Goal: Information Seeking & Learning: Check status

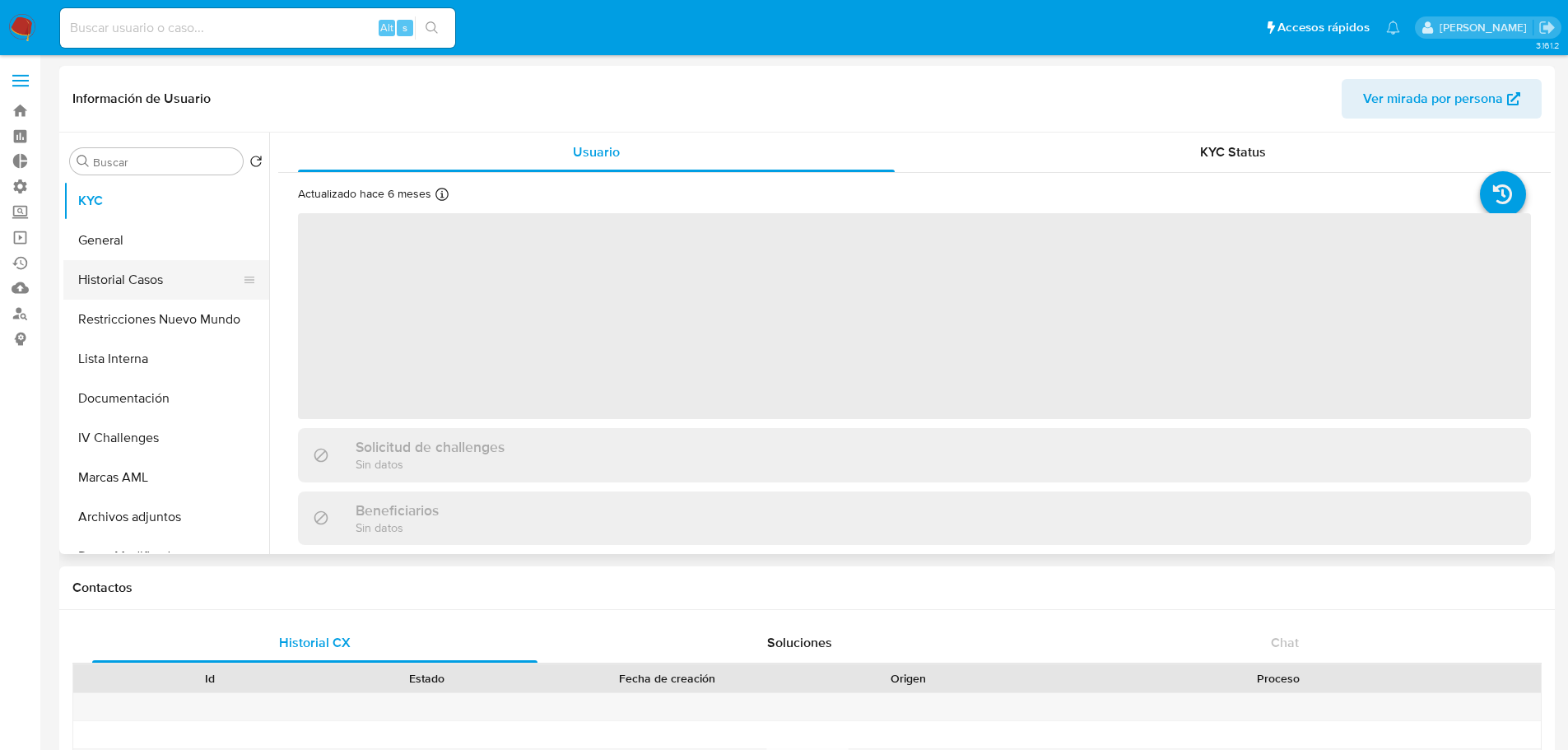
select select "10"
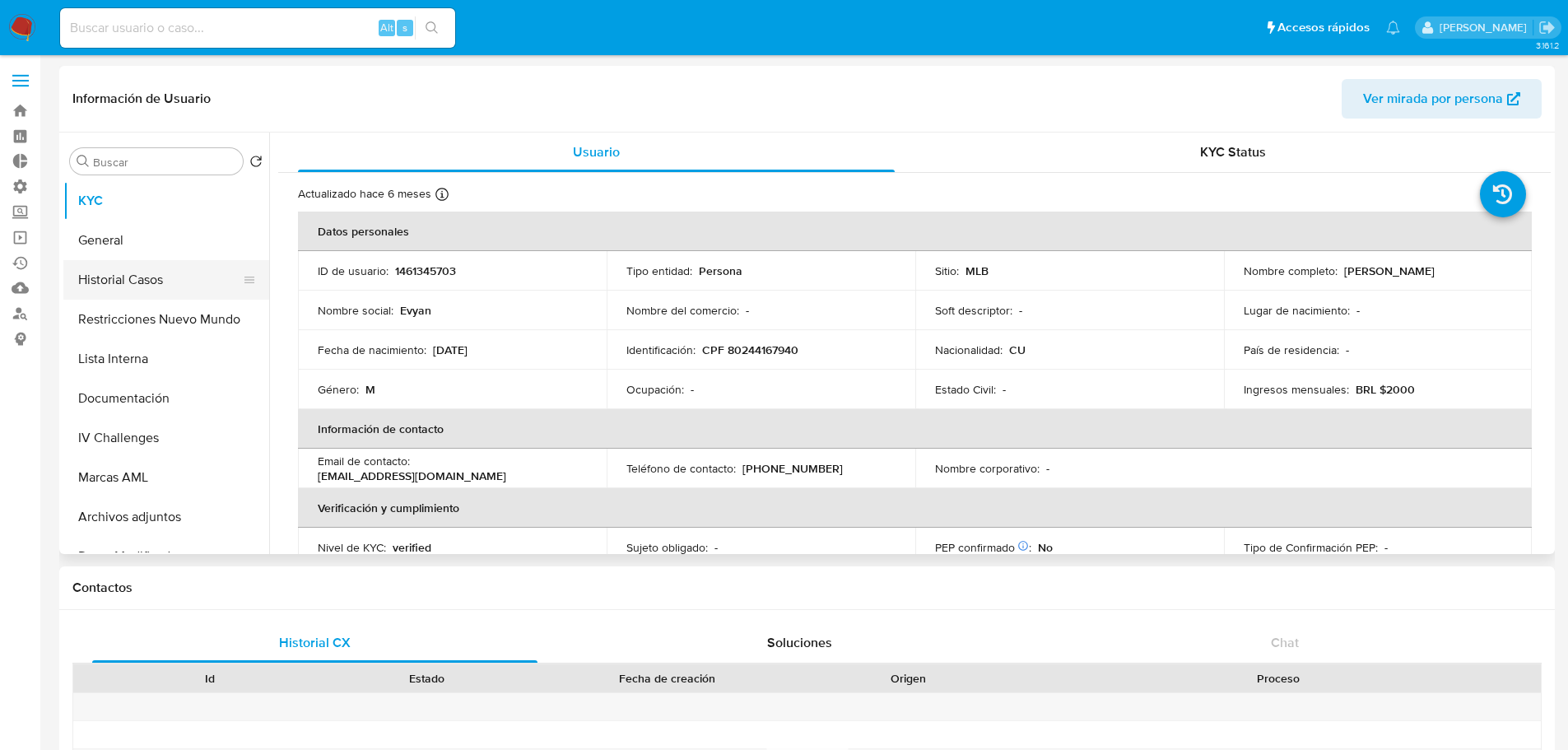
click at [116, 282] on button "Historial Casos" at bounding box center [159, 280] width 192 height 40
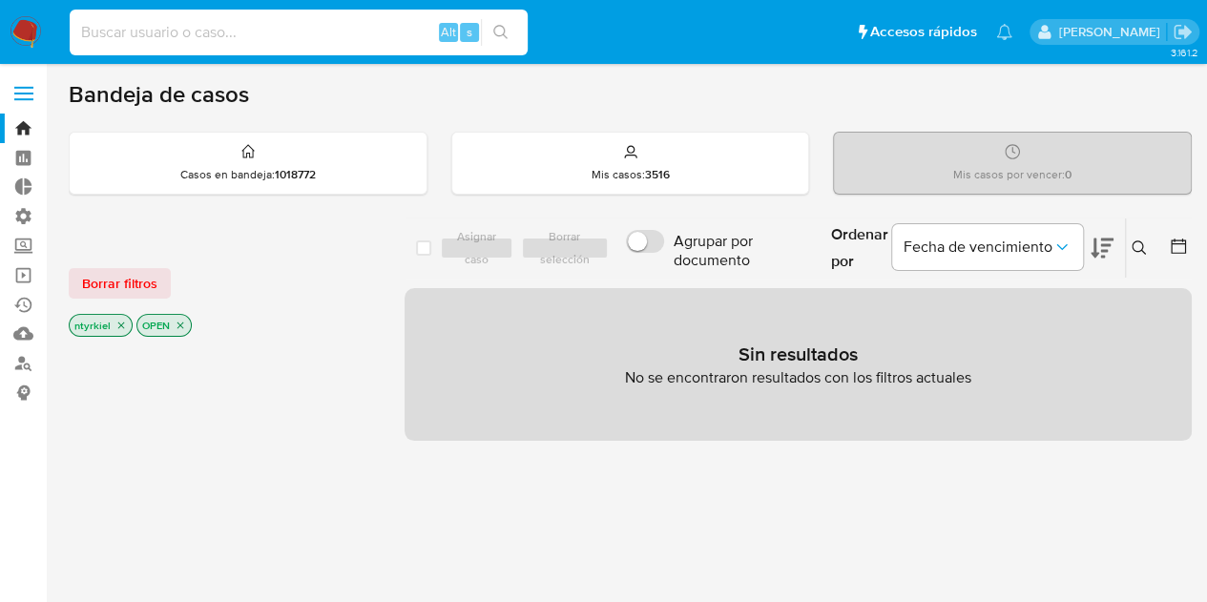
click at [233, 35] on input at bounding box center [299, 32] width 458 height 25
paste input "B8Llo7yixdvpHwnwpSz8og3D"
type input "B8Llo7yixdvpHwnwpSz8og3D"
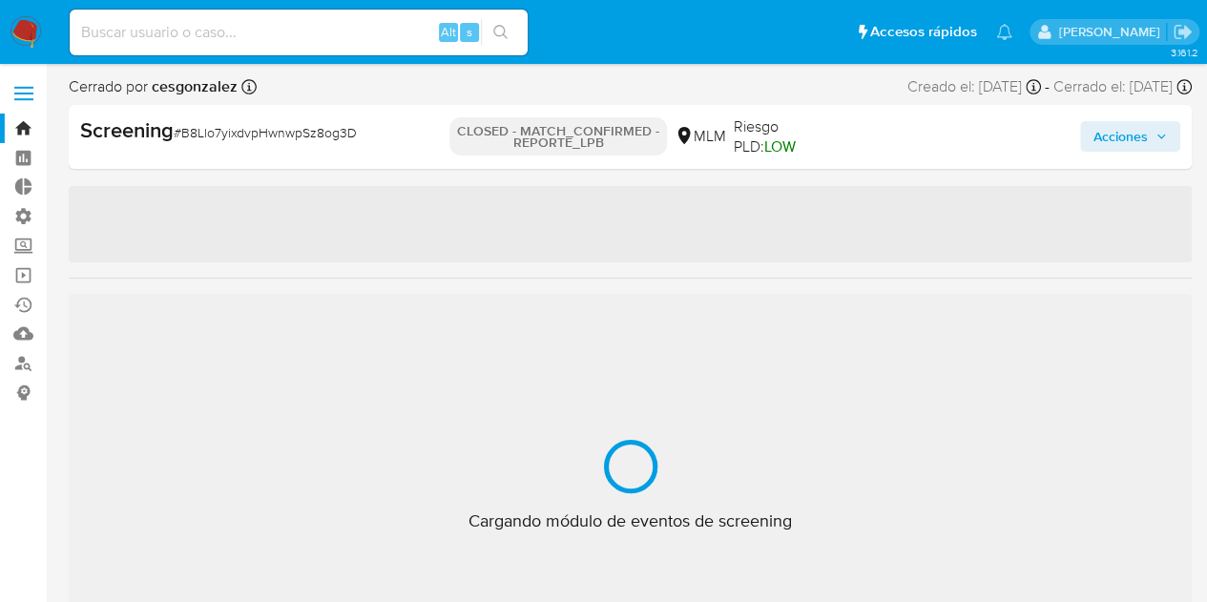
select select "10"
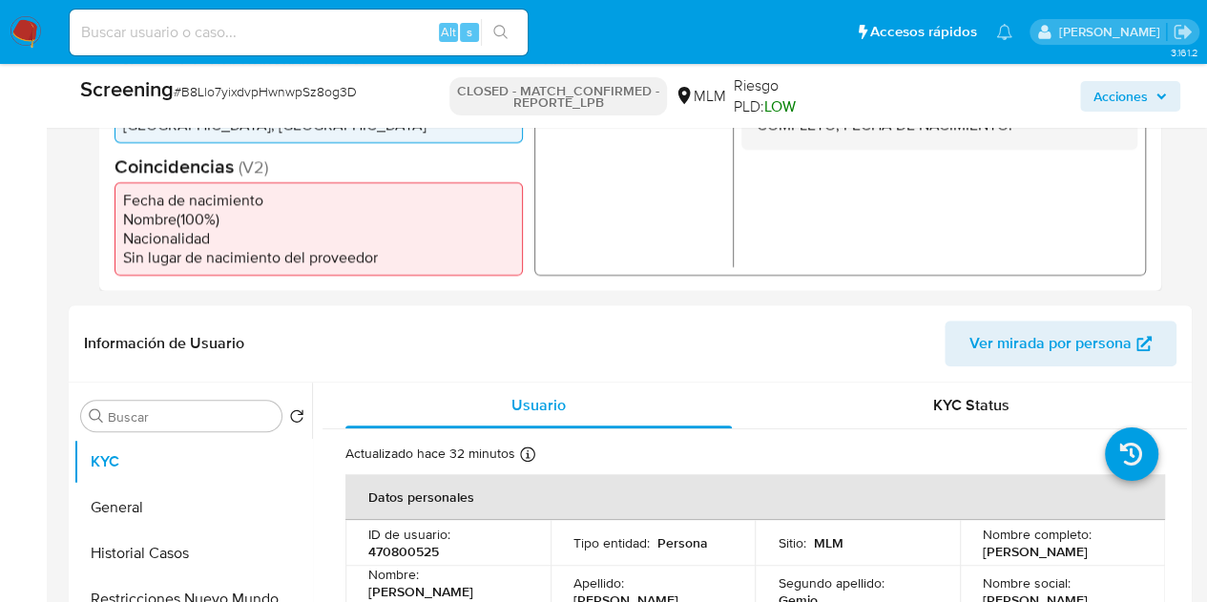
scroll to position [668, 0]
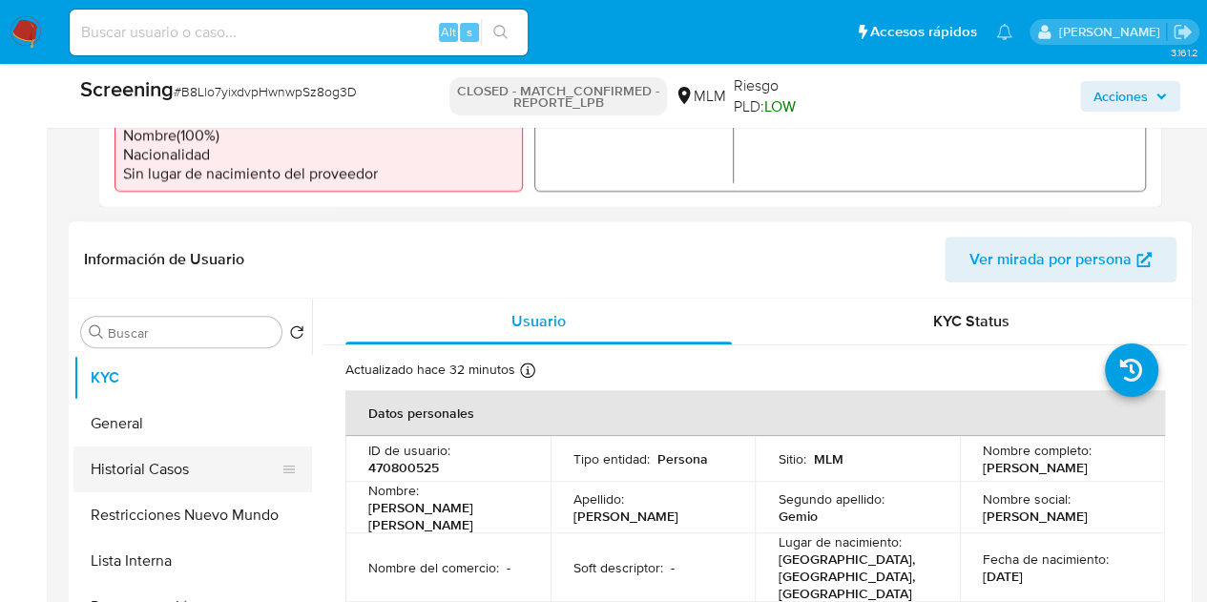
click at [135, 480] on button "Historial Casos" at bounding box center [184, 469] width 223 height 46
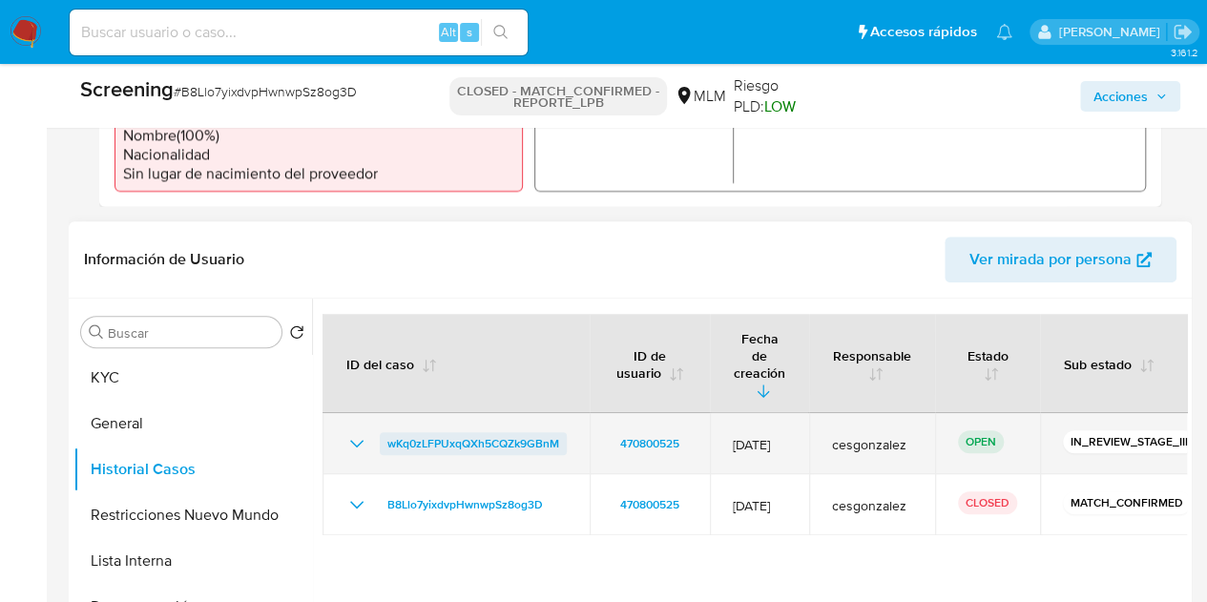
click at [538, 432] on span "wKq0zLFPUxqQXh5CQZk9GBnM" at bounding box center [473, 443] width 172 height 23
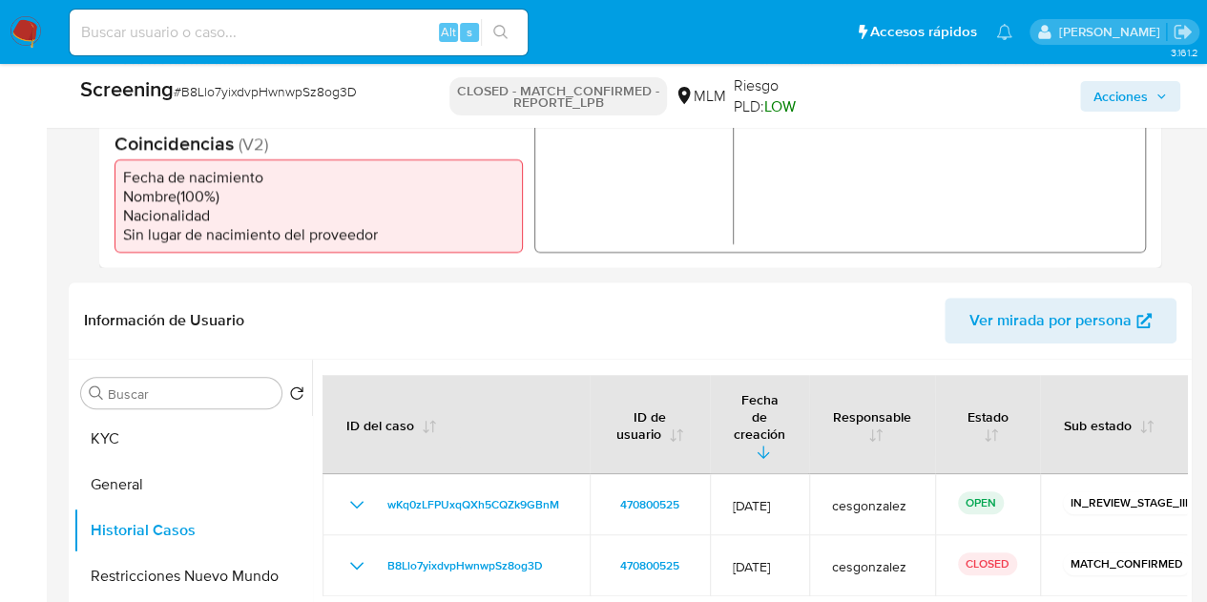
scroll to position [763, 0]
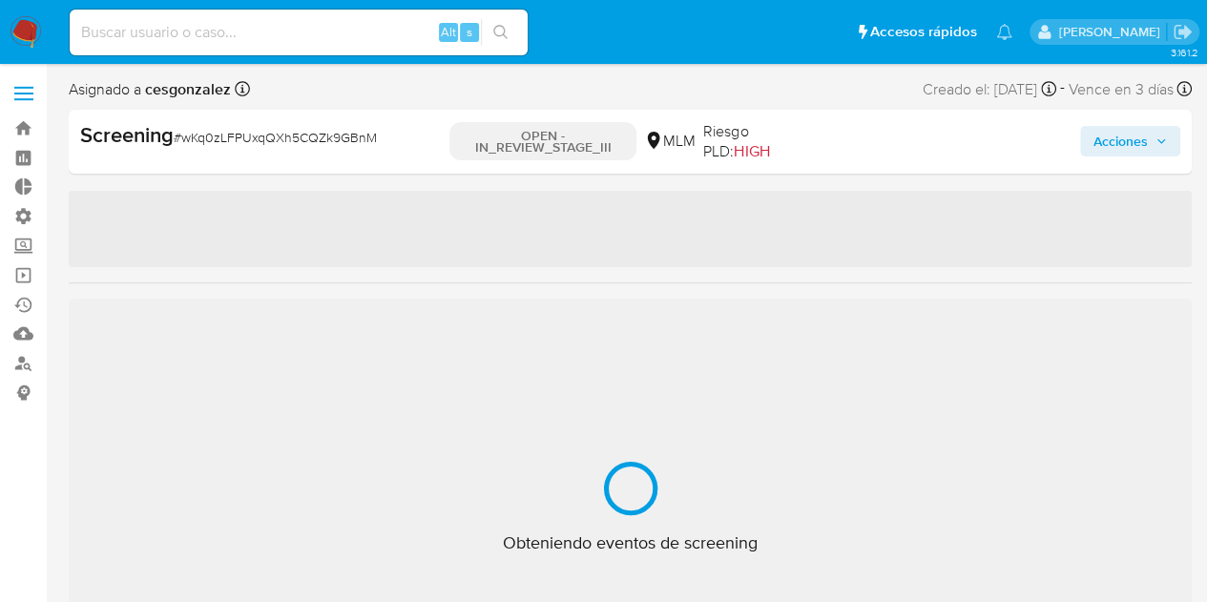
select select "10"
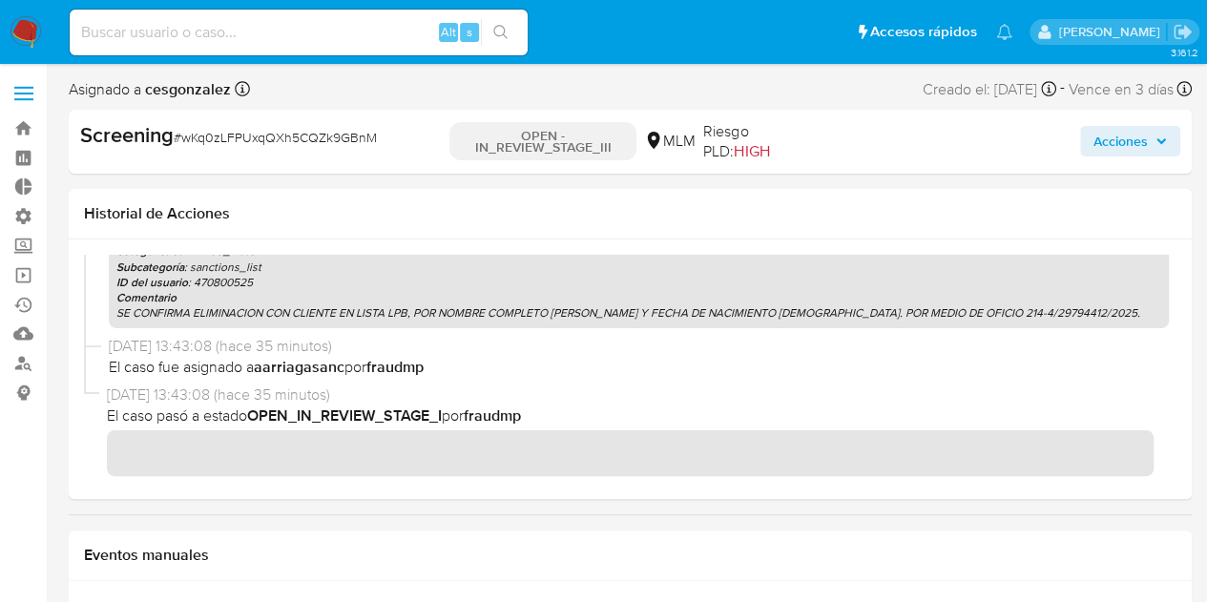
scroll to position [666, 0]
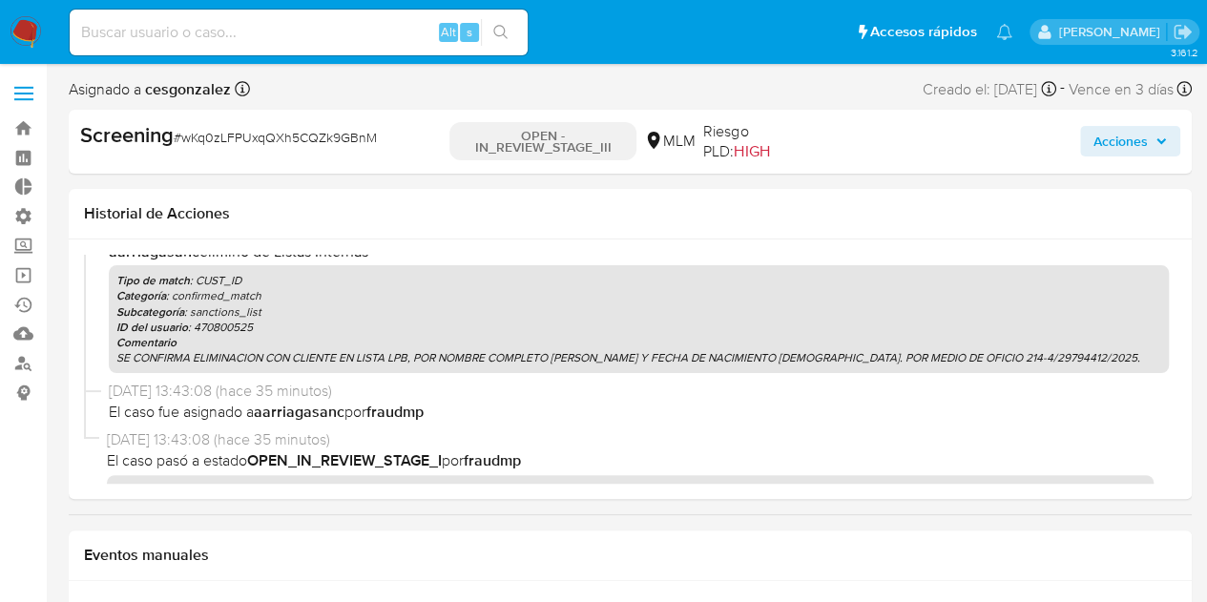
click at [328, 140] on span "# wKq0zLFPUxqQXh5CQZk9GBnM" at bounding box center [275, 137] width 203 height 19
copy span "wKq0zLFPUxqQXh5CQZk9GBnM"
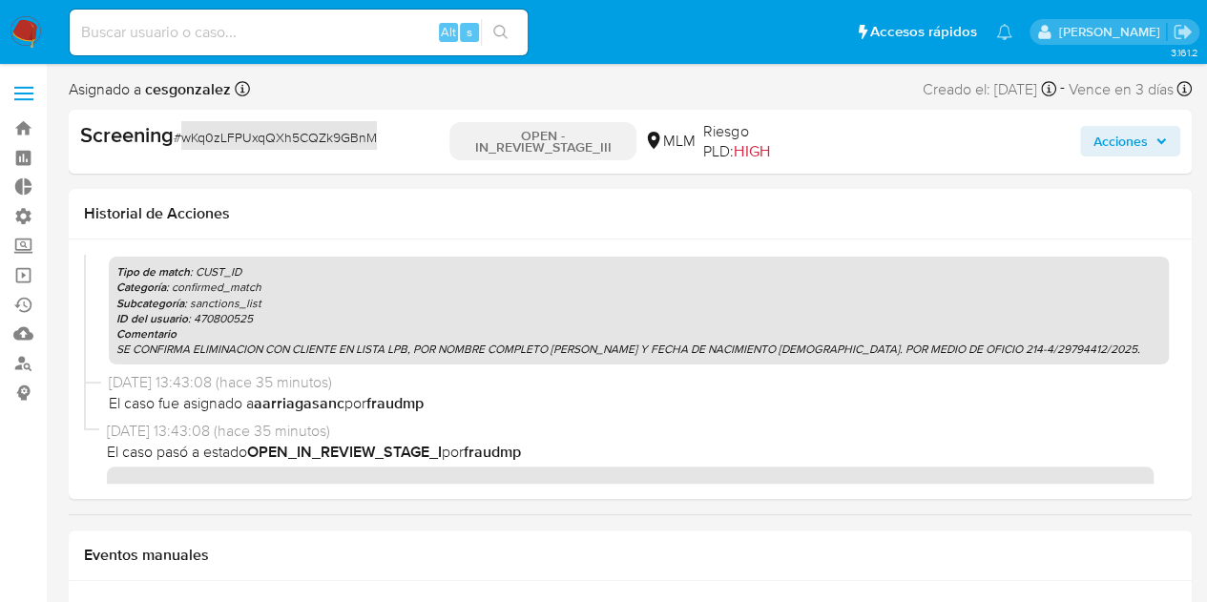
scroll to position [570, 0]
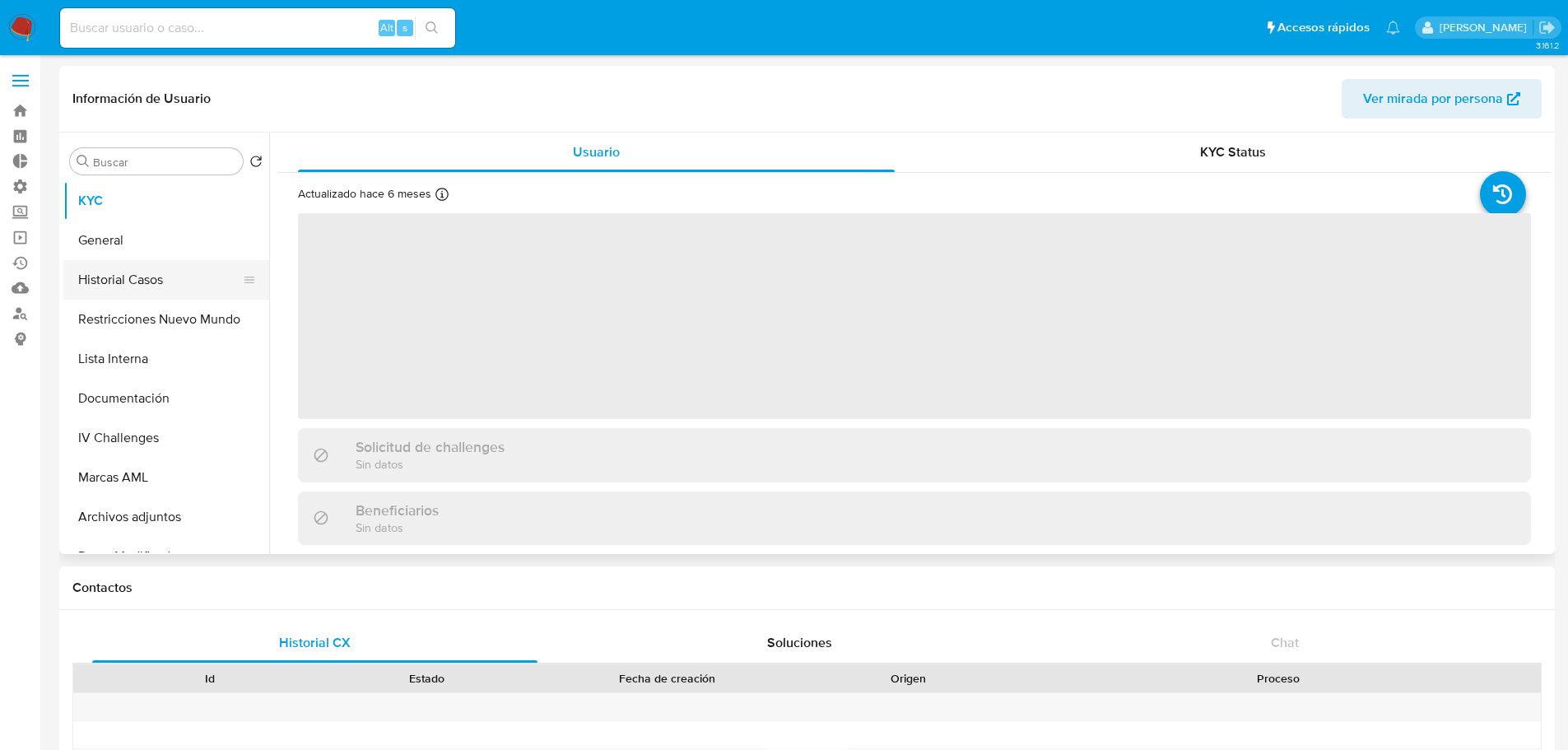
click at [135, 281] on button "Historial Casos" at bounding box center [159, 280] width 192 height 40
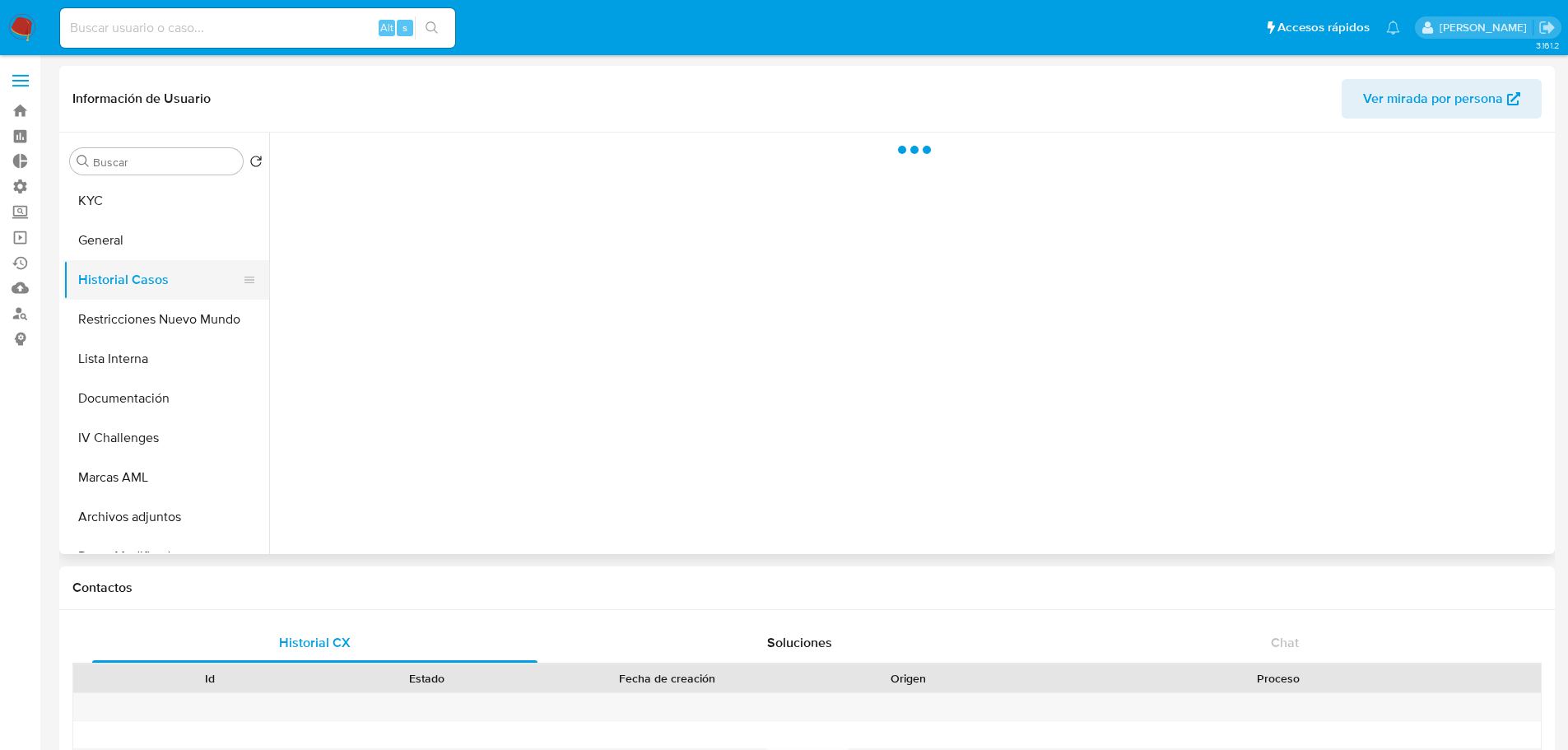
select select "10"
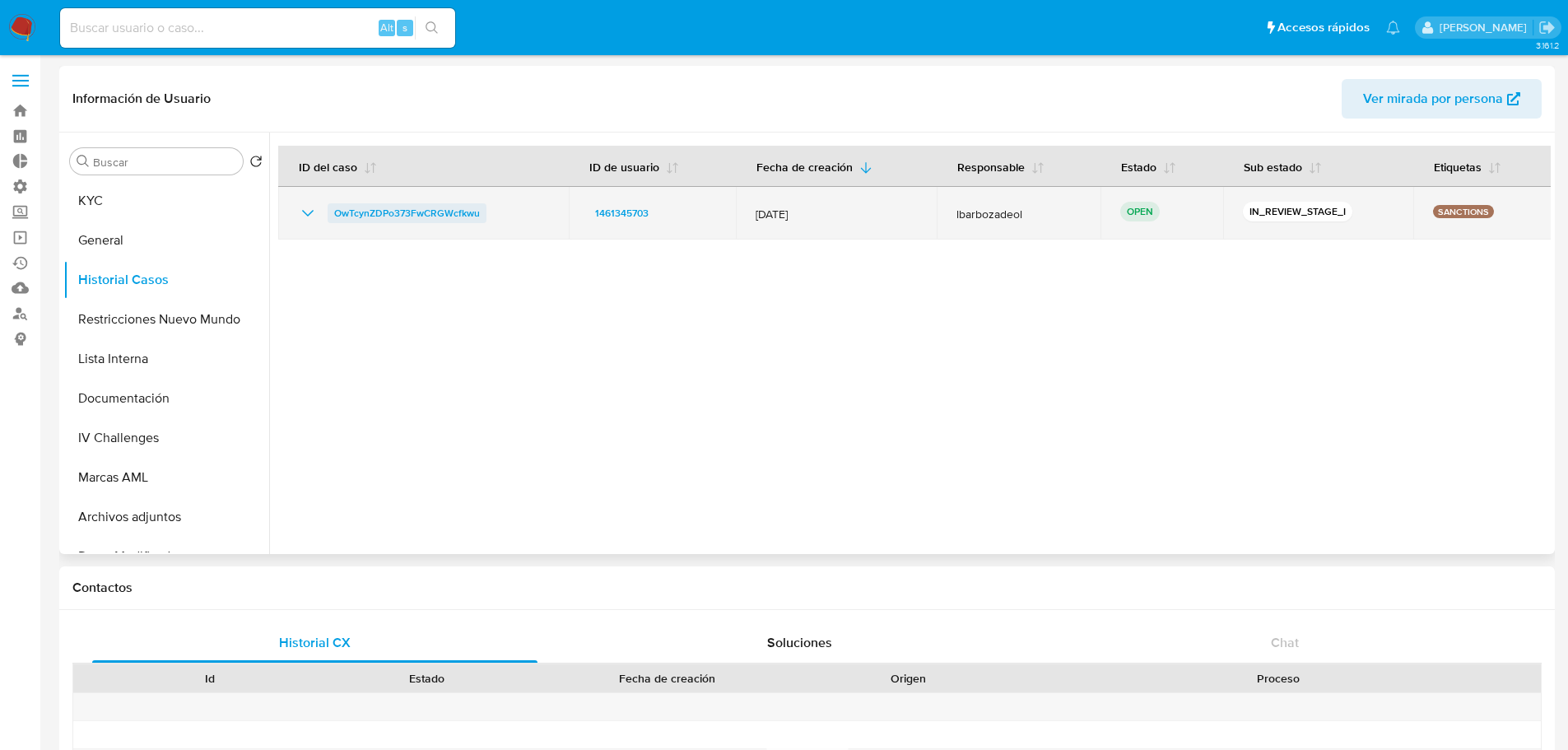
click at [436, 217] on span "OwTcynZDPo373FwCRGWcfkwu" at bounding box center [406, 213] width 146 height 20
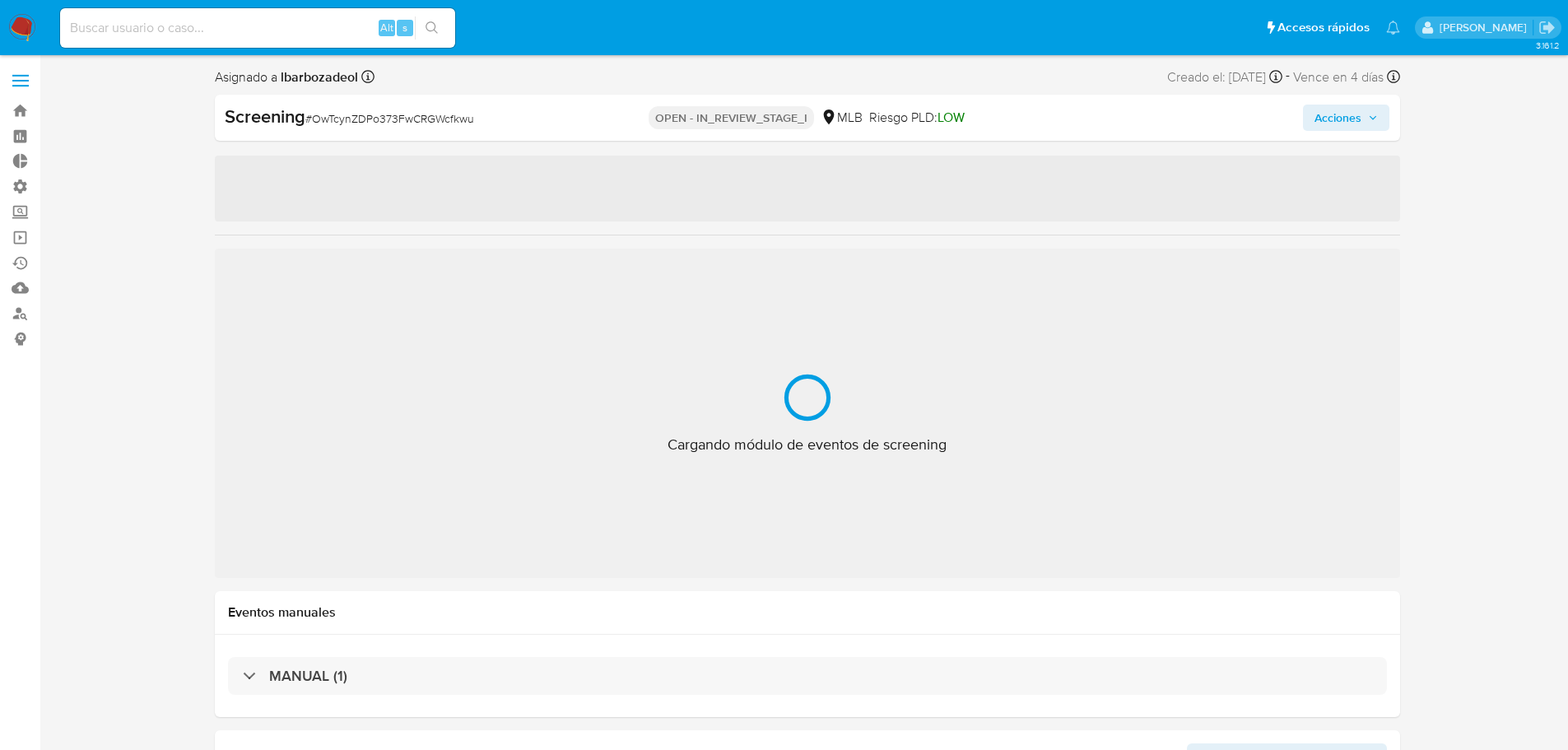
select select "10"
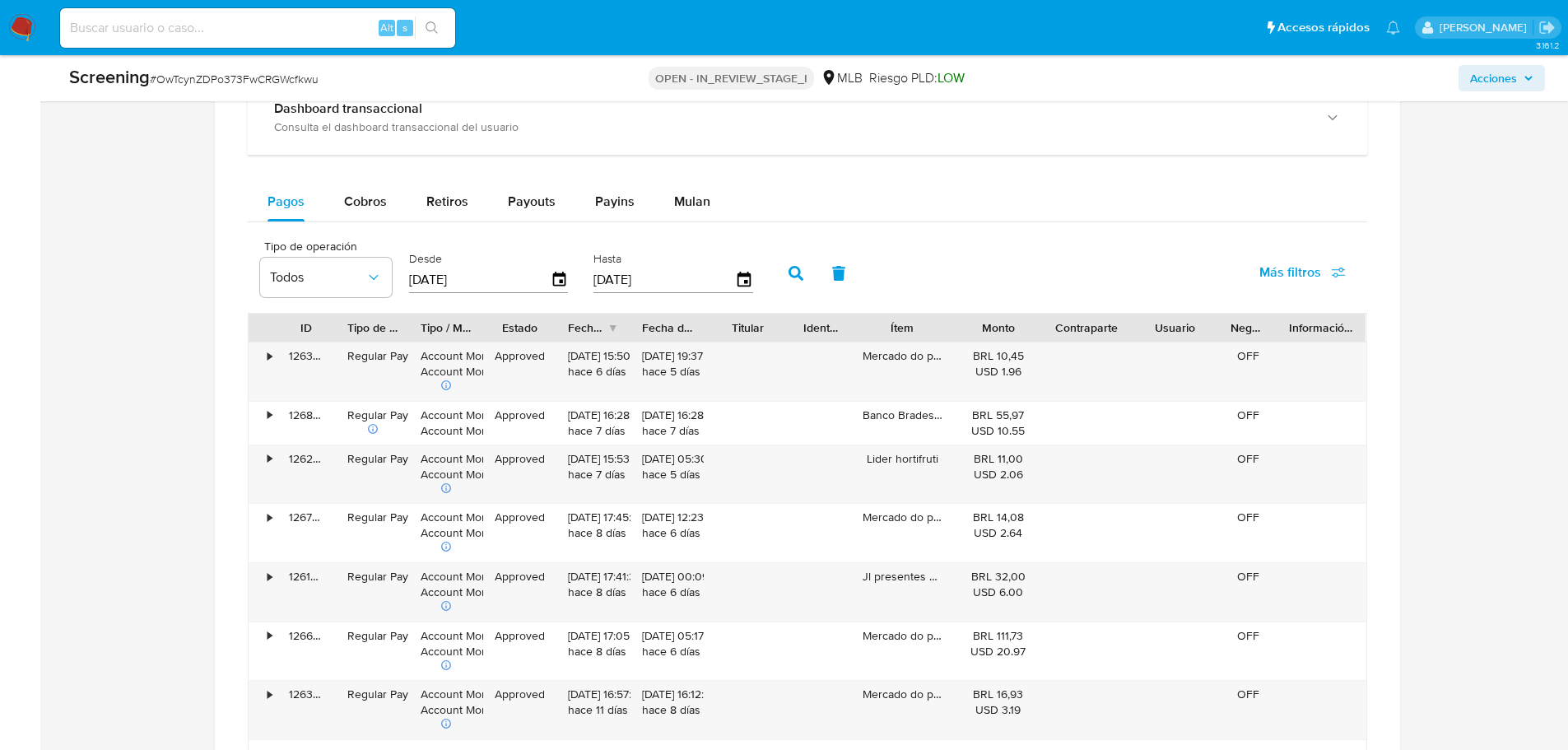
scroll to position [1482, 0]
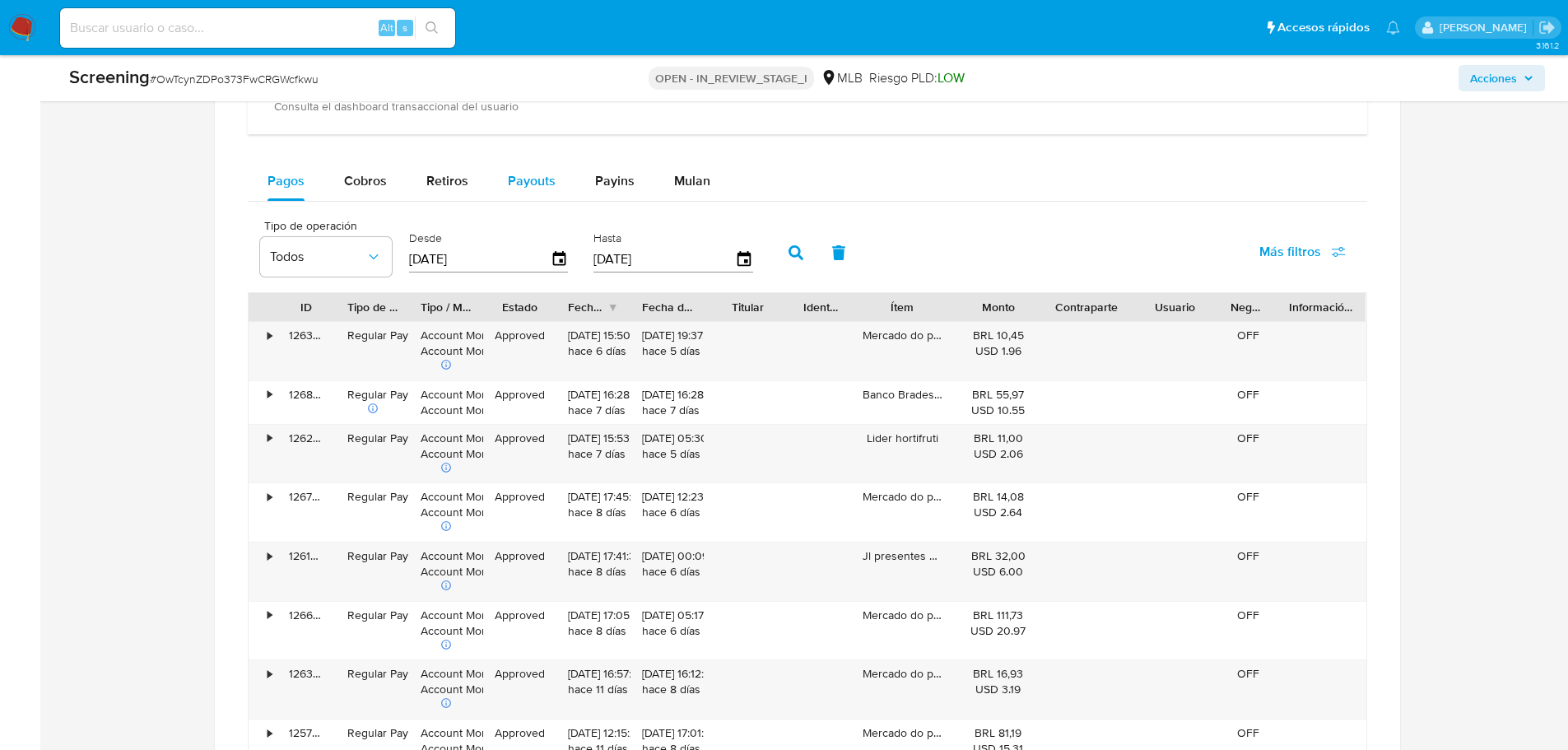
click at [531, 182] on span "Payouts" at bounding box center [532, 180] width 47 height 19
select select "10"
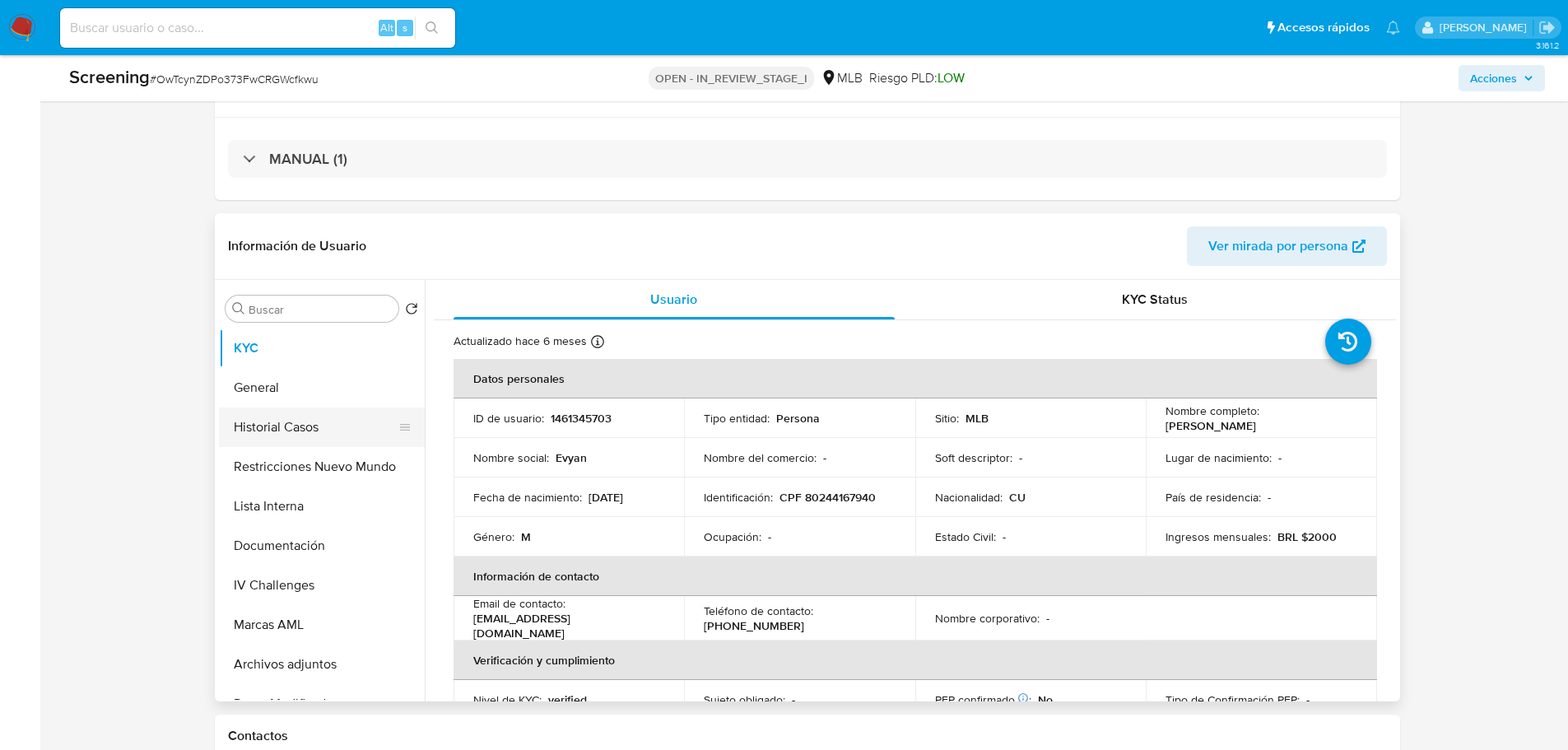
scroll to position [330, 0]
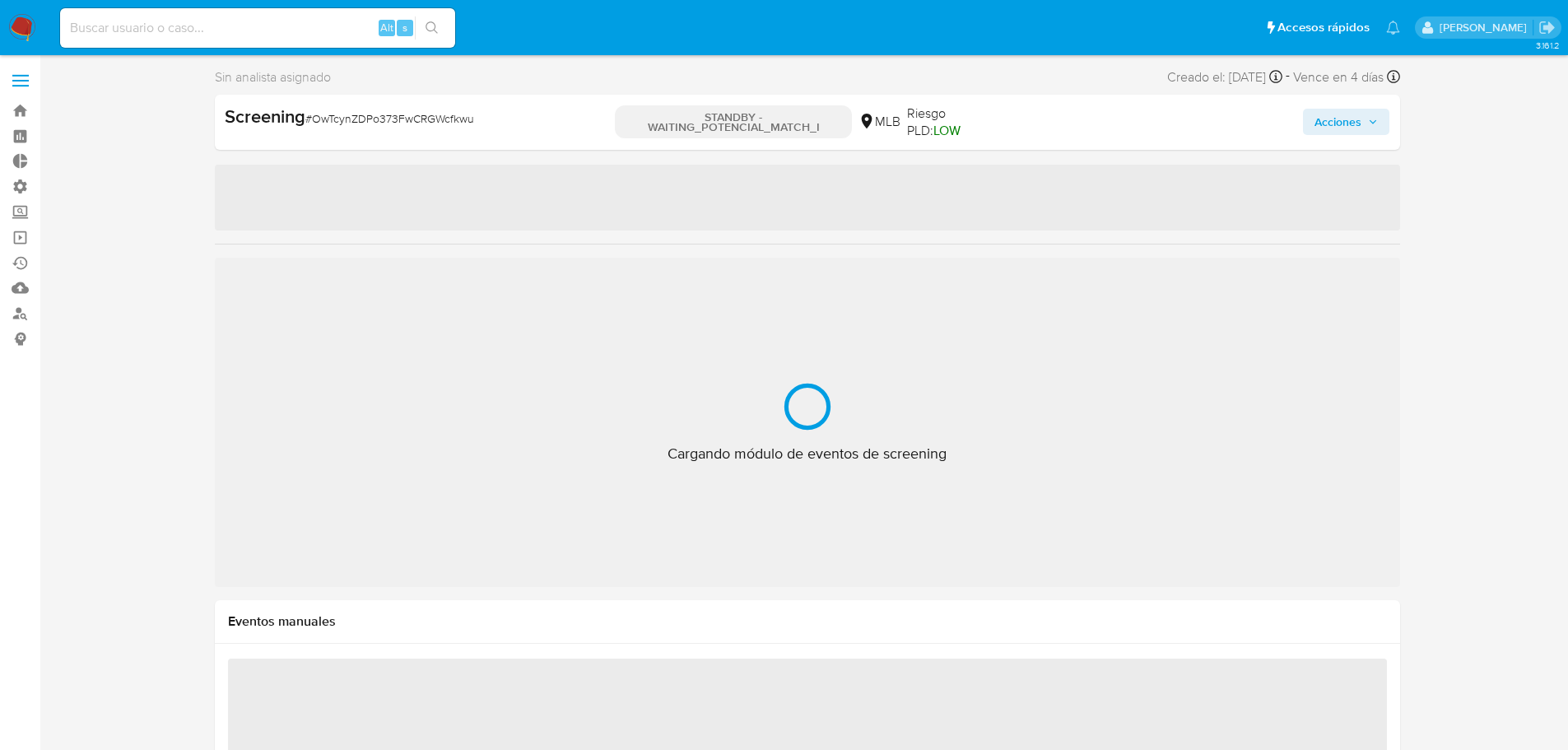
select select "10"
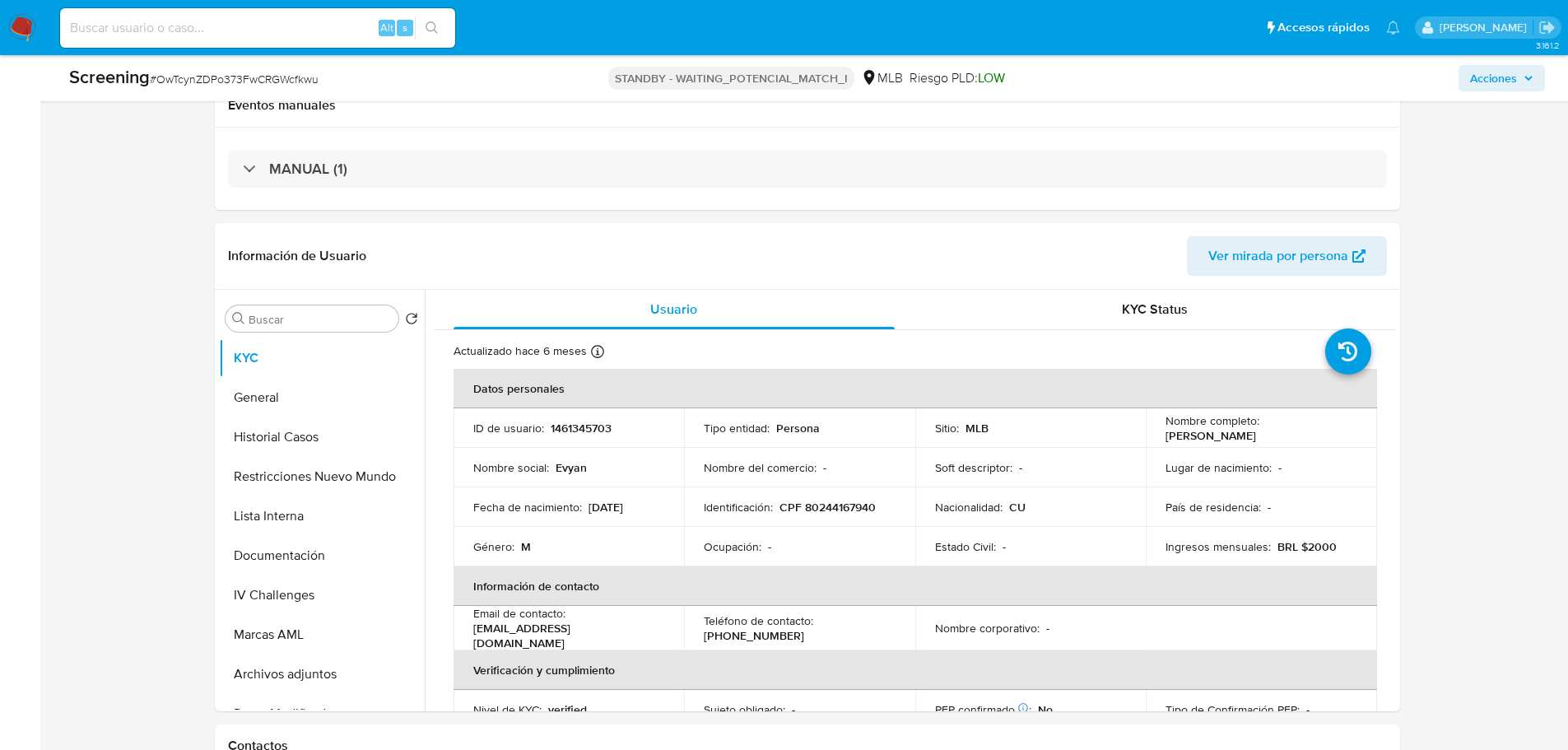
scroll to position [412, 0]
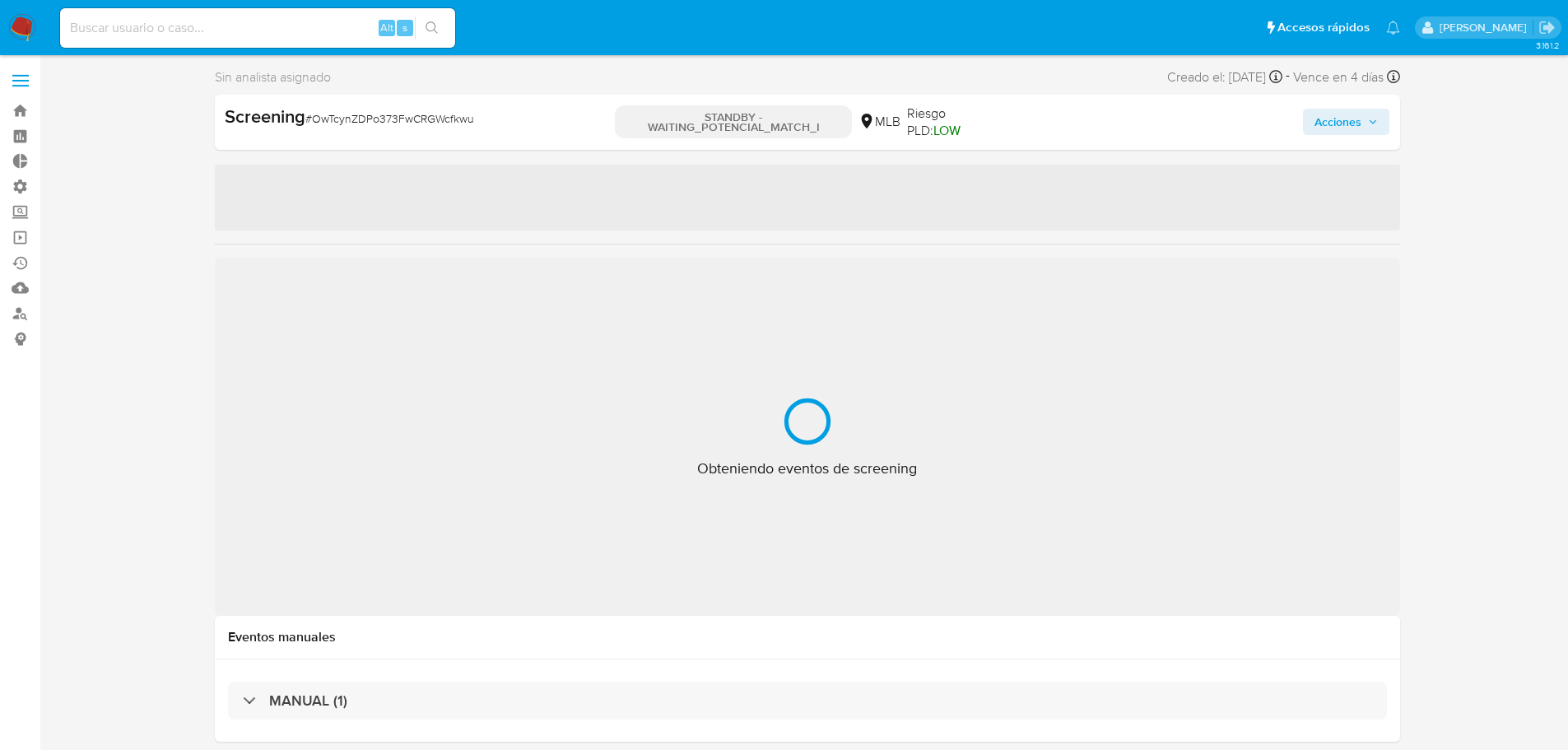
select select "10"
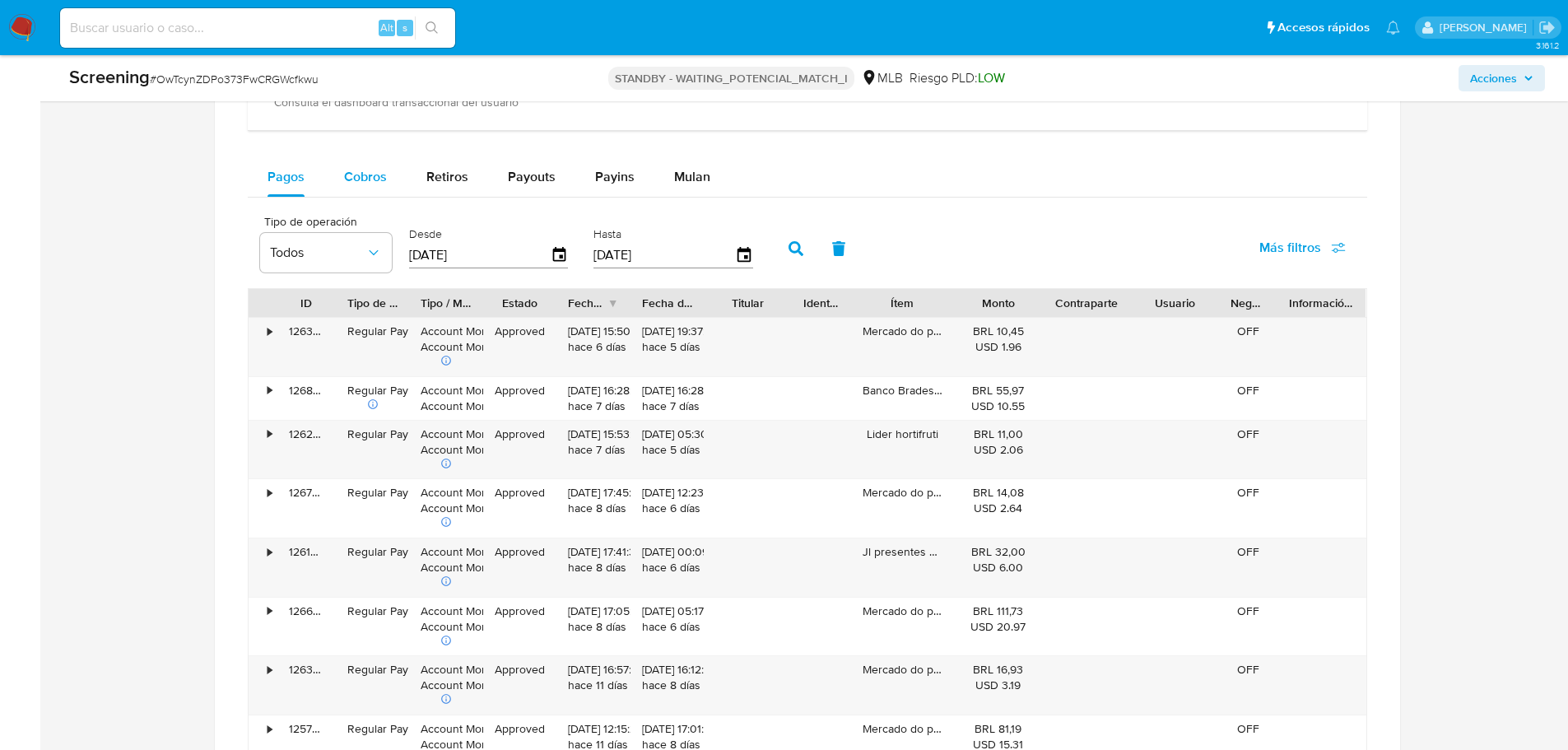
scroll to position [1317, 0]
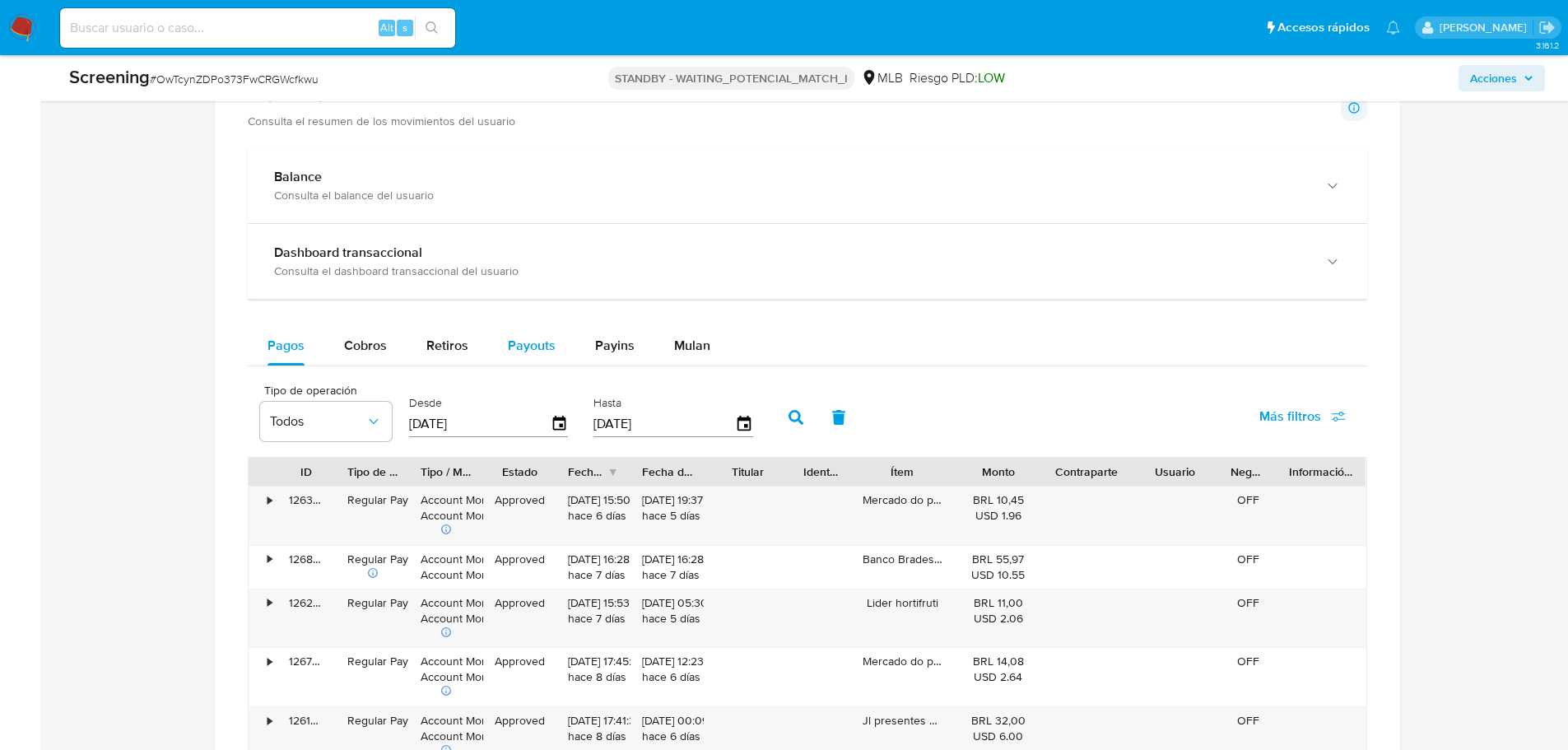
click at [545, 342] on span "Payouts" at bounding box center [532, 345] width 47 height 19
select select "10"
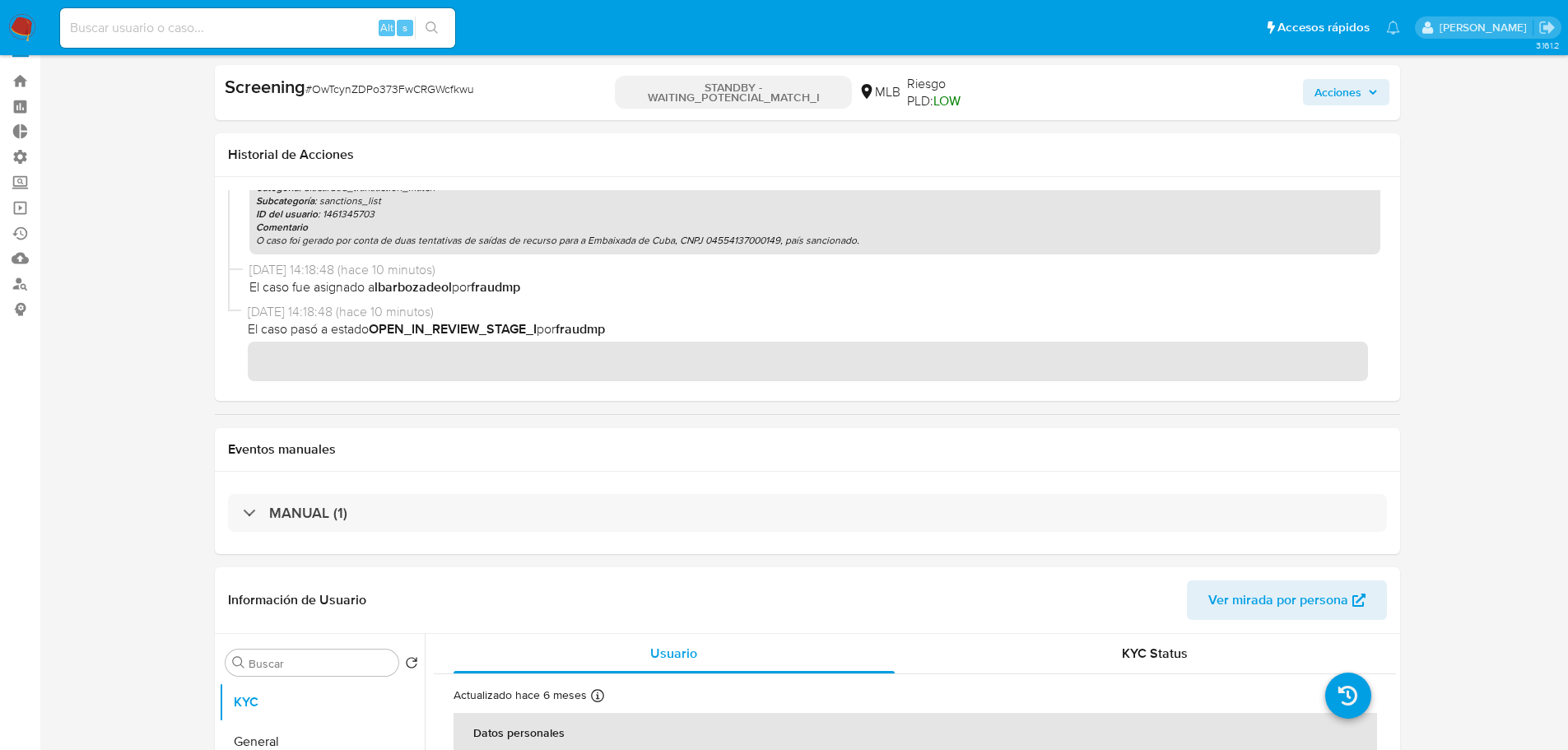
scroll to position [0, 0]
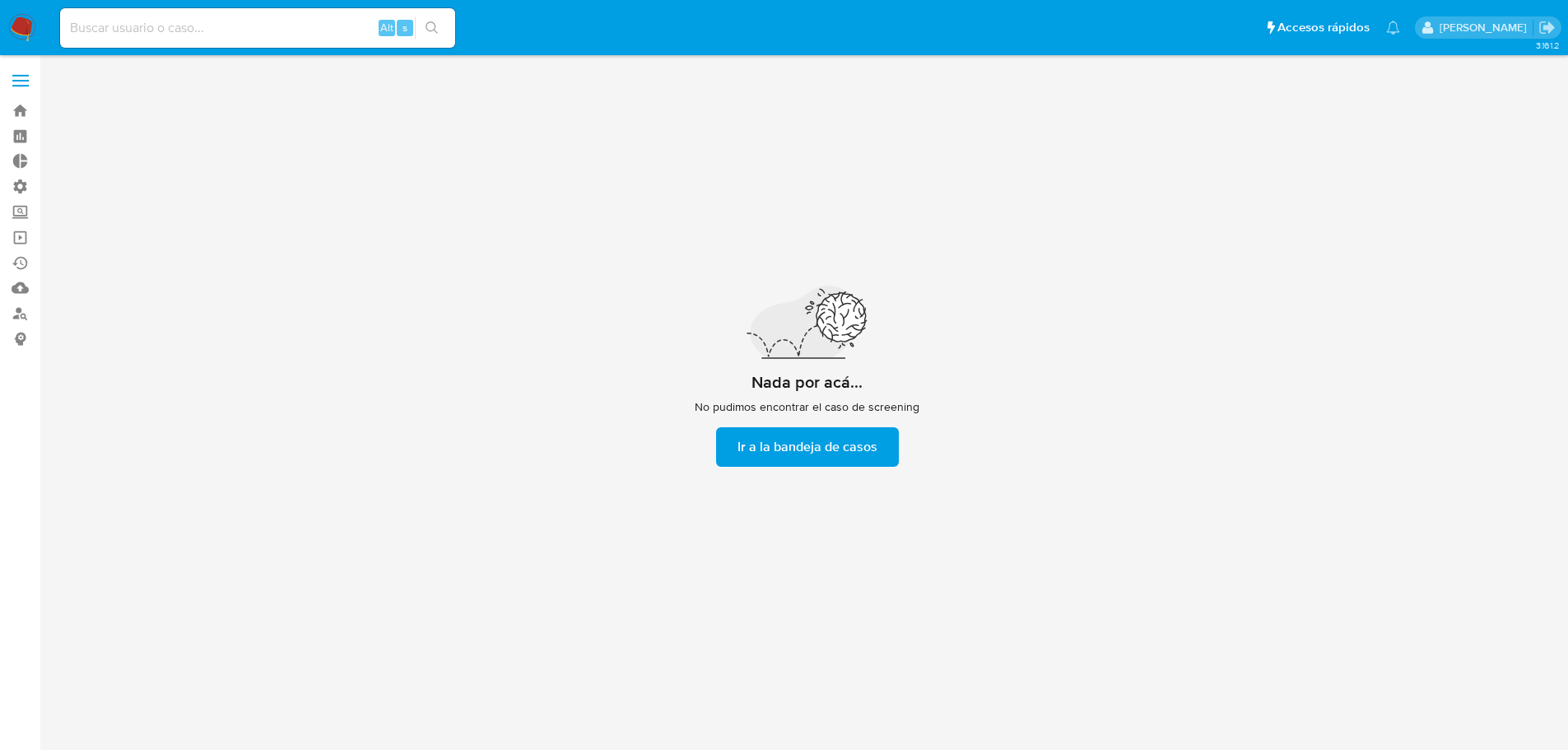
scroll to position [60, 0]
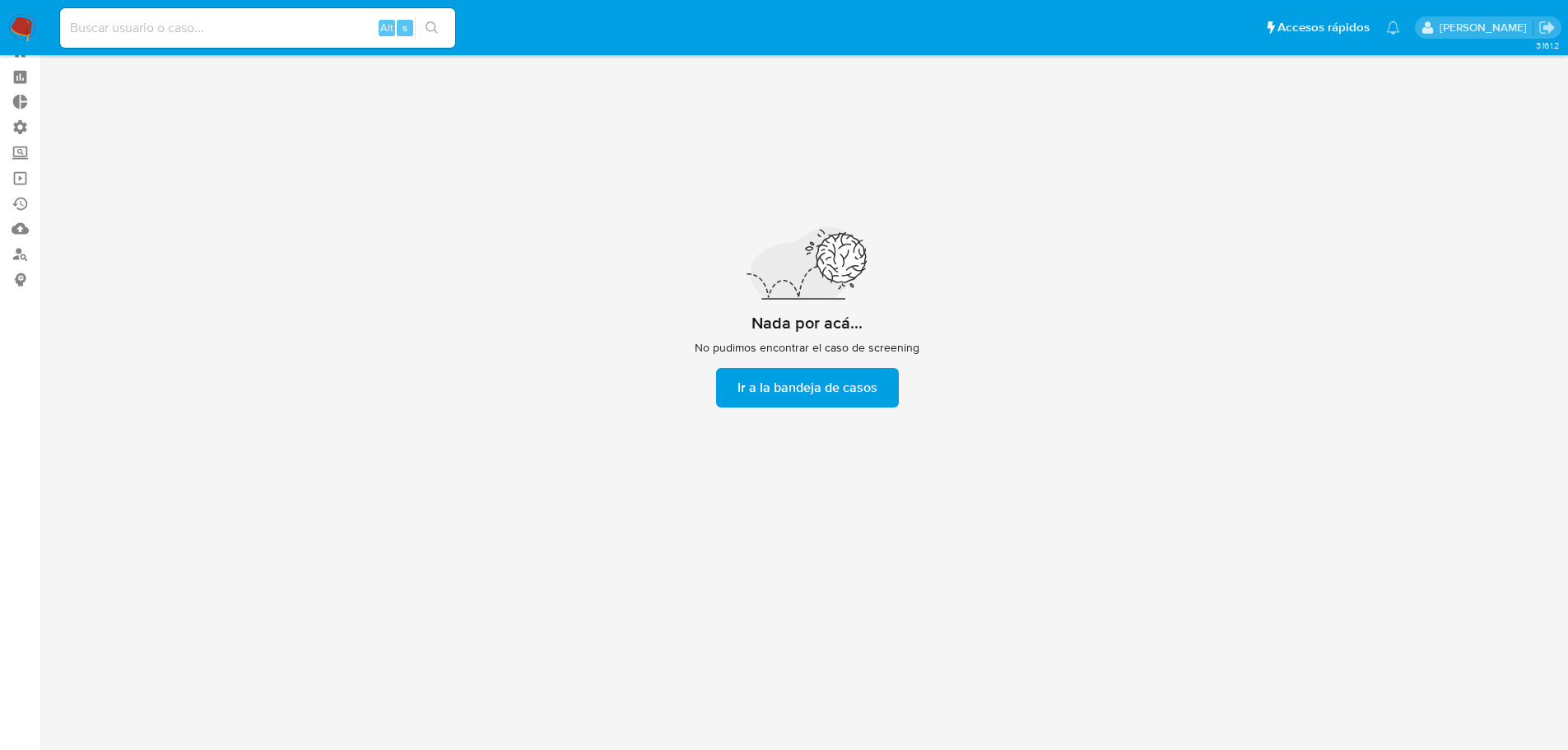
click at [814, 388] on span "Ir a la bandeja de casos" at bounding box center [808, 388] width 140 height 36
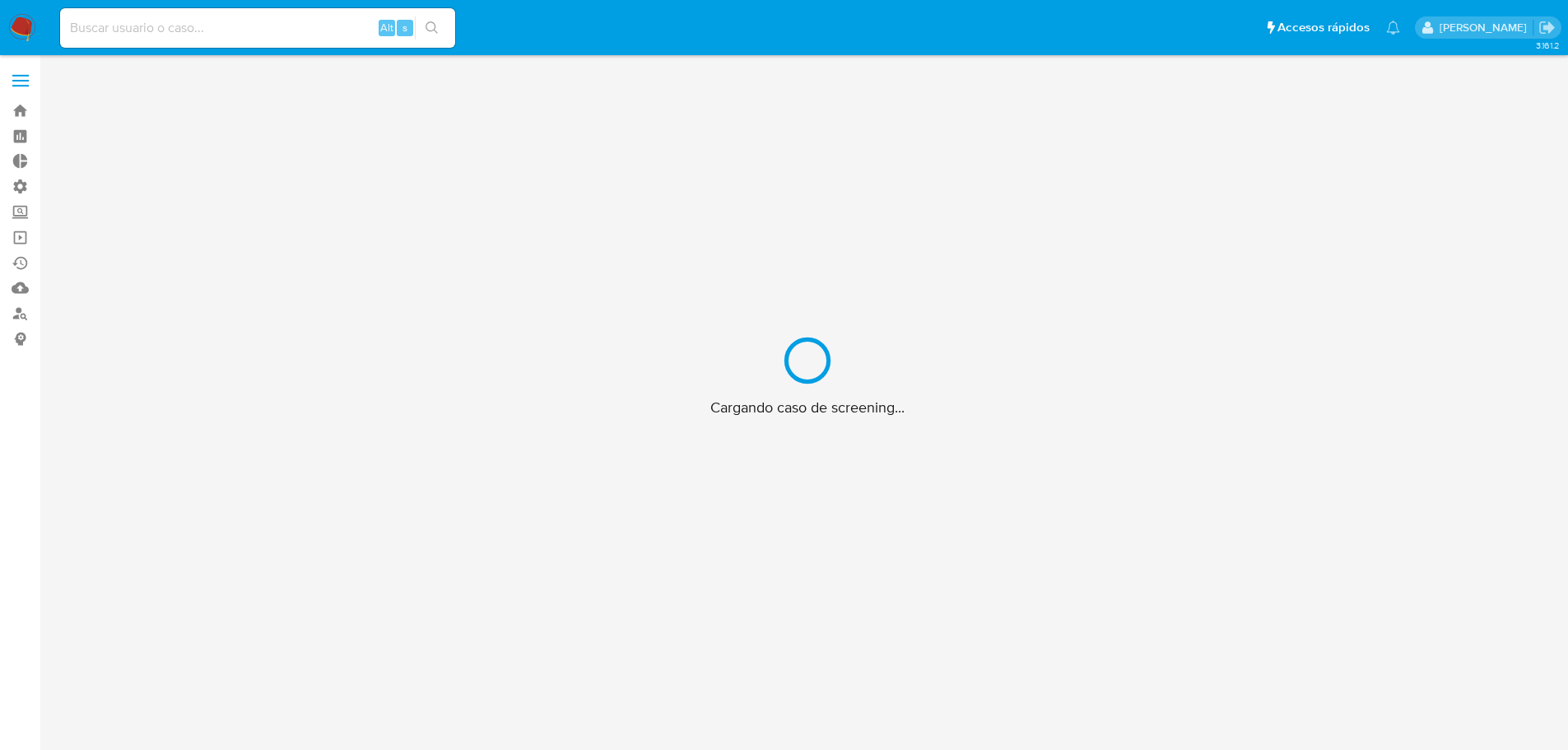
scroll to position [60, 0]
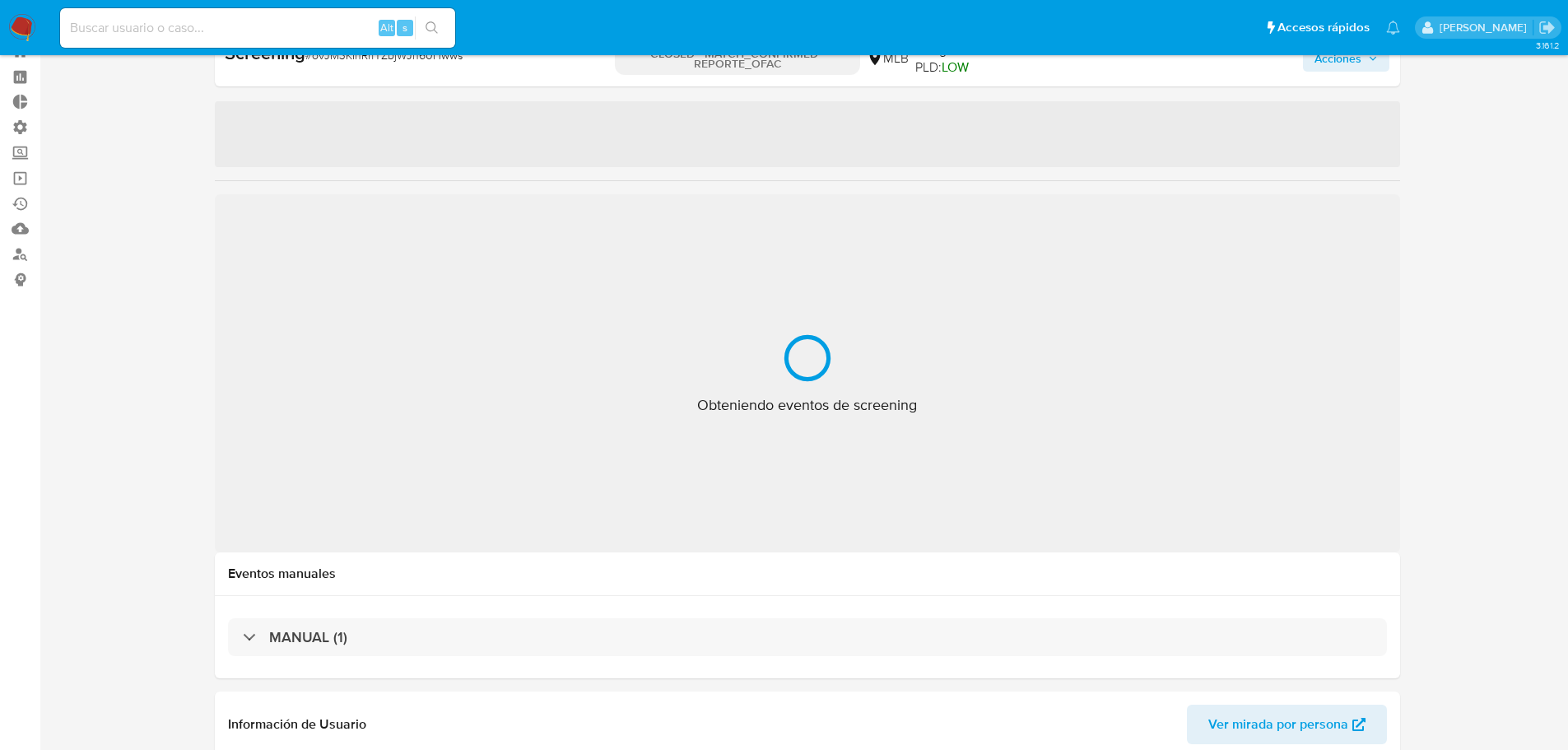
select select "10"
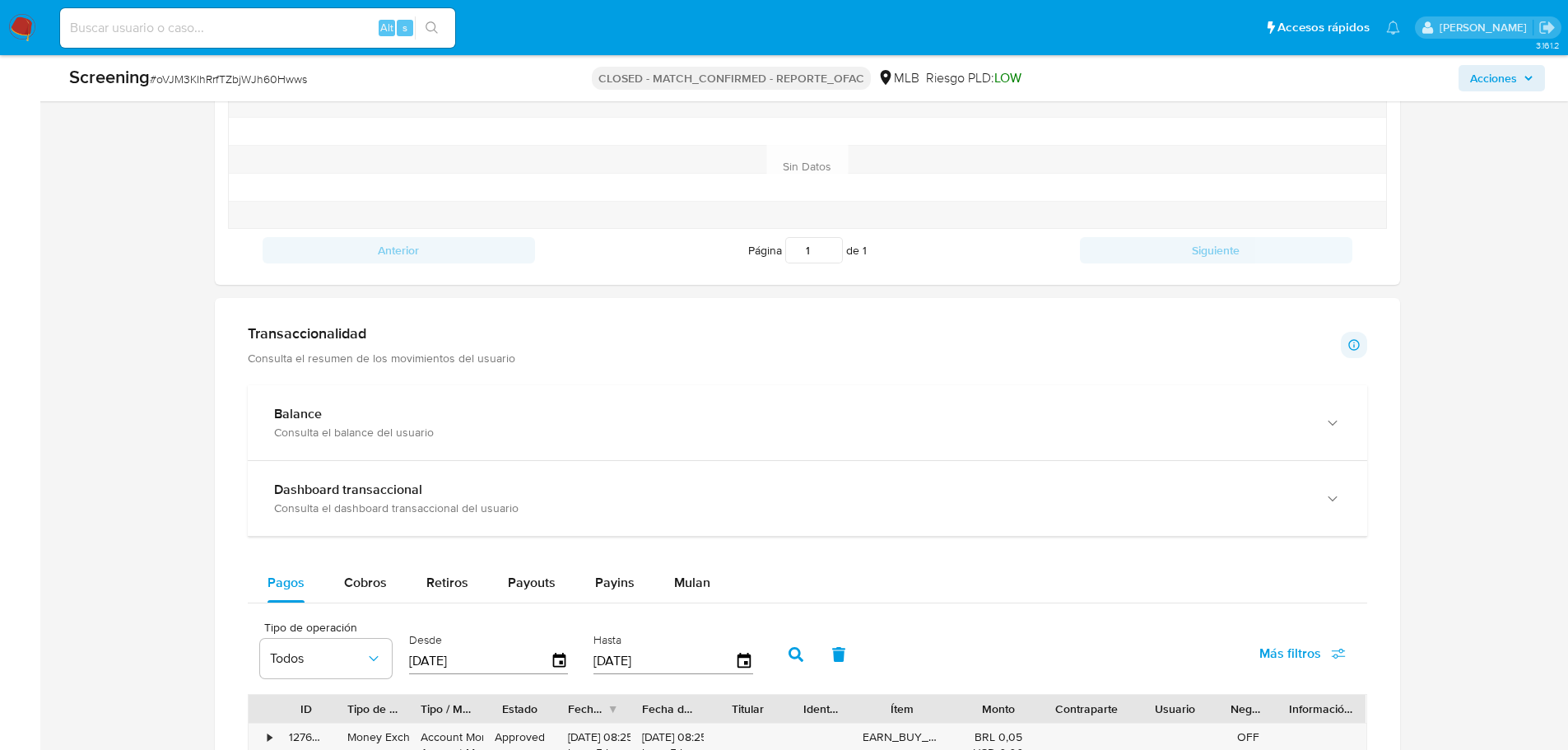
scroll to position [1235, 0]
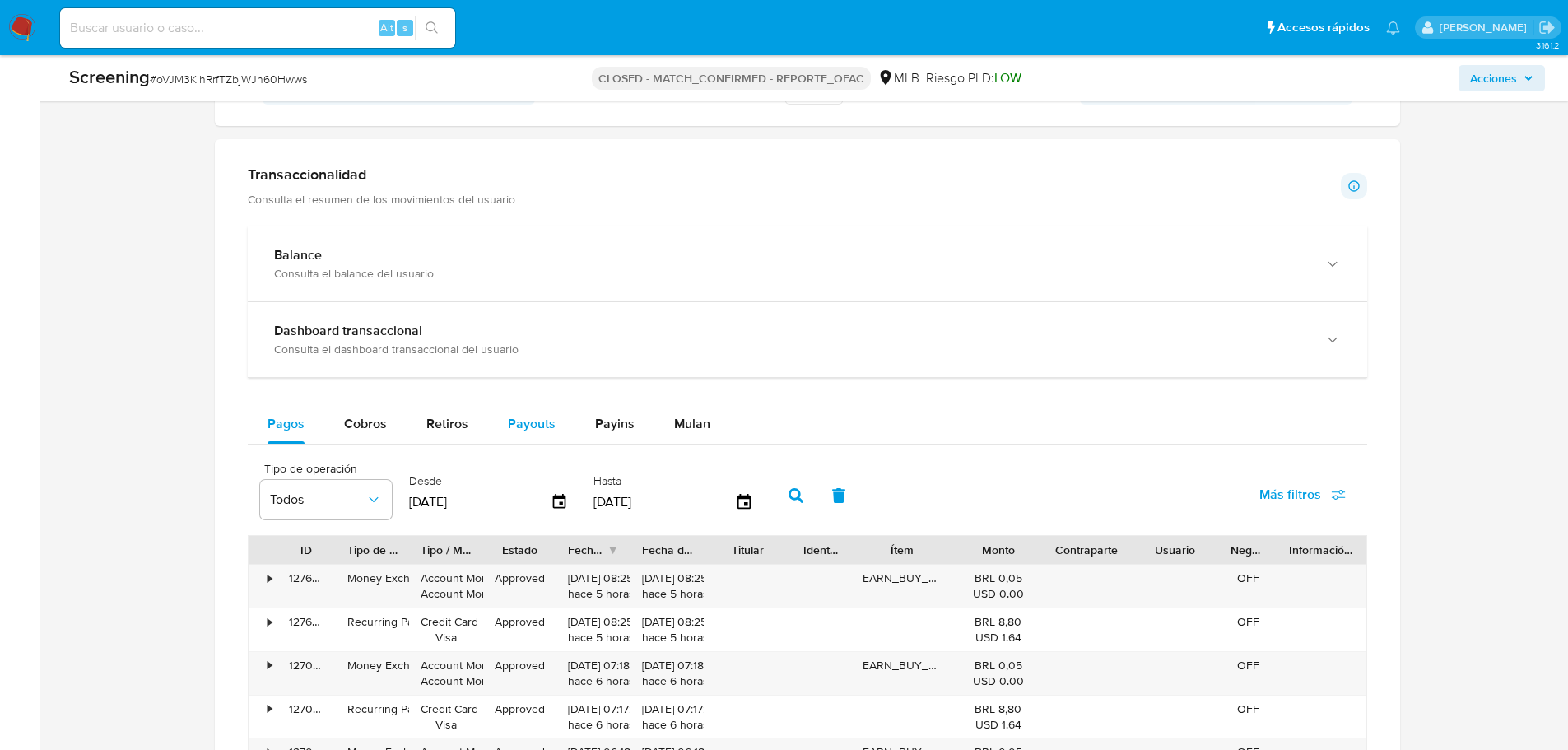
click at [520, 425] on span "Payouts" at bounding box center [532, 424] width 47 height 19
select select "10"
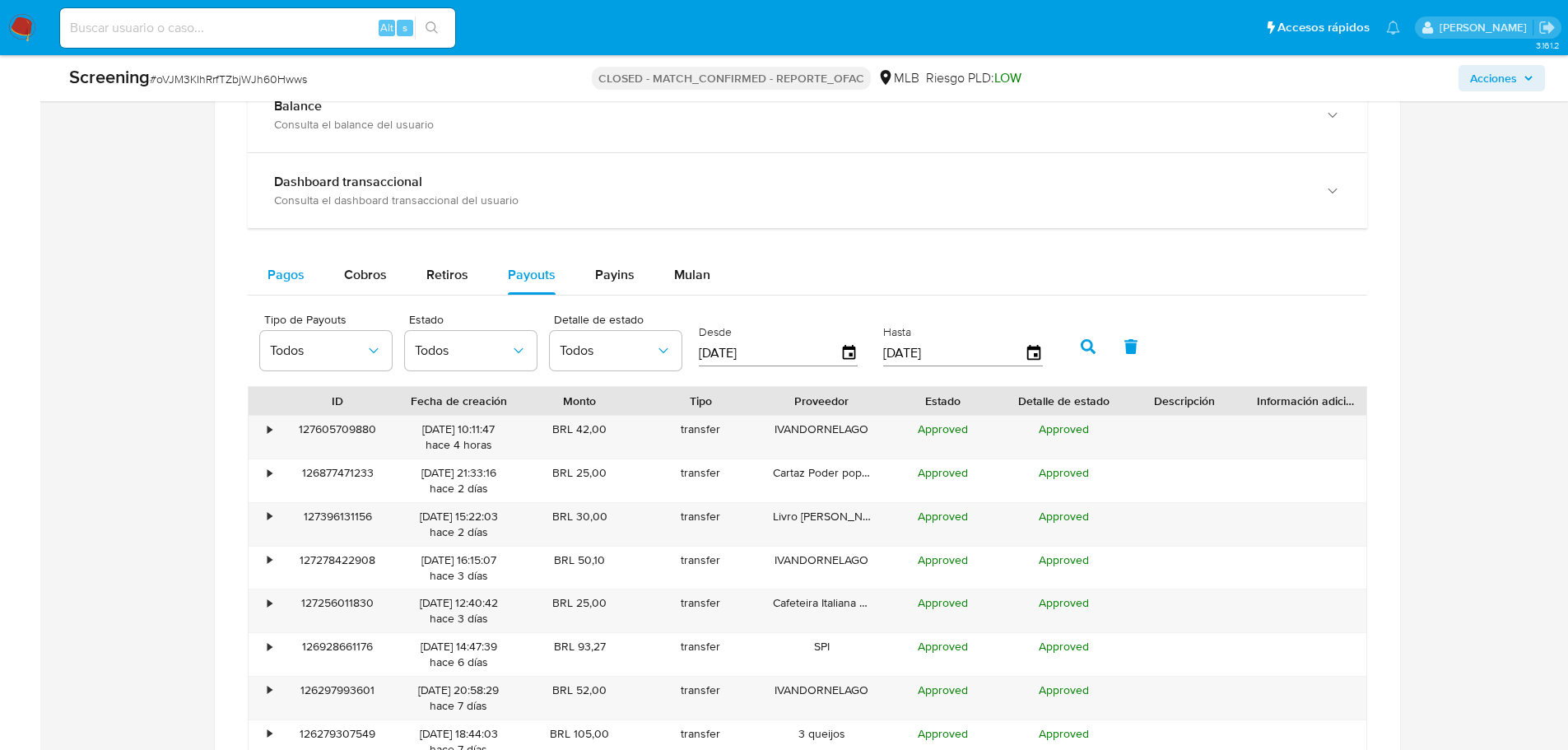
scroll to position [1400, 0]
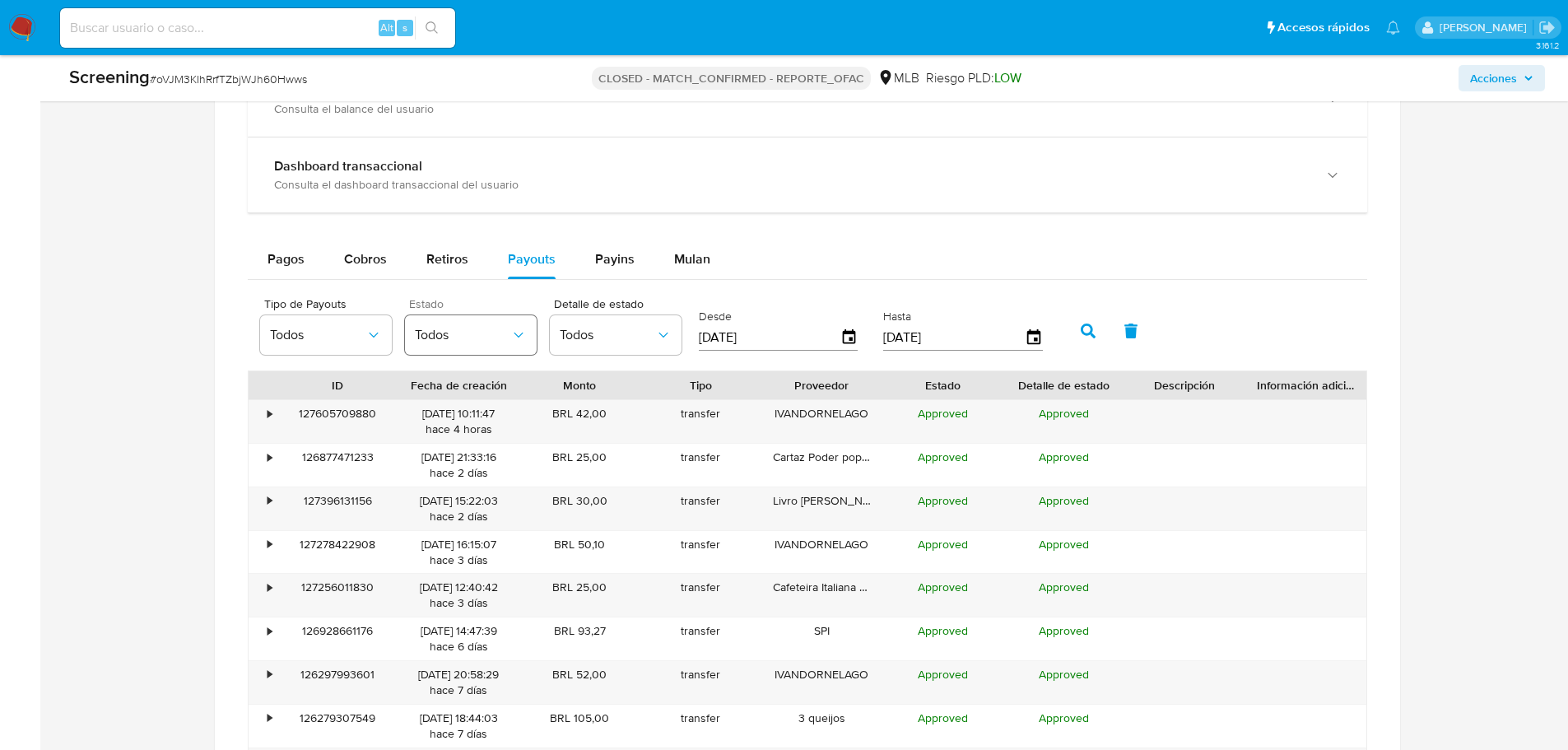
click at [441, 327] on span "Todos" at bounding box center [463, 335] width 96 height 16
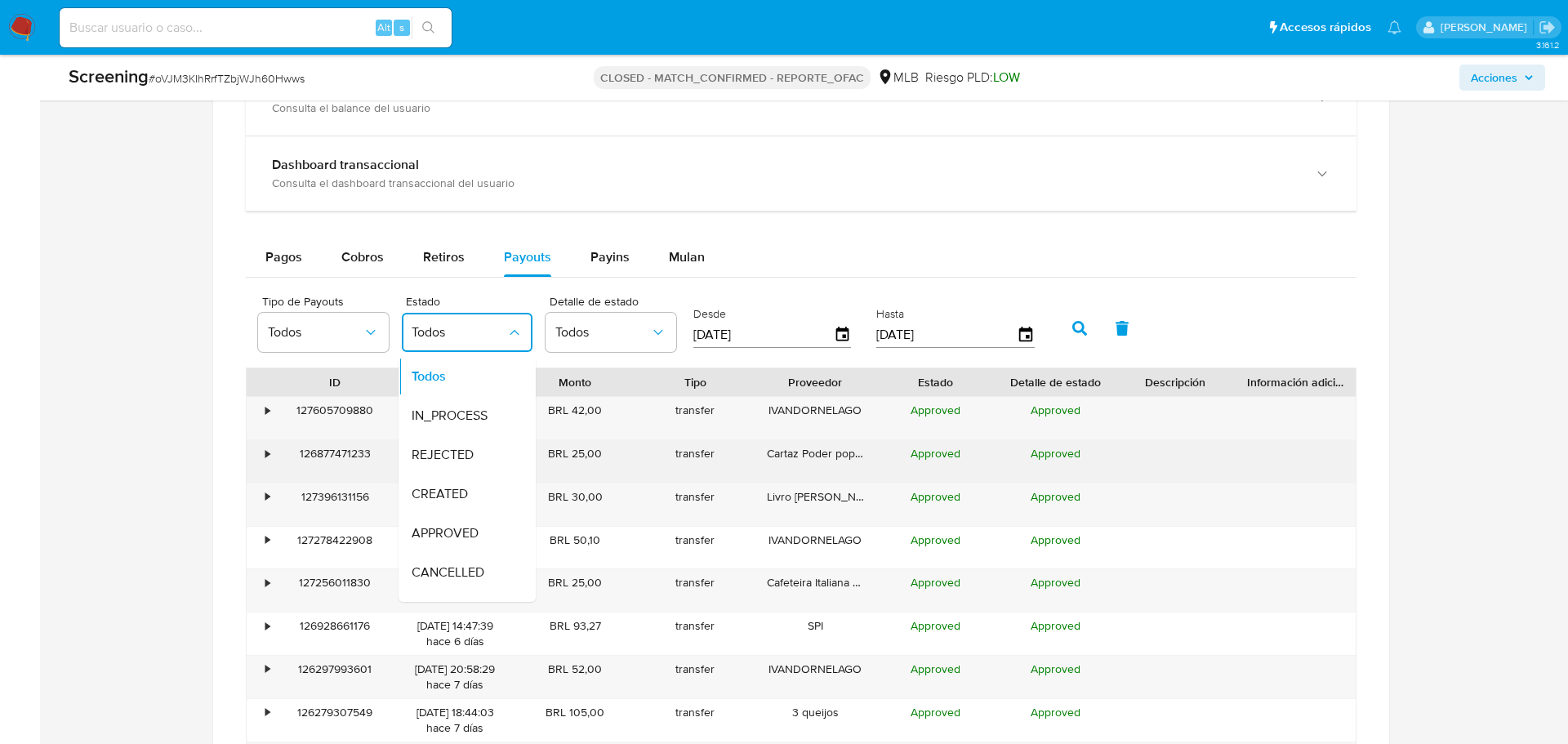
click at [463, 461] on span "REJECTED" at bounding box center [443, 455] width 62 height 16
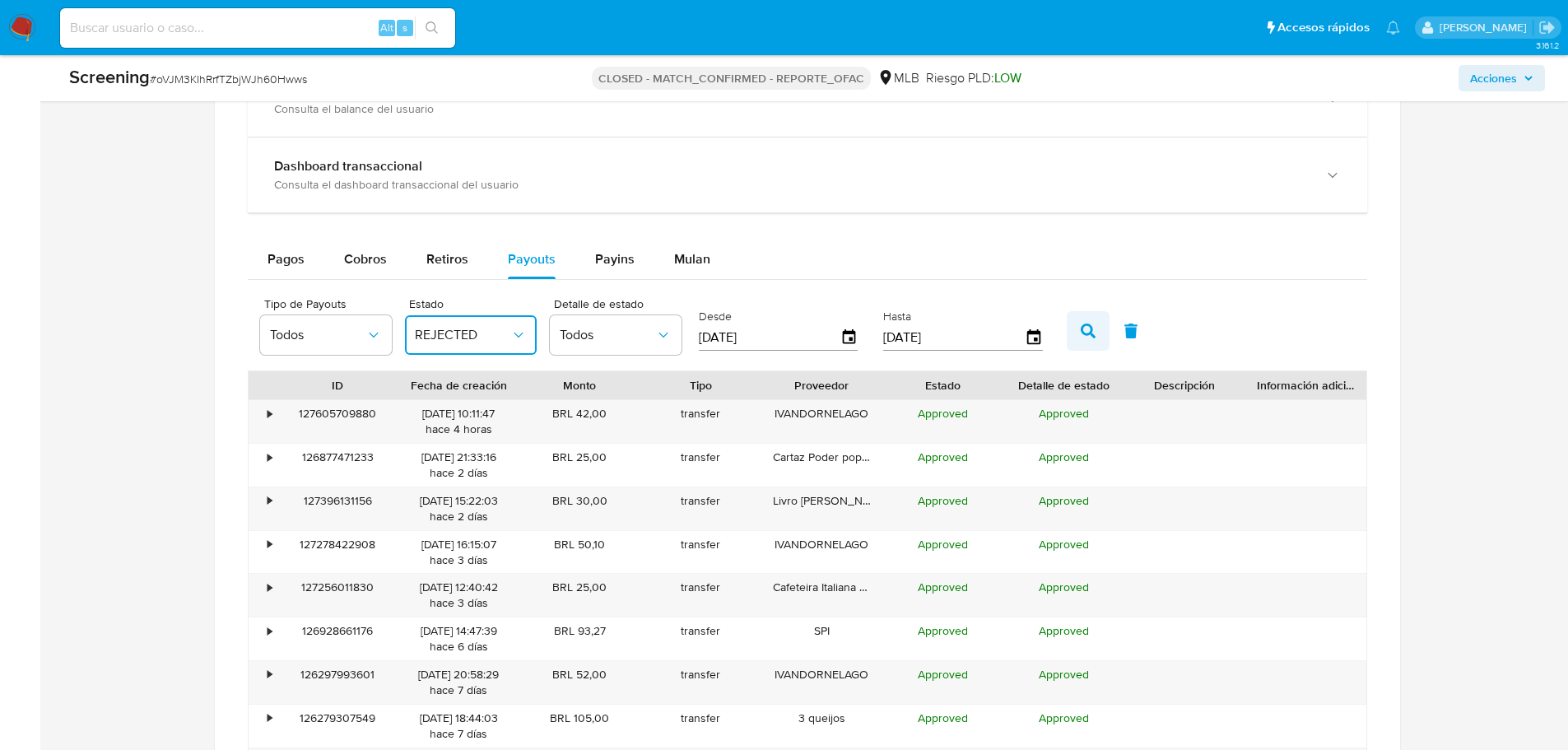
click at [1087, 326] on icon "button" at bounding box center [1087, 331] width 15 height 15
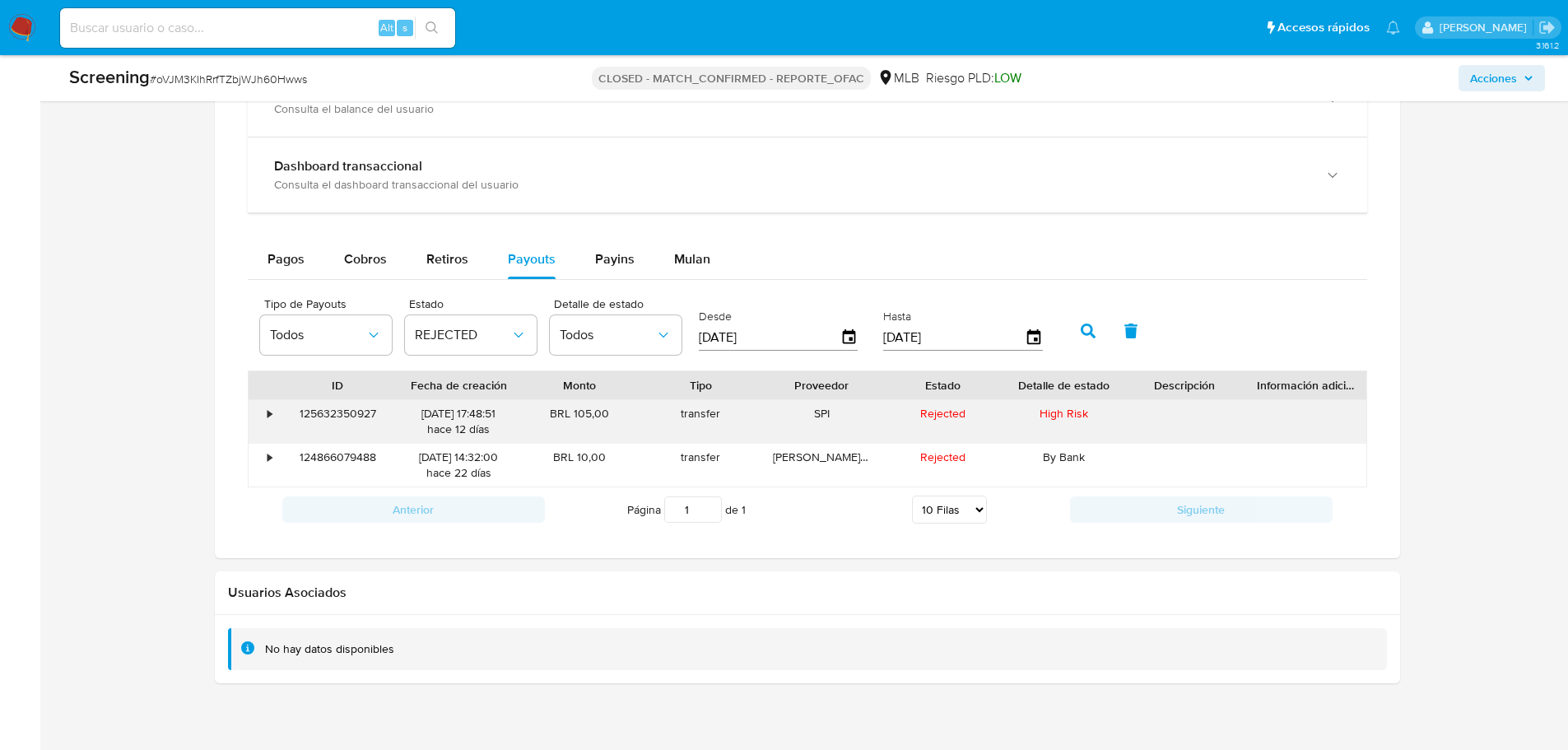
click at [336, 413] on div "125632350927" at bounding box center [337, 422] width 121 height 43
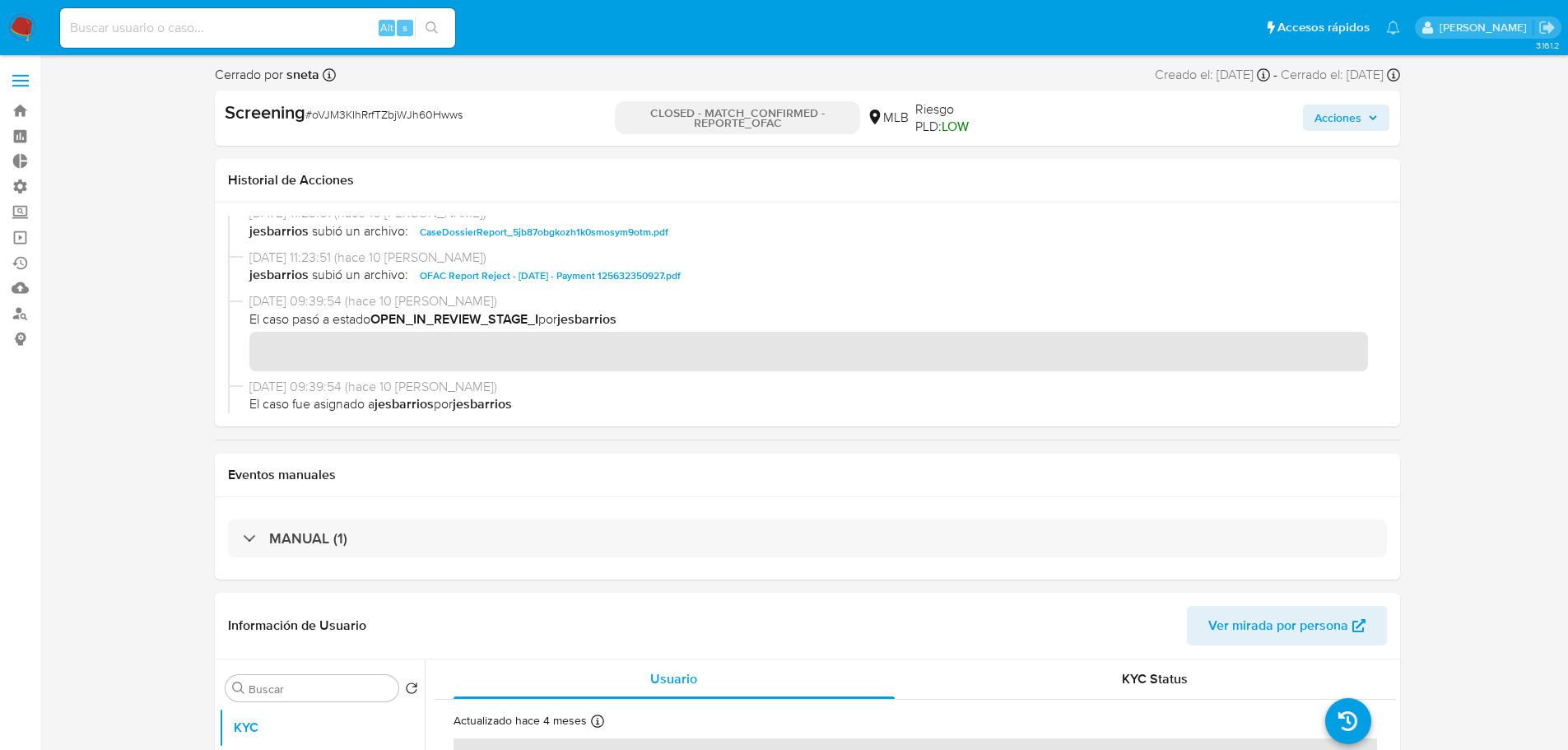
scroll to position [741, 0]
click at [529, 275] on span "OFAC Report Reject - 14th Sept 2025 - Payment 125632350927.pdf" at bounding box center [550, 274] width 261 height 20
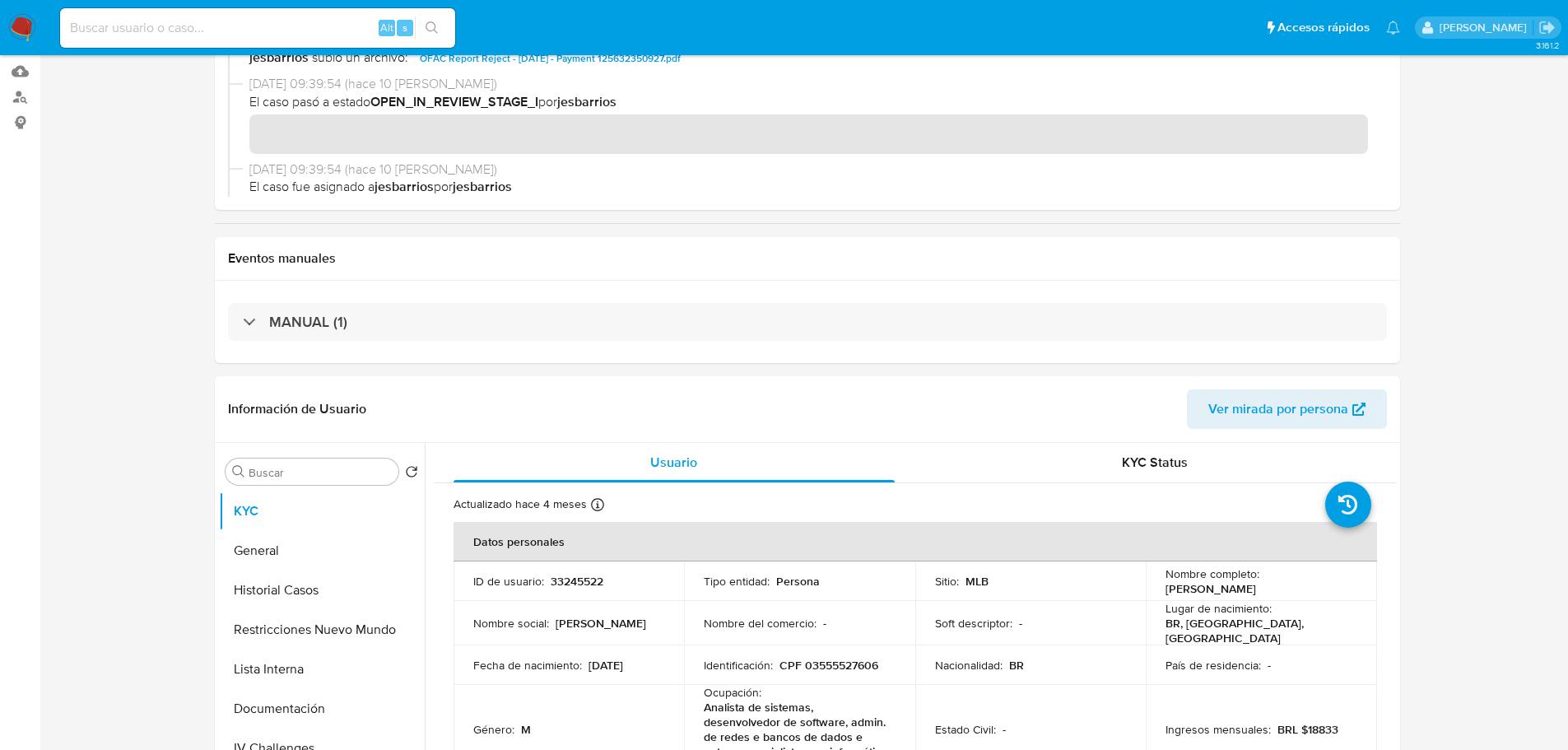
scroll to position [412, 0]
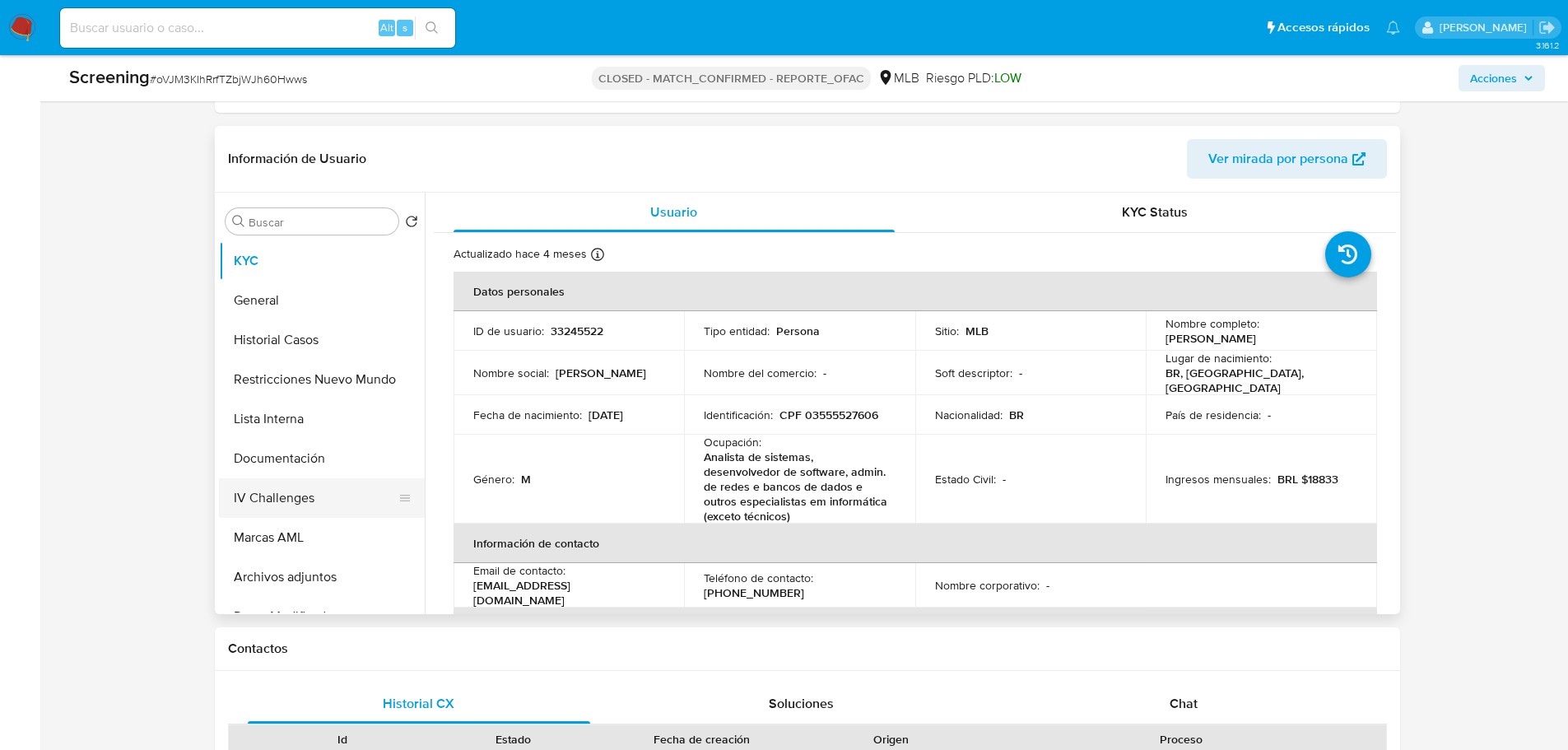
click at [307, 507] on button "IV Challenges" at bounding box center [315, 498] width 192 height 40
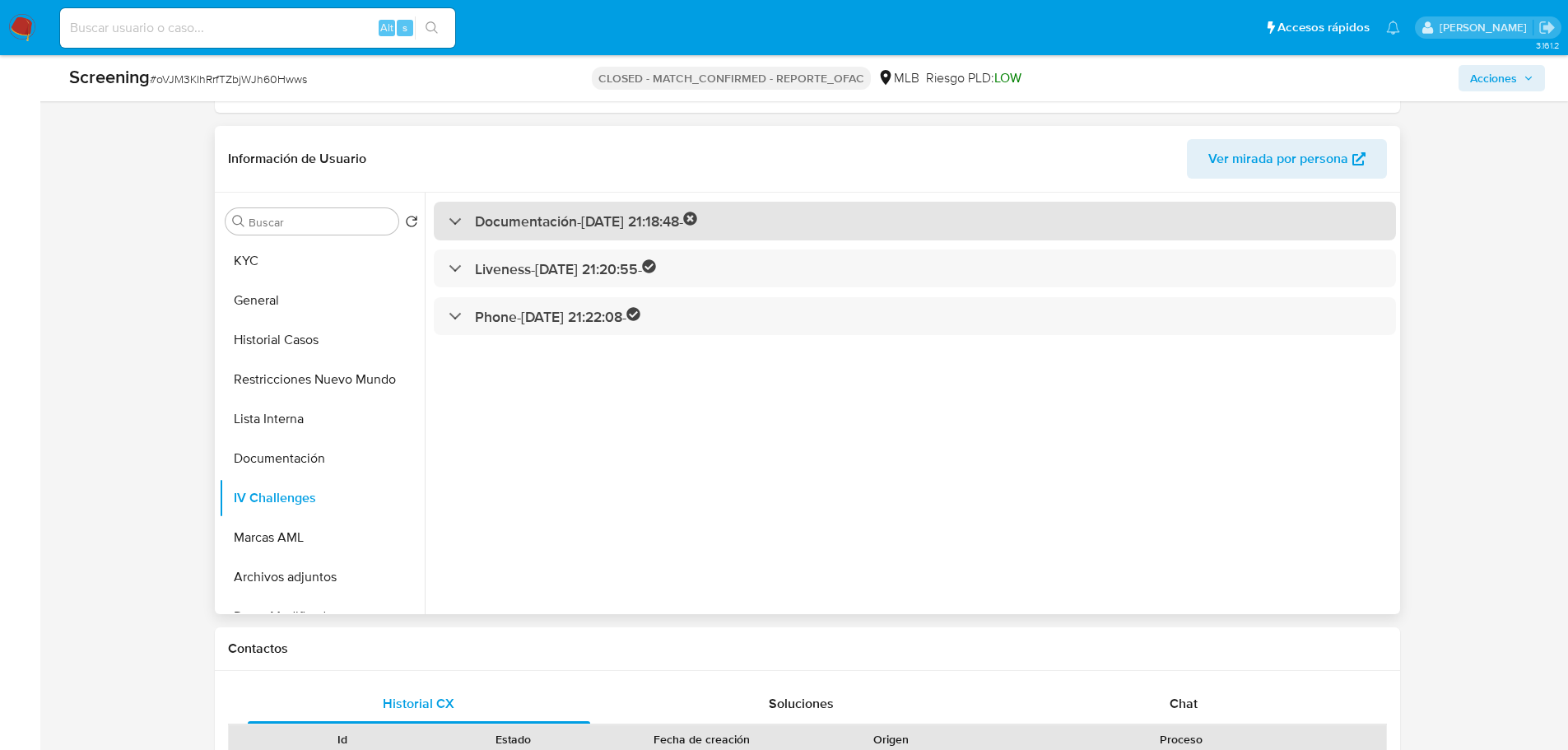
click at [544, 224] on h3 "Documentación - 30/10/2021 21:18:48 -" at bounding box center [586, 221] width 224 height 19
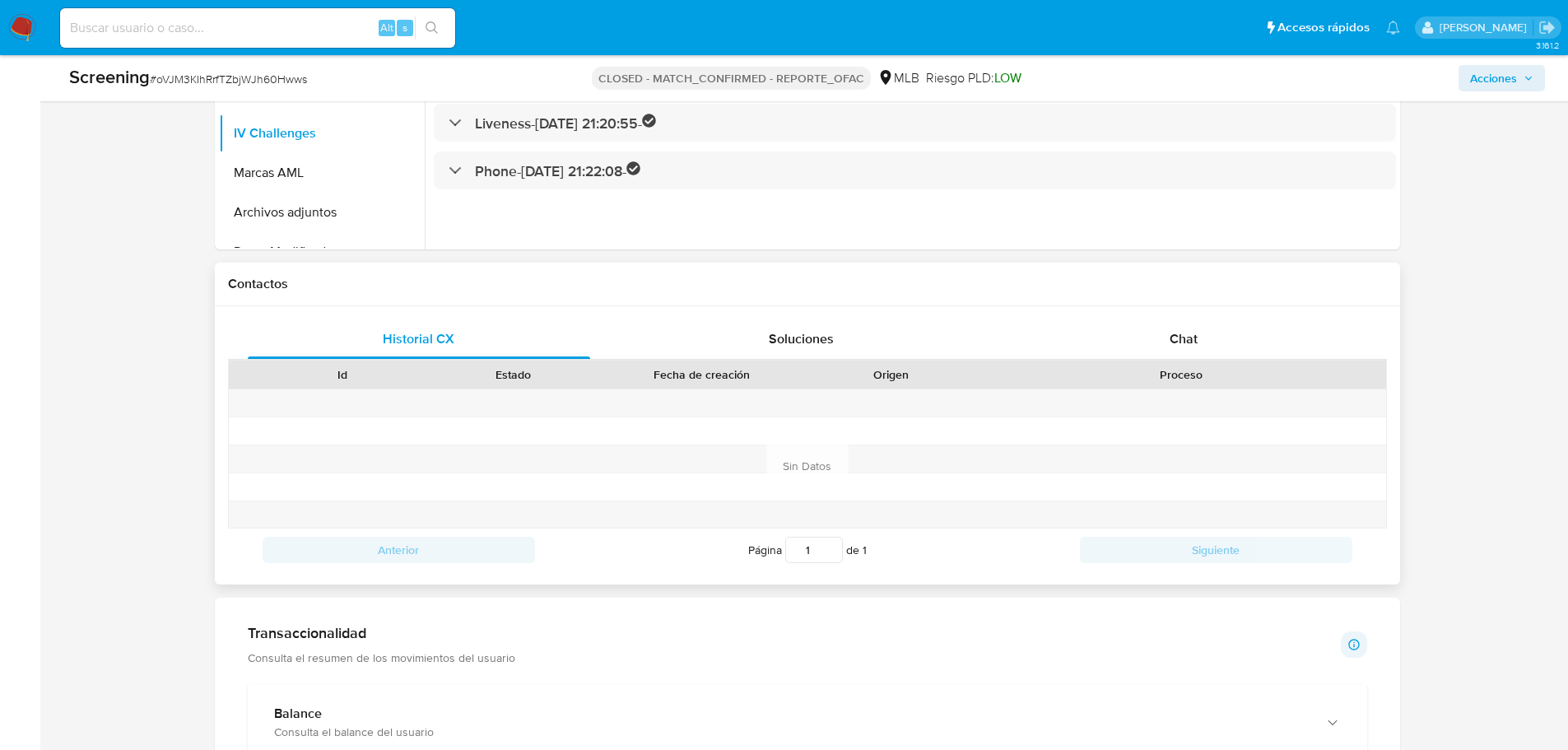
scroll to position [797, 0]
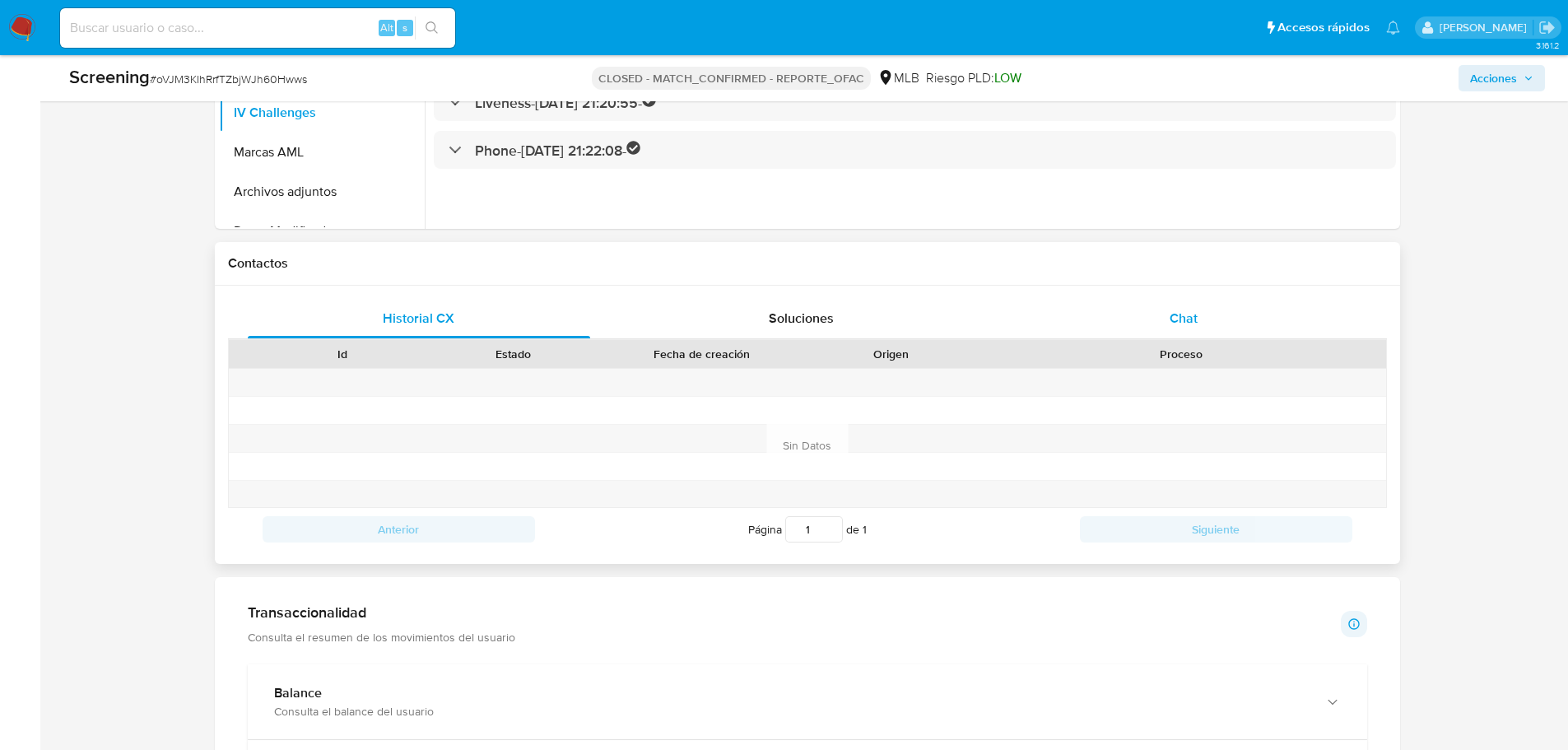
click at [1197, 313] on span "Chat" at bounding box center [1183, 318] width 28 height 19
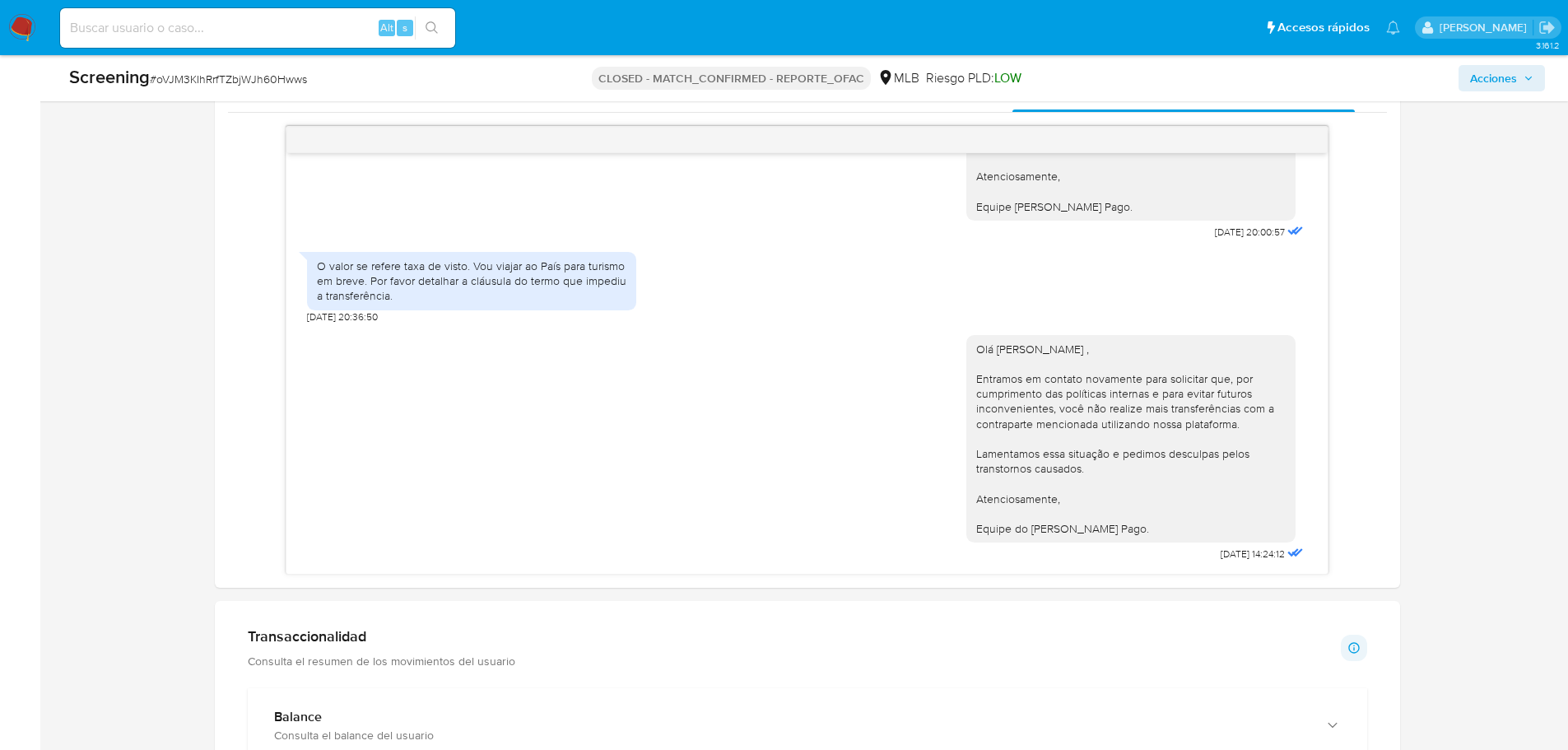
scroll to position [961, 0]
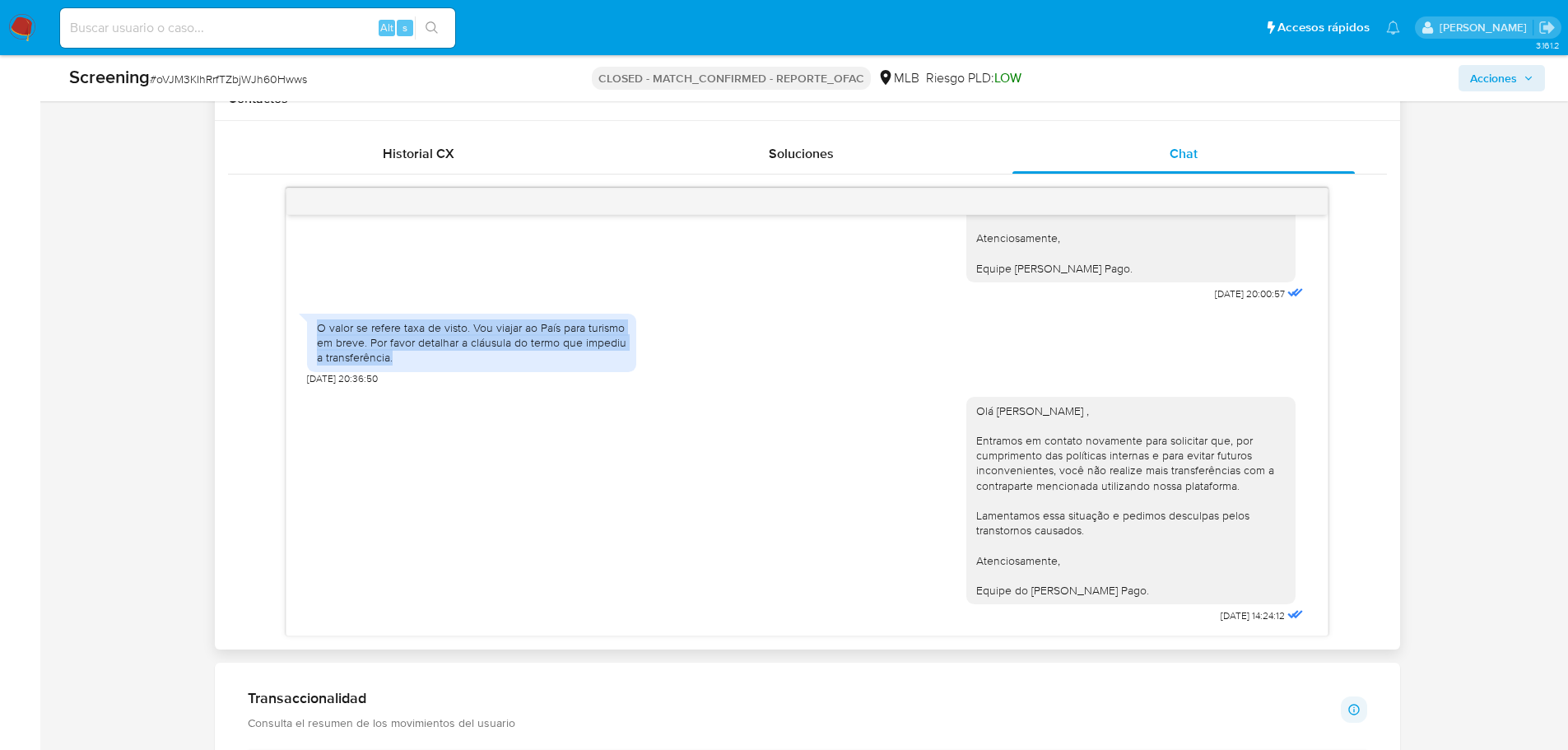
drag, startPoint x: 424, startPoint y: 361, endPoint x: 310, endPoint y: 322, distance: 120.5
click at [310, 322] on div "O valor se refere taxa de visto. Vou viajar ao País para turismo em breve. Por …" at bounding box center [472, 343] width 330 height 59
copy div "O valor se refere taxa de visto. Vou viajar ao País para turismo em breve. Por …"
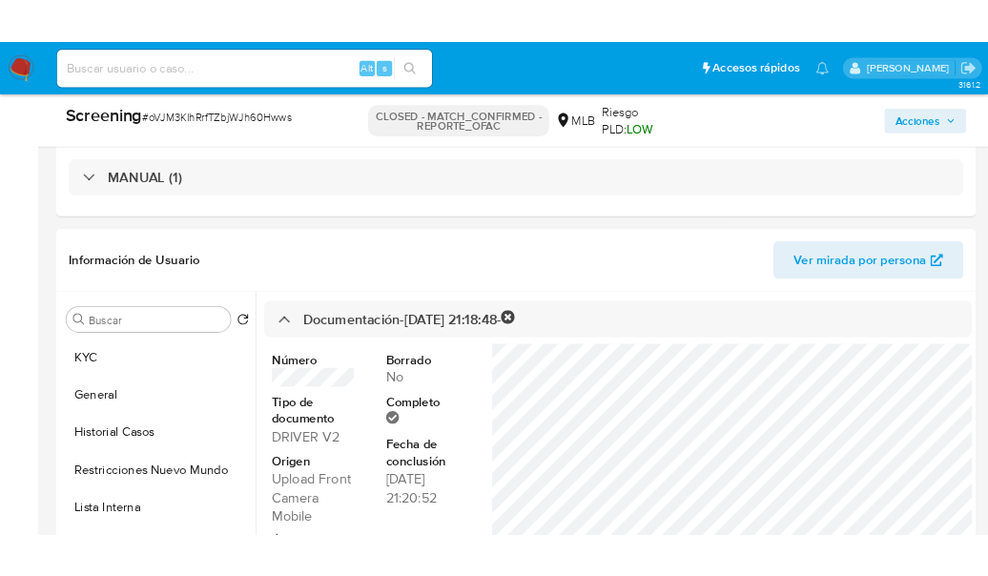
scroll to position [477, 0]
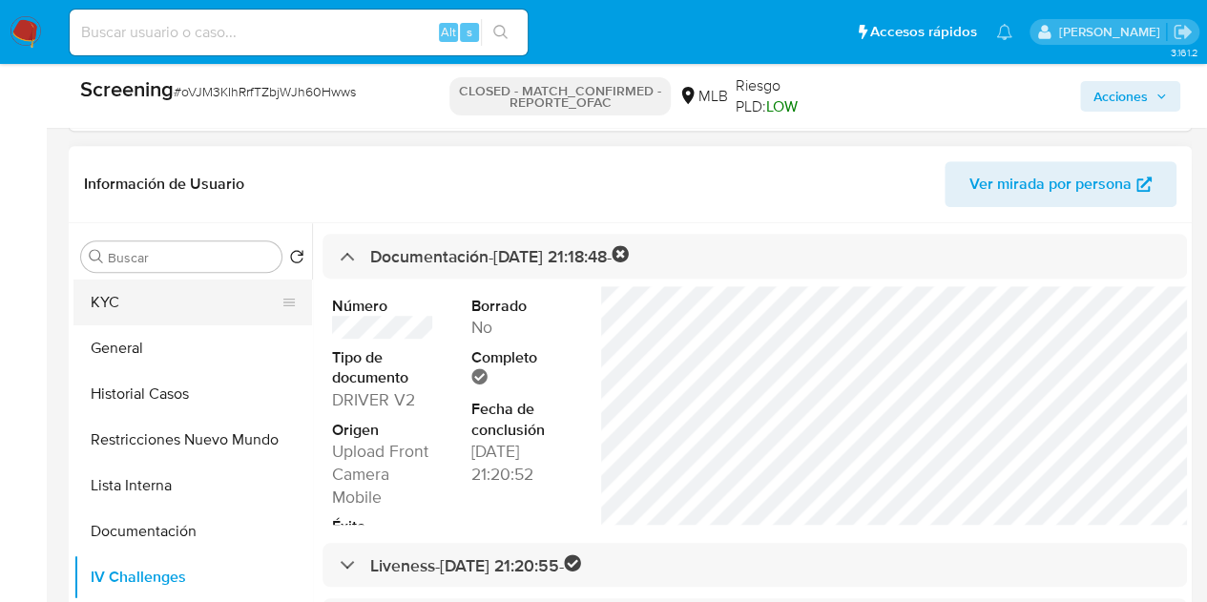
click at [79, 312] on button "KYC" at bounding box center [184, 302] width 223 height 46
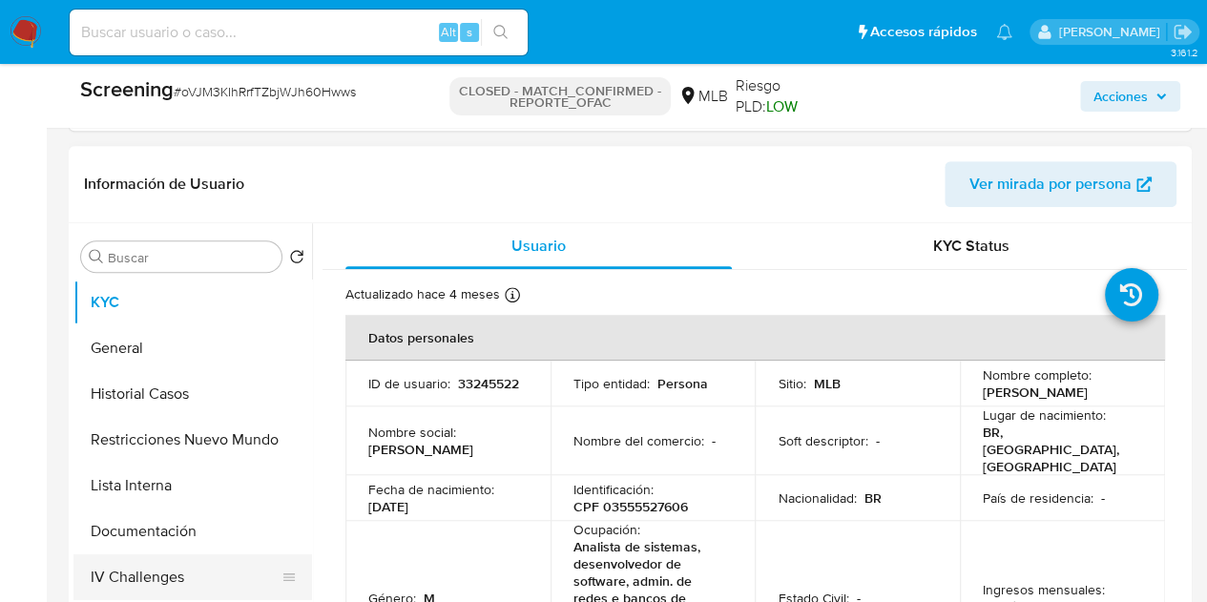
click at [168, 572] on button "IV Challenges" at bounding box center [184, 577] width 223 height 46
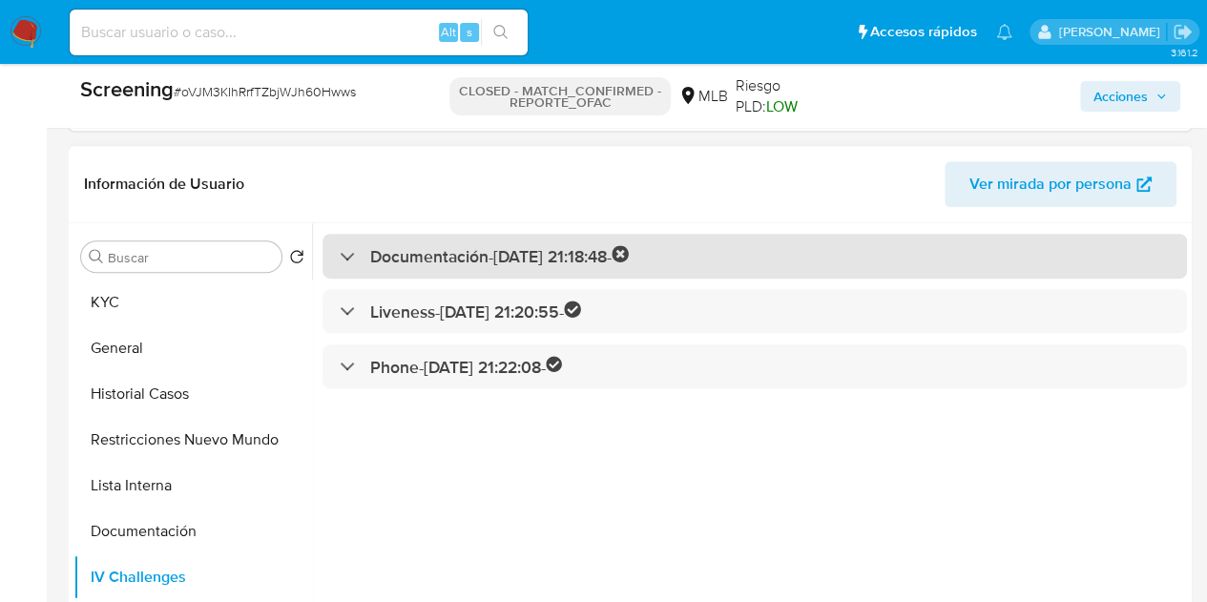
click at [456, 256] on h3 "Documentación - 30/10/2021 21:18:48 -" at bounding box center [499, 256] width 259 height 22
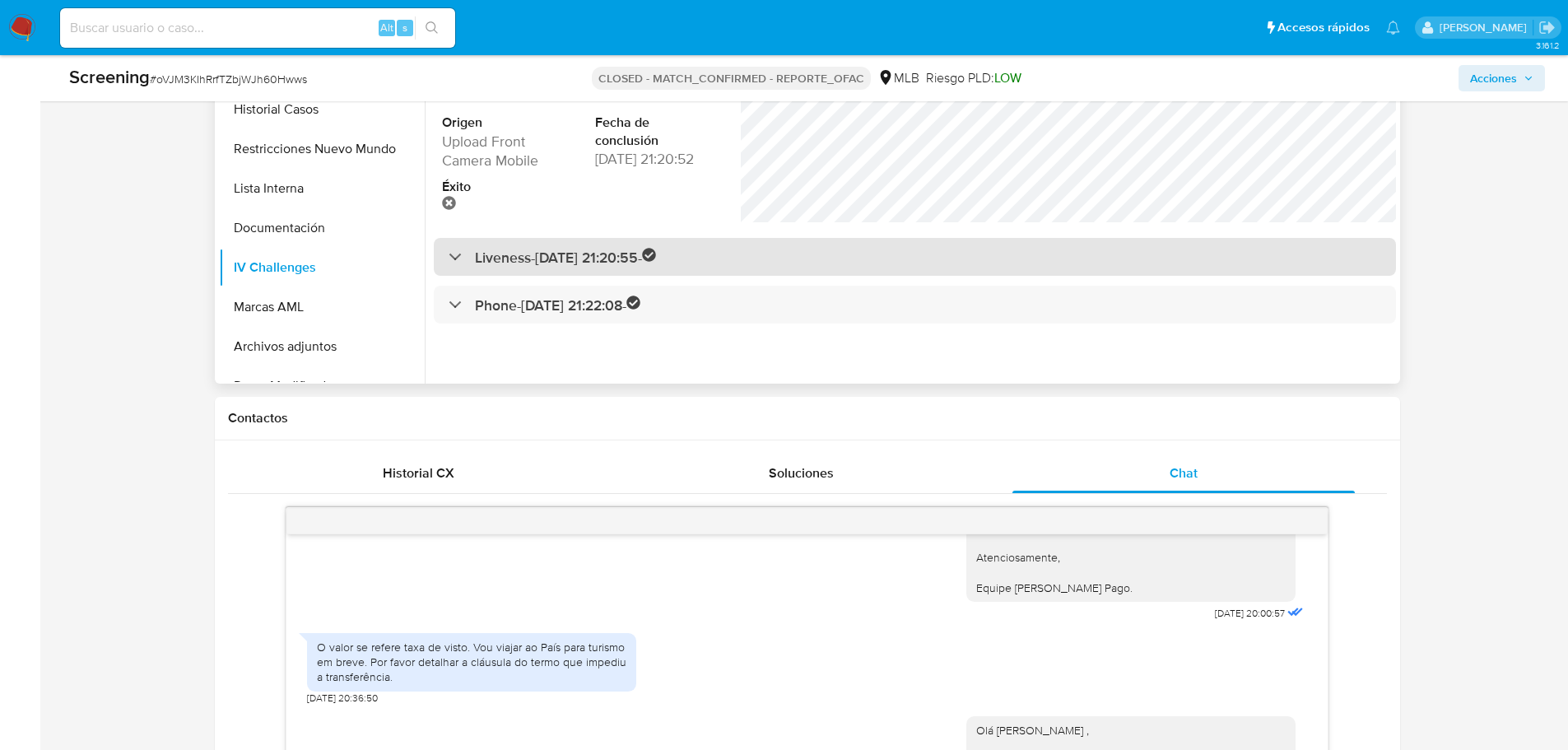
scroll to position [148, 0]
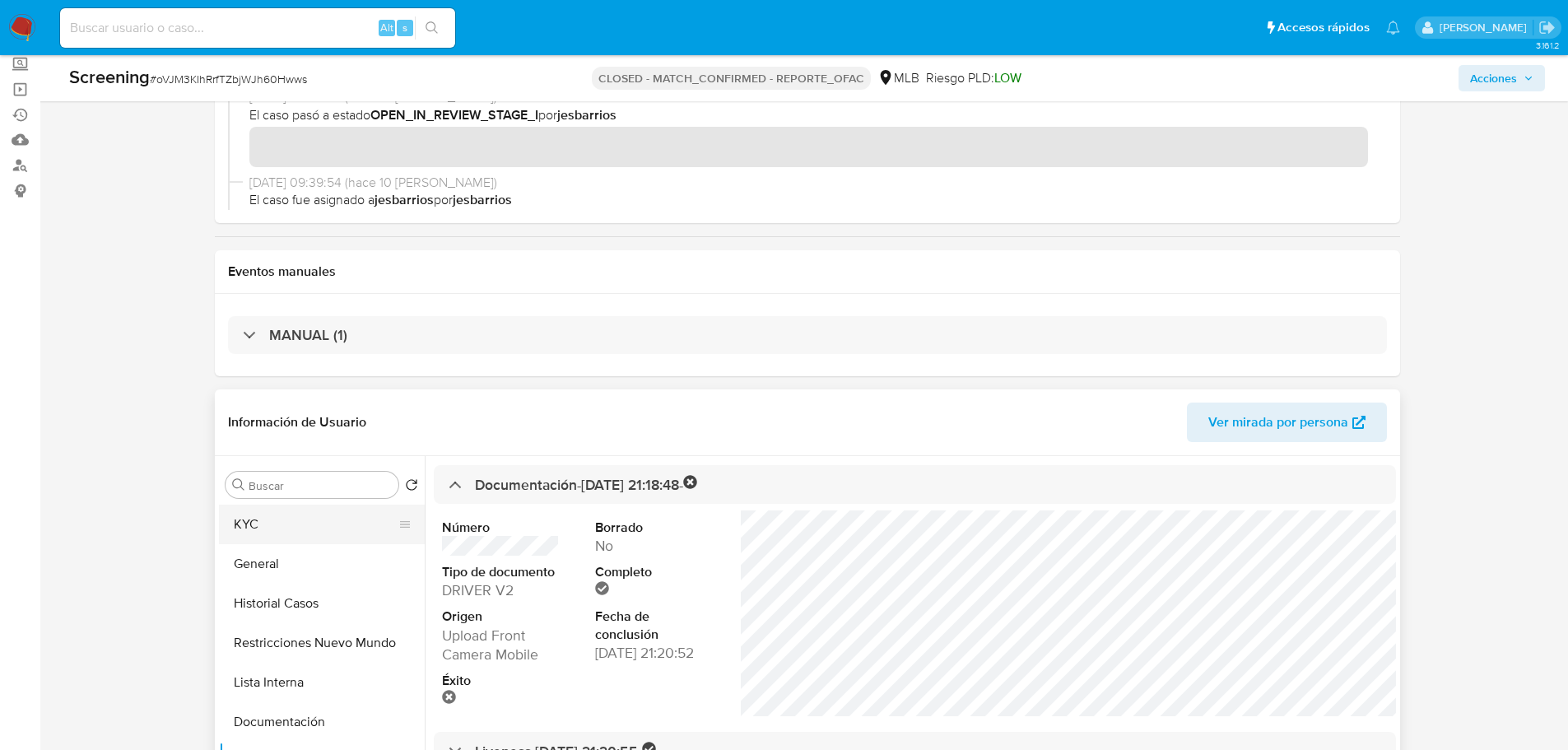
click at [271, 519] on button "KYC" at bounding box center [315, 525] width 192 height 40
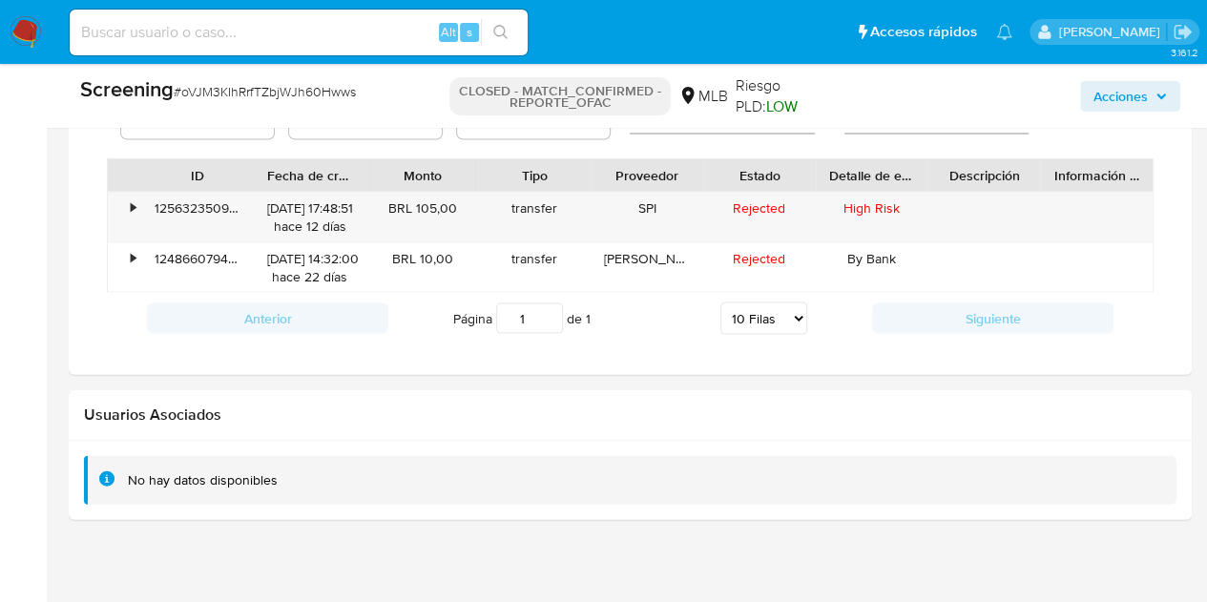
scroll to position [1875, 0]
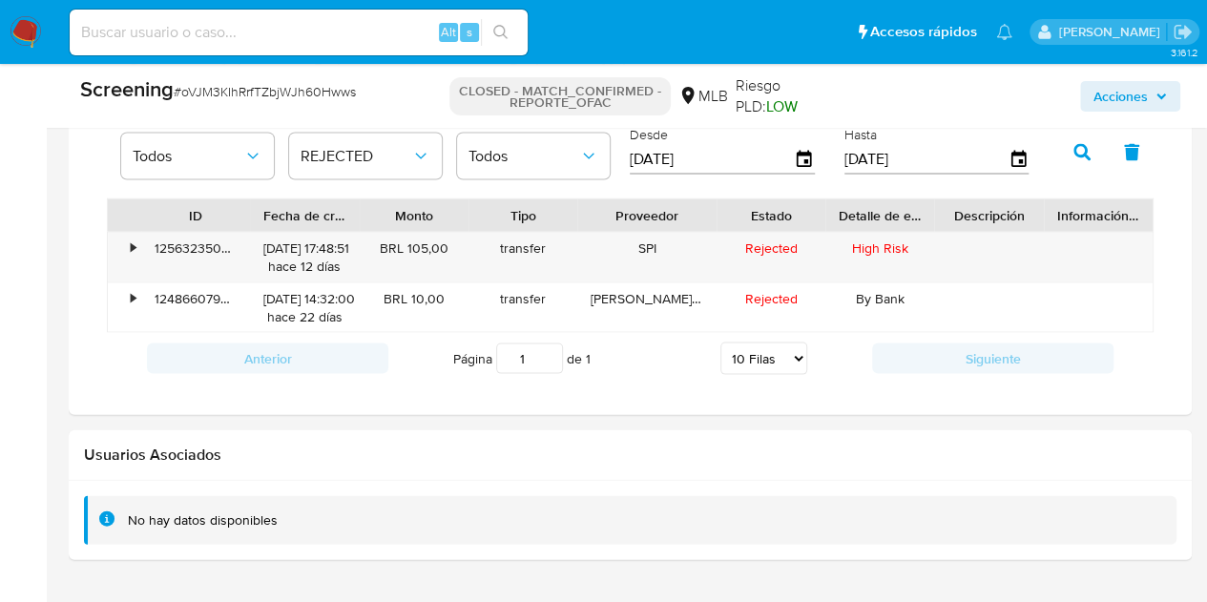
drag, startPoint x: 702, startPoint y: 211, endPoint x: 729, endPoint y: 217, distance: 27.3
click at [729, 217] on div at bounding box center [716, 215] width 34 height 32
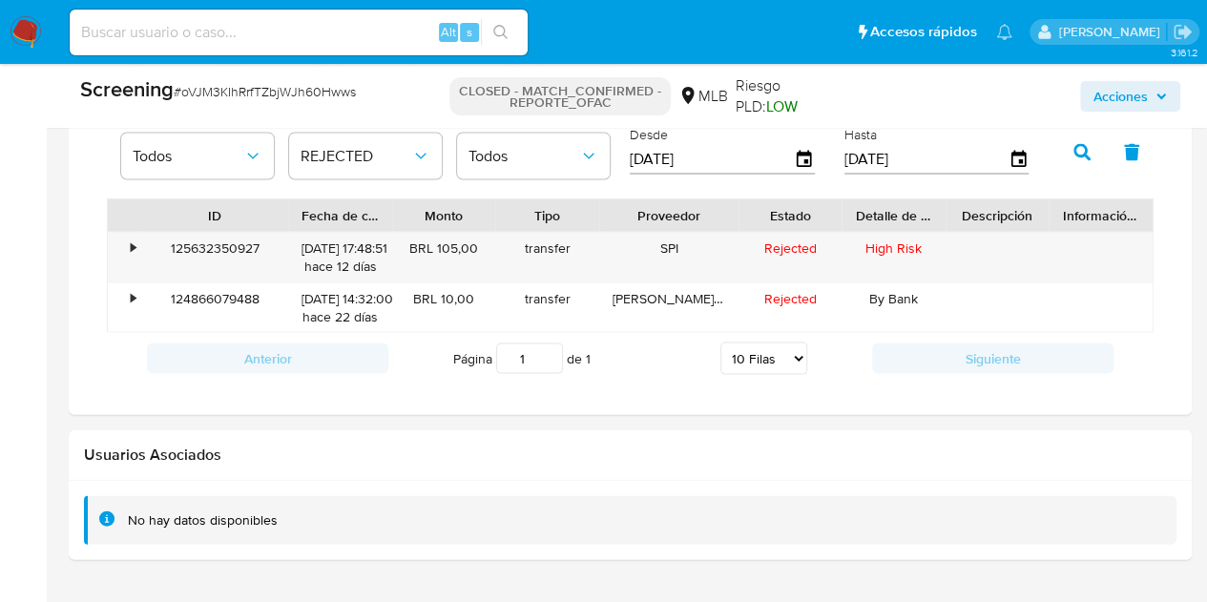
drag, startPoint x: 246, startPoint y: 215, endPoint x: 284, endPoint y: 209, distance: 38.6
click at [284, 209] on div at bounding box center [288, 215] width 34 height 32
click at [634, 462] on div "Usuarios Asociados" at bounding box center [630, 455] width 1123 height 51
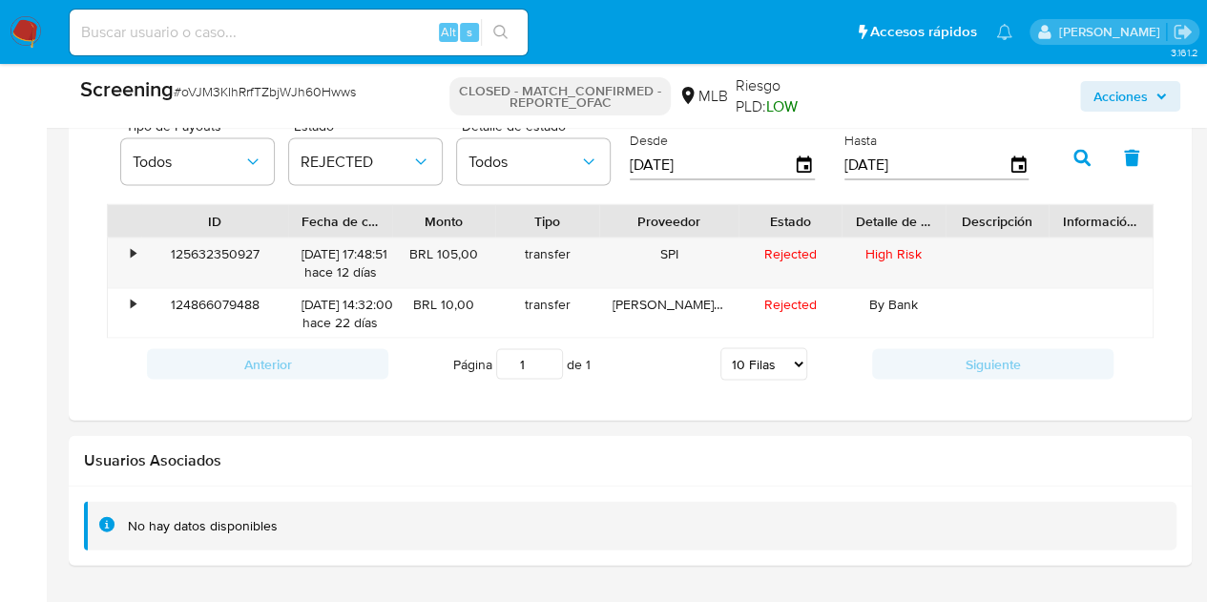
scroll to position [1843, 0]
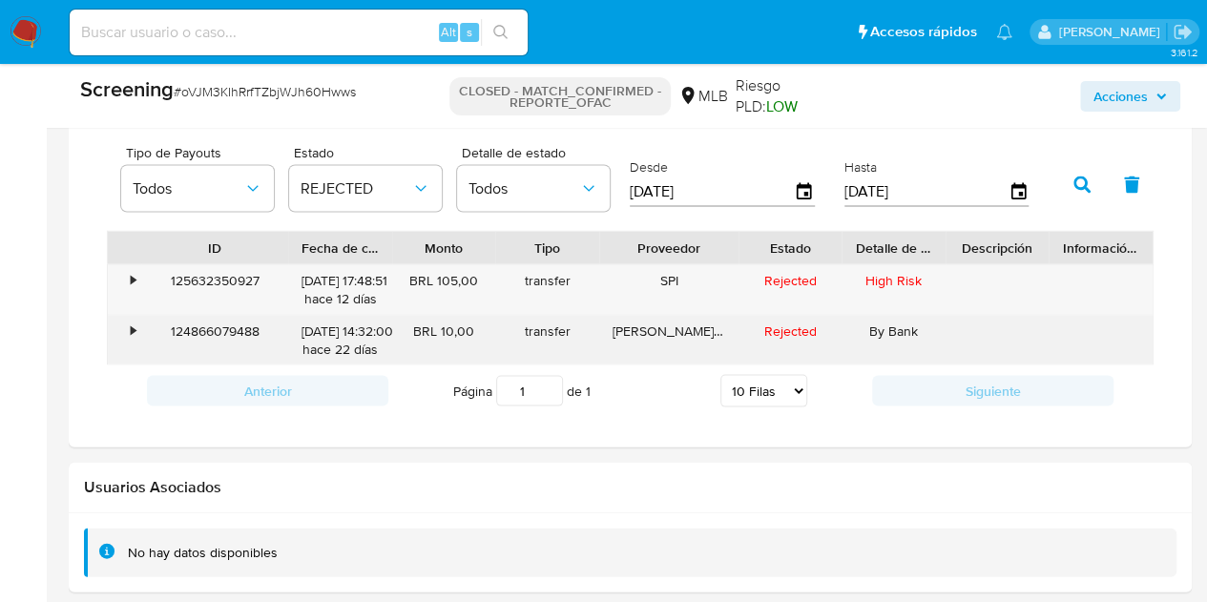
click at [241, 329] on div "124866079488" at bounding box center [214, 341] width 147 height 50
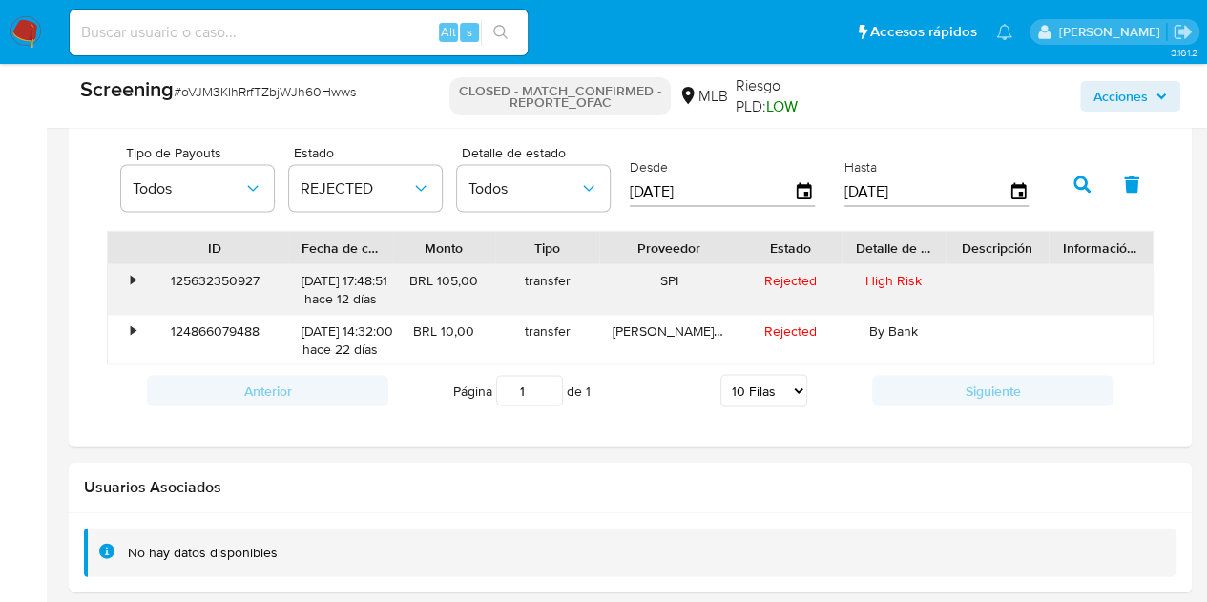
click at [218, 281] on div "125632350927" at bounding box center [214, 290] width 147 height 50
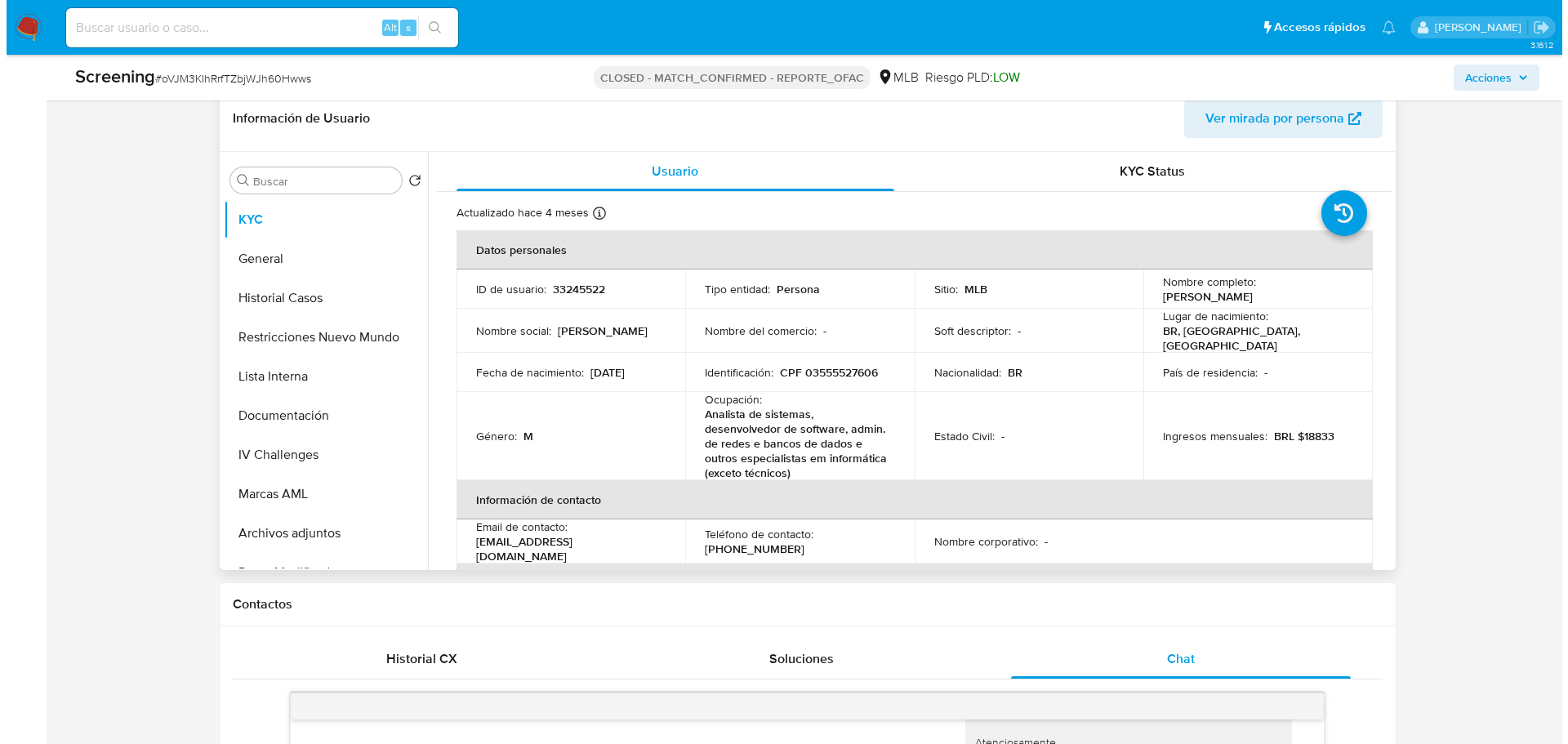
scroll to position [272, 0]
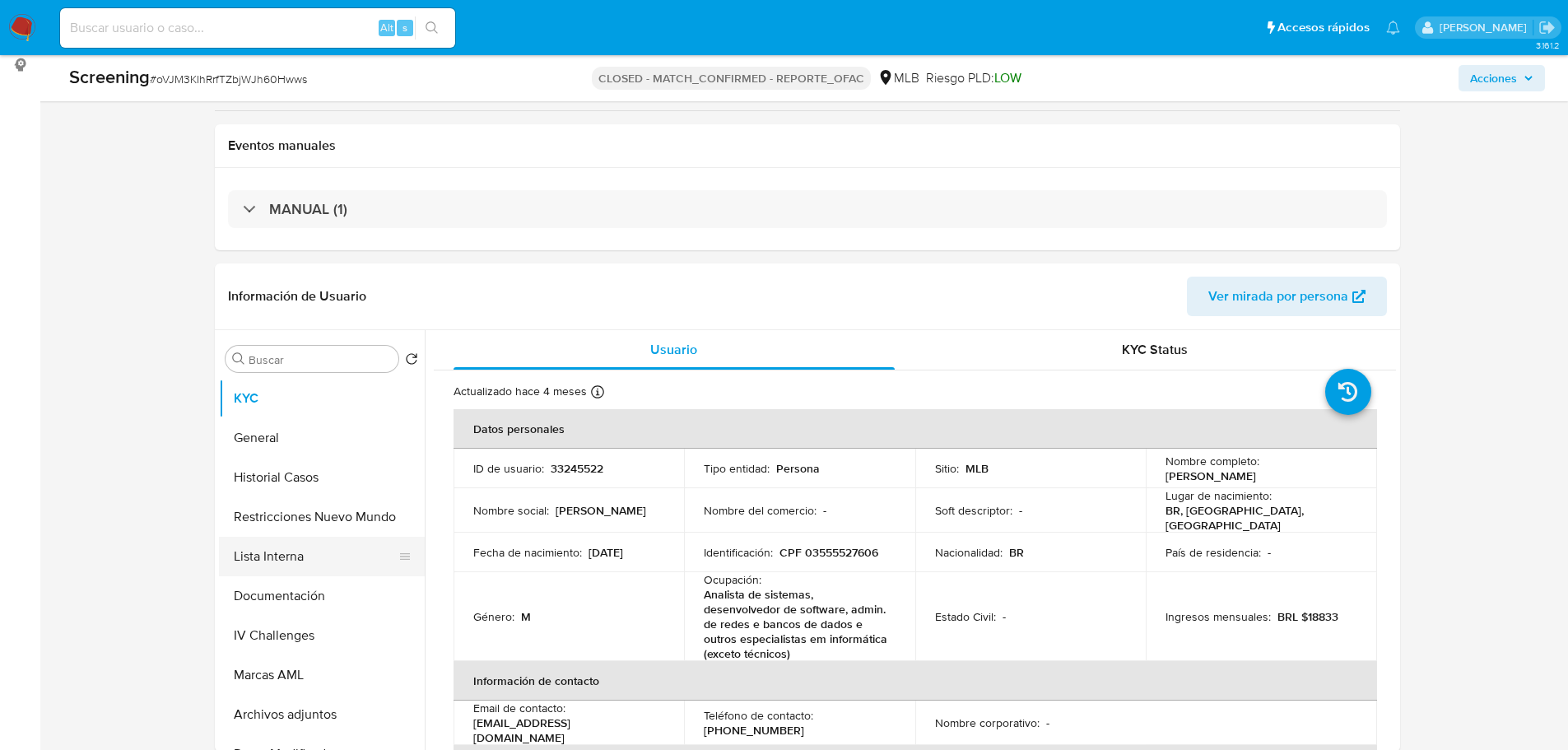
click at [299, 553] on button "Lista Interna" at bounding box center [315, 557] width 192 height 40
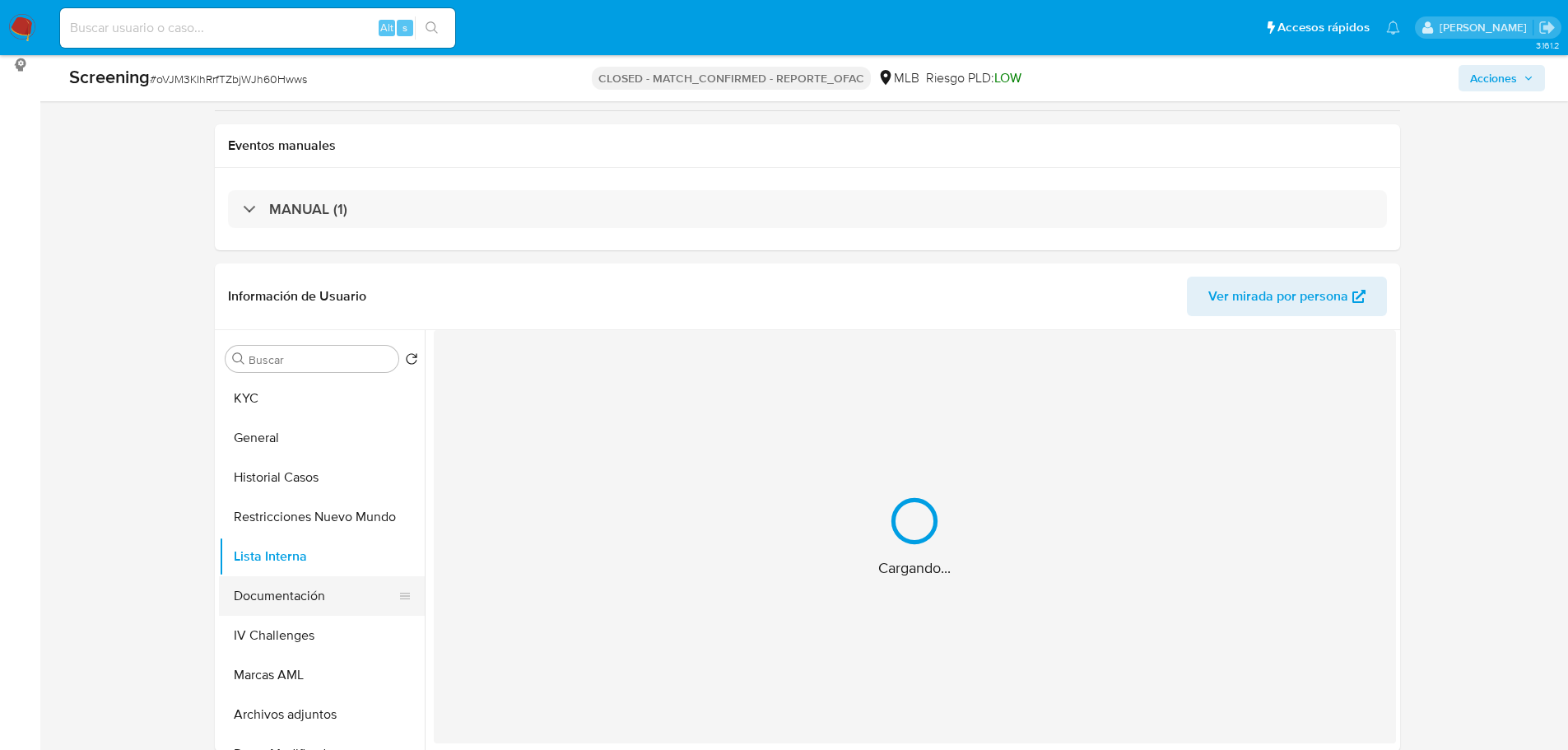
click at [289, 602] on button "Documentación" at bounding box center [315, 596] width 192 height 40
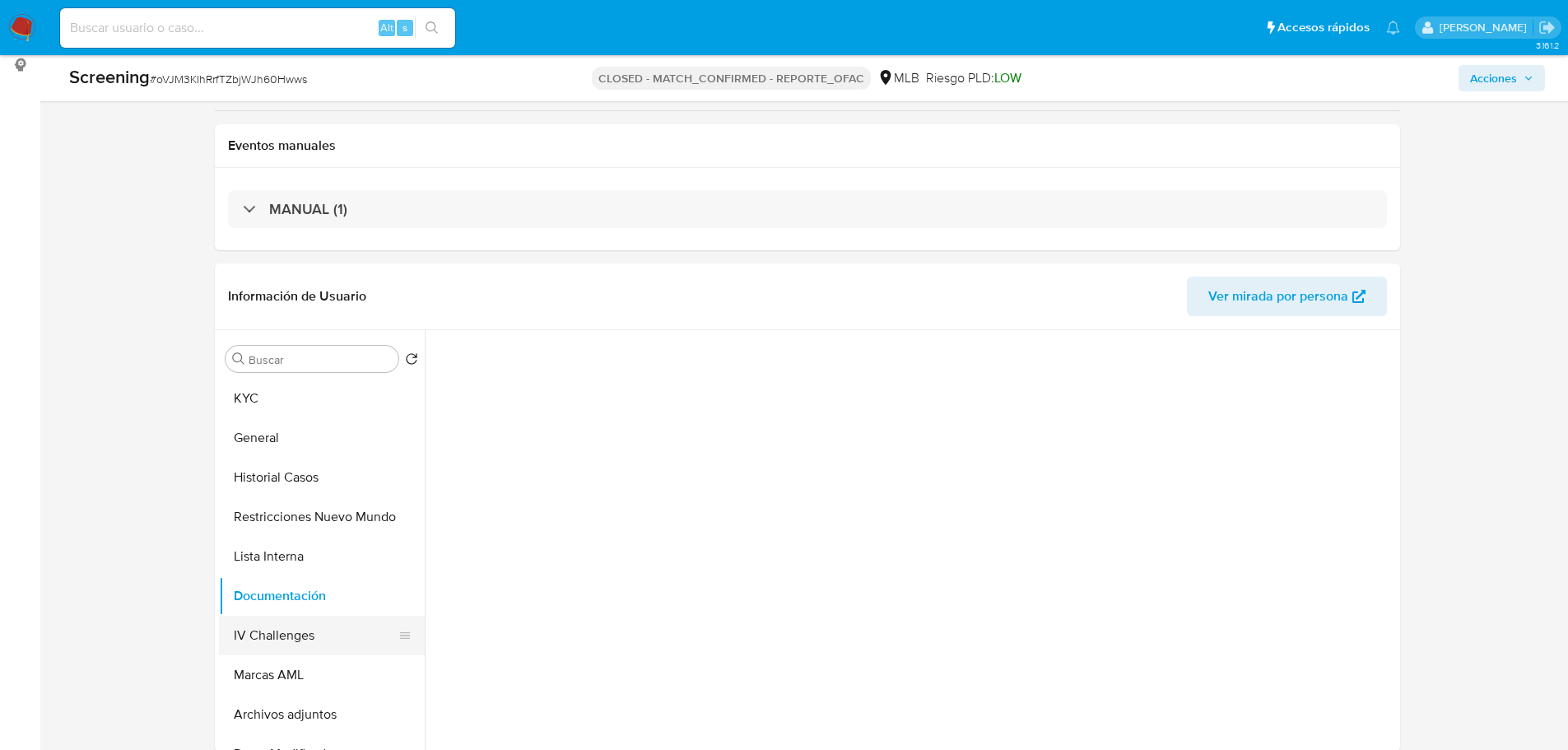
click at [288, 646] on button "IV Challenges" at bounding box center [315, 636] width 192 height 40
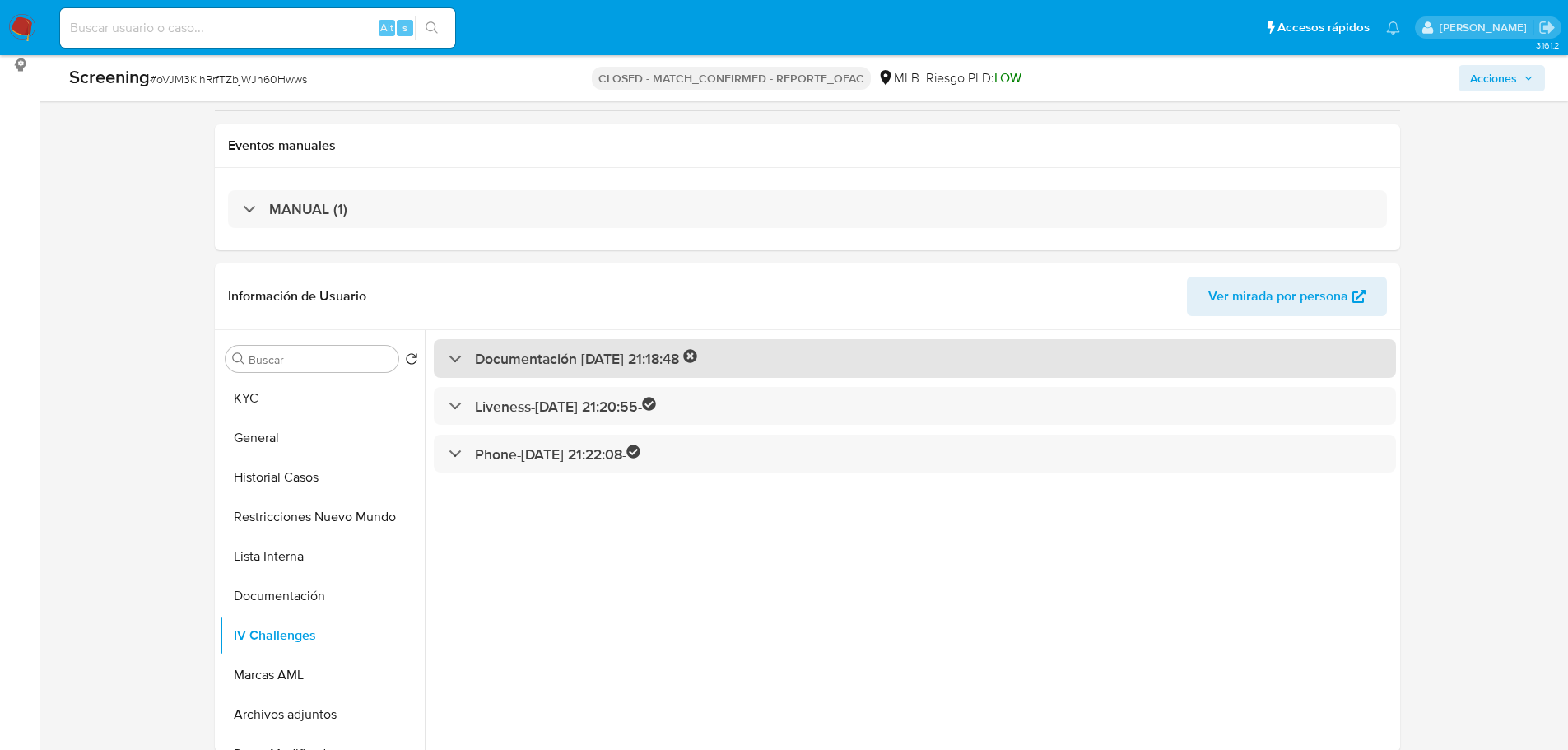
click at [606, 366] on h3 "Documentación - 30/10/2021 21:18:48 -" at bounding box center [586, 358] width 224 height 19
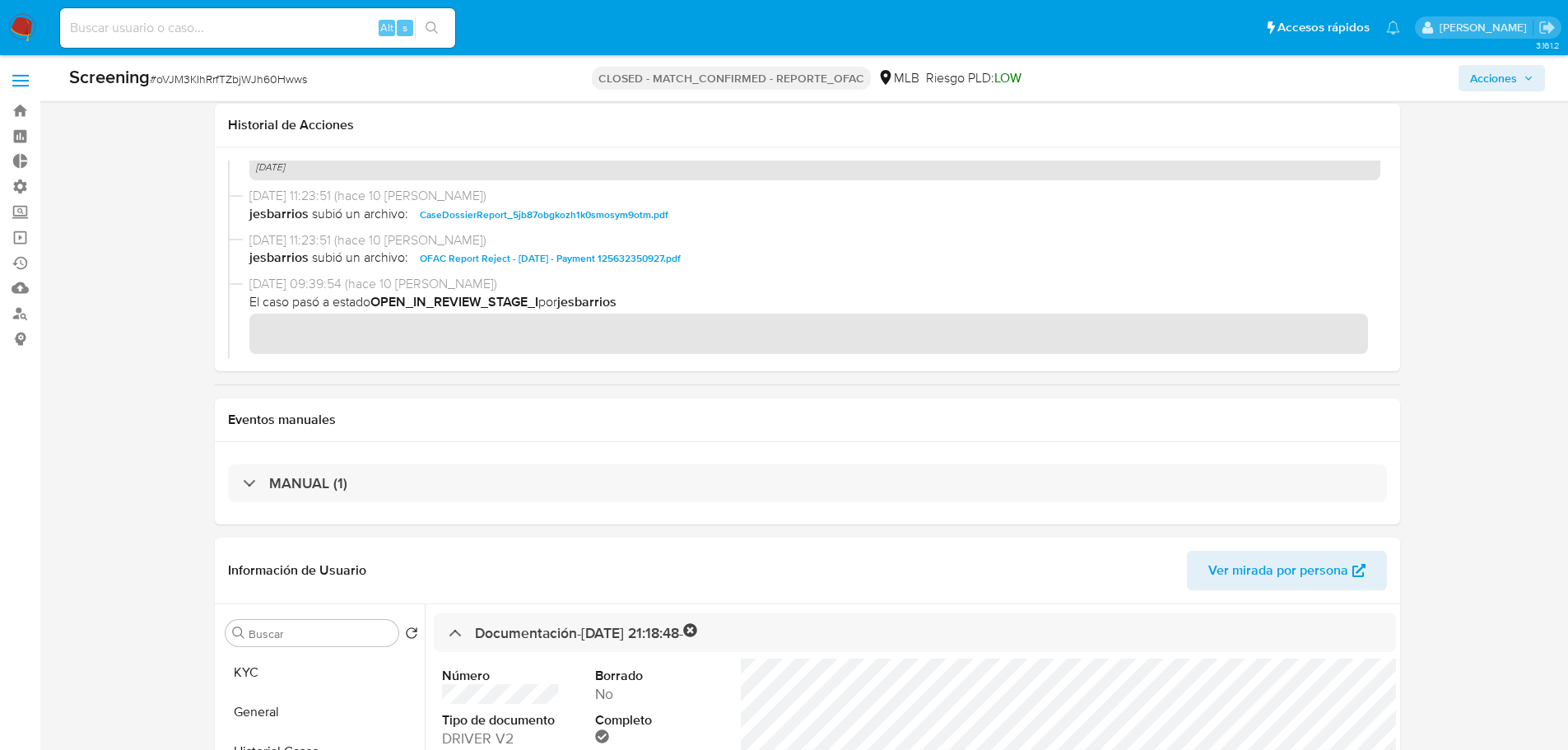
scroll to position [1705, 0]
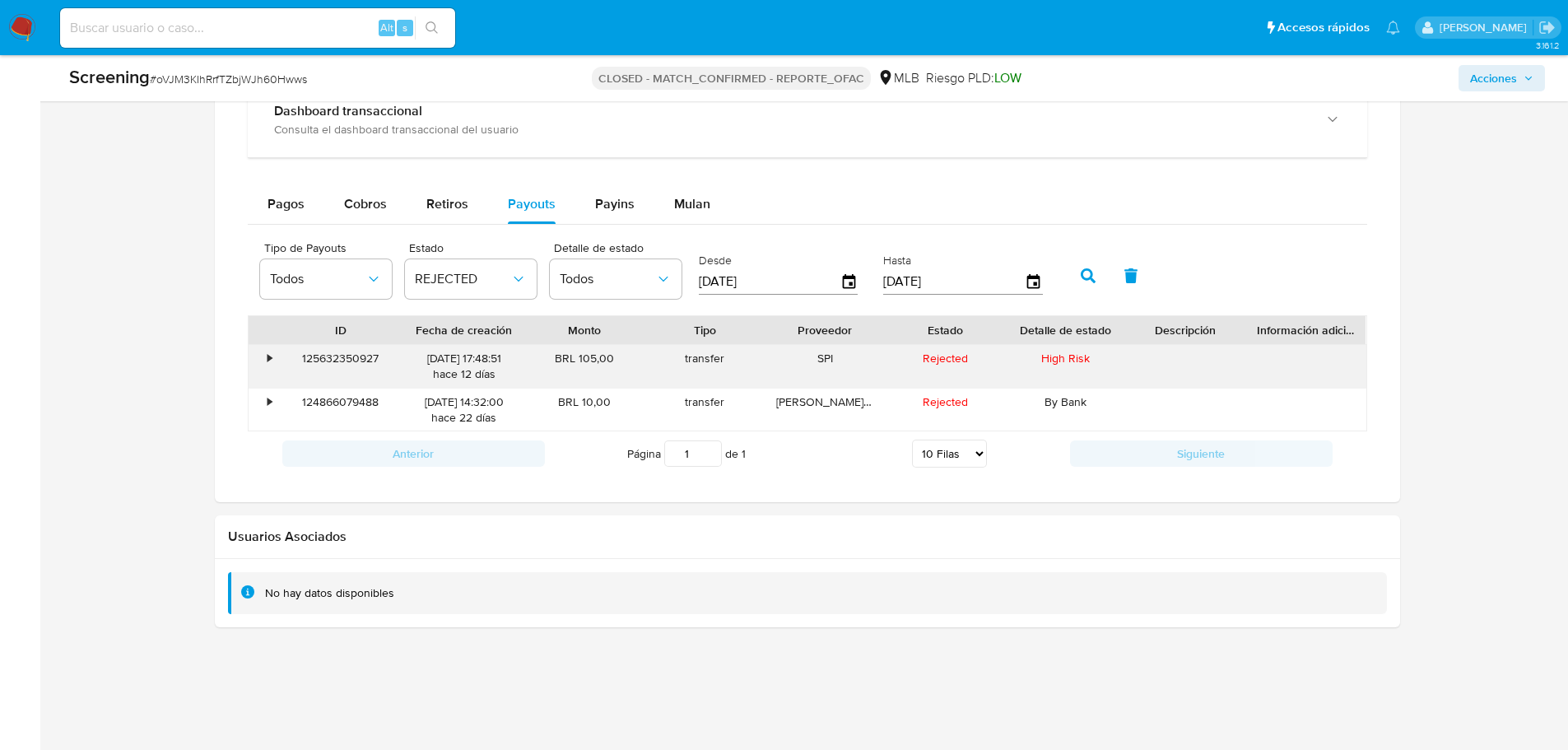
click at [339, 384] on div "125632350927" at bounding box center [340, 367] width 127 height 43
click at [348, 363] on div "125632350927" at bounding box center [340, 367] width 127 height 43
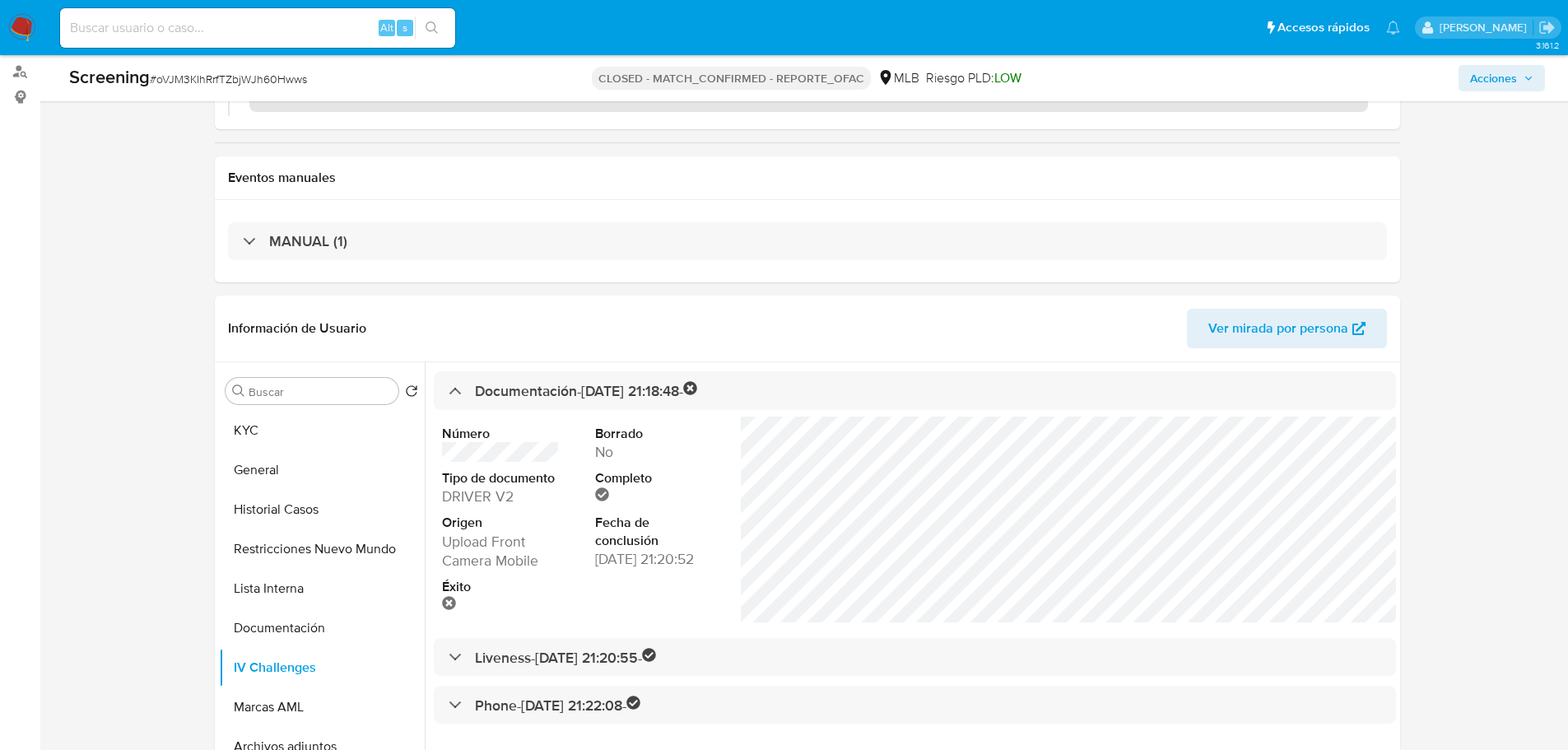
scroll to position [412, 0]
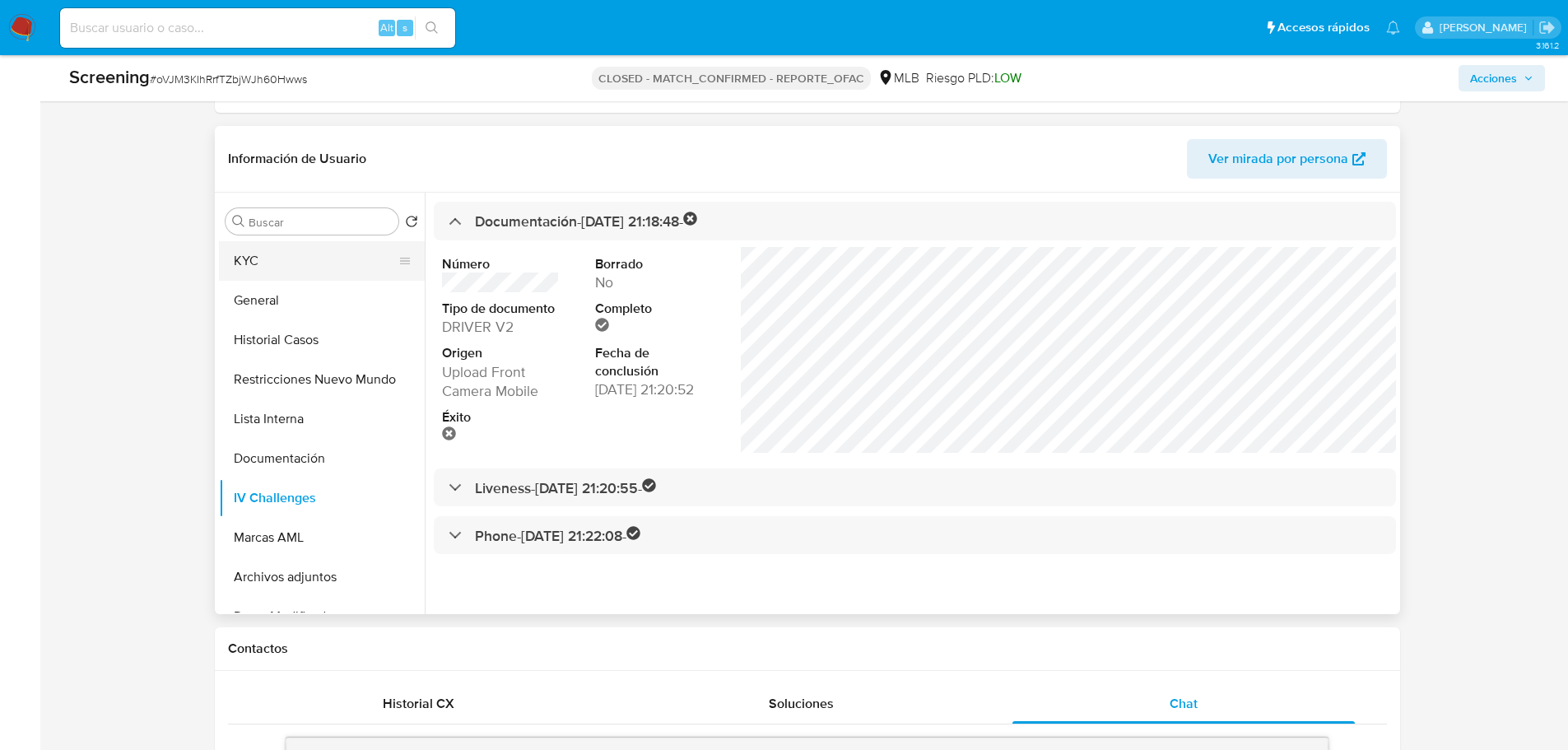
click at [265, 271] on button "KYC" at bounding box center [315, 261] width 192 height 40
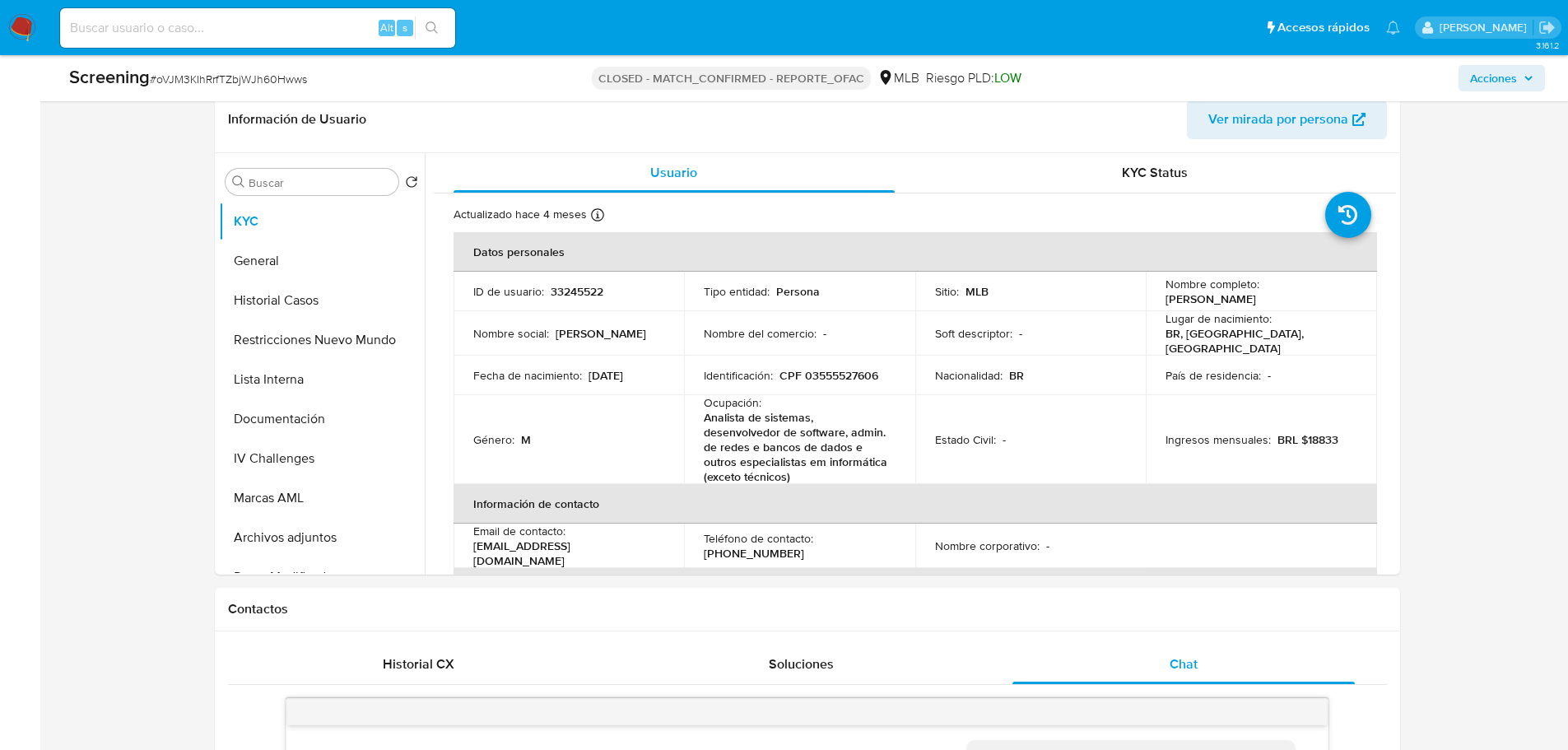
scroll to position [457, 0]
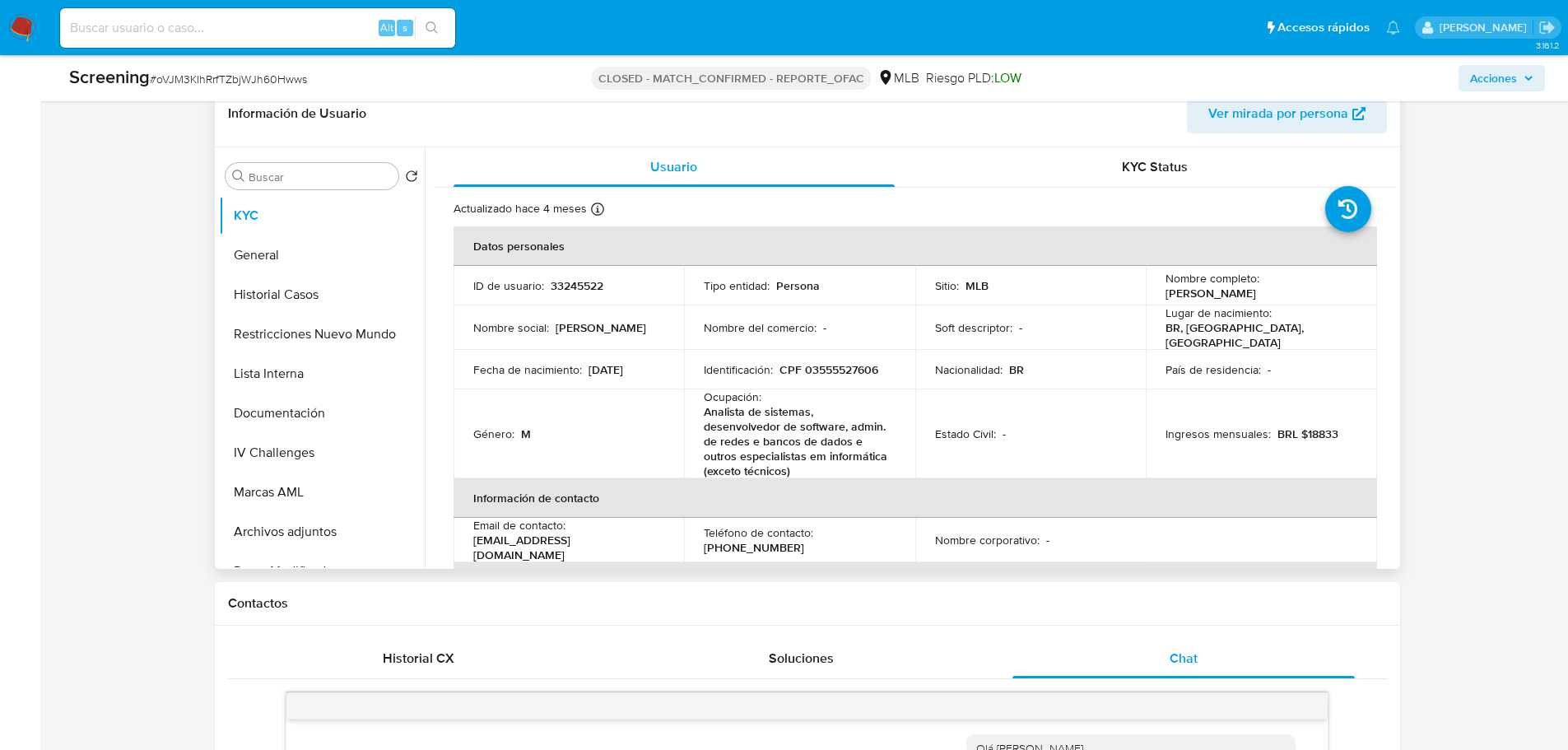
drag, startPoint x: 1395, startPoint y: 190, endPoint x: 1399, endPoint y: 205, distance: 15.5
click at [1399, 205] on div "Buscar Volver al orden por defecto KYC General Historial Casos Restricciones Nu…" at bounding box center [808, 358] width 1186 height 421
drag, startPoint x: 1395, startPoint y: 201, endPoint x: 1398, endPoint y: 219, distance: 18.2
click at [1398, 219] on div "Buscar Volver al orden por defecto KYC General Historial Casos Restricciones Nu…" at bounding box center [808, 358] width 1186 height 421
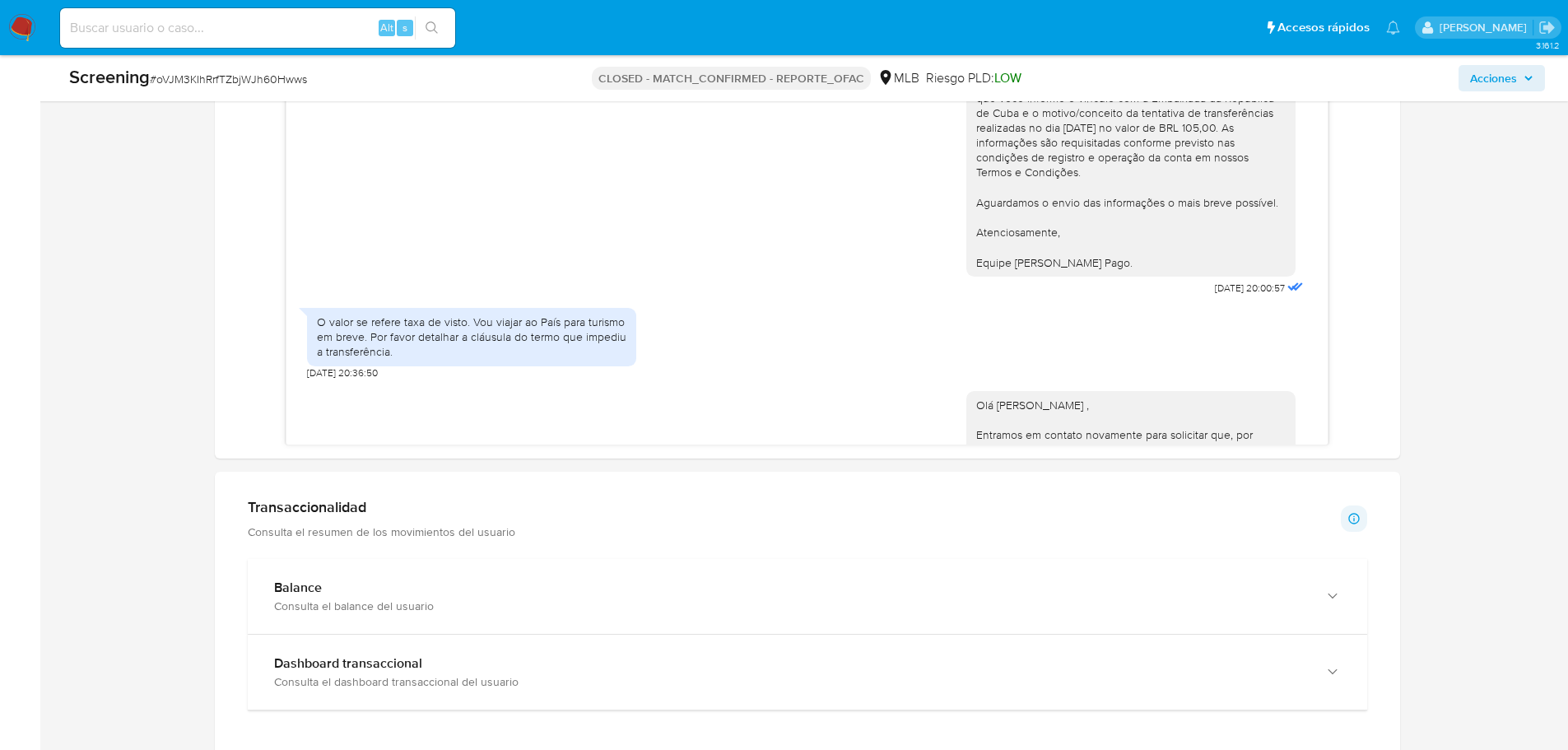
scroll to position [1445, 0]
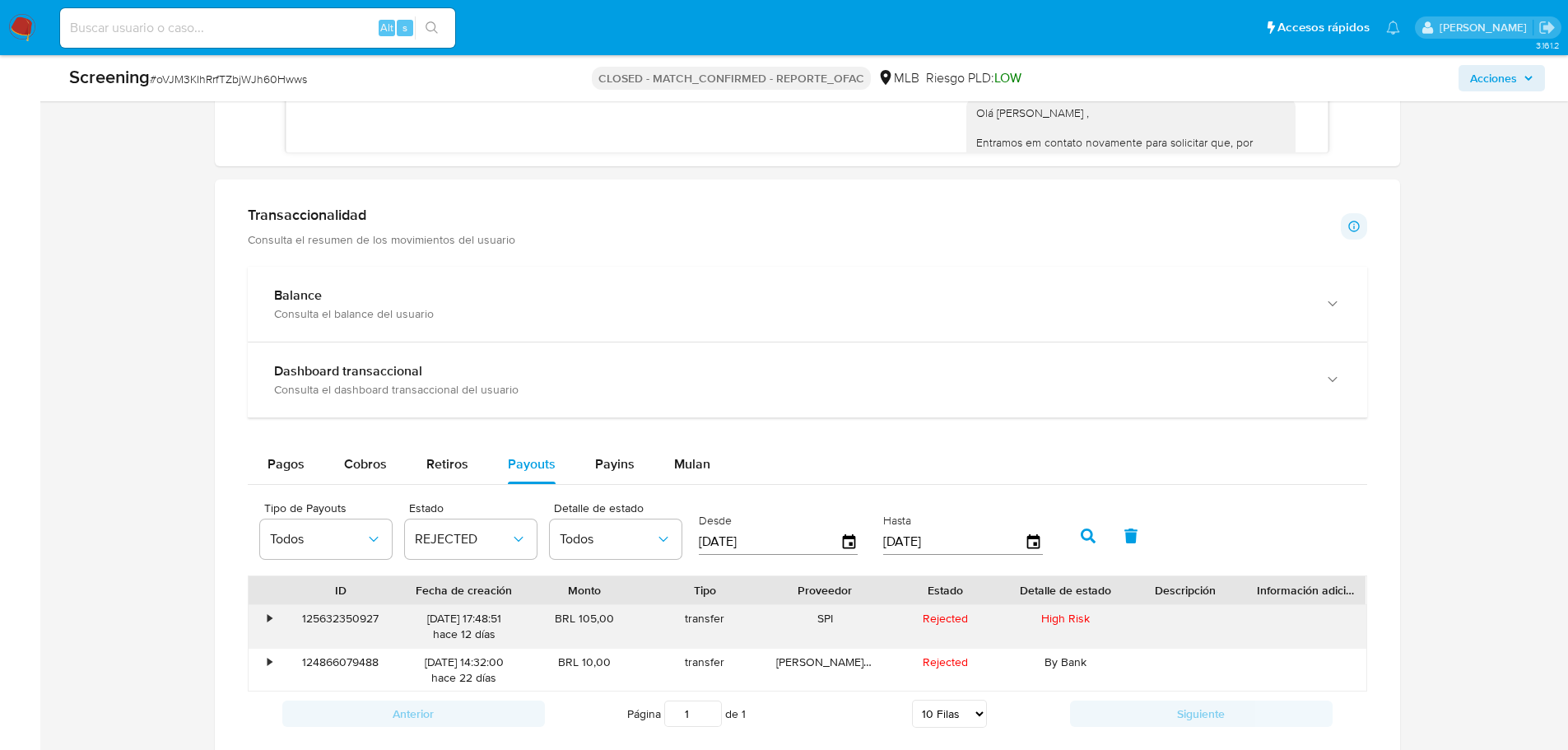
click at [340, 615] on div "125632350927" at bounding box center [340, 627] width 127 height 43
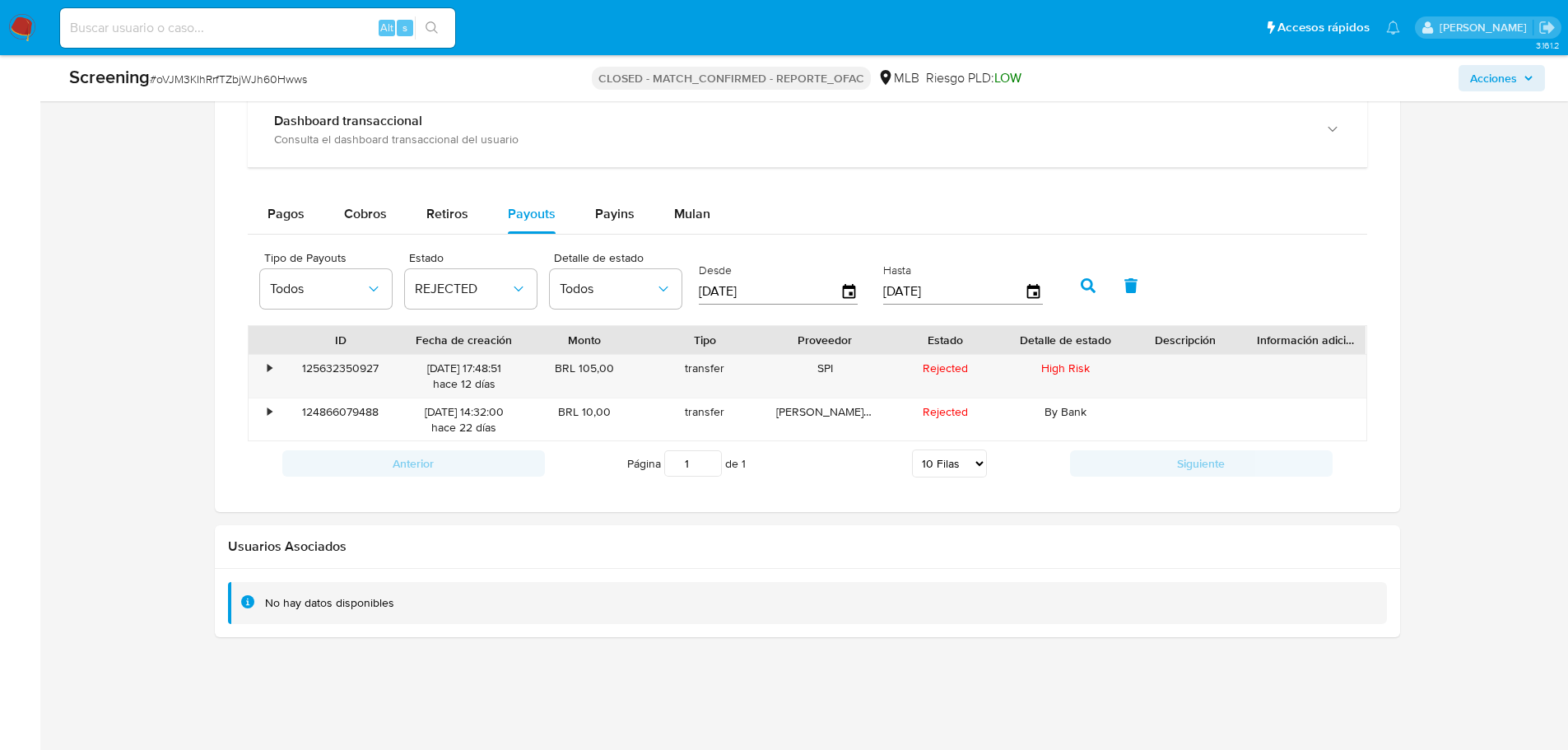
scroll to position [1705, 0]
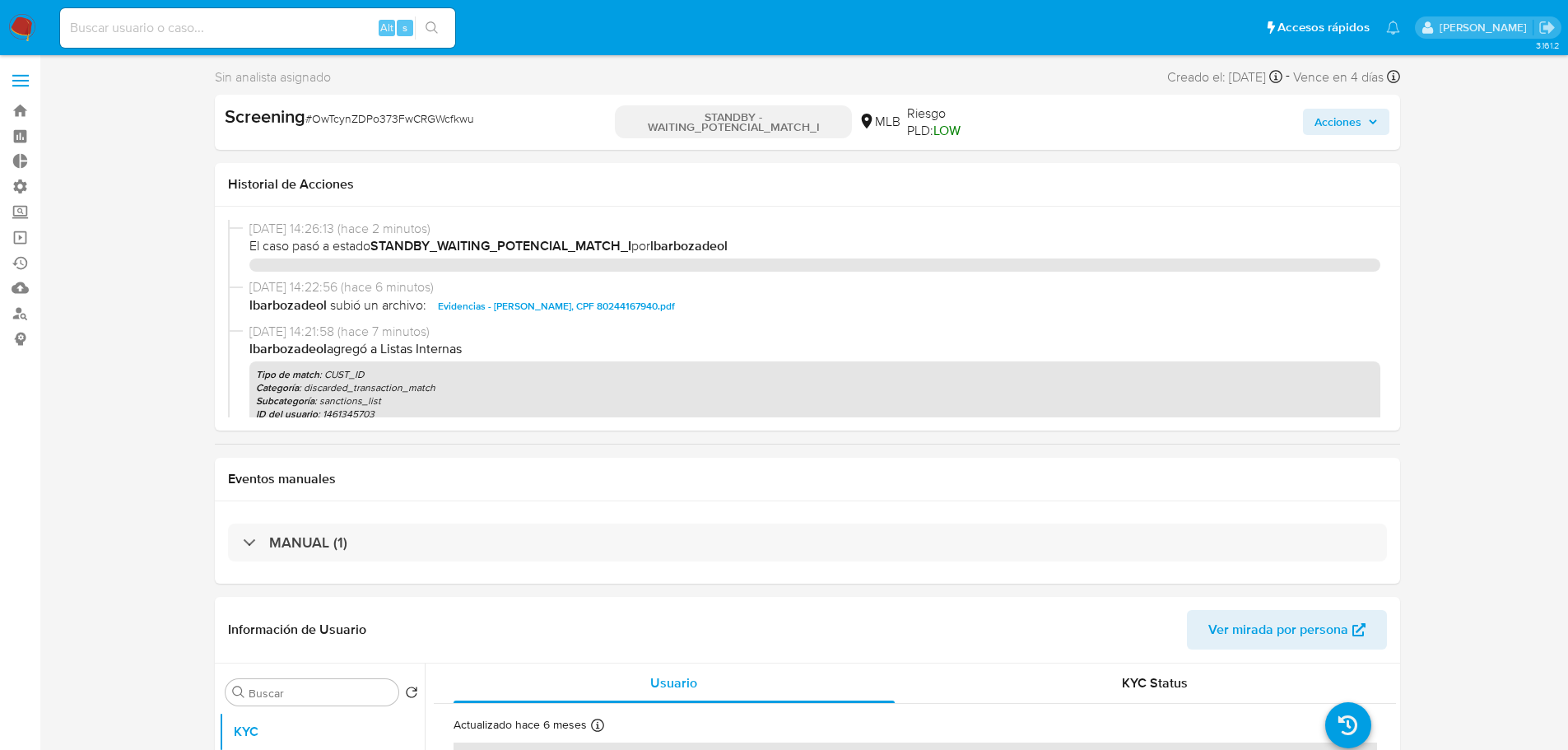
select select "10"
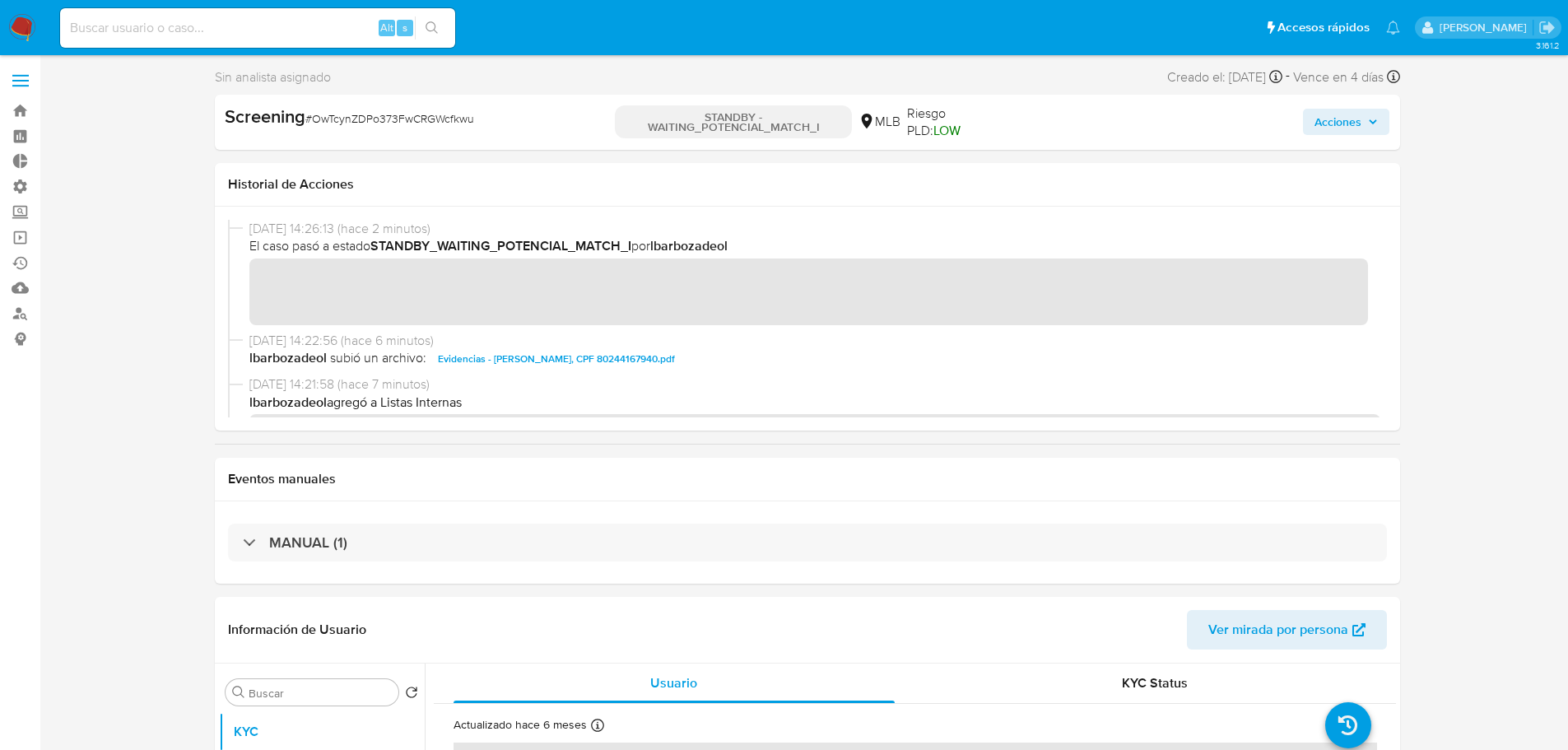
scroll to position [224, 0]
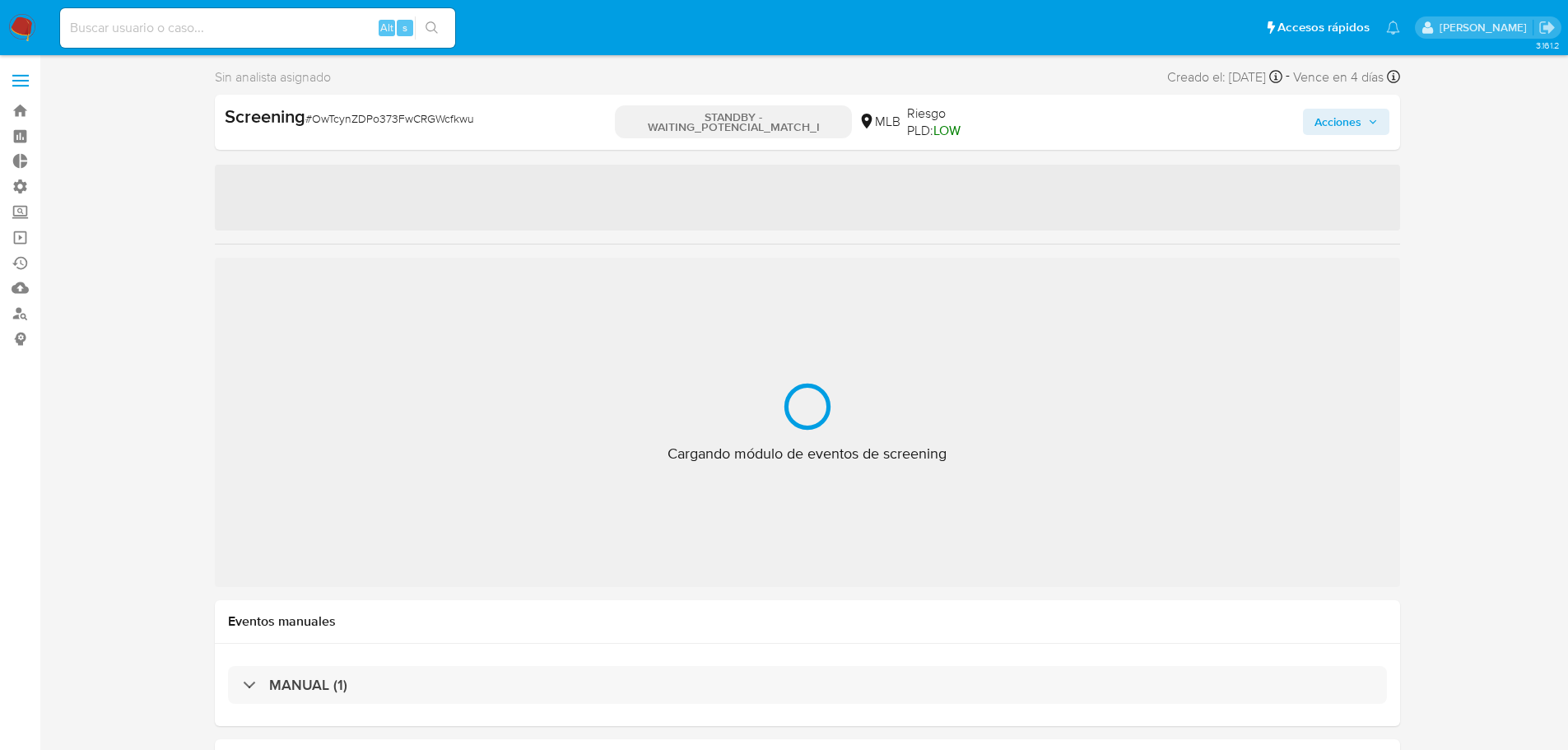
select select "10"
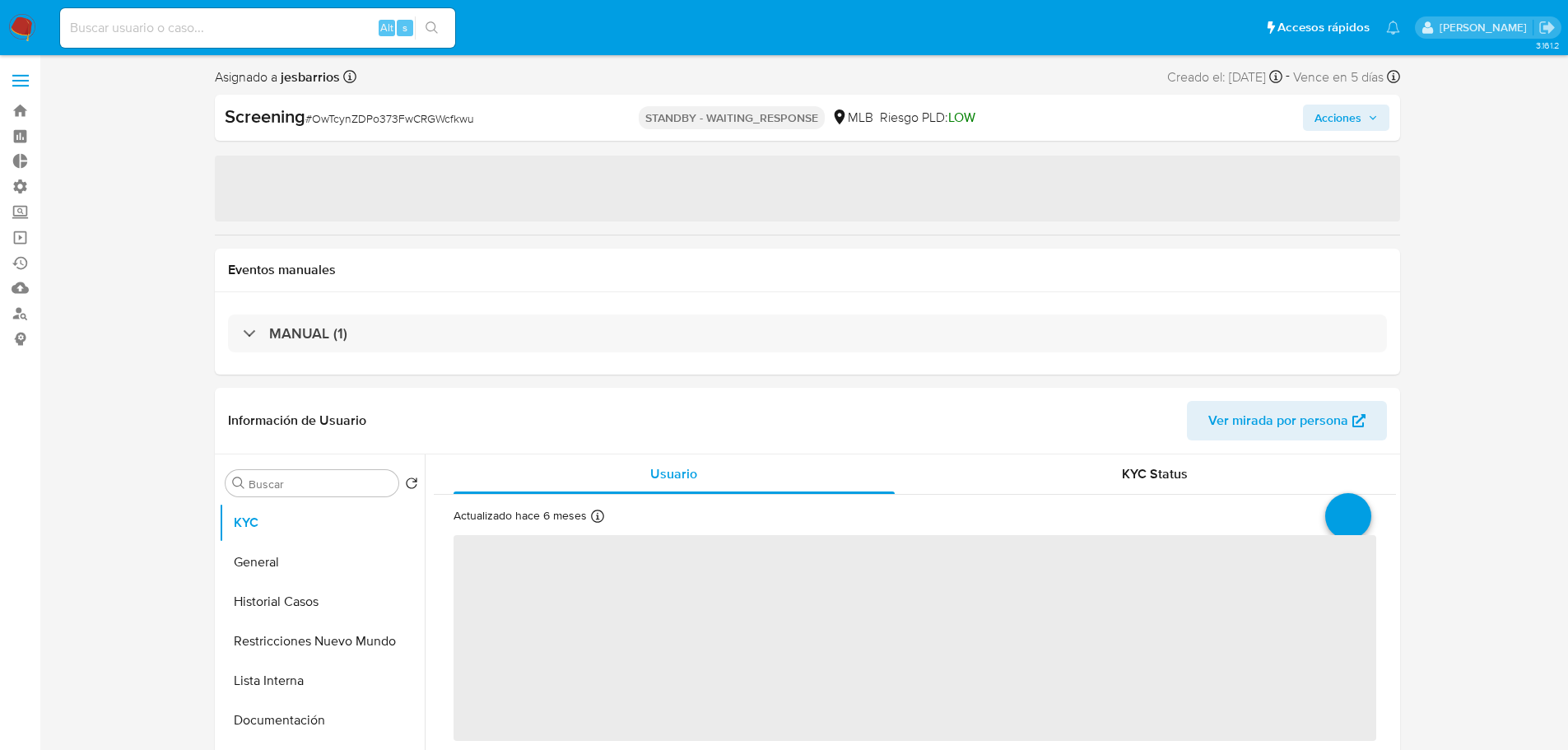
select select "10"
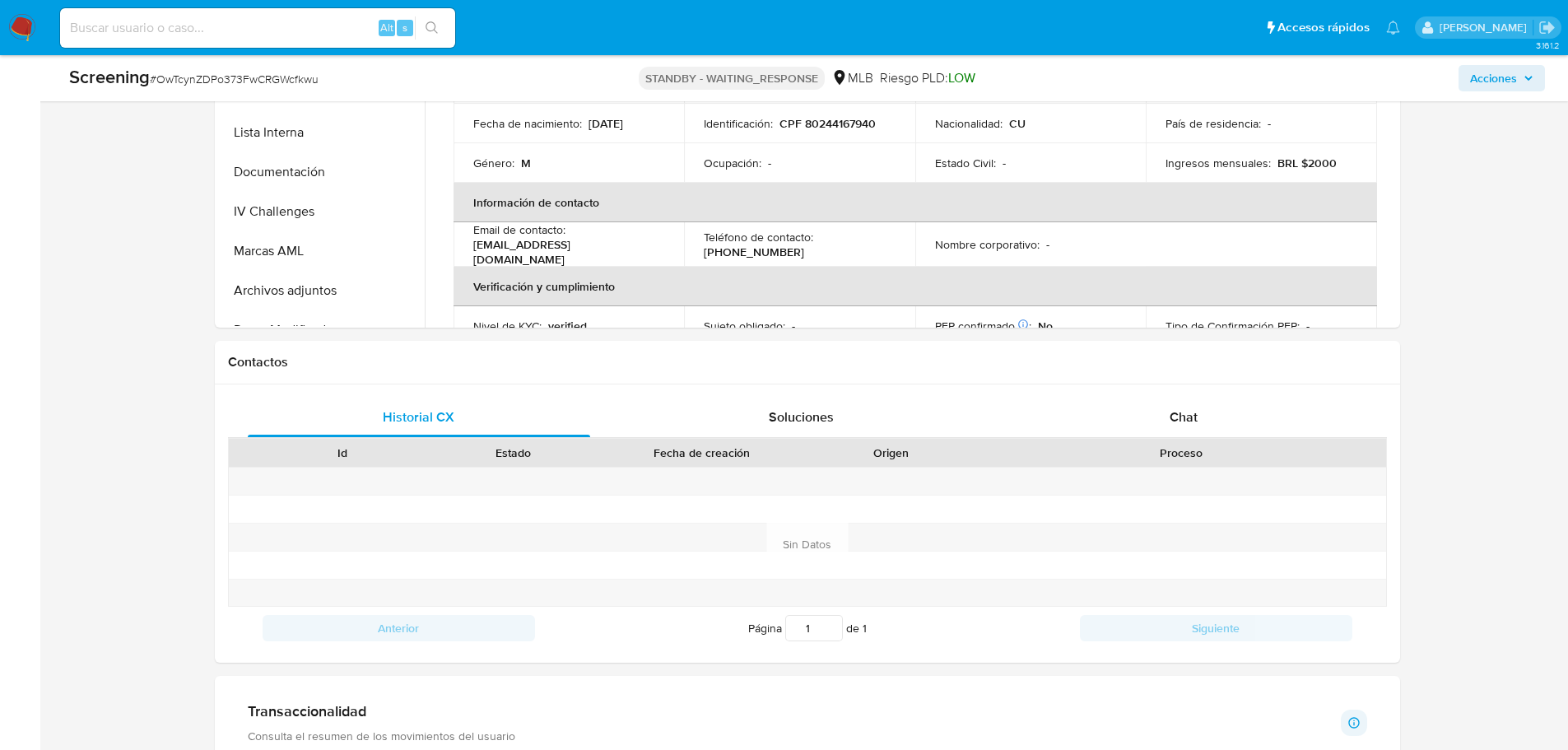
scroll to position [905, 0]
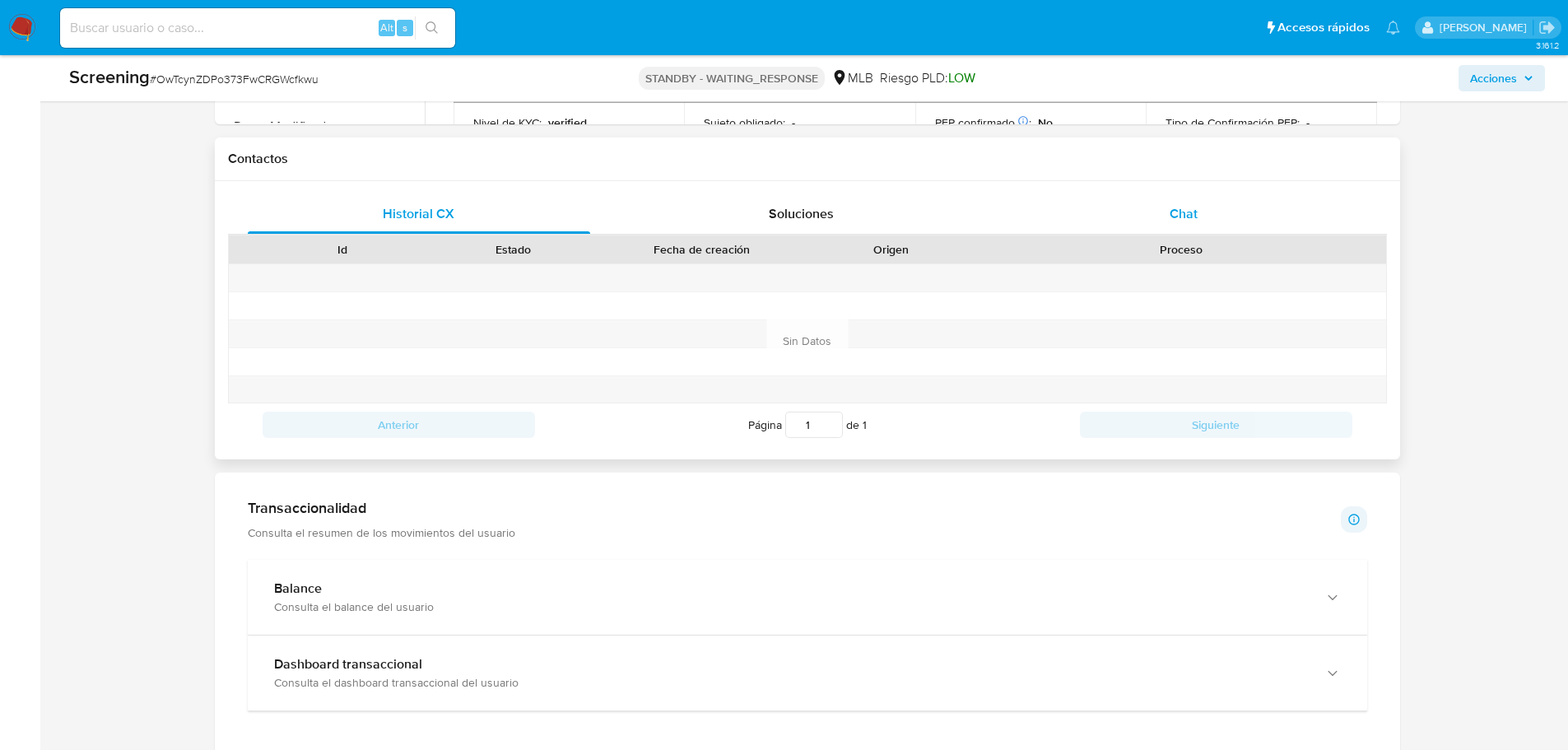
click at [1186, 209] on span "Chat" at bounding box center [1183, 214] width 28 height 19
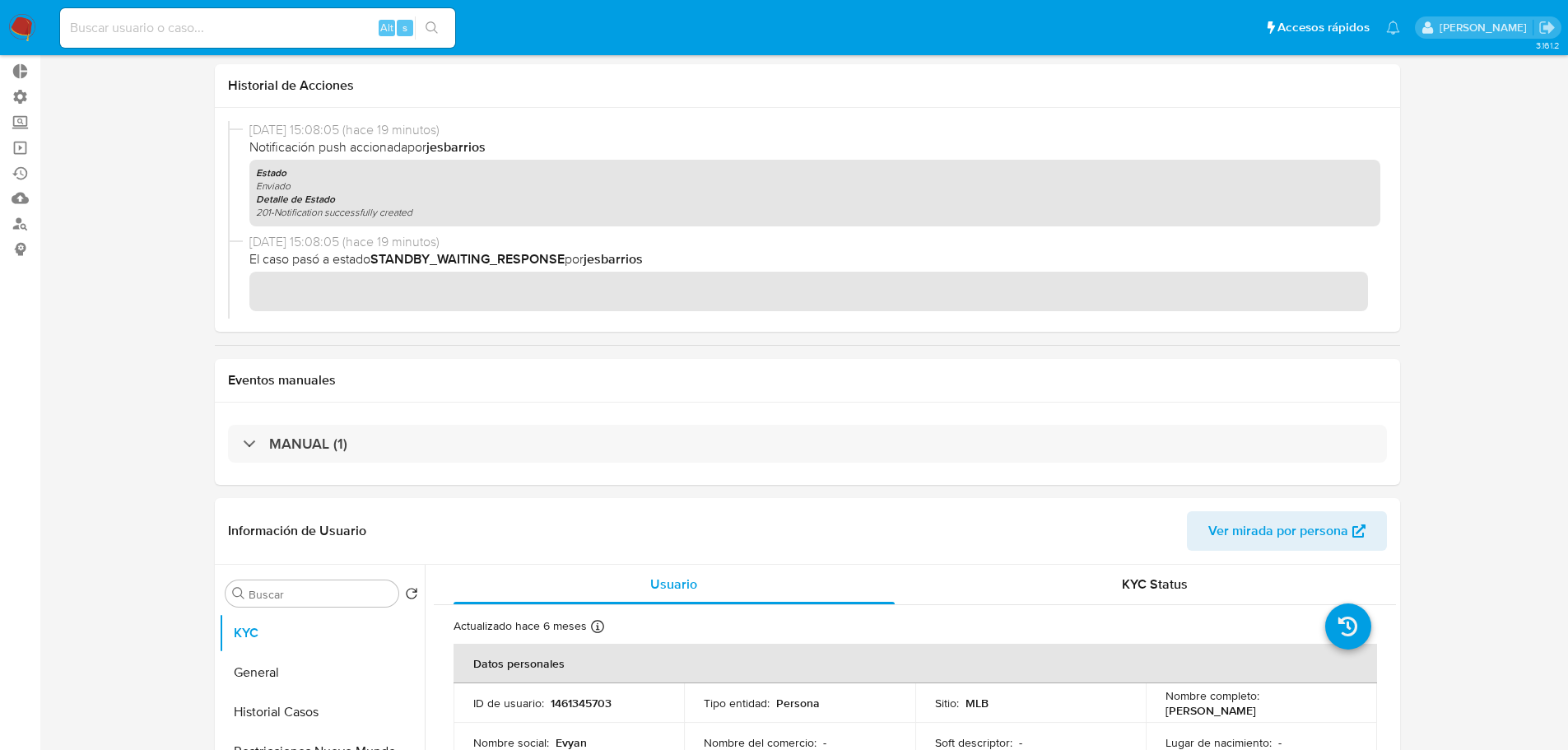
scroll to position [0, 0]
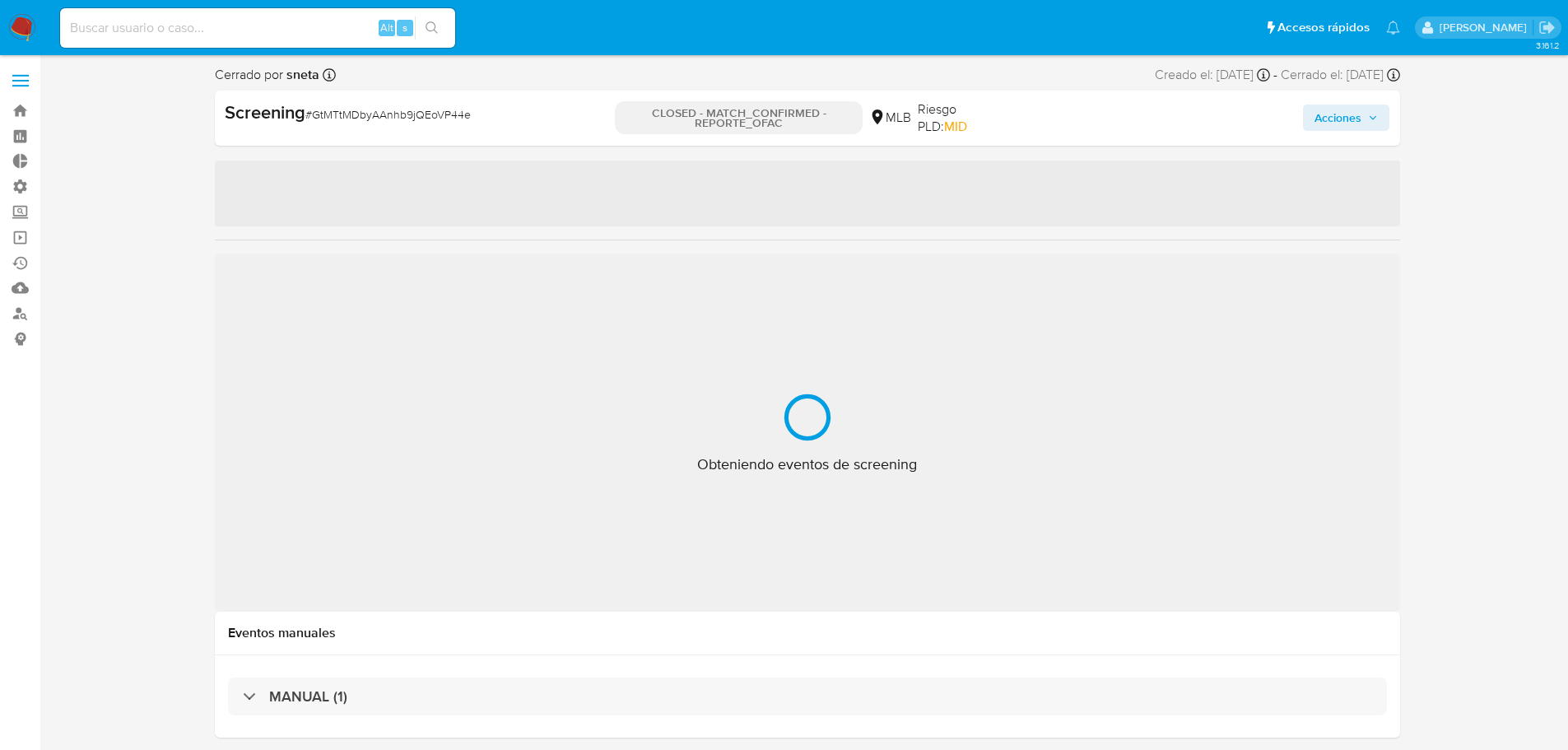
select select "10"
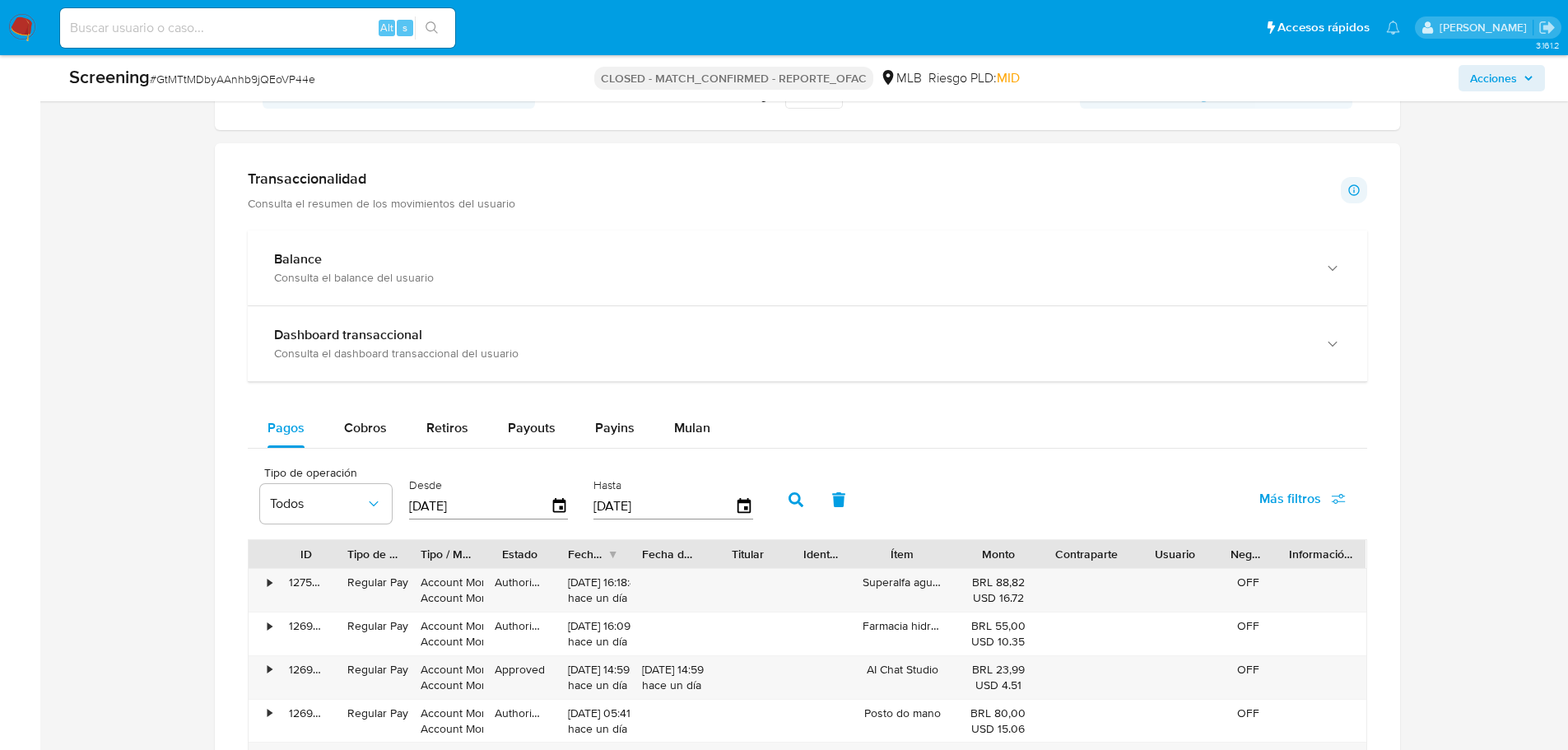
scroll to position [1400, 0]
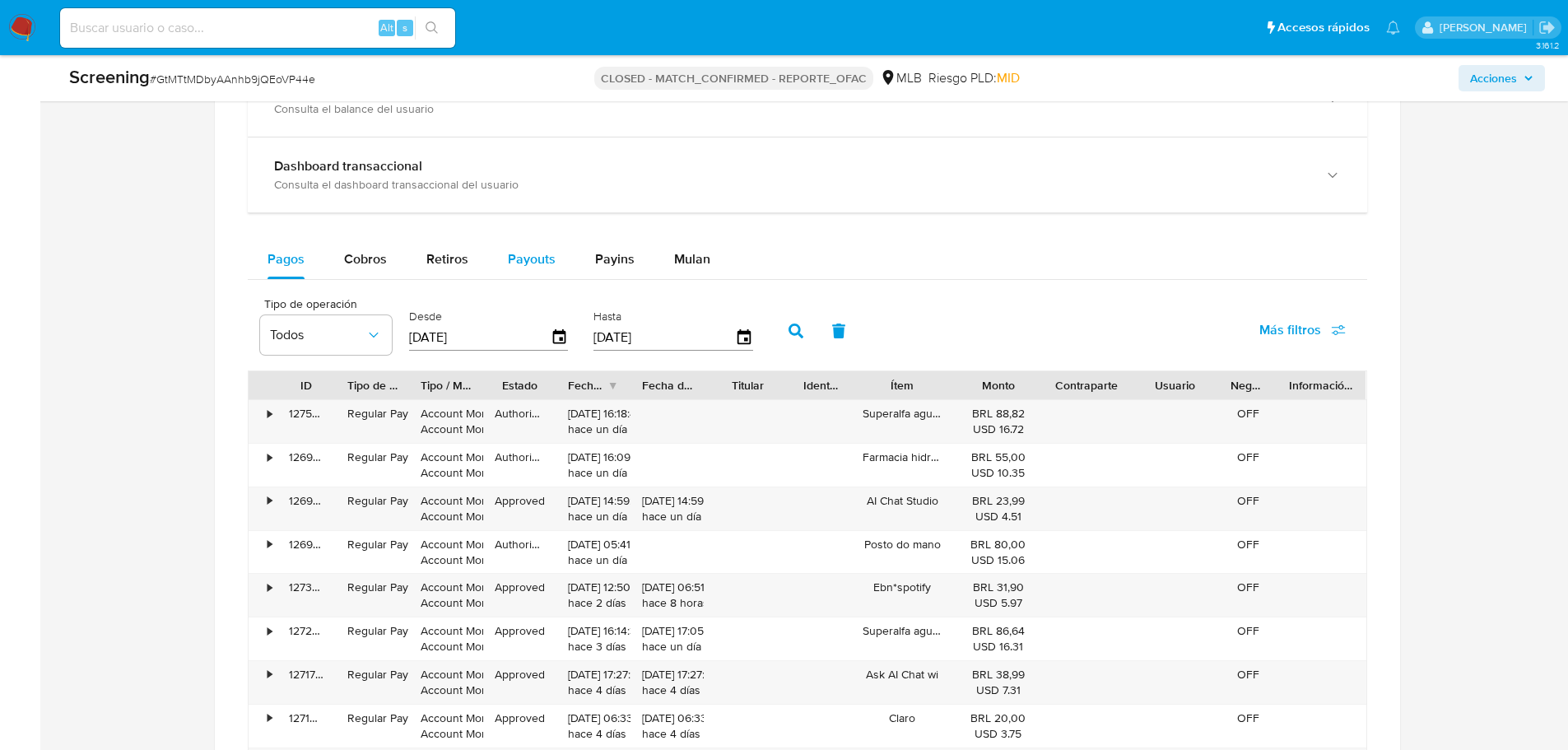
click at [532, 249] on div "Payouts" at bounding box center [532, 260] width 47 height 40
select select "10"
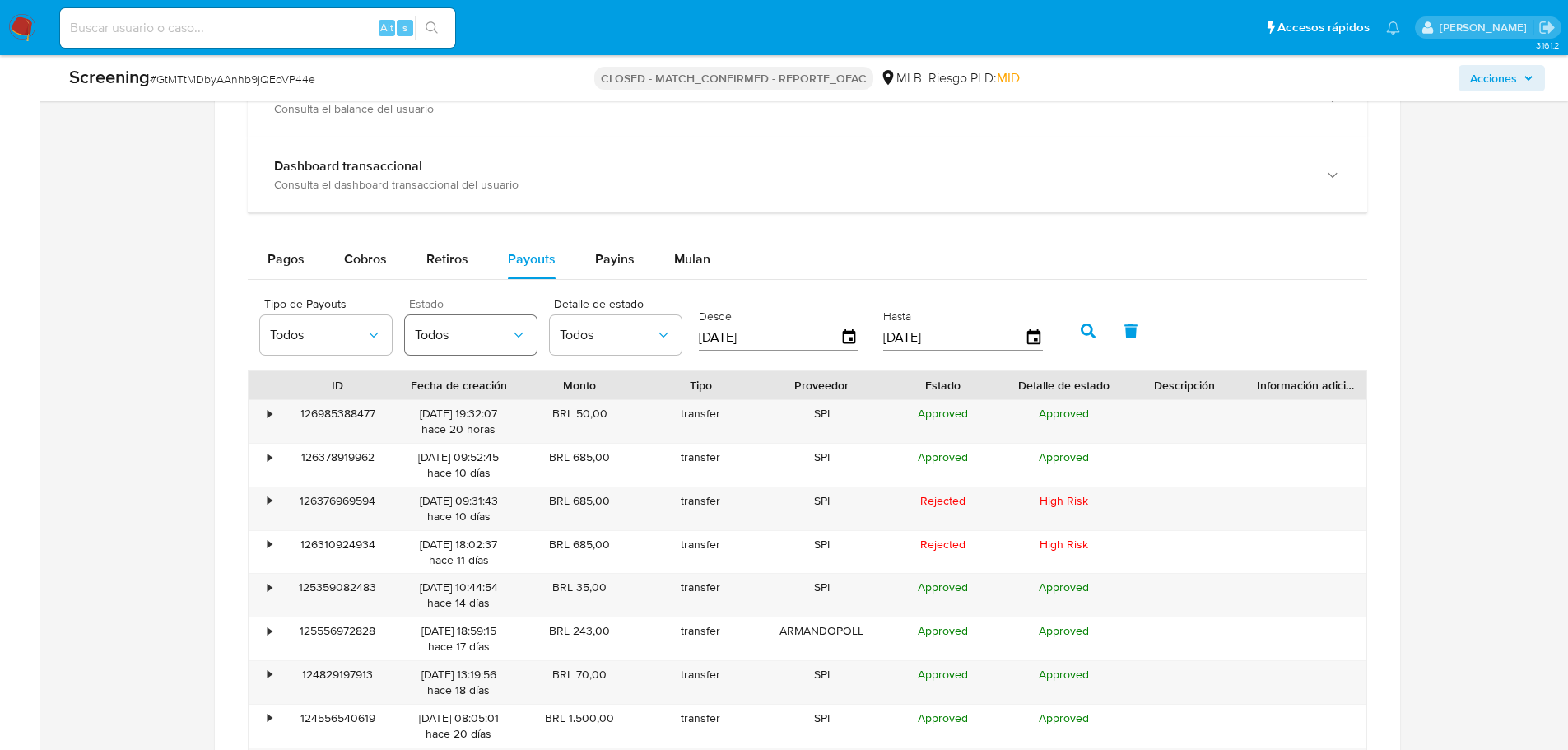
click at [472, 333] on span "Todos" at bounding box center [463, 335] width 96 height 16
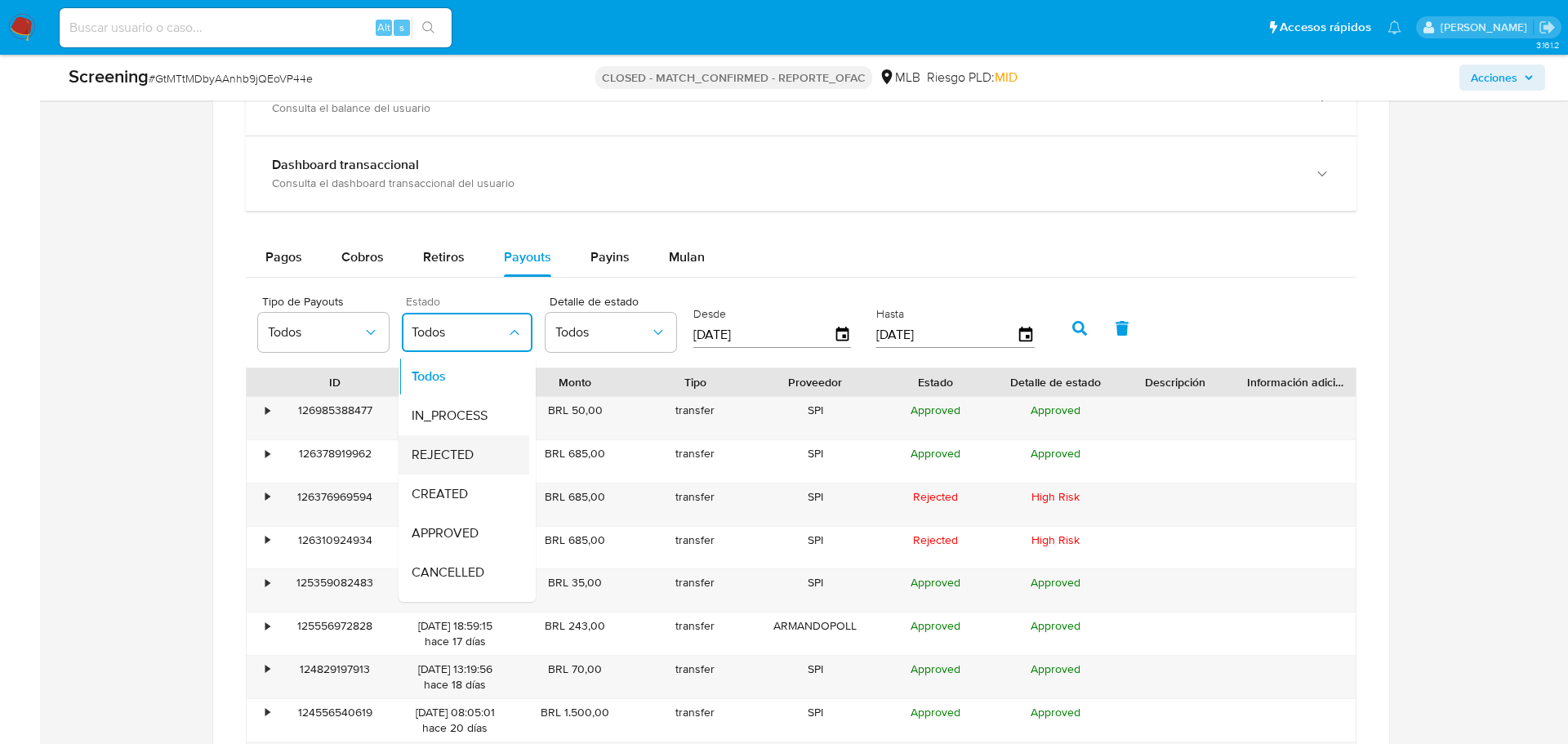
click at [484, 439] on div "REJECTED" at bounding box center [459, 455] width 95 height 39
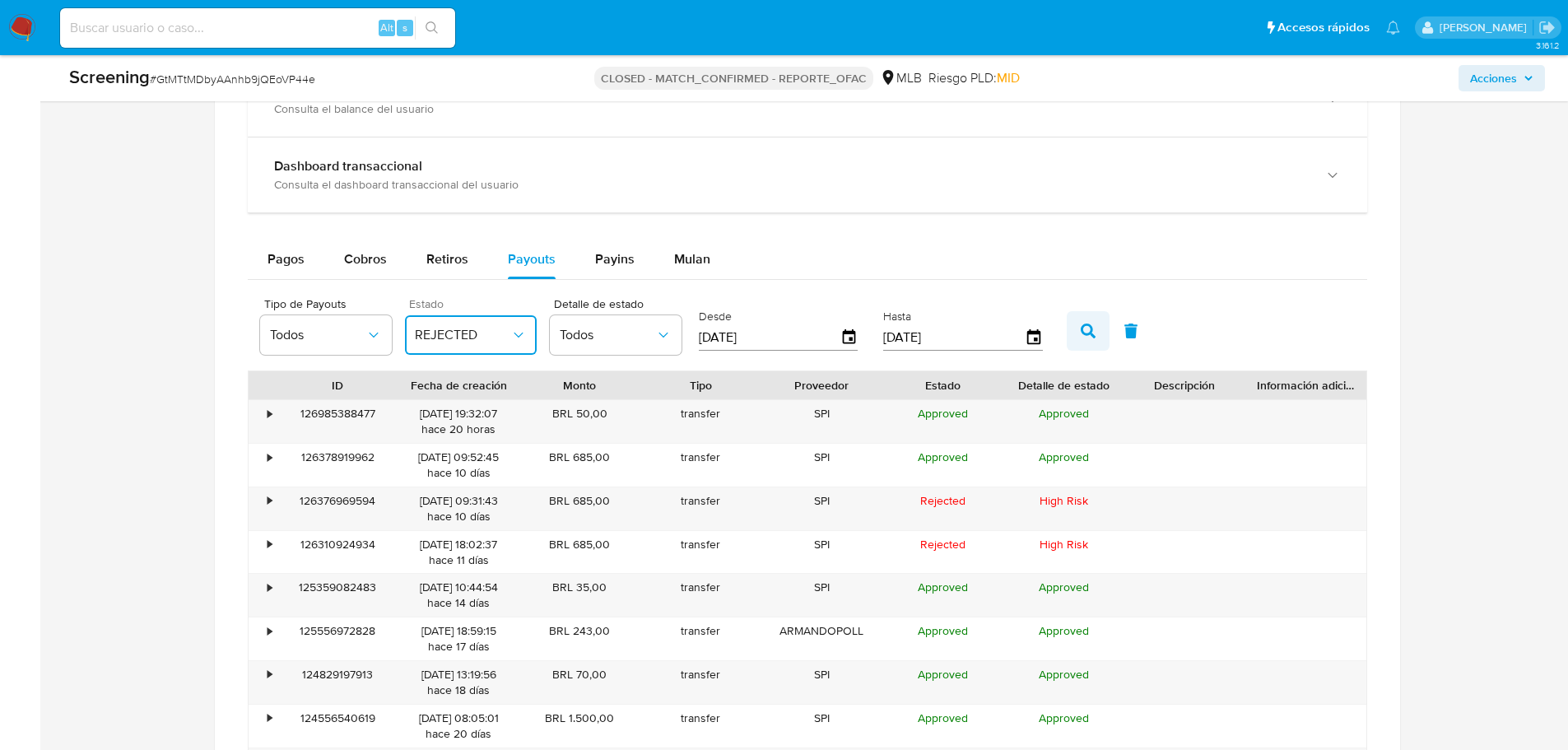
click at [1099, 328] on button "button" at bounding box center [1088, 331] width 43 height 40
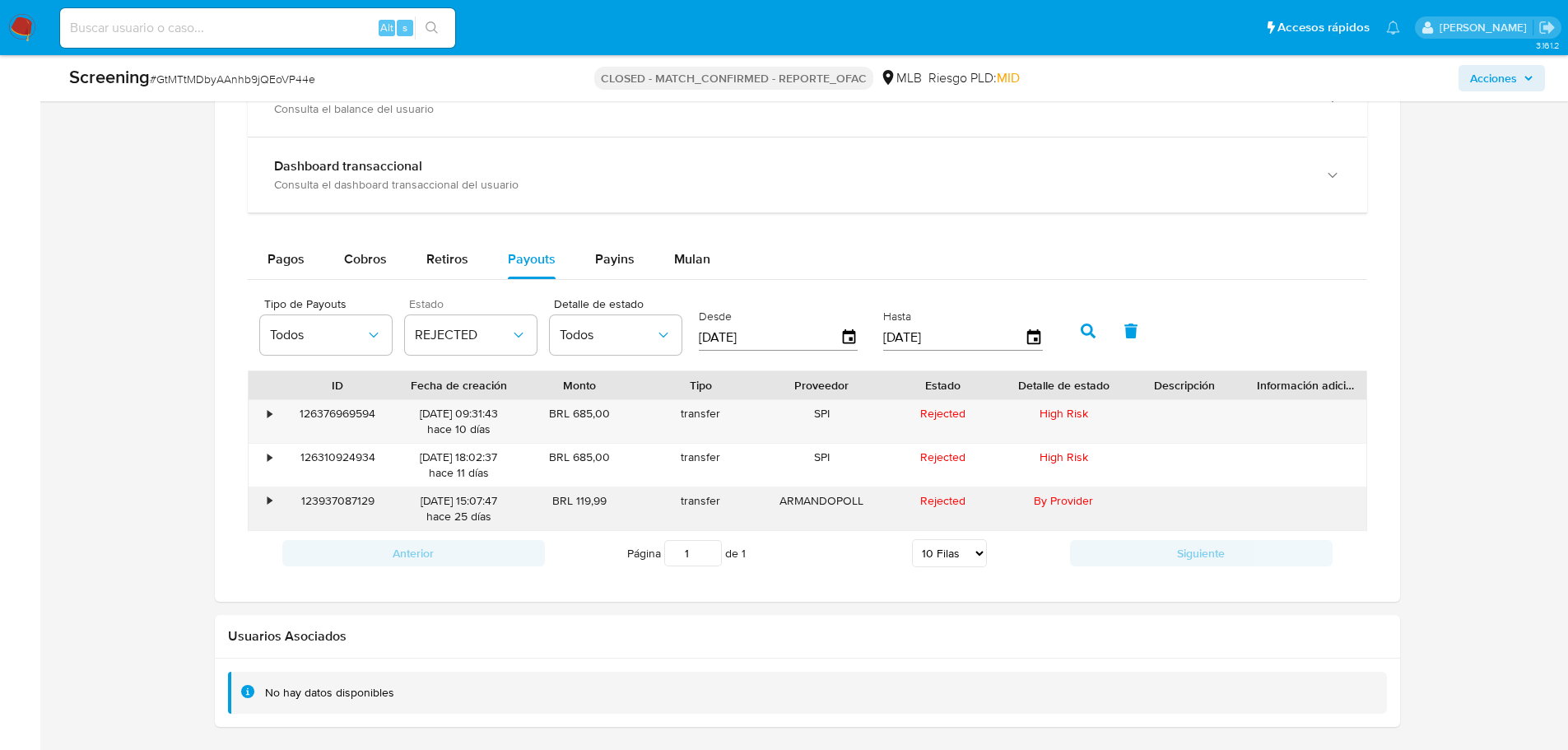
click at [326, 505] on div "123937087129" at bounding box center [337, 509] width 121 height 43
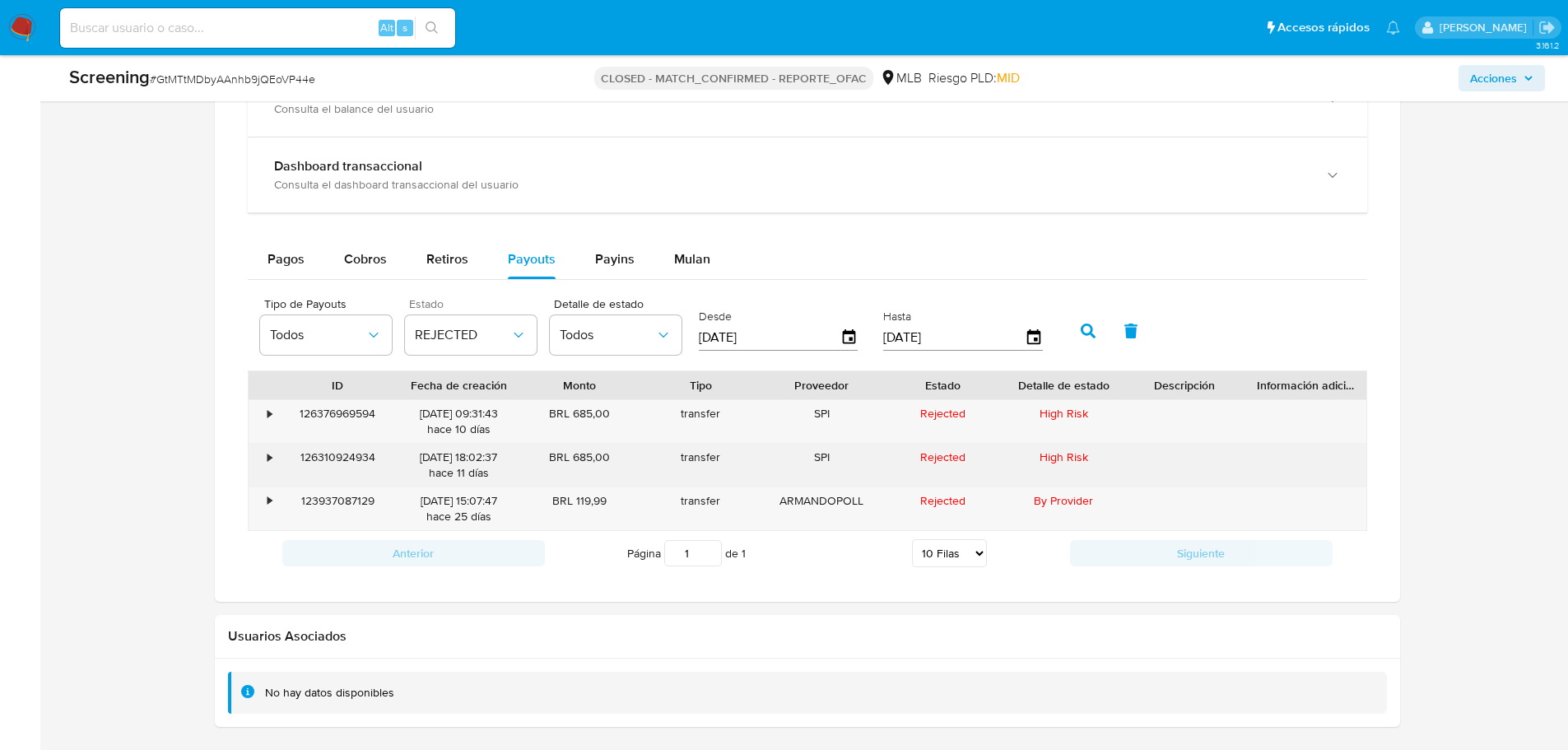
click at [339, 464] on div "126310924934" at bounding box center [337, 465] width 121 height 43
click at [359, 455] on div "126310924934" at bounding box center [337, 465] width 121 height 43
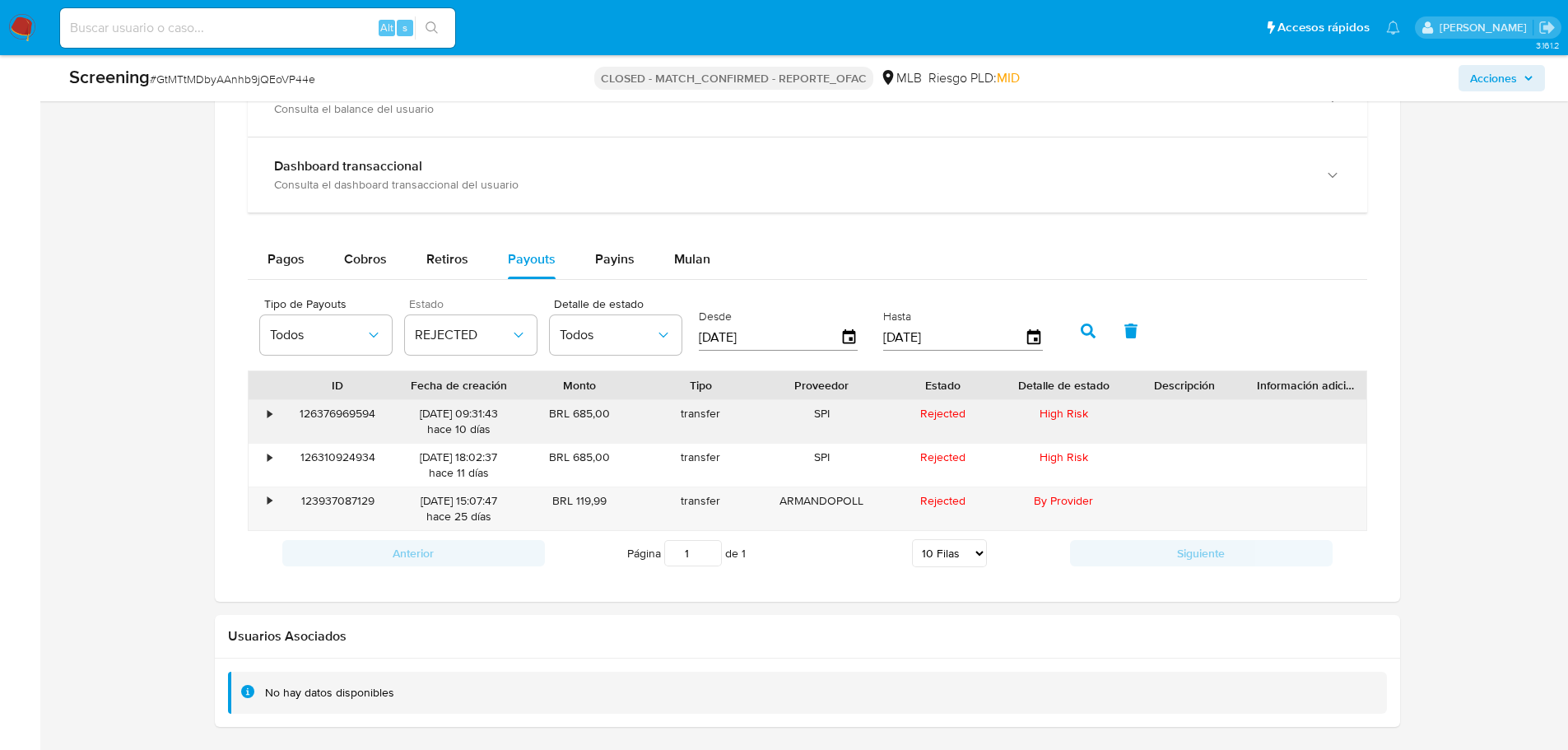
click at [362, 416] on div "126376969594" at bounding box center [337, 422] width 121 height 43
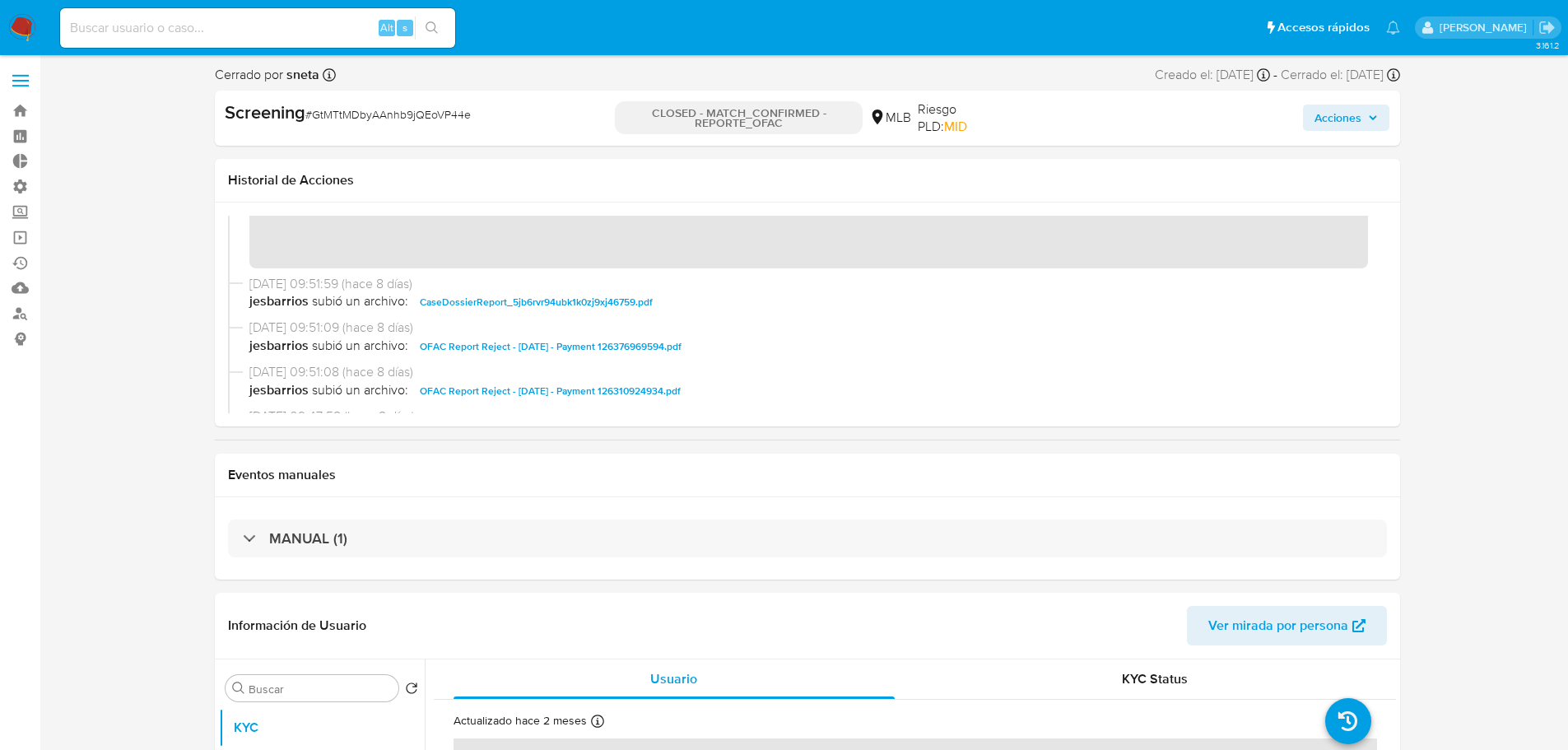
scroll to position [247, 0]
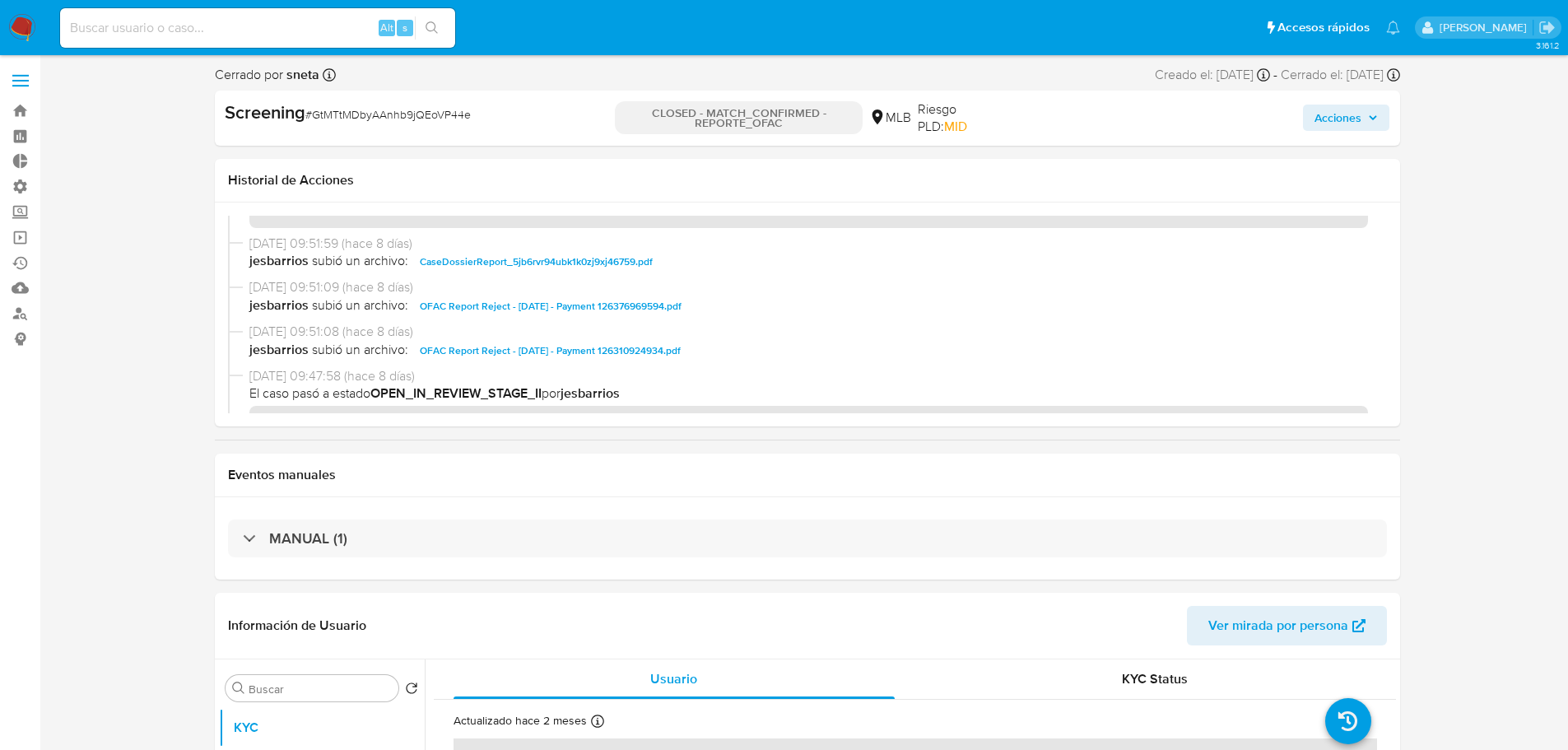
click at [601, 350] on span "OFAC Report Reject - 15th Sept 2025 - Payment 126310924934.pdf" at bounding box center [550, 350] width 261 height 20
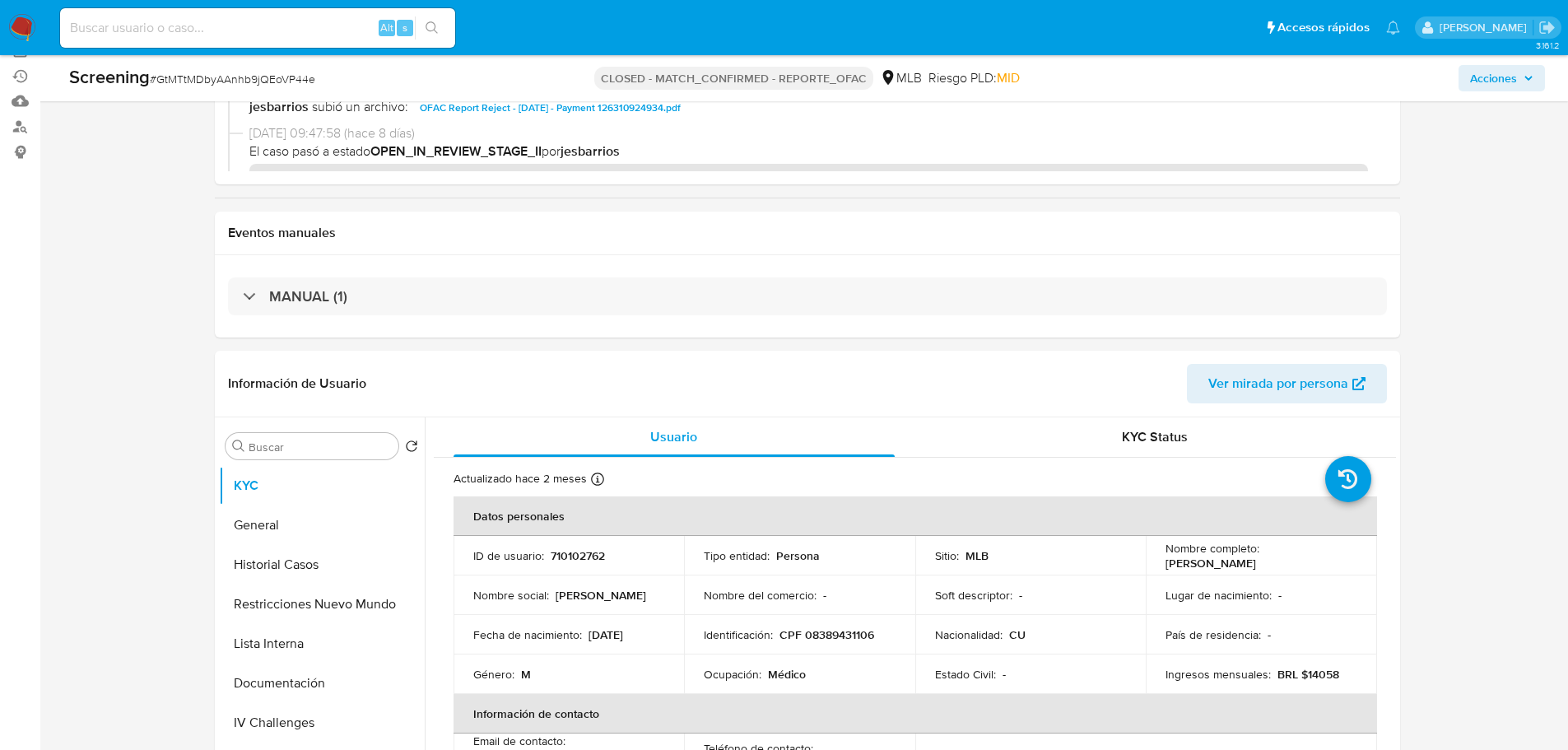
scroll to position [412, 0]
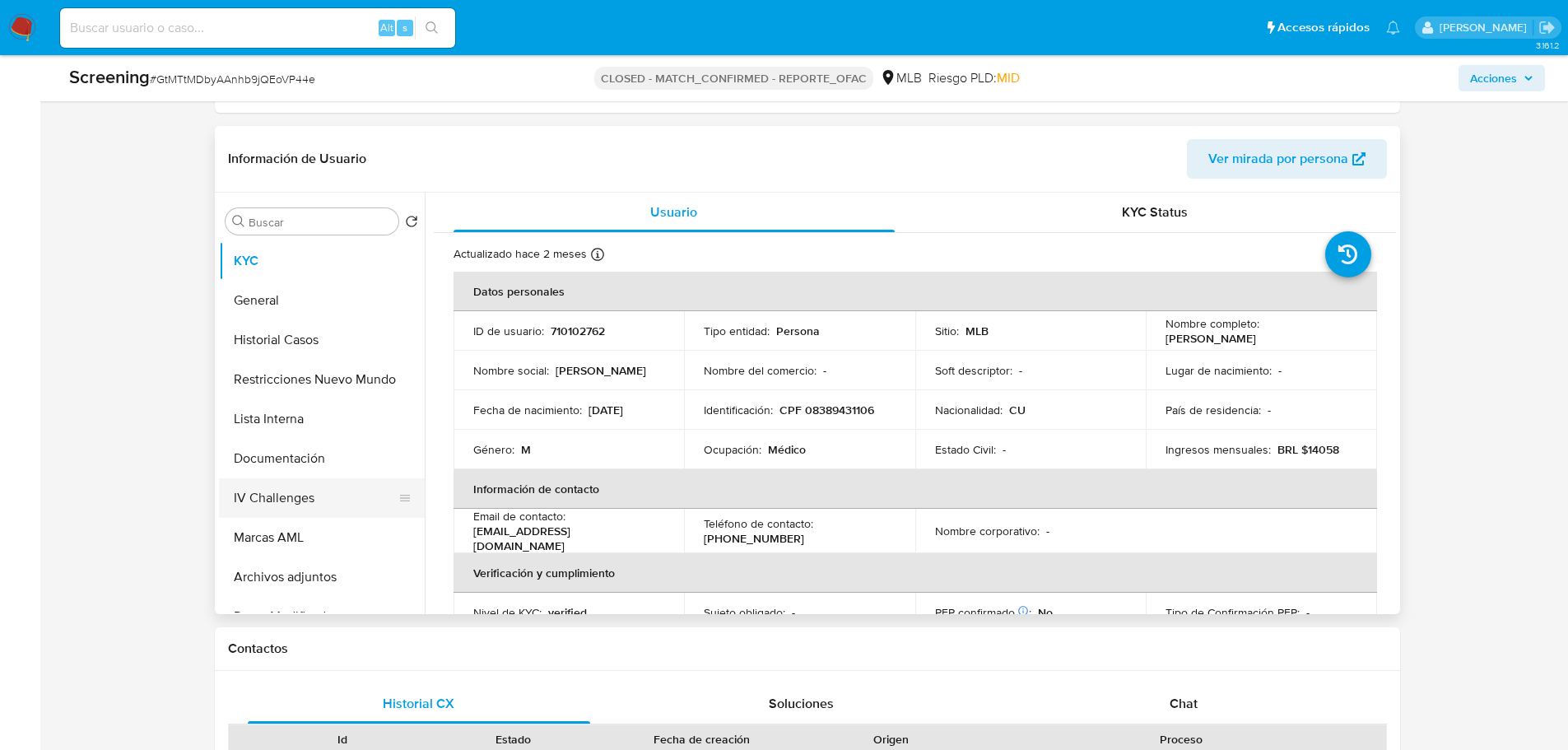
click at [282, 497] on button "IV Challenges" at bounding box center [315, 498] width 192 height 40
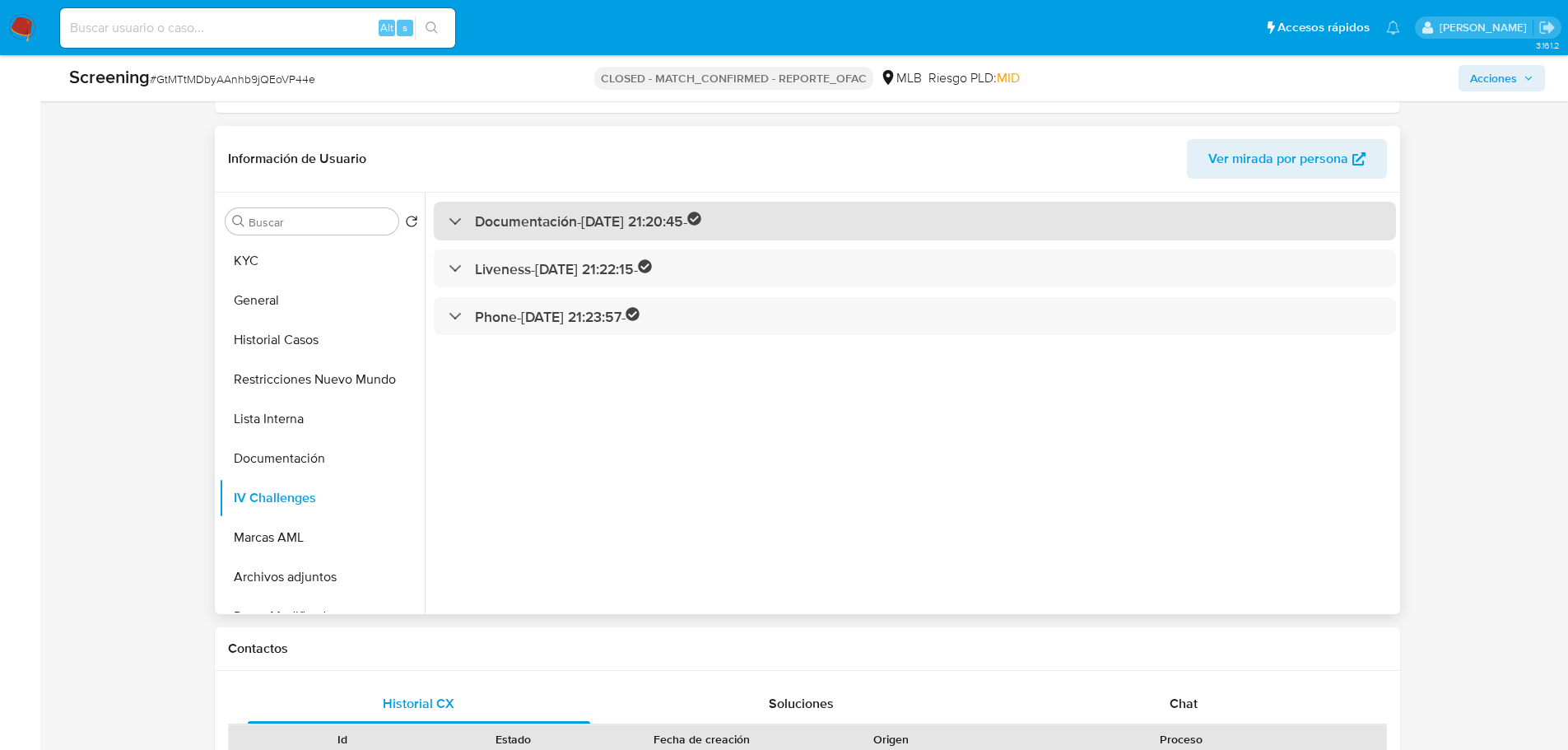
click at [558, 224] on h3 "Documentación - 17/02/2022 21:20:45 -" at bounding box center [588, 221] width 227 height 19
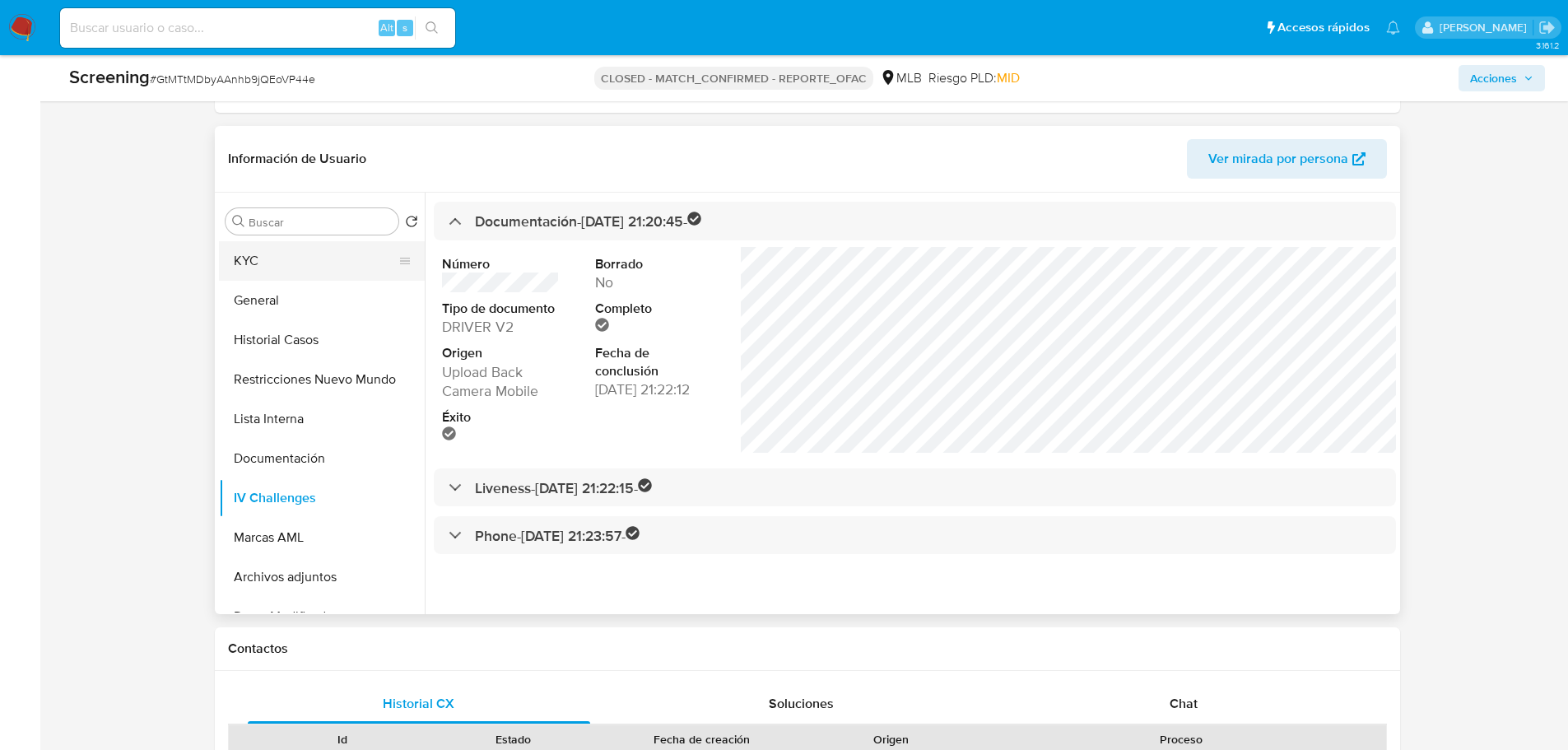
click at [324, 262] on button "KYC" at bounding box center [315, 261] width 192 height 40
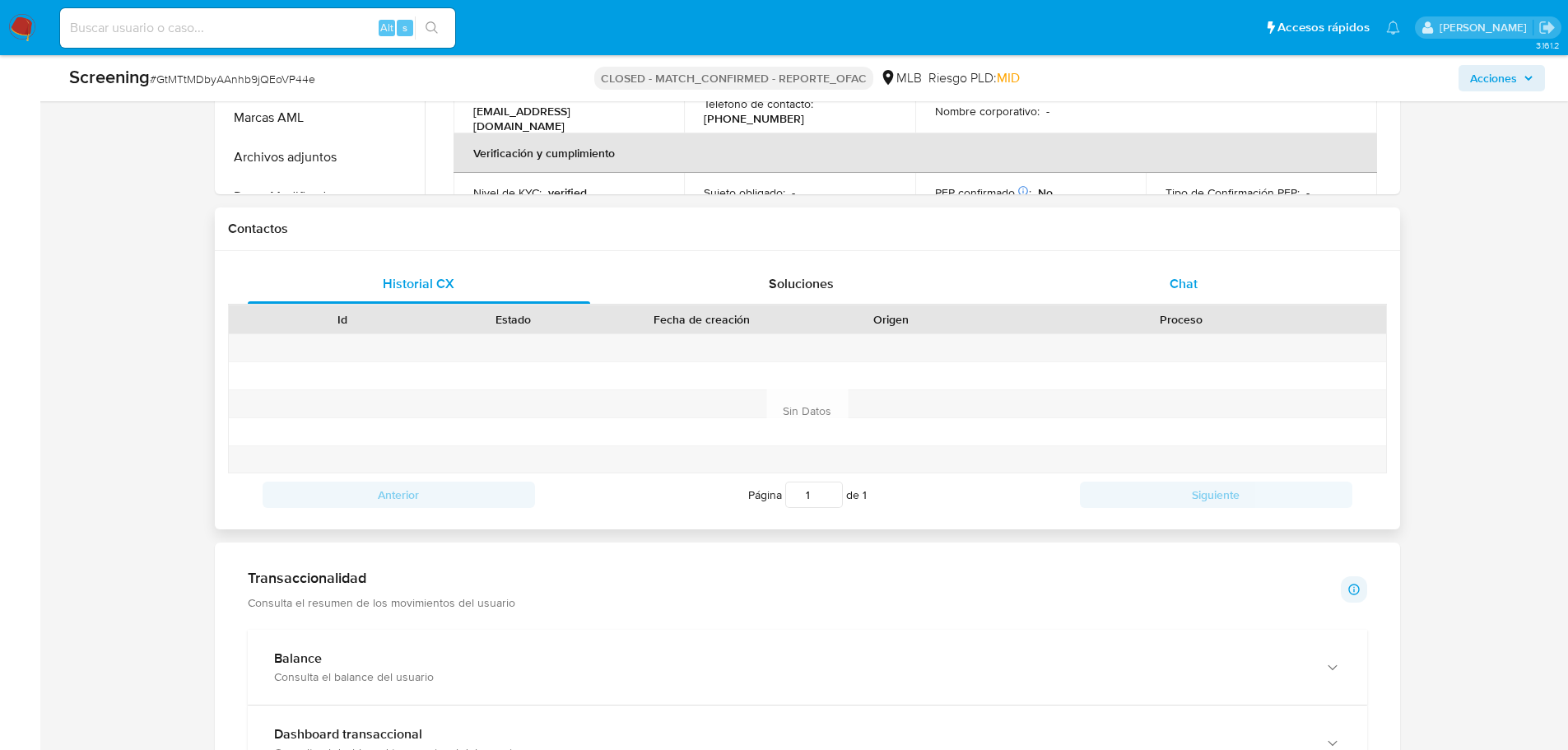
scroll to position [823, 0]
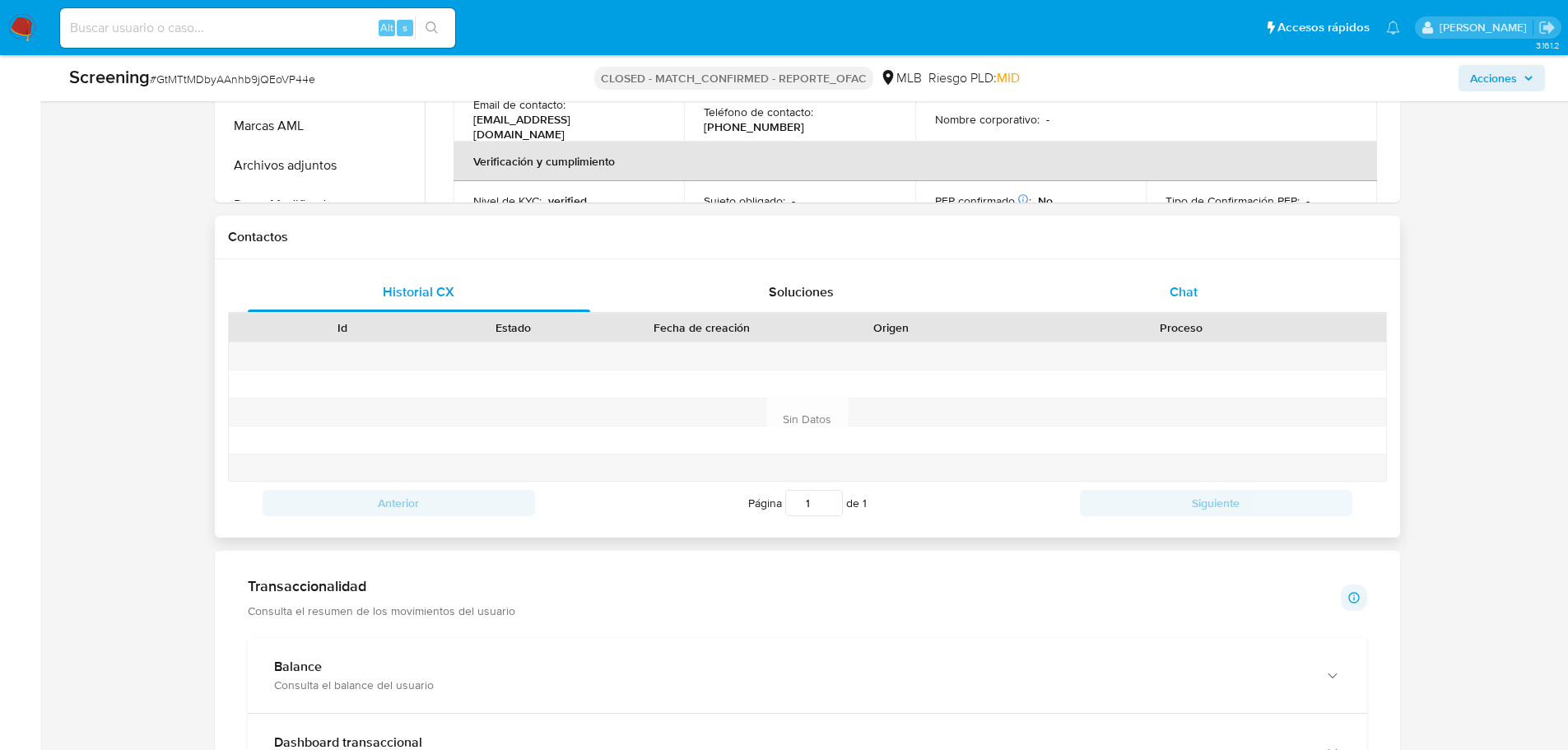
click at [1227, 297] on div "Chat" at bounding box center [1184, 293] width 343 height 40
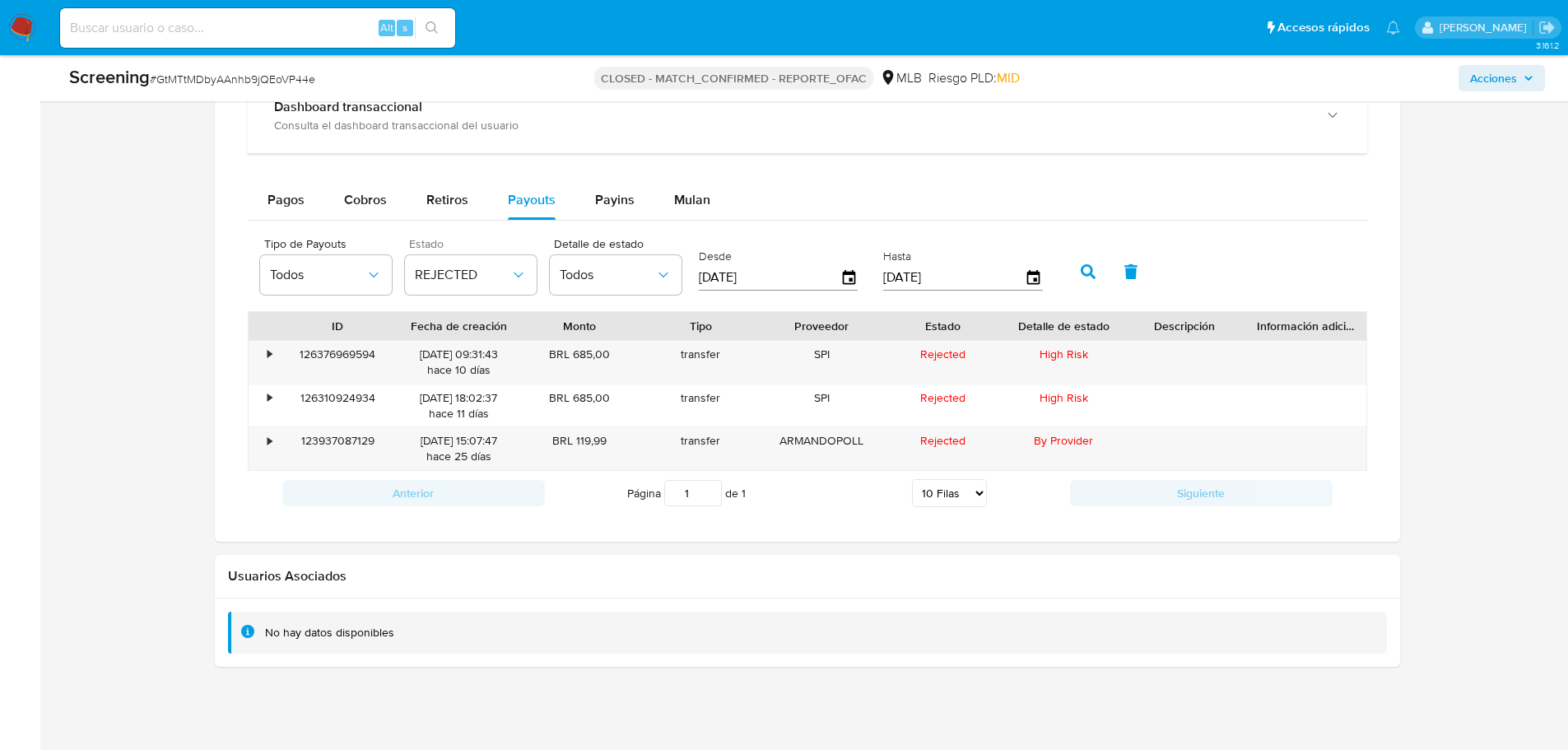
scroll to position [1729, 0]
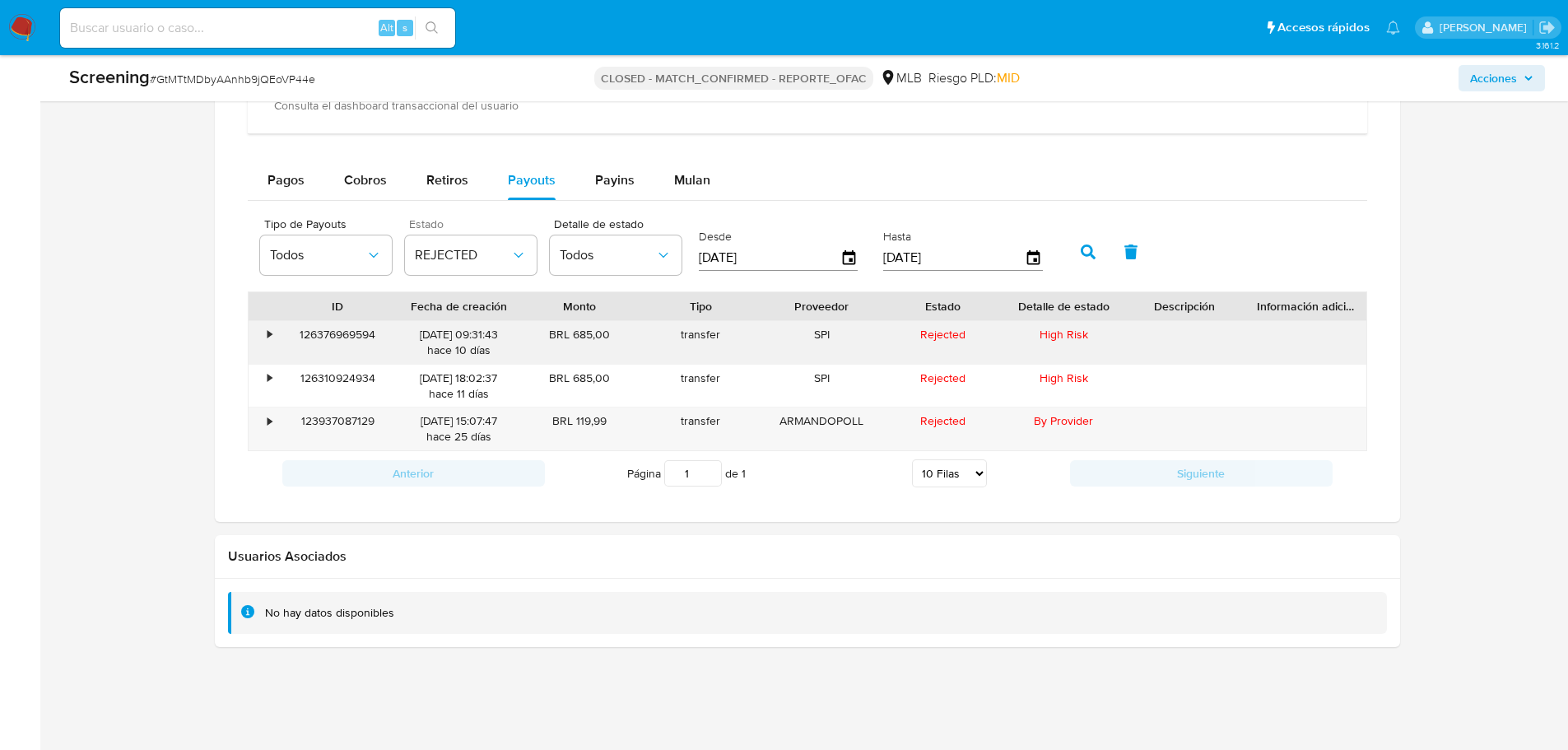
click at [324, 333] on div "126376969594" at bounding box center [337, 343] width 121 height 43
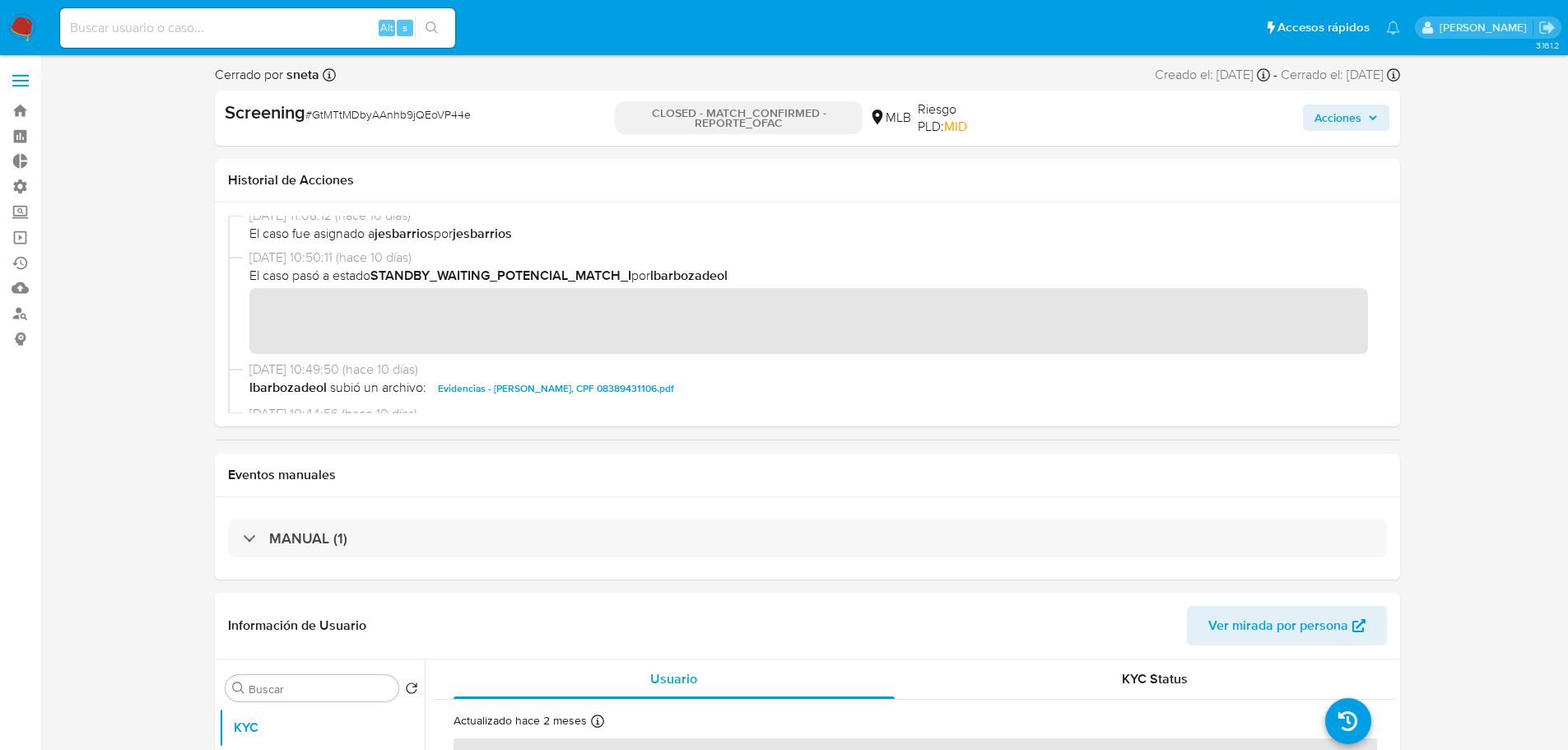
scroll to position [431, 0]
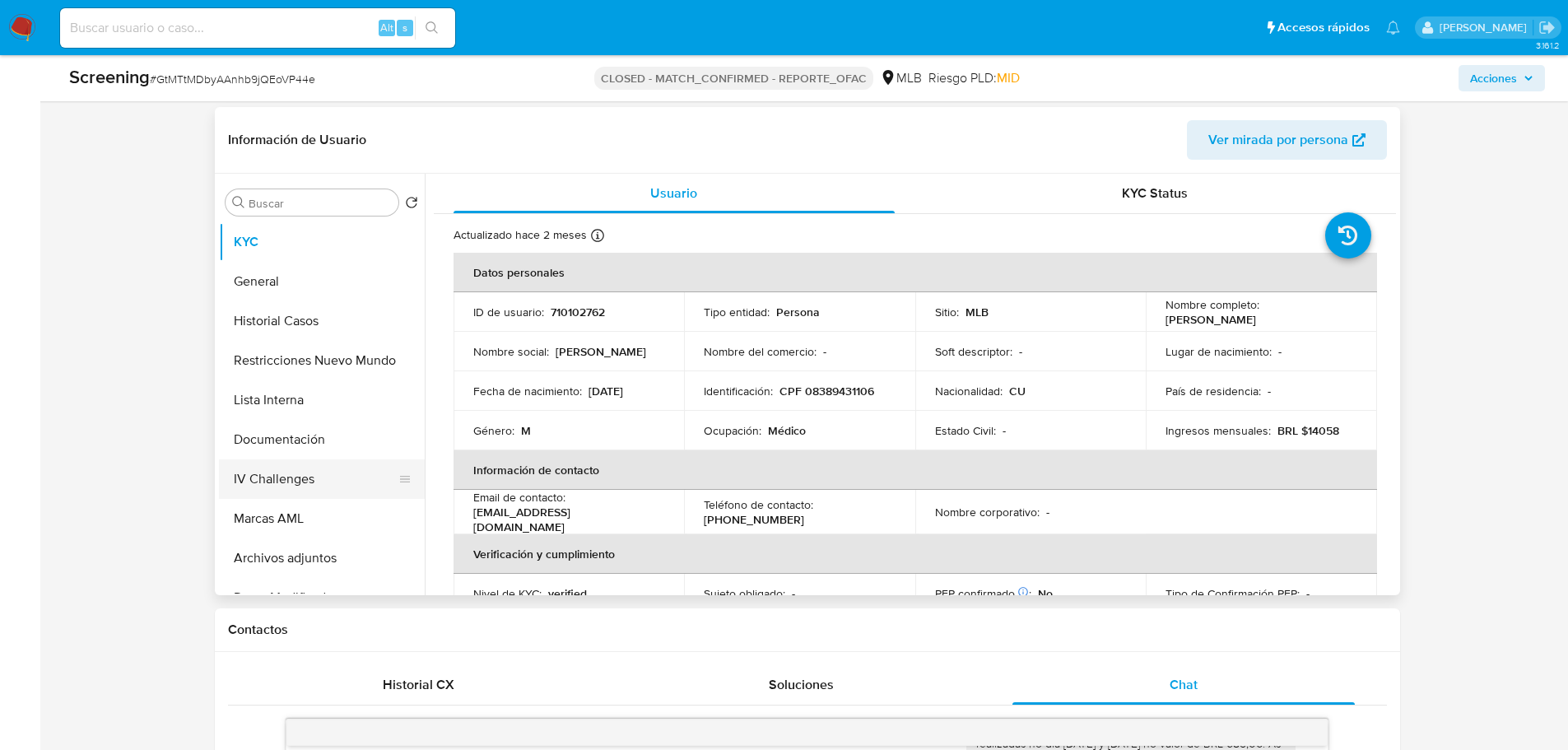
click at [294, 482] on button "IV Challenges" at bounding box center [315, 479] width 192 height 40
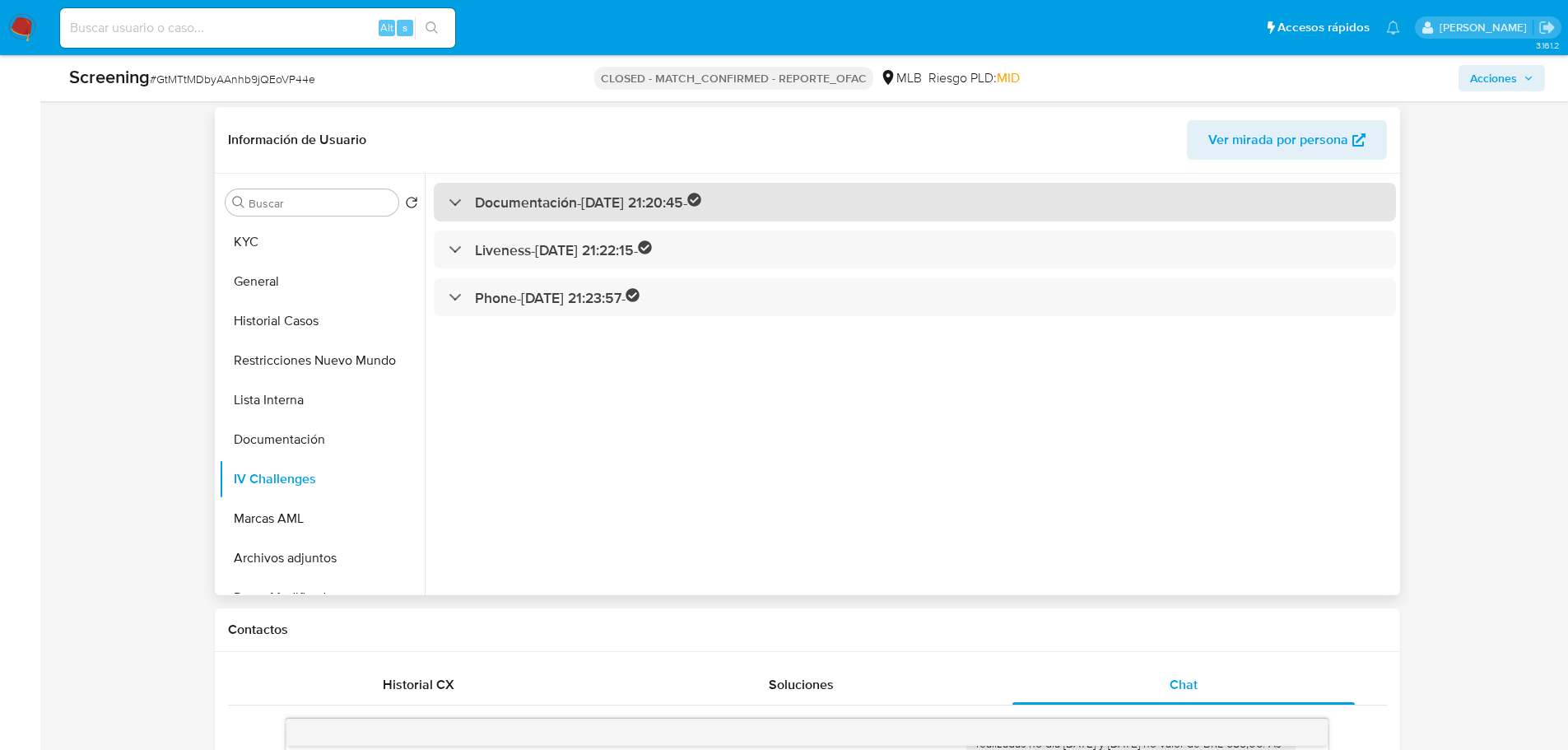
click at [566, 207] on h3 "Documentación - 17/02/2022 21:20:45 -" at bounding box center [588, 202] width 227 height 19
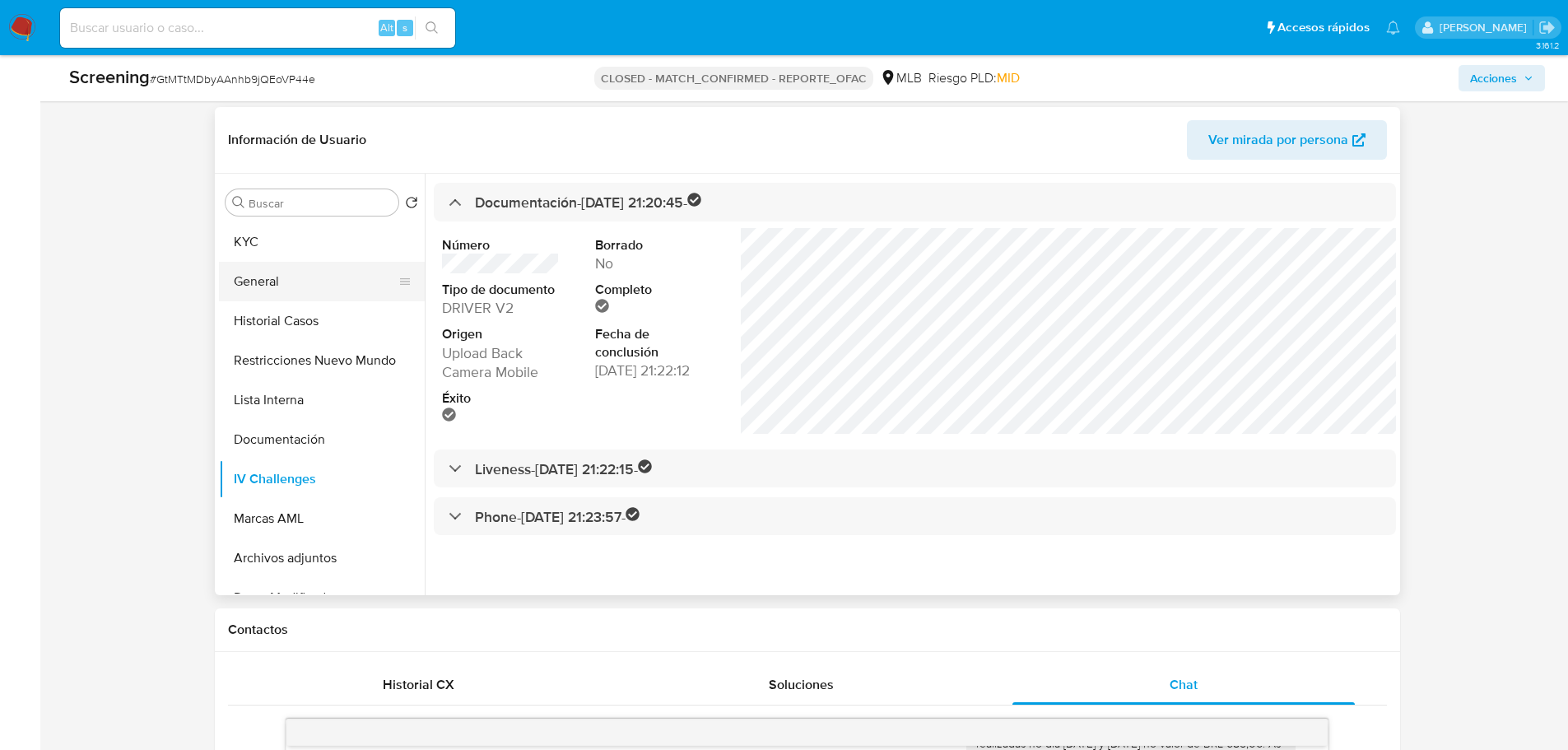
click at [273, 272] on button "General" at bounding box center [315, 281] width 192 height 40
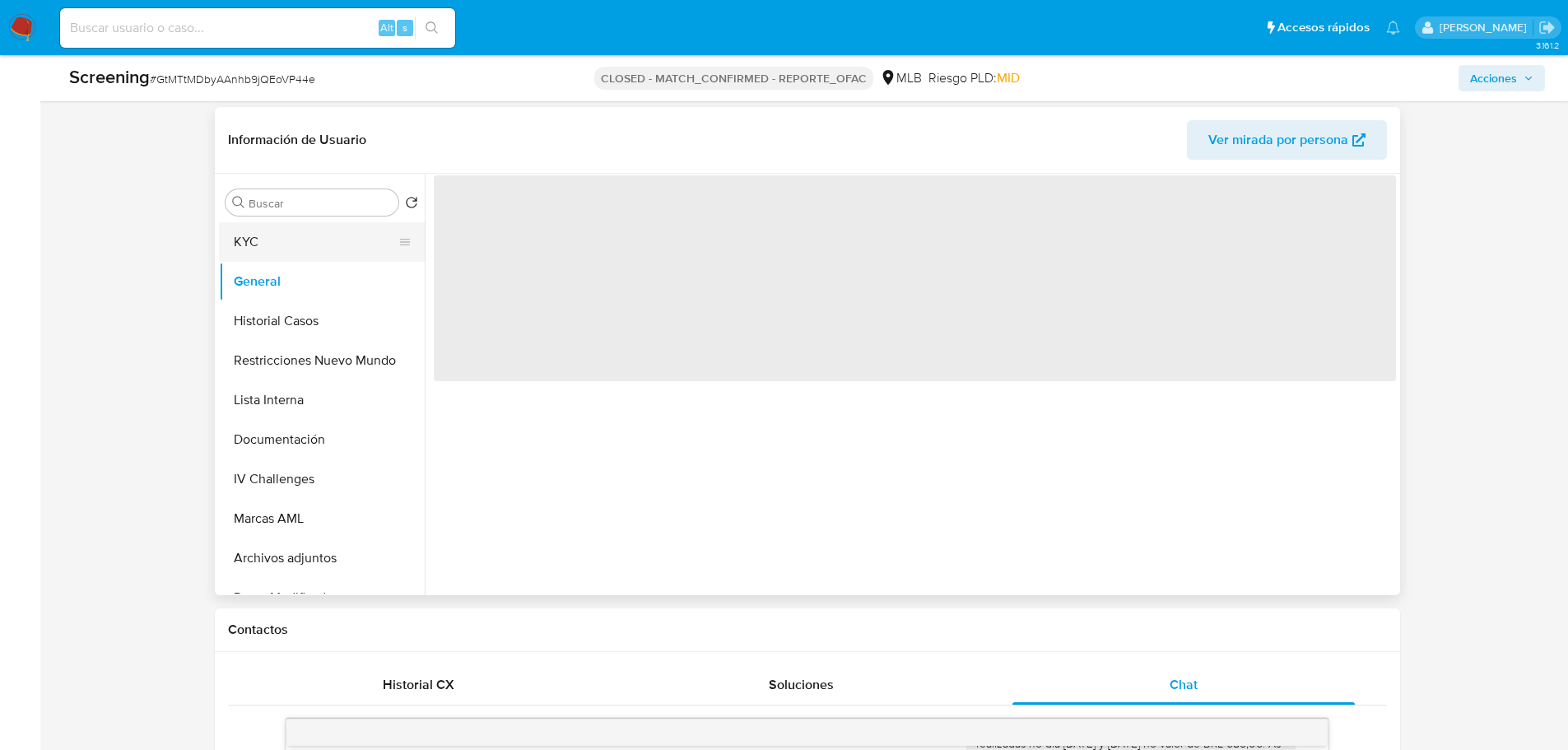
click at [268, 252] on button "KYC" at bounding box center [315, 243] width 192 height 40
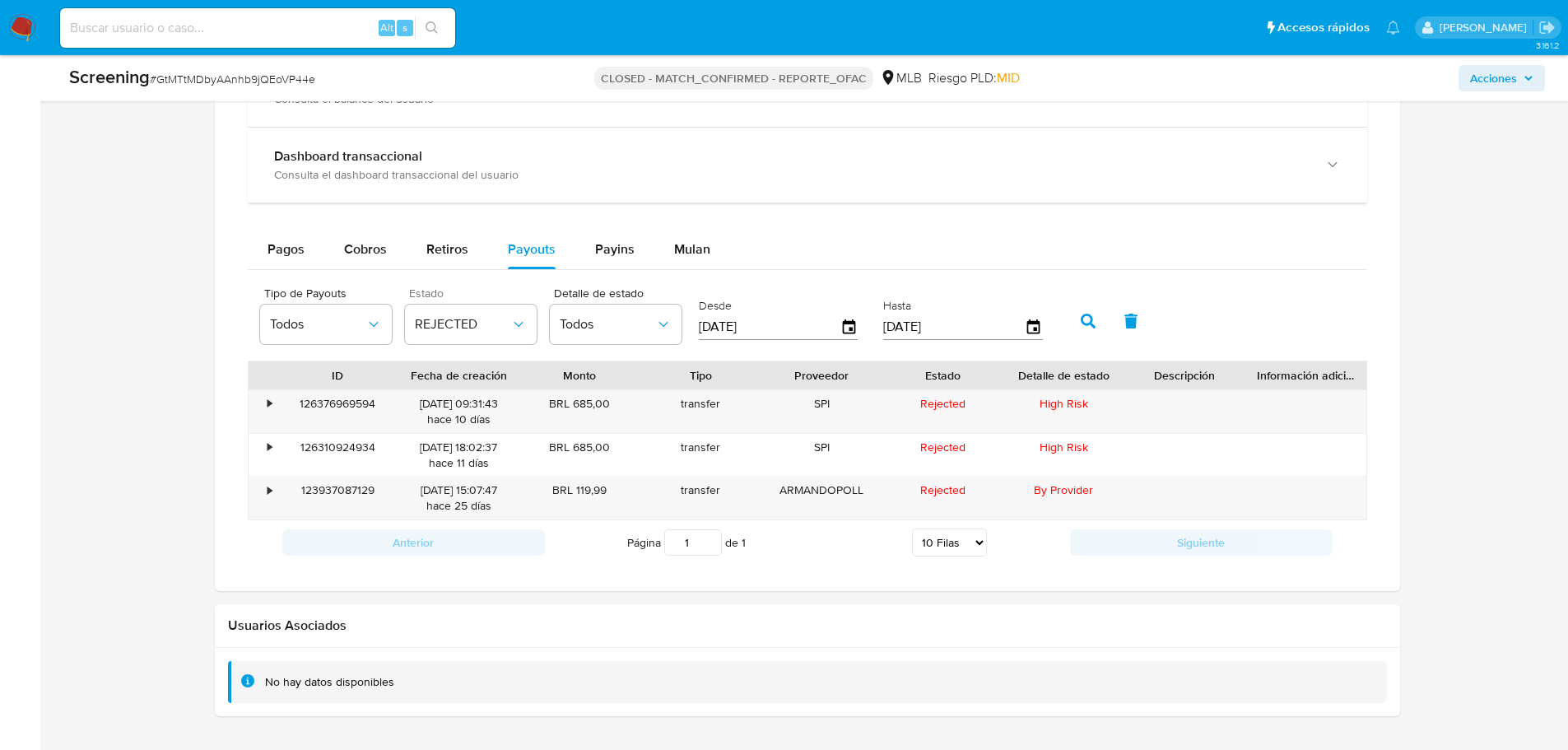
scroll to position [1749, 0]
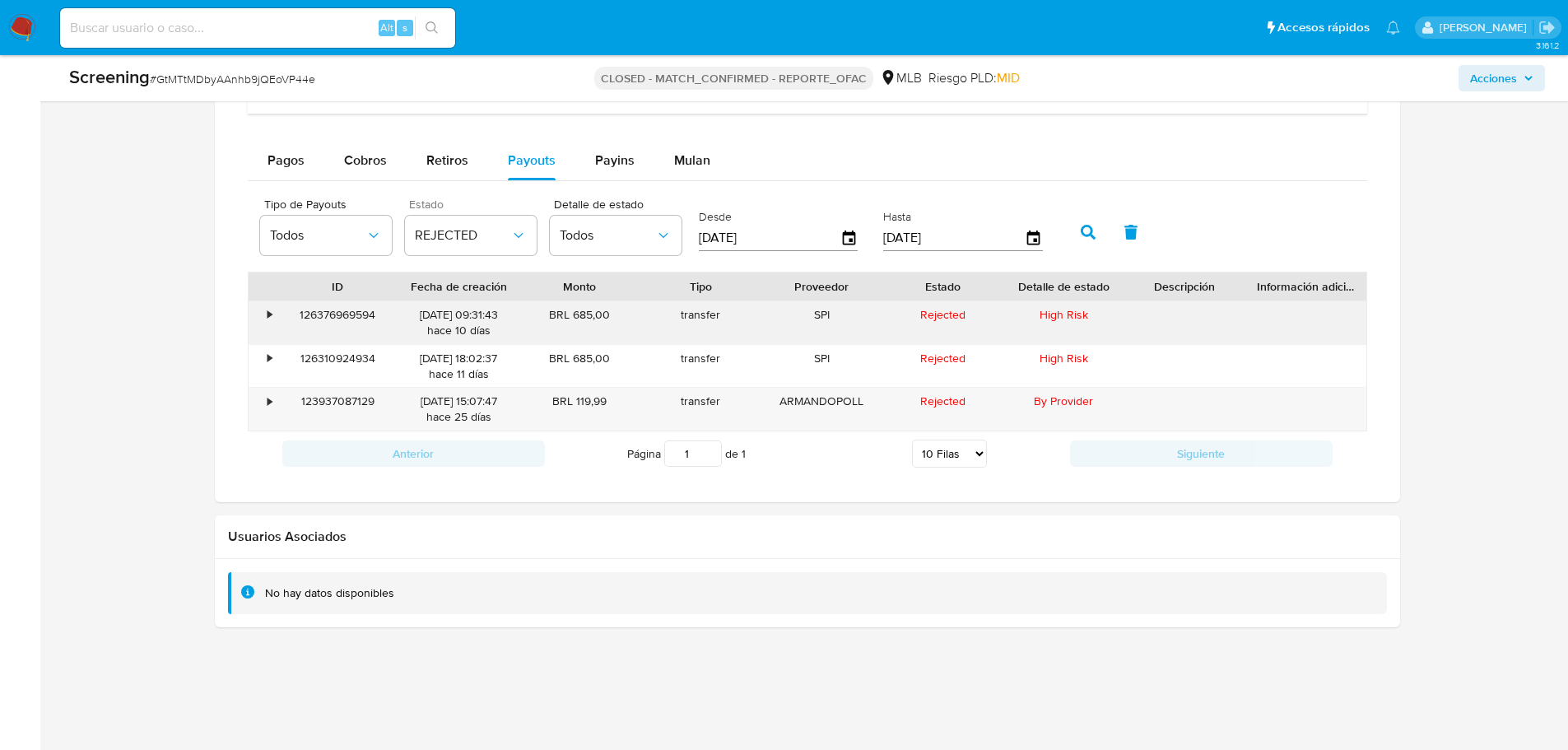
click at [357, 323] on div "126376969594" at bounding box center [337, 323] width 121 height 43
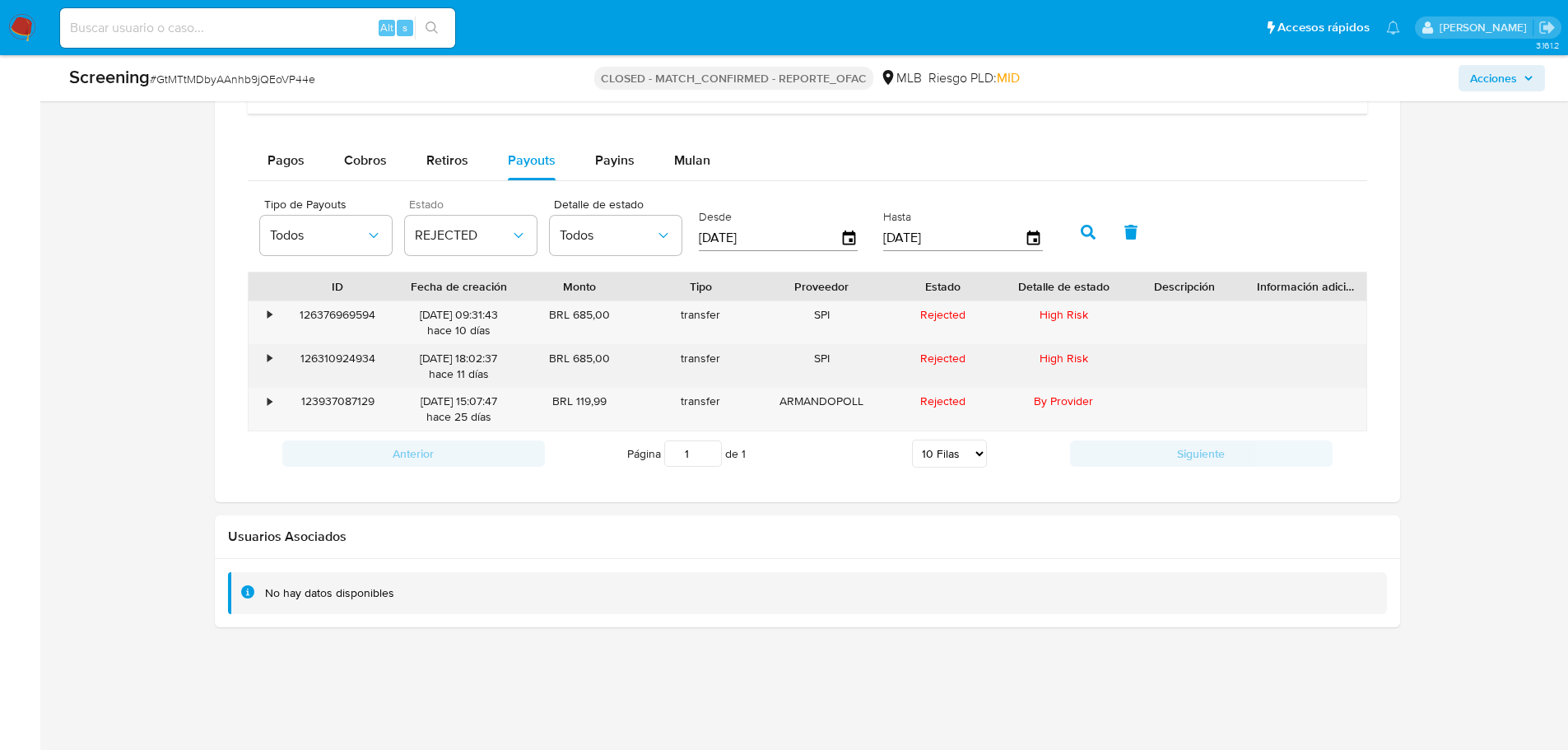
click at [369, 346] on div "126310924934" at bounding box center [337, 367] width 121 height 43
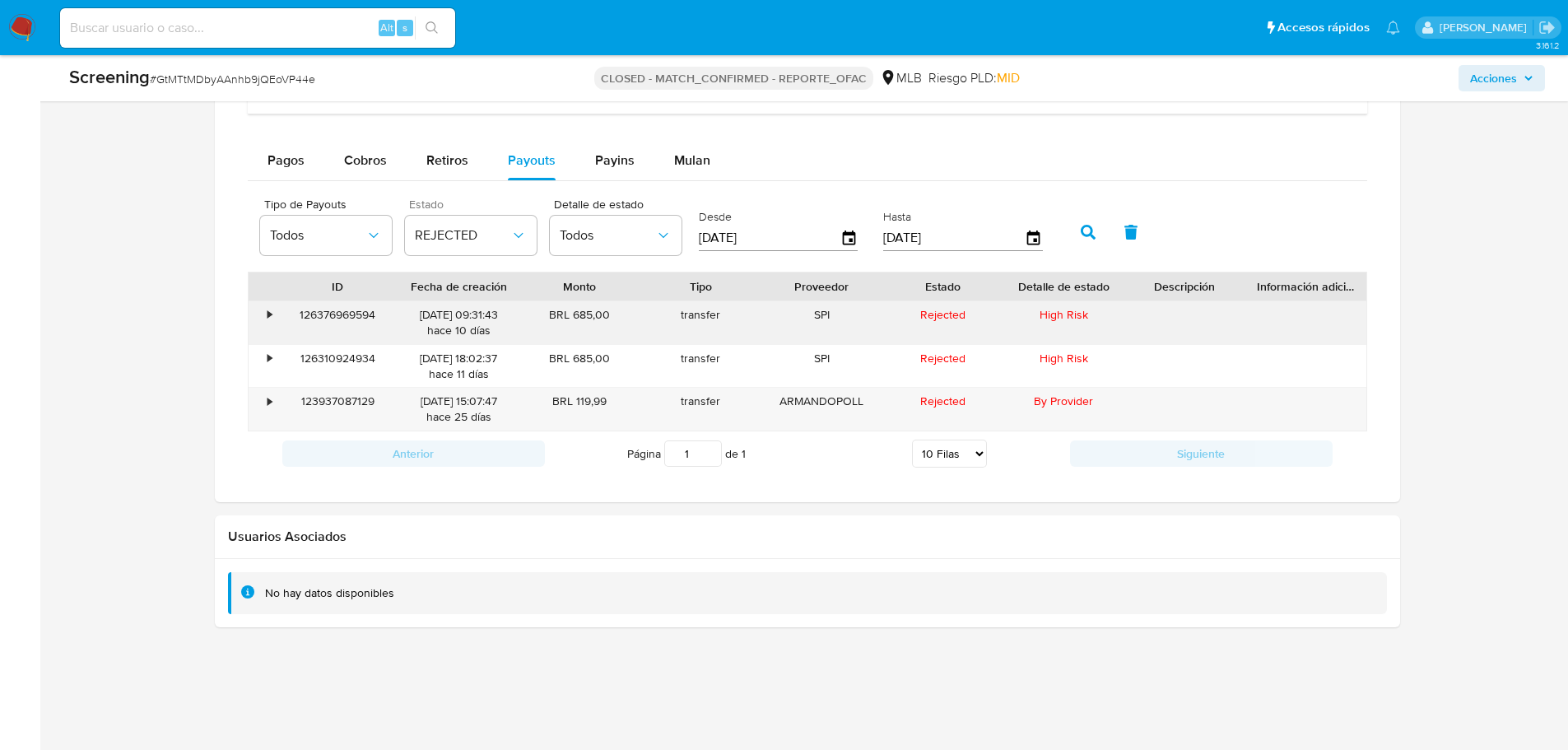
click at [362, 319] on div "126376969594" at bounding box center [337, 323] width 121 height 43
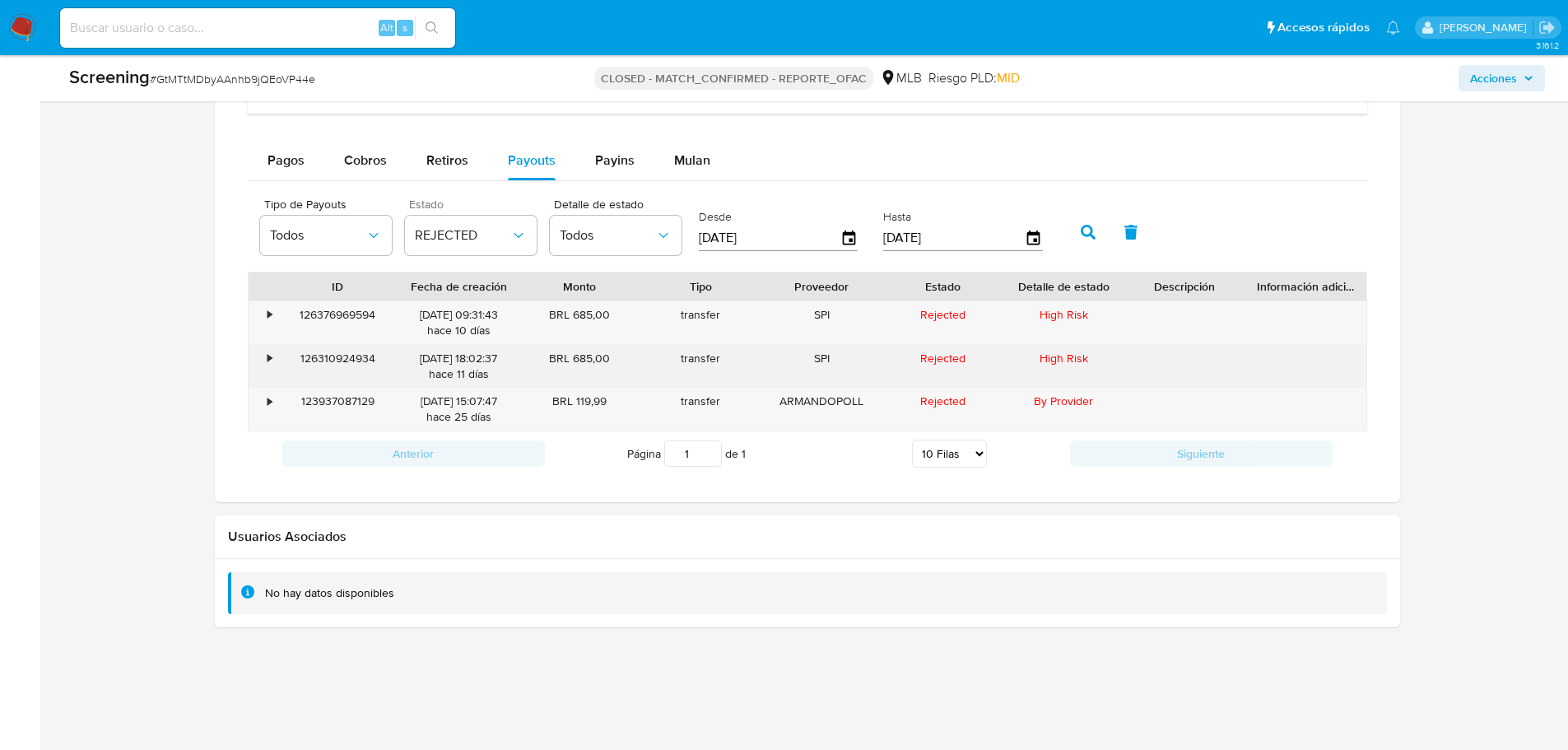
click at [359, 357] on div "126310924934" at bounding box center [337, 367] width 121 height 43
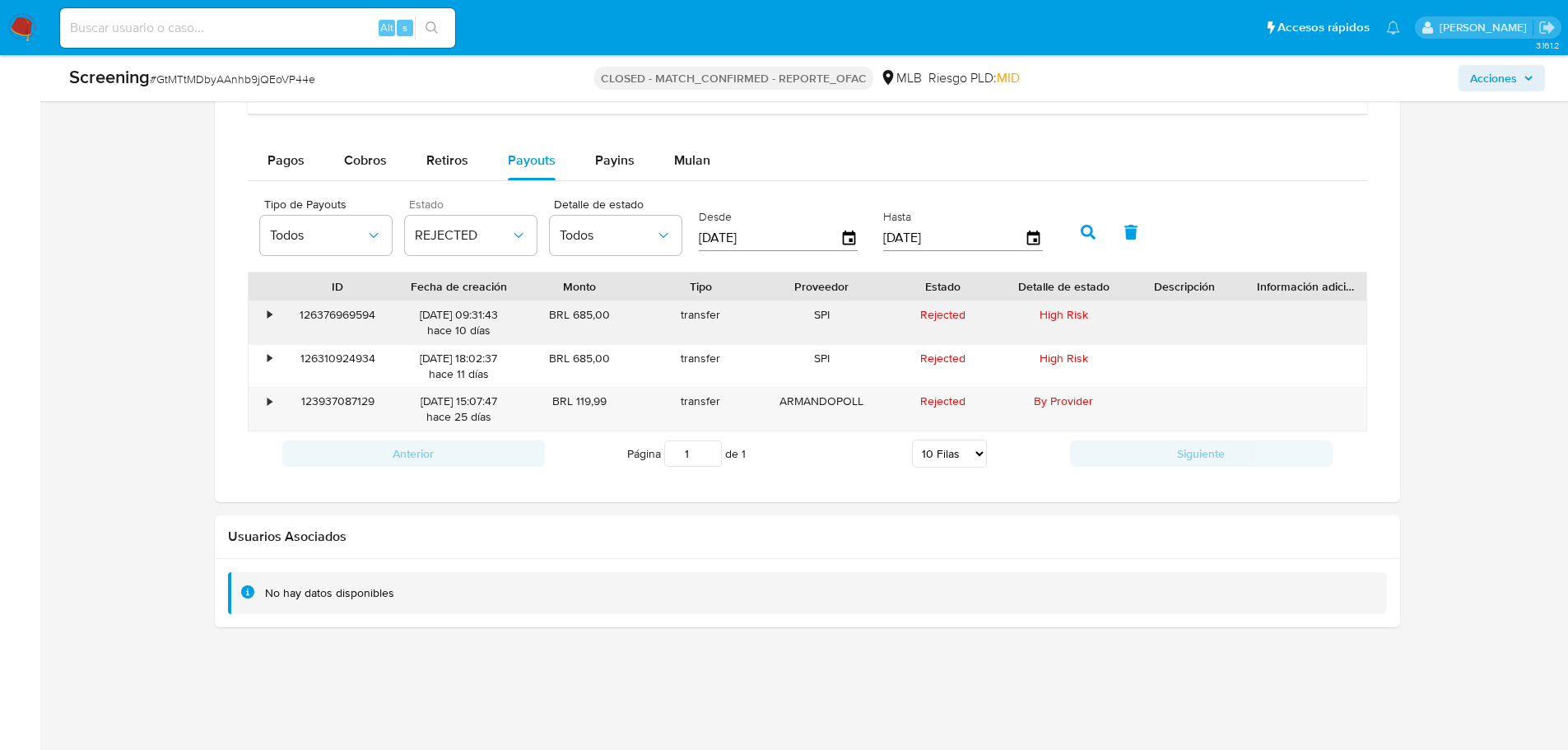
click at [355, 315] on div "126376969594" at bounding box center [337, 323] width 121 height 43
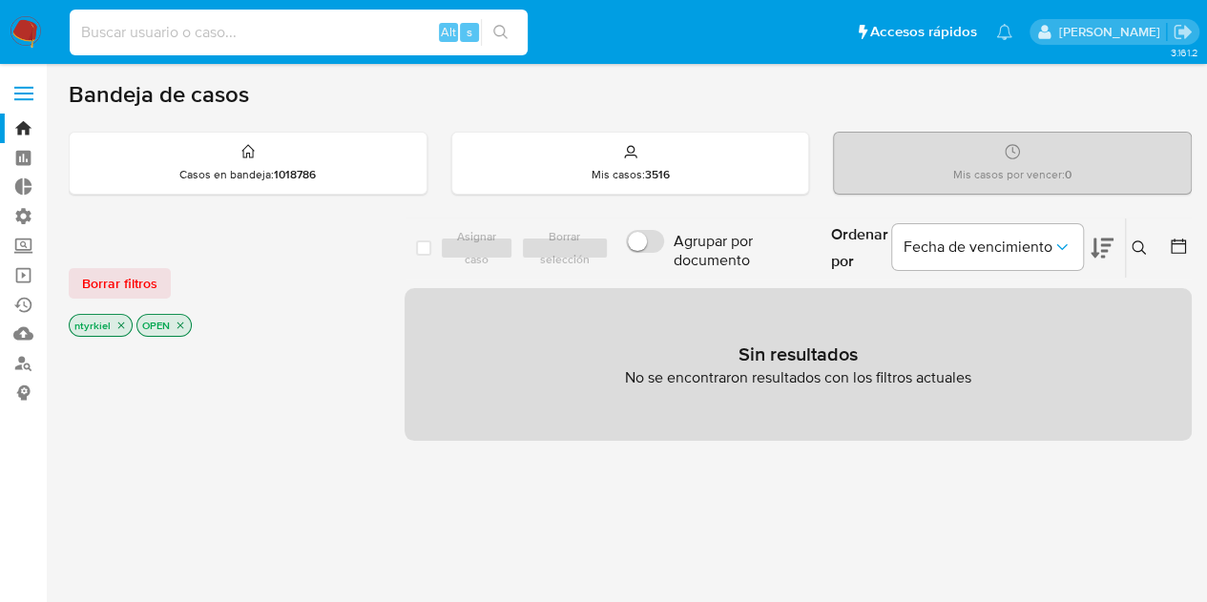
click at [169, 24] on input at bounding box center [299, 32] width 458 height 25
paste input "1557967061"
type input "1557967061"
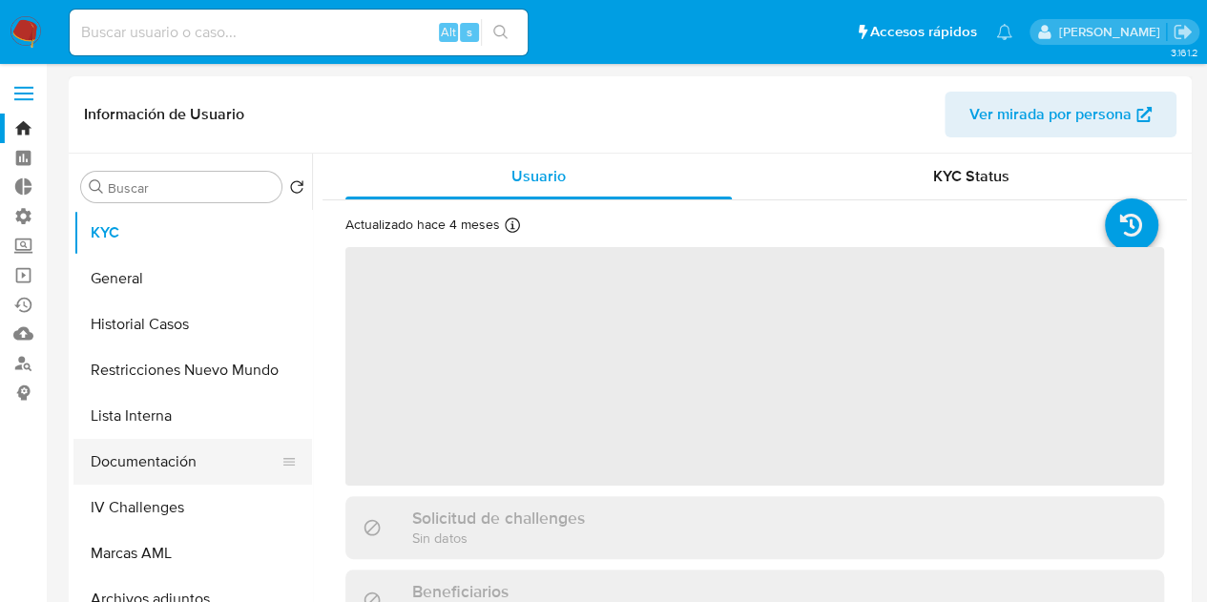
select select "10"
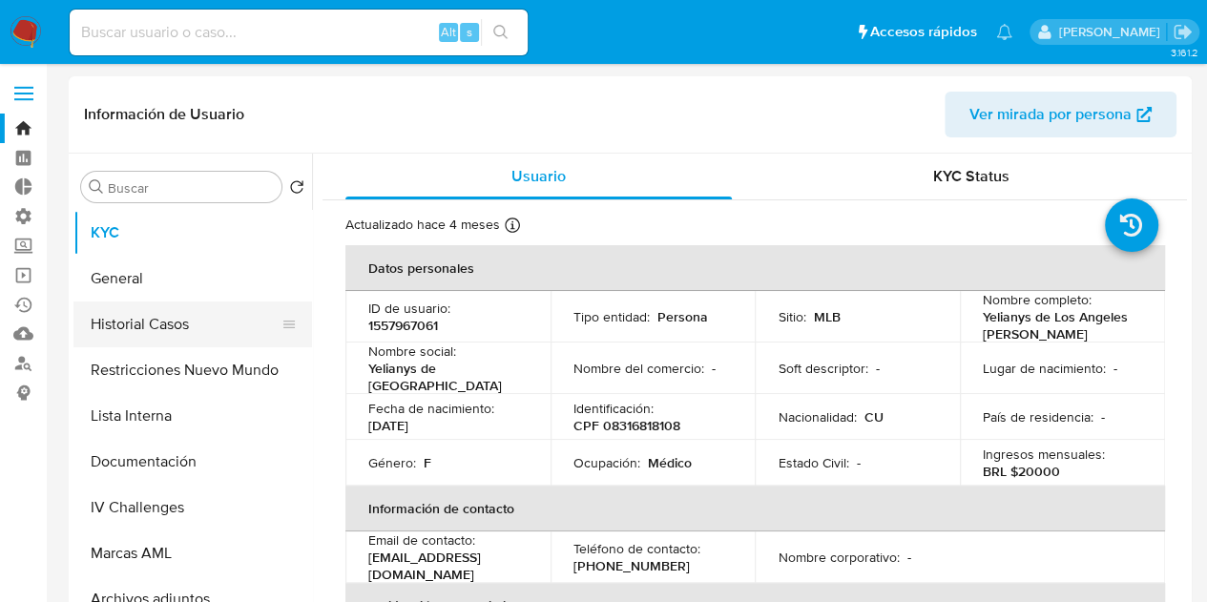
click at [170, 308] on button "Historial Casos" at bounding box center [184, 324] width 223 height 46
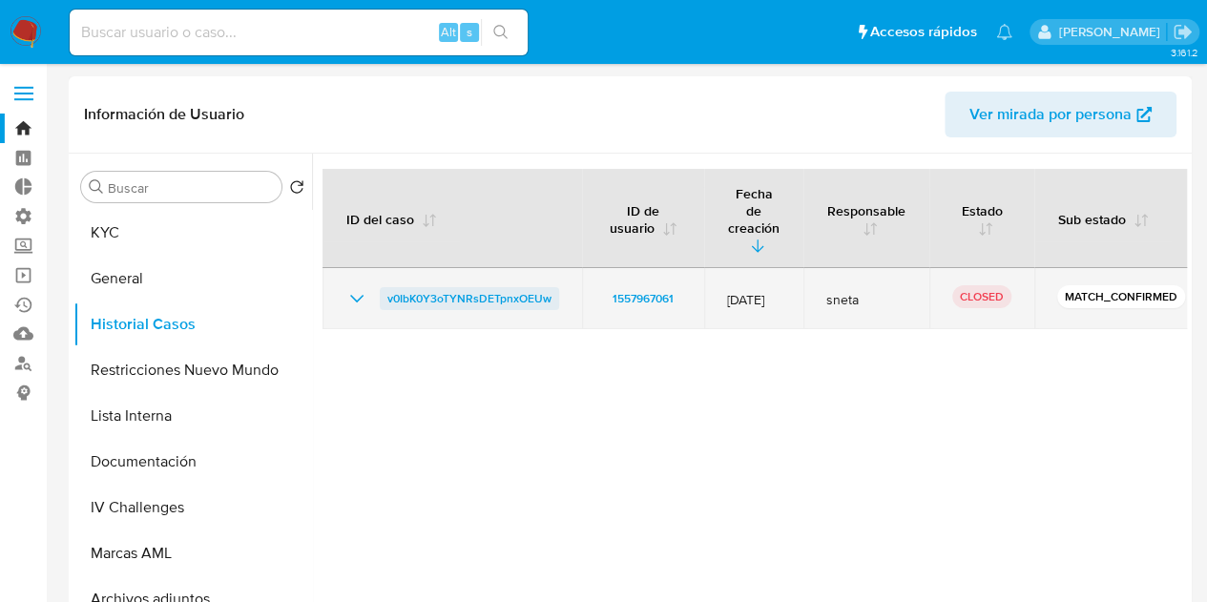
click at [481, 287] on span "v0IbK0Y3oTYNRsDETpnxOEUw" at bounding box center [469, 298] width 164 height 23
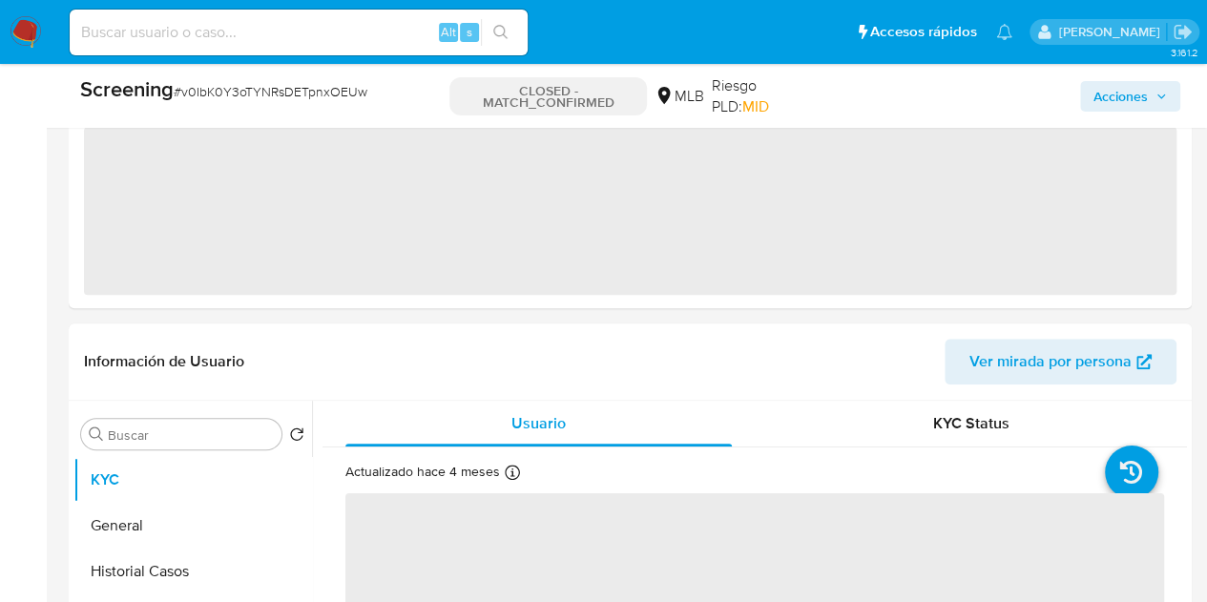
select select "10"
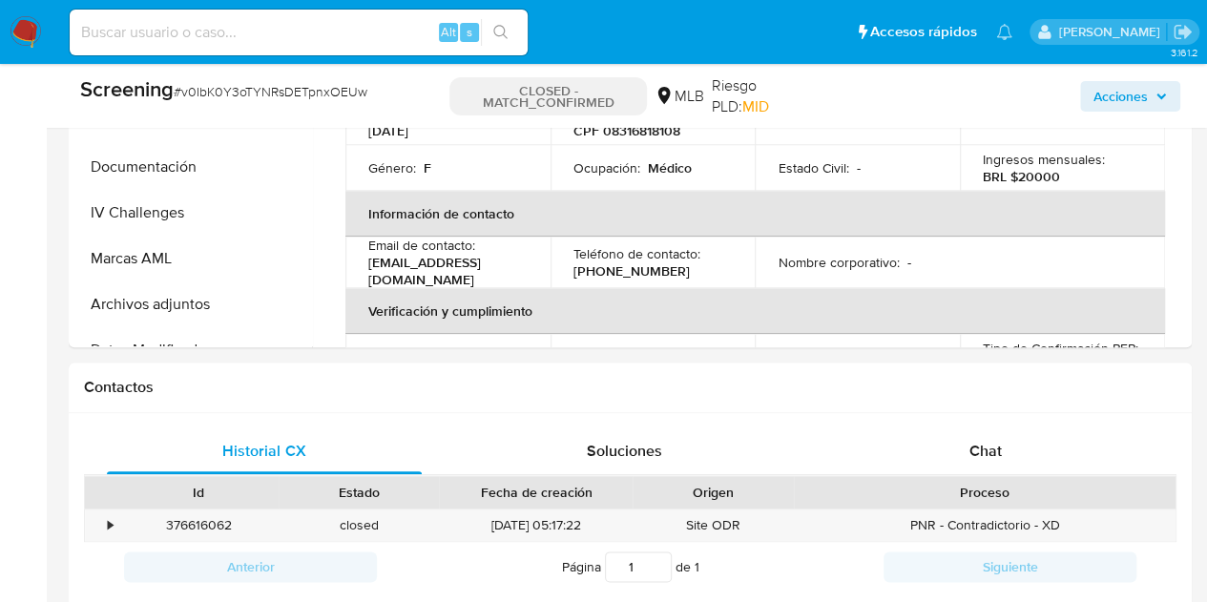
scroll to position [736, 0]
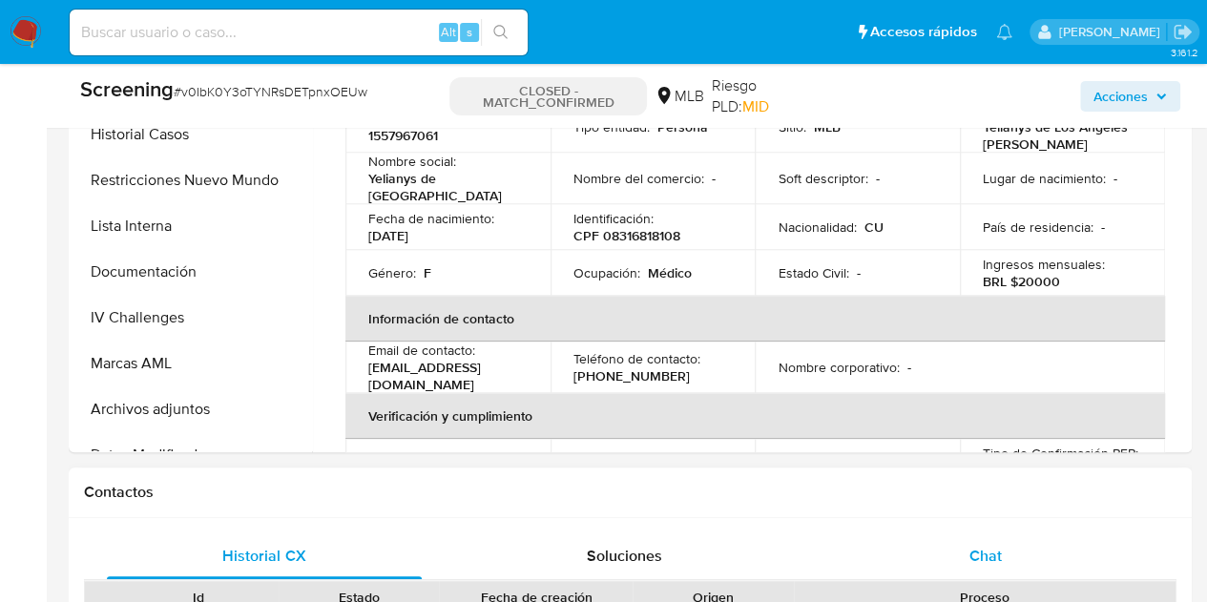
click at [979, 559] on span "Chat" at bounding box center [985, 556] width 32 height 22
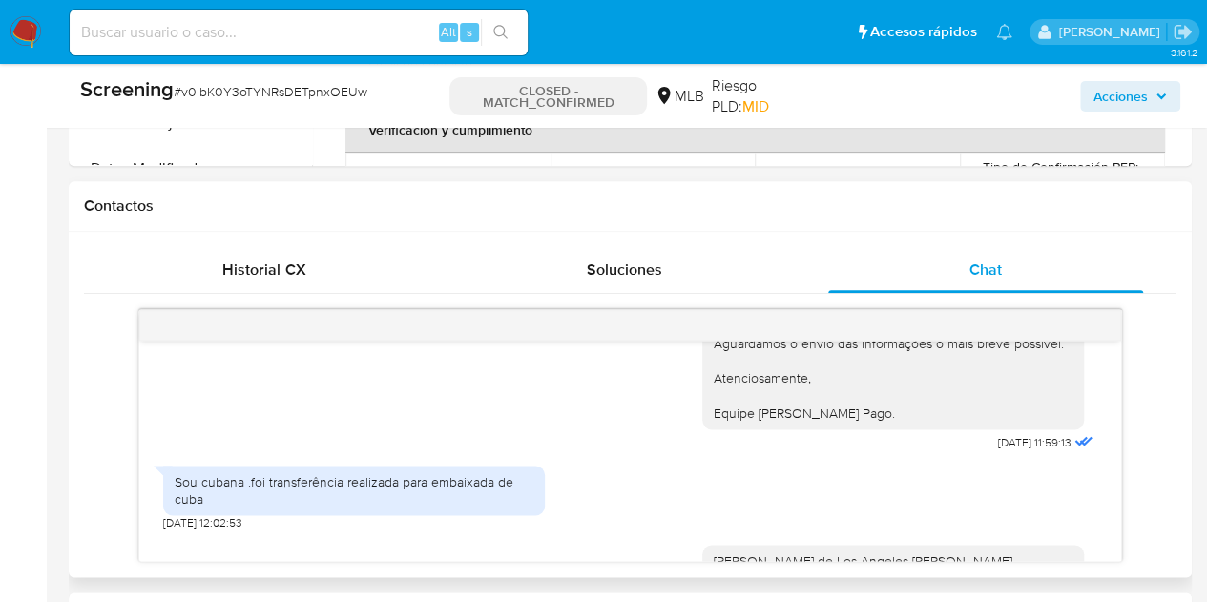
scroll to position [184, 0]
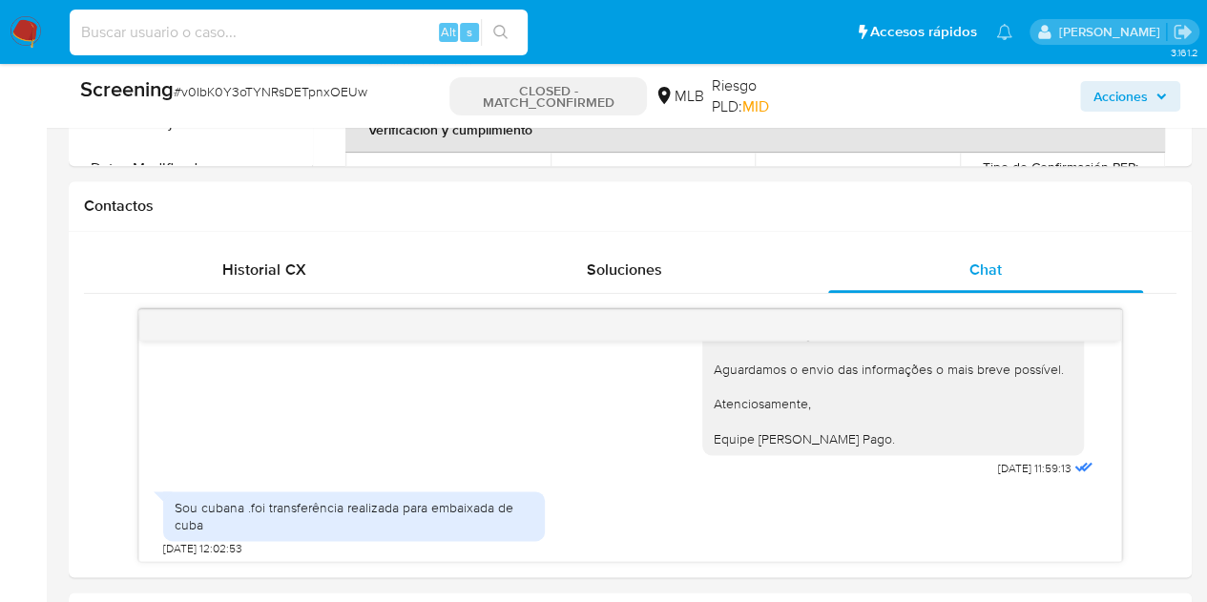
click at [360, 31] on input at bounding box center [299, 32] width 458 height 25
paste input "1336238278"
type input "1336238278"
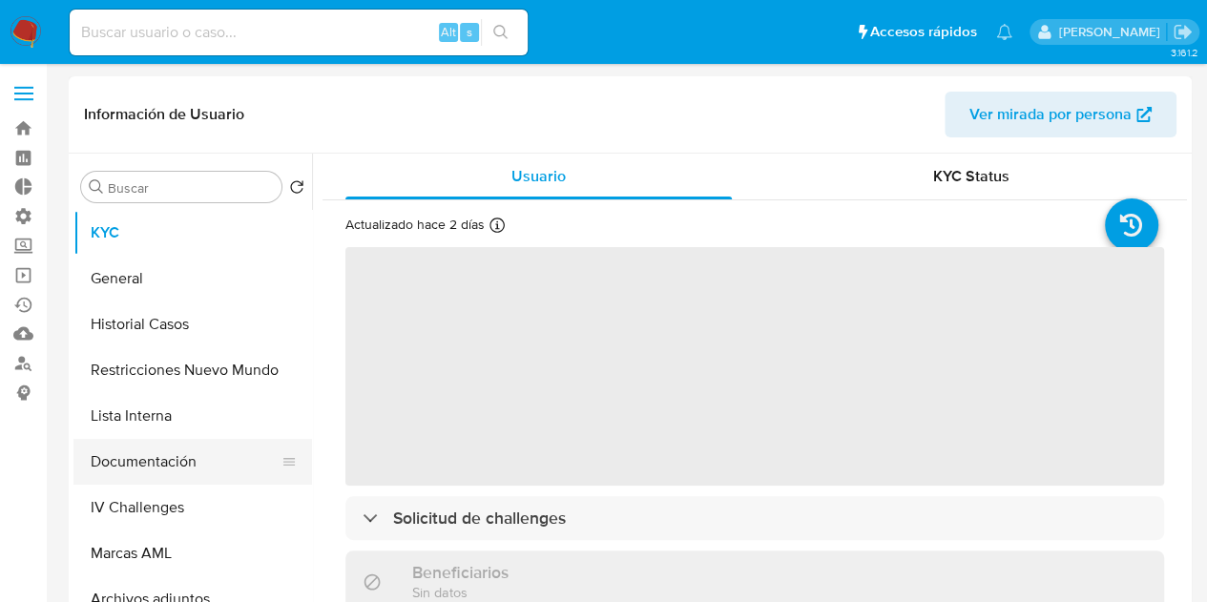
select select "10"
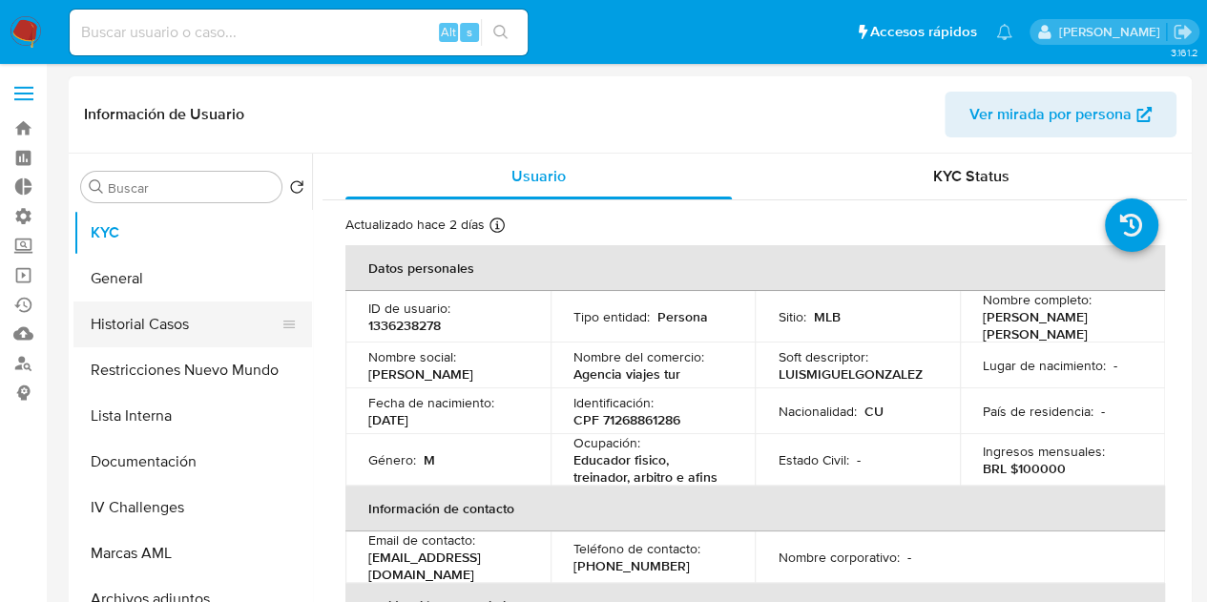
click at [176, 302] on button "Historial Casos" at bounding box center [184, 324] width 223 height 46
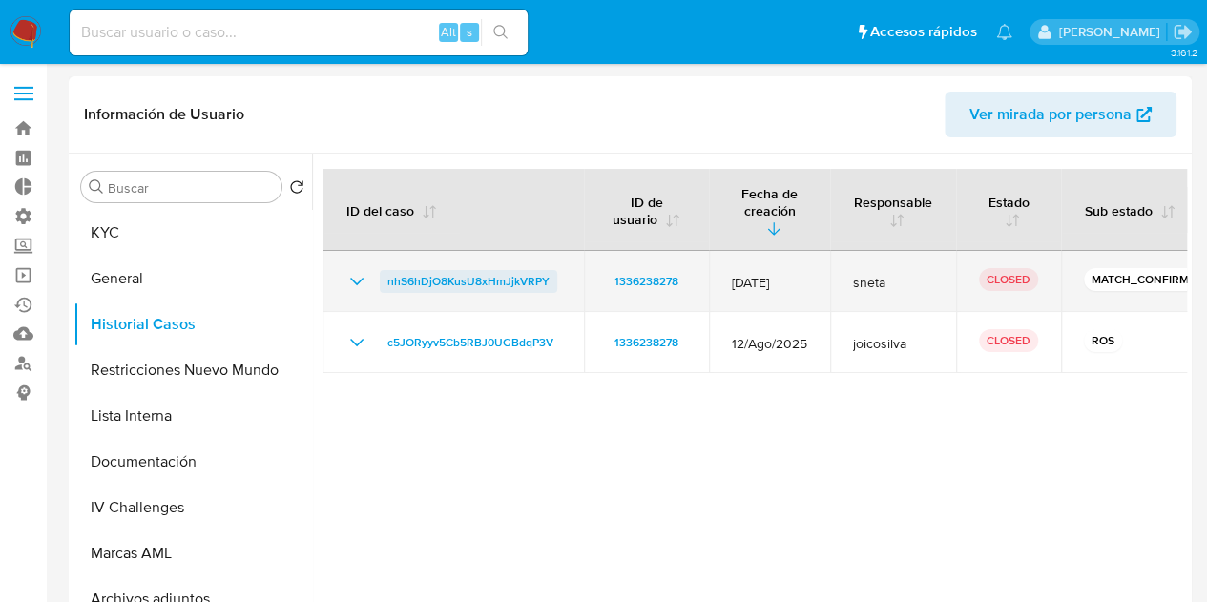
click at [447, 270] on span "nhS6hDjO8KusU8xHmJjkVRPY" at bounding box center [468, 281] width 162 height 23
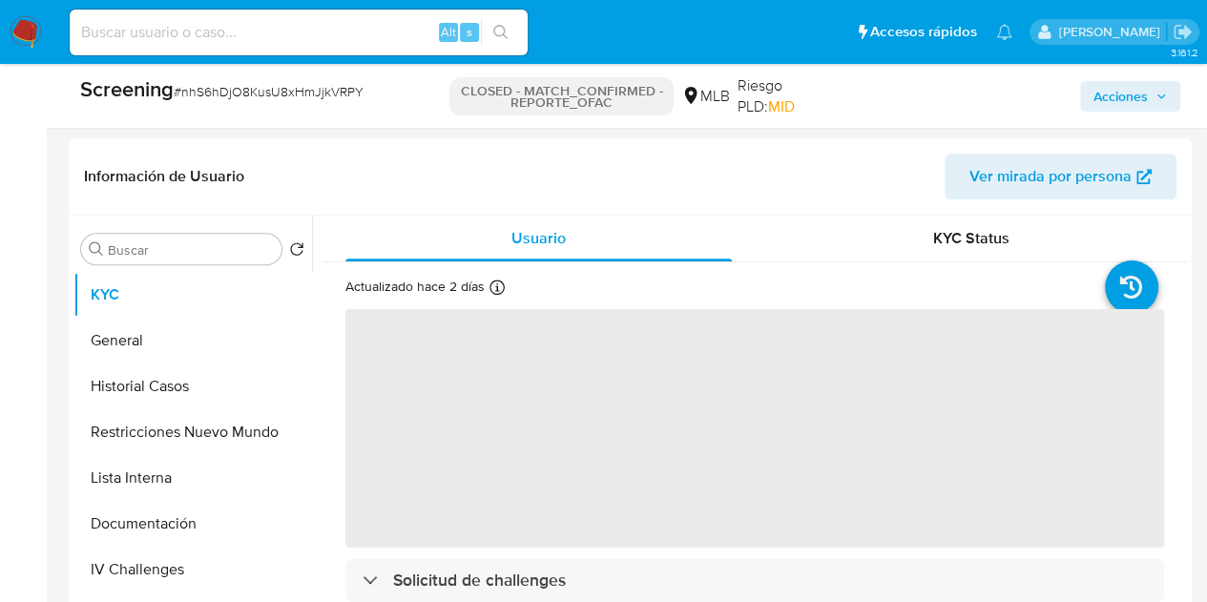
select select "10"
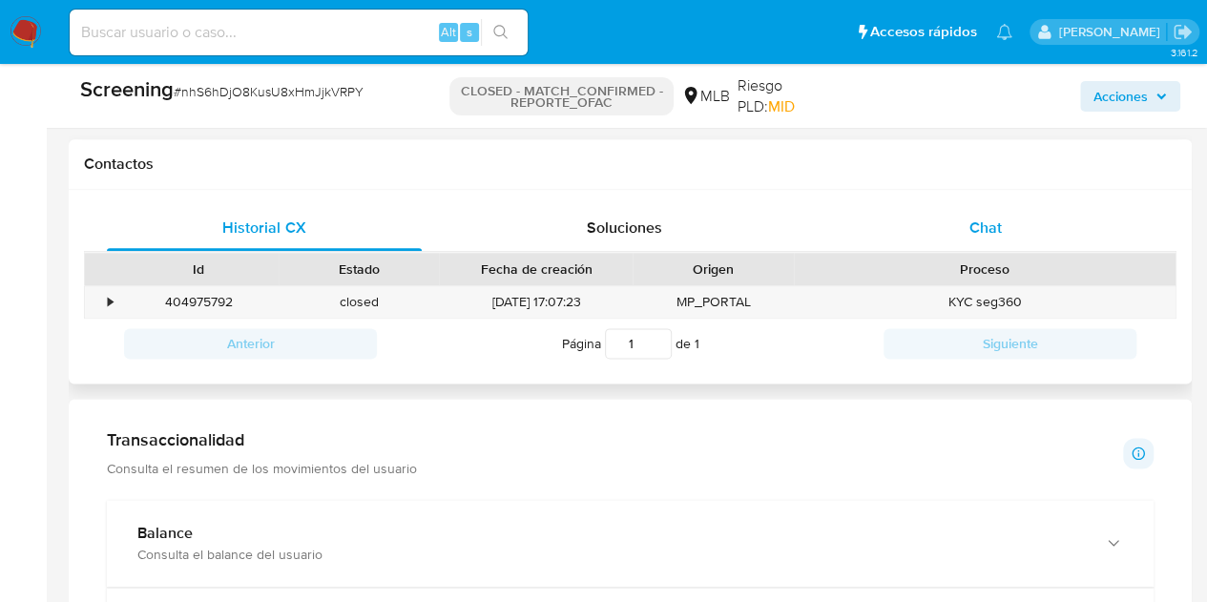
scroll to position [954, 0]
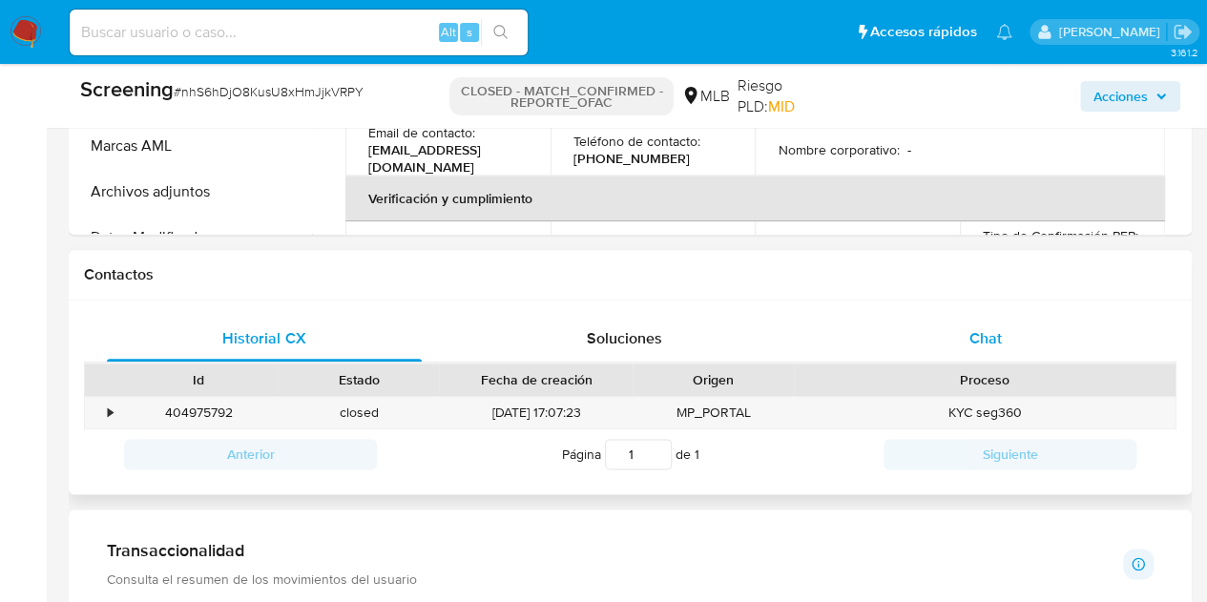
click at [976, 341] on span "Chat" at bounding box center [985, 338] width 32 height 22
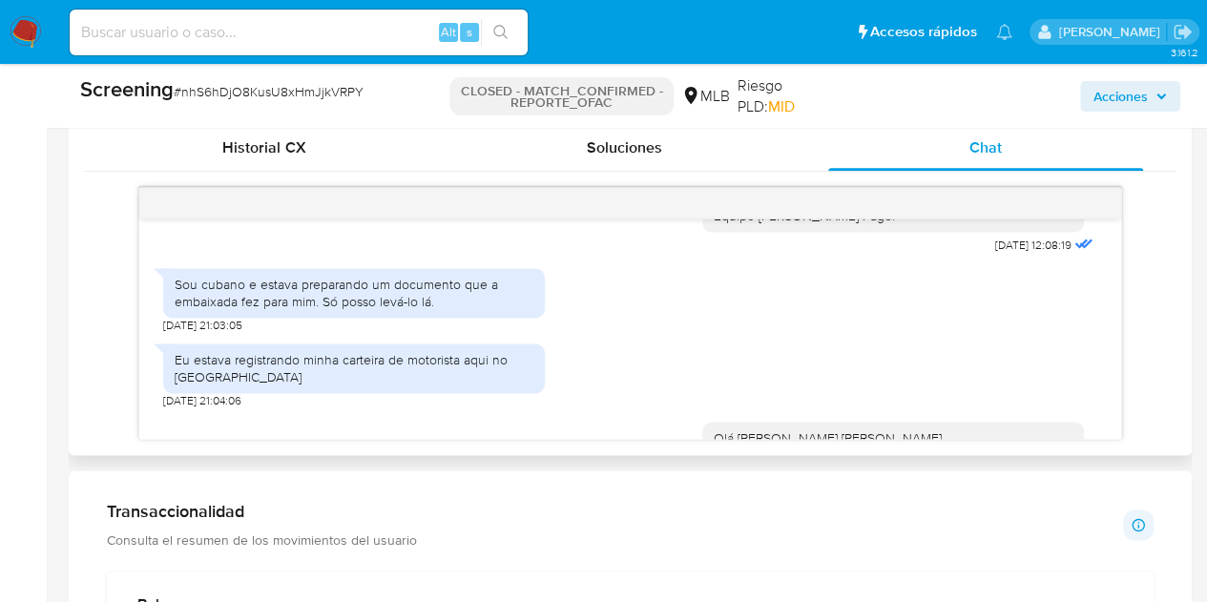
scroll to position [259, 0]
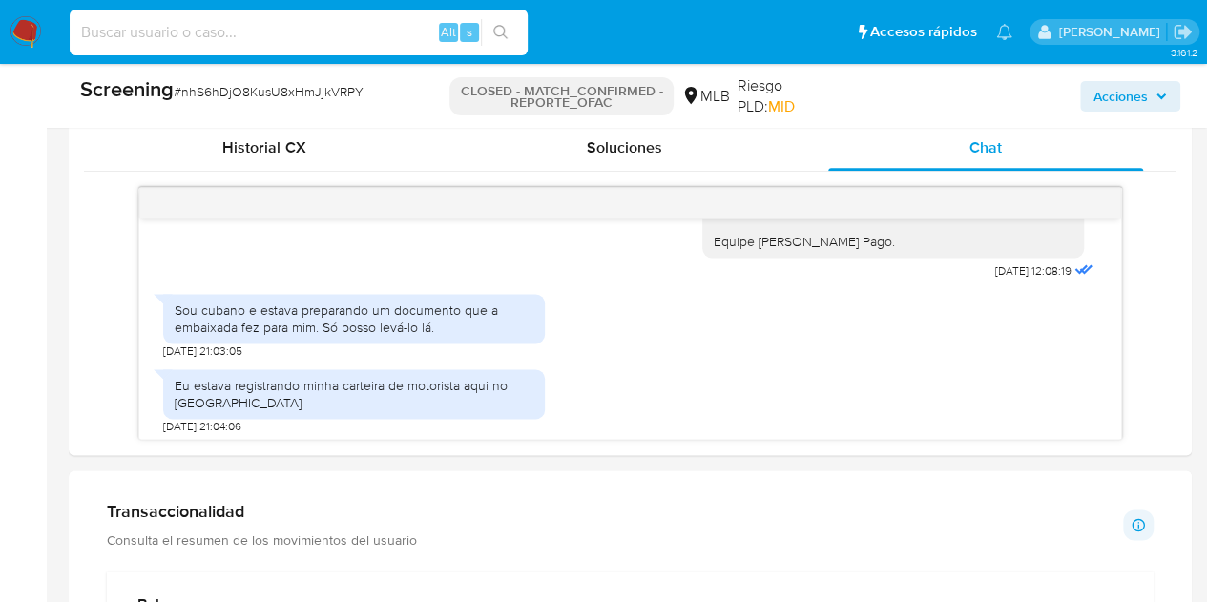
click at [357, 31] on input at bounding box center [299, 32] width 458 height 25
paste input "2463834235"
type input "2463834235"
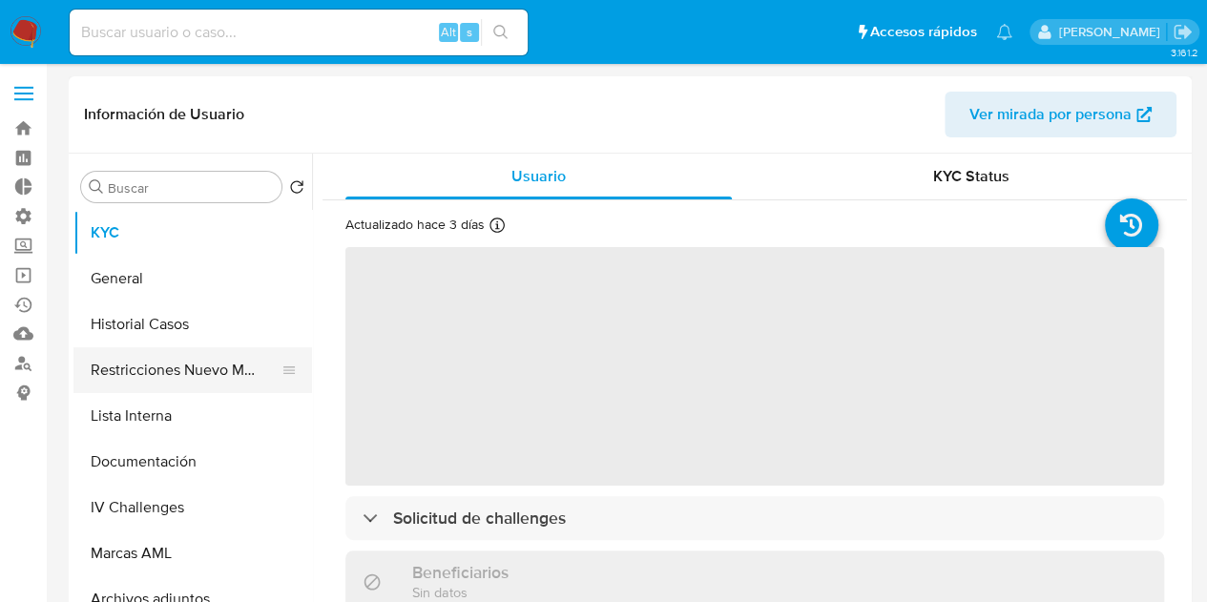
select select "10"
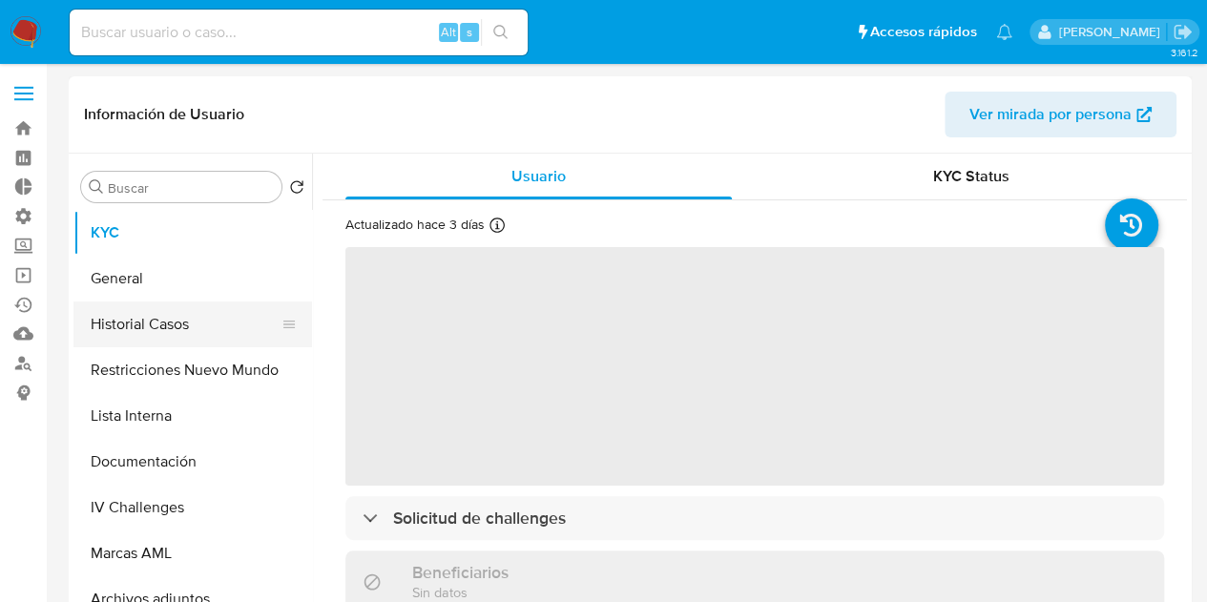
click at [153, 335] on button "Historial Casos" at bounding box center [184, 324] width 223 height 46
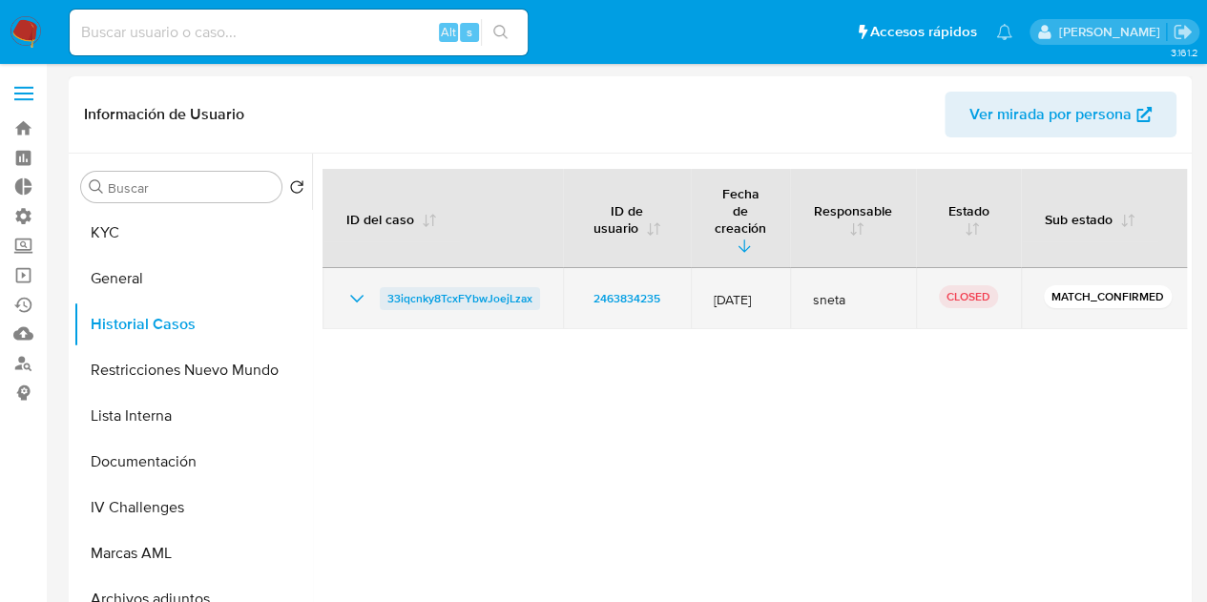
click at [458, 287] on span "33iqcnky8TcxFYbwJoejLzax" at bounding box center [459, 298] width 145 height 23
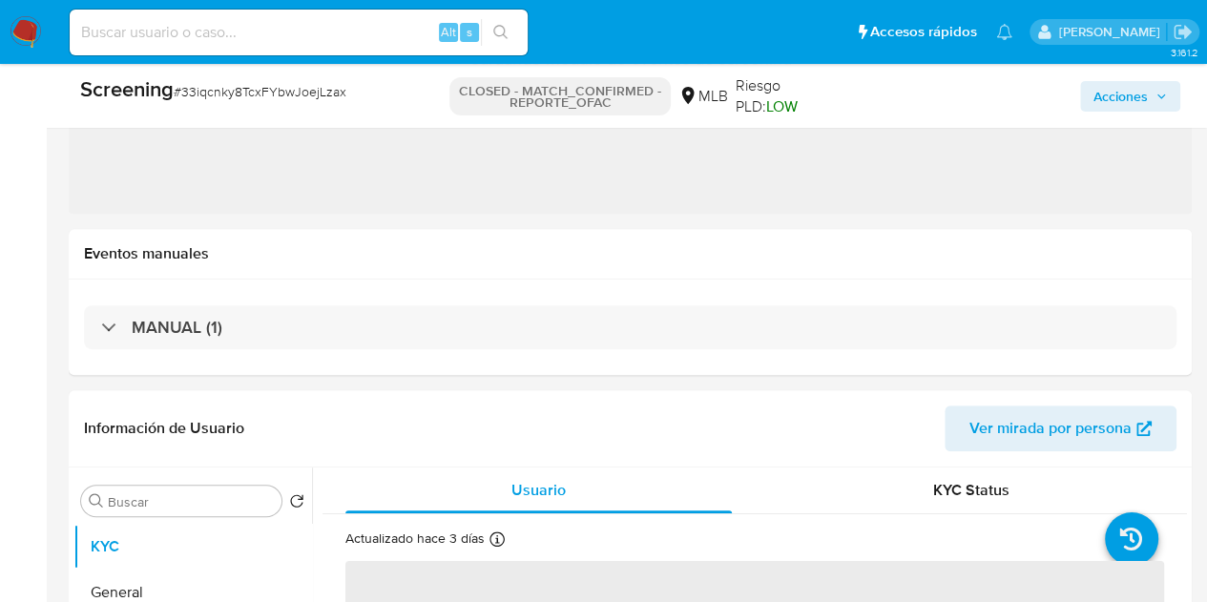
select select "10"
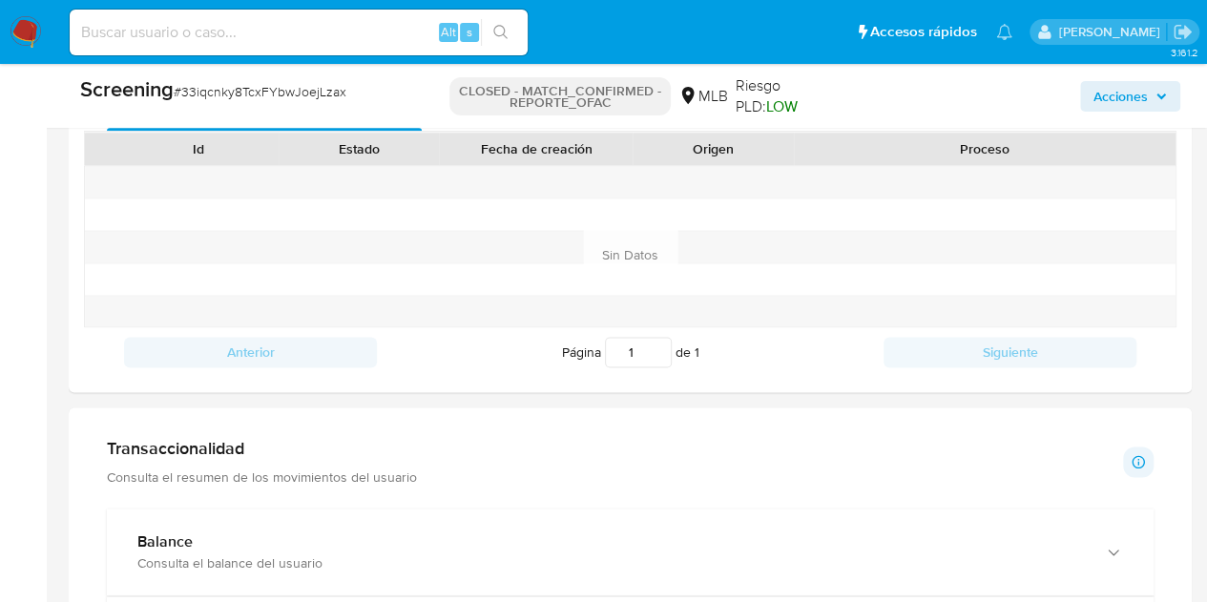
scroll to position [1049, 0]
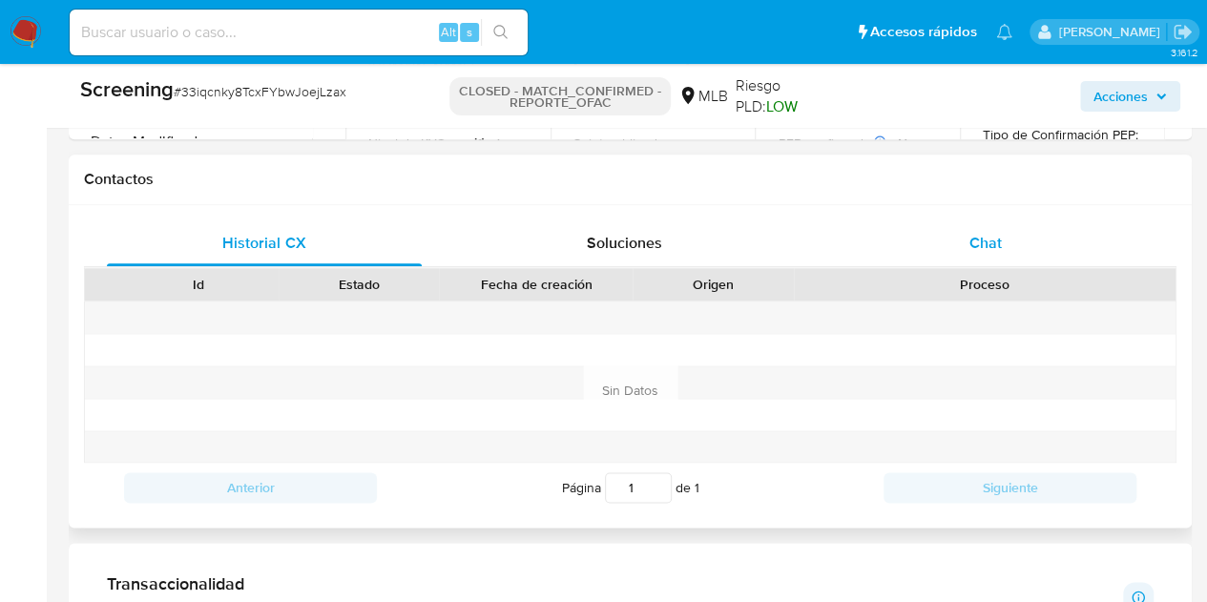
click at [996, 252] on span "Chat" at bounding box center [985, 243] width 32 height 22
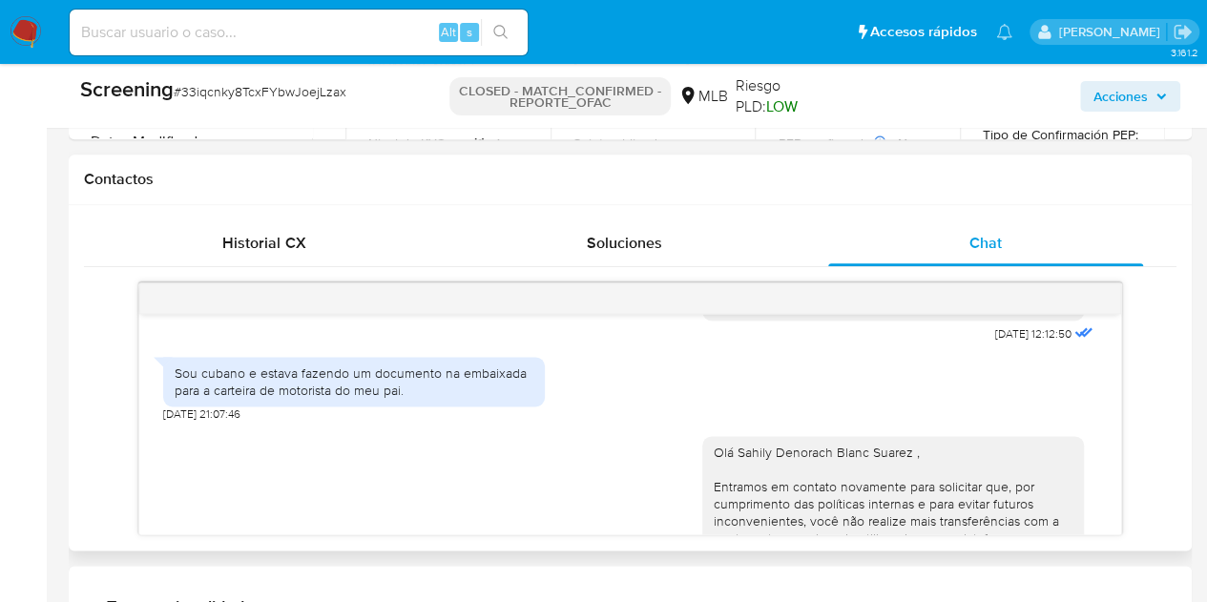
scroll to position [184, 0]
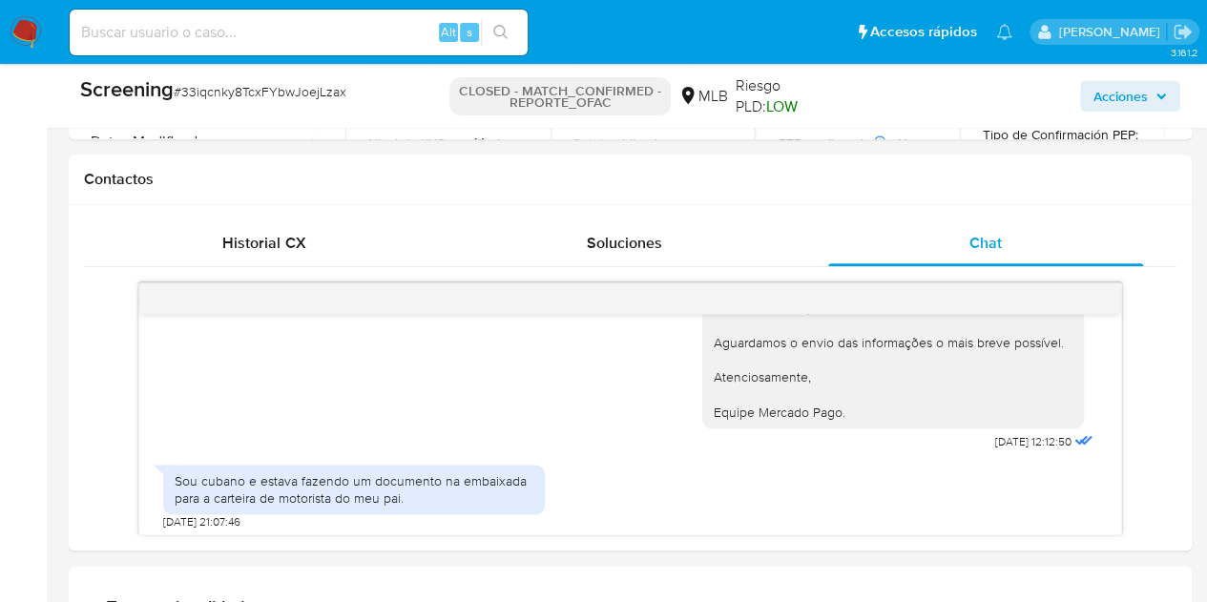
click at [372, 37] on input at bounding box center [299, 32] width 458 height 25
paste input "2538527791"
type input "2538527791"
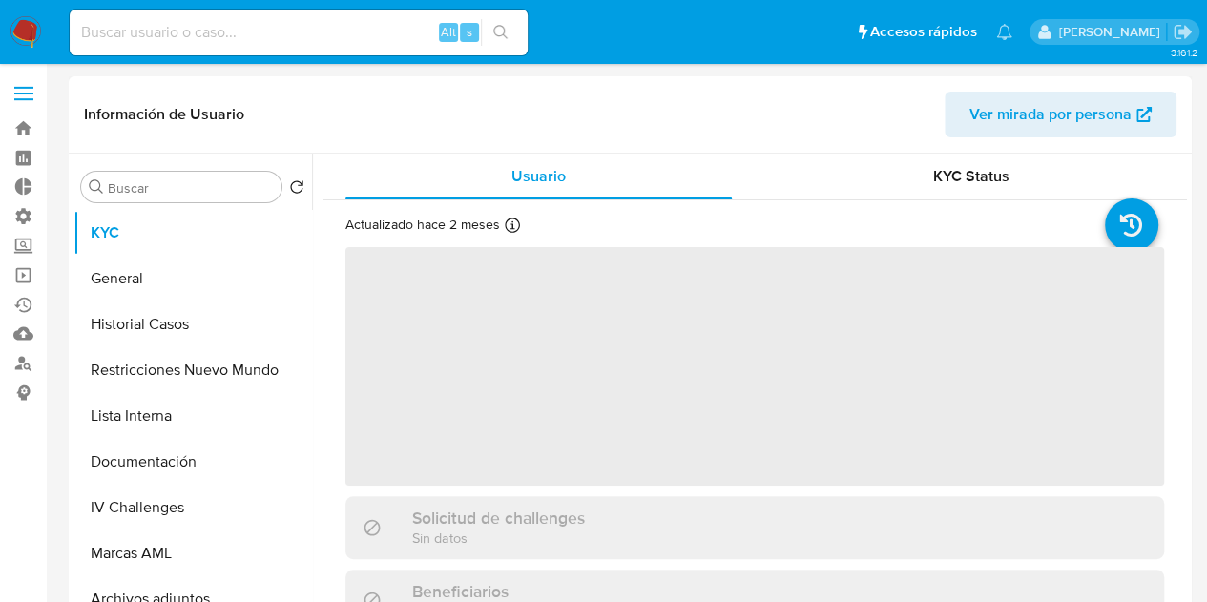
select select "10"
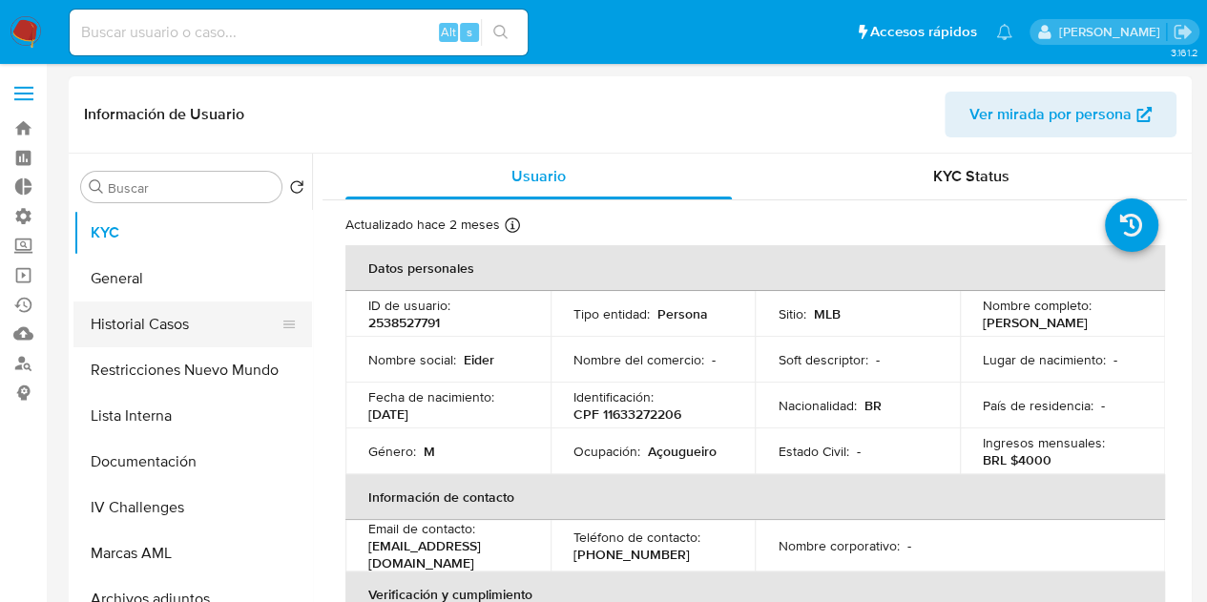
click at [165, 316] on button "Historial Casos" at bounding box center [184, 324] width 223 height 46
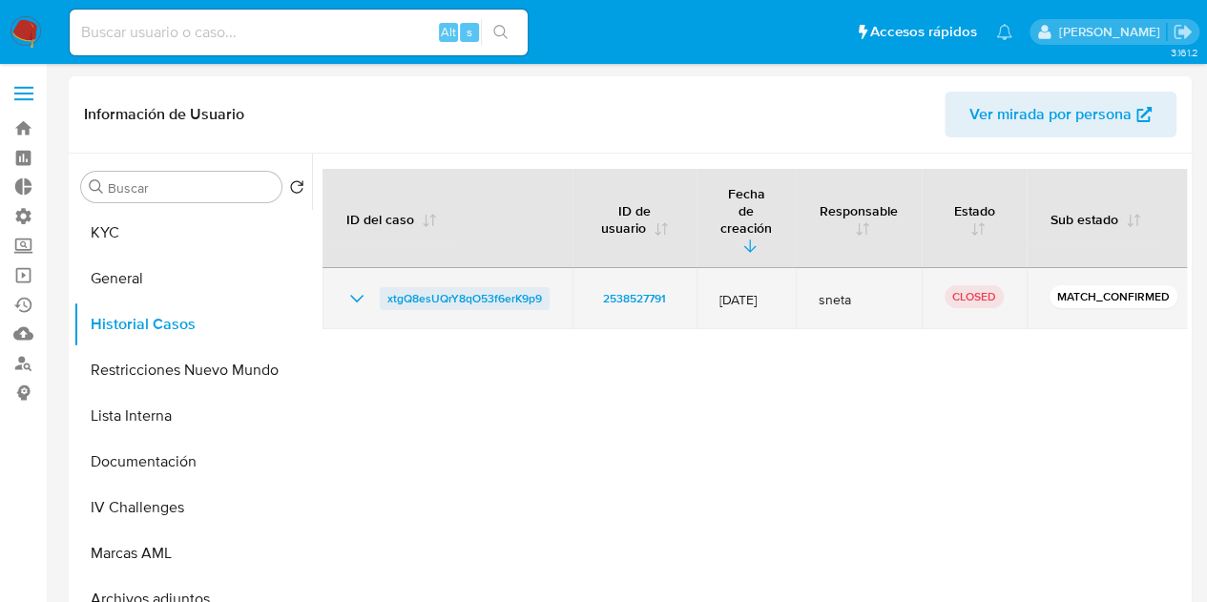
click at [460, 287] on span "xtgQ8esUQrY8qO53f6erK9p9" at bounding box center [464, 298] width 155 height 23
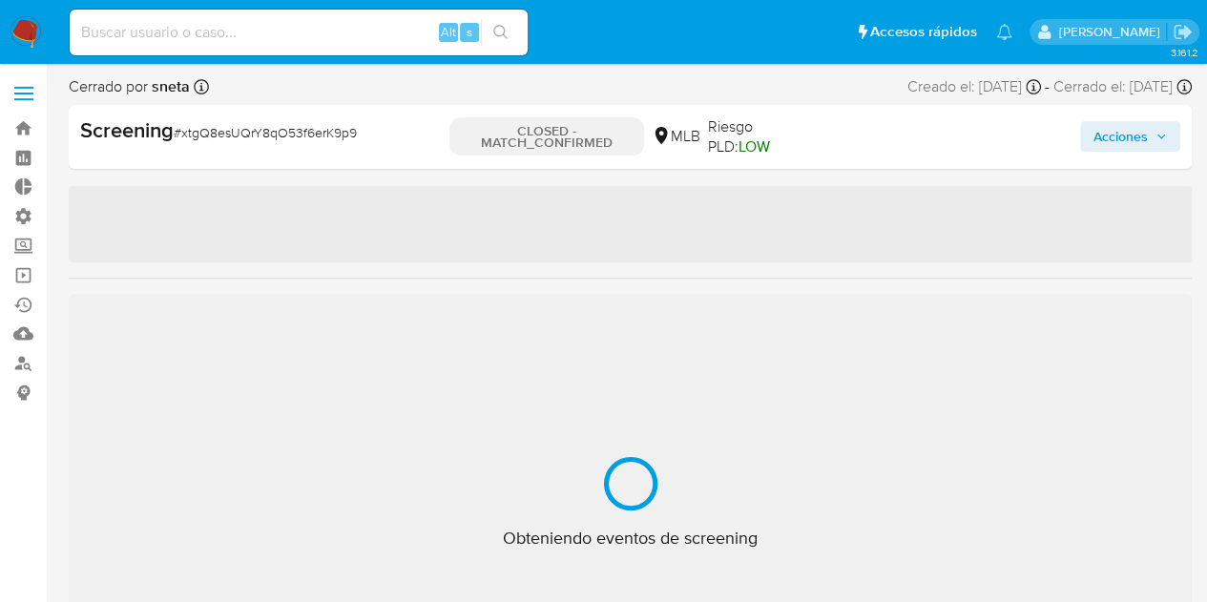
select select "10"
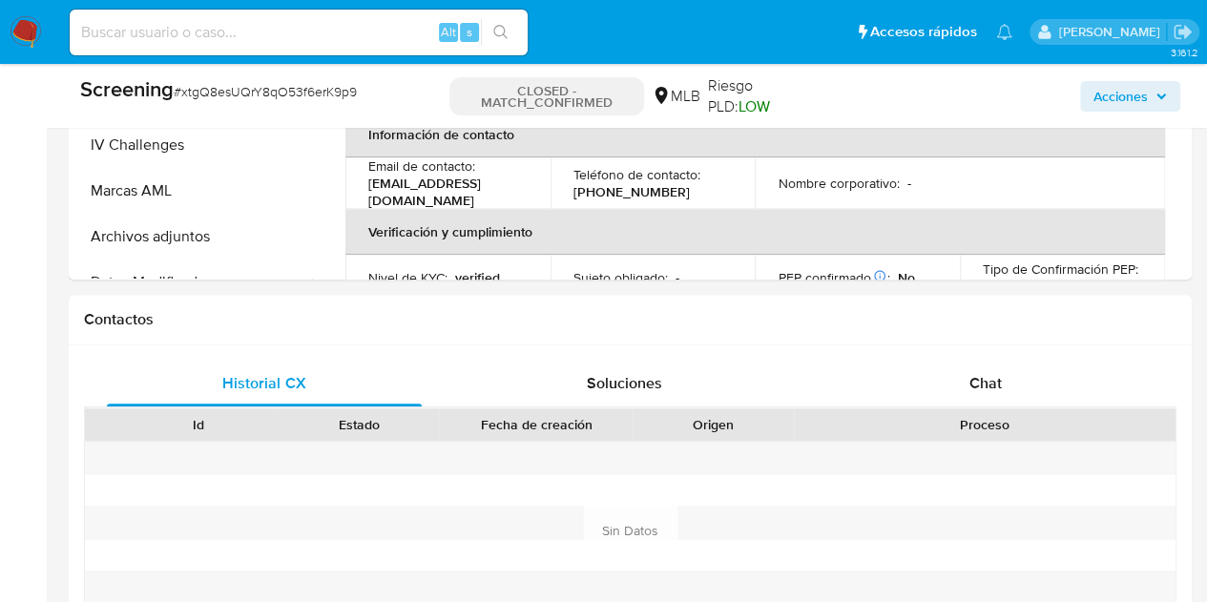
scroll to position [1145, 0]
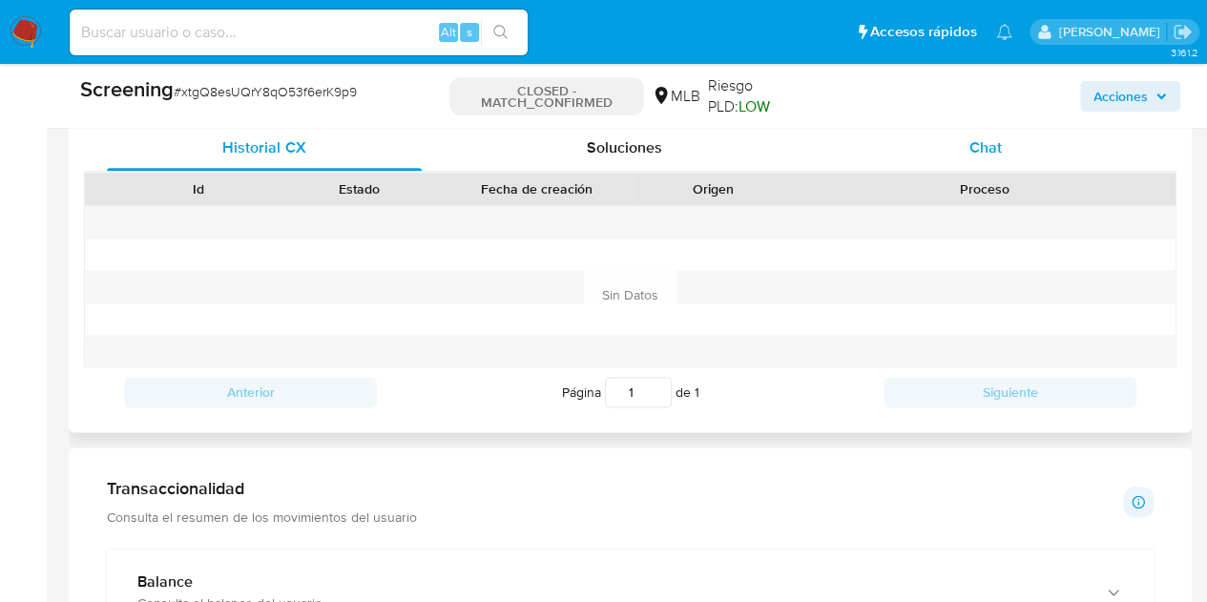
click at [979, 138] on span "Chat" at bounding box center [985, 147] width 32 height 22
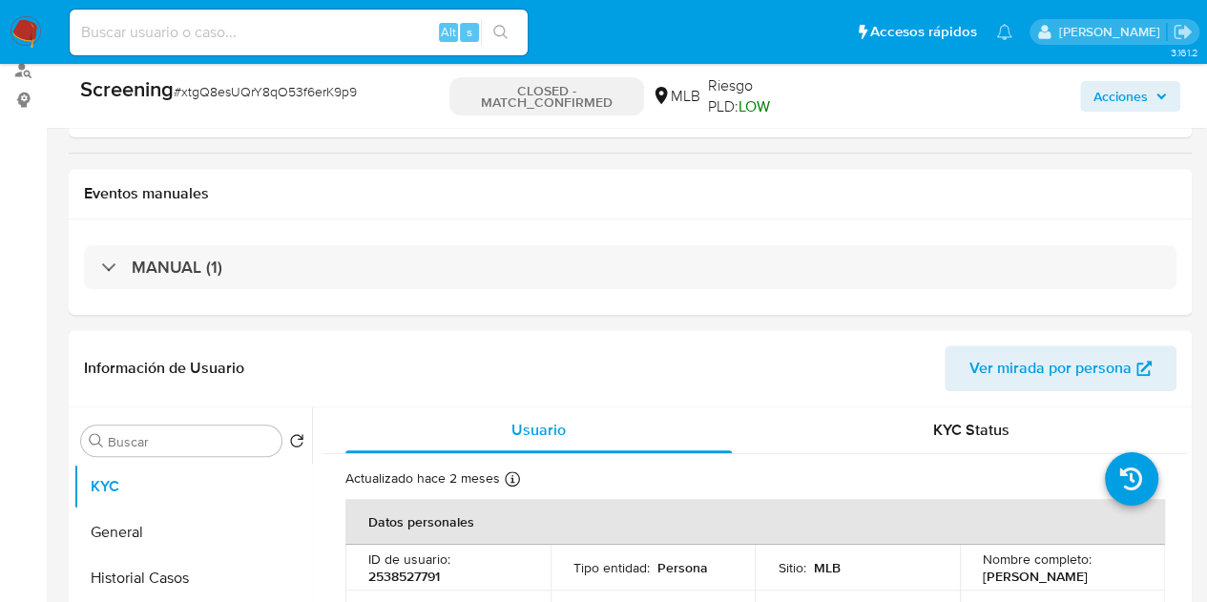
scroll to position [286, 0]
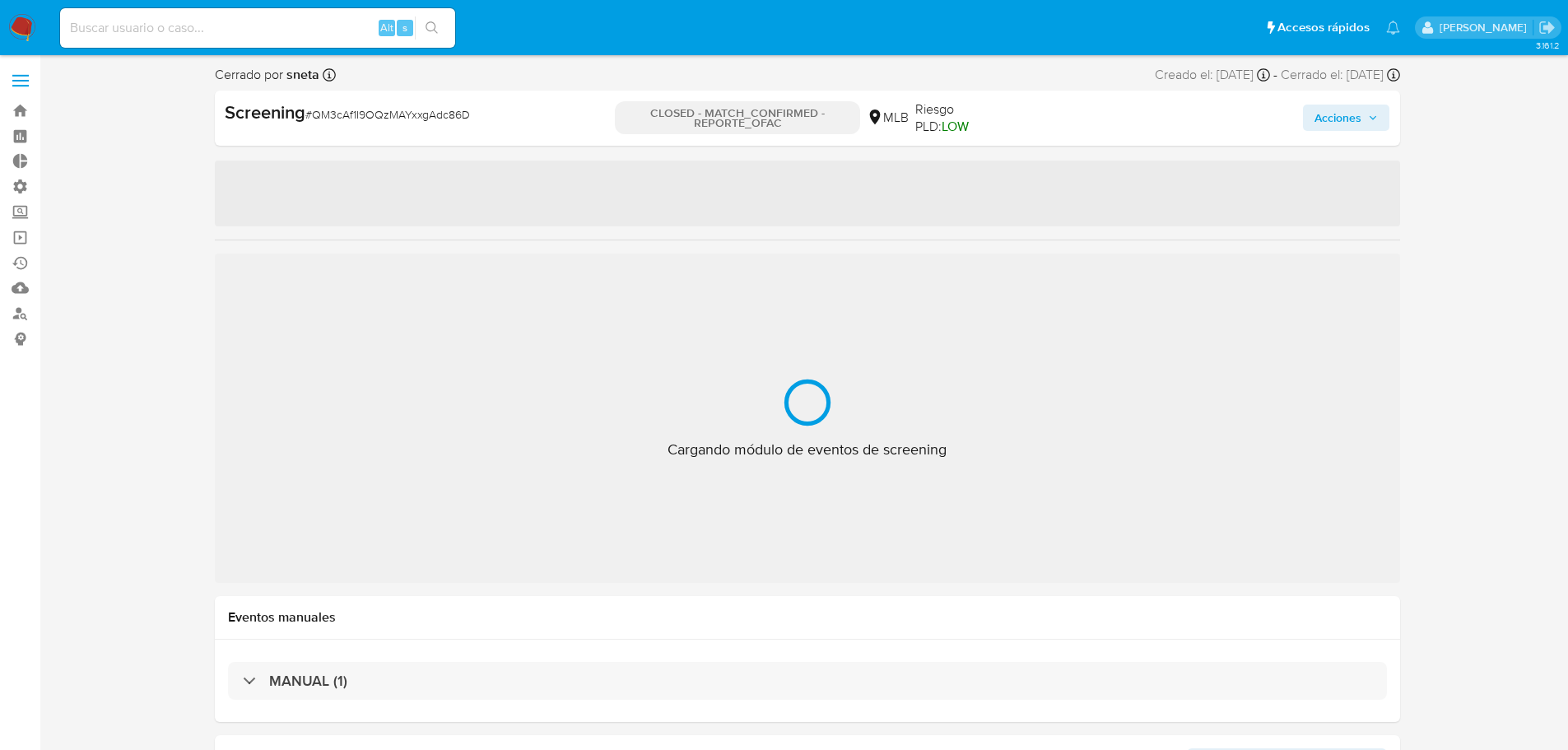
select select "10"
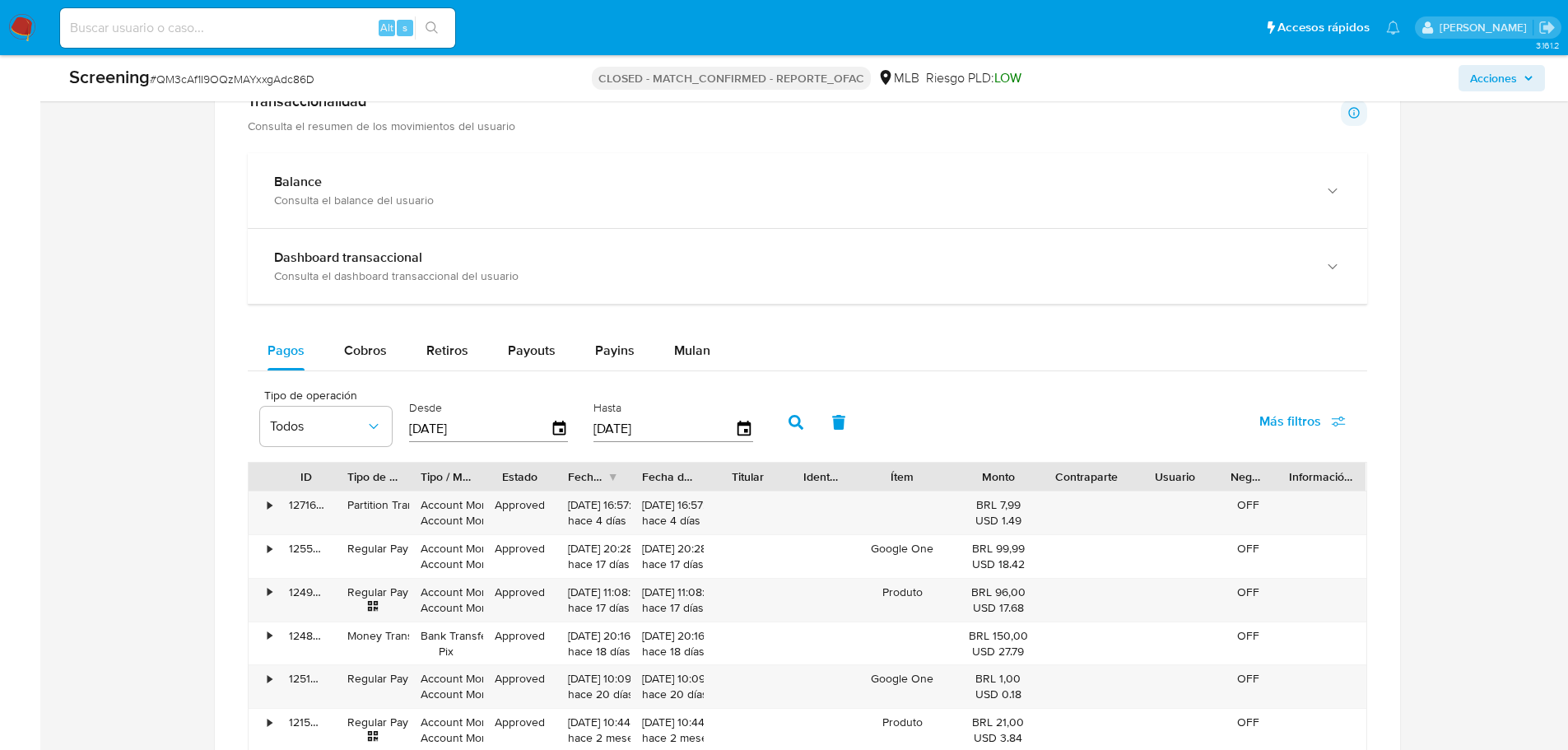
scroll to position [1317, 0]
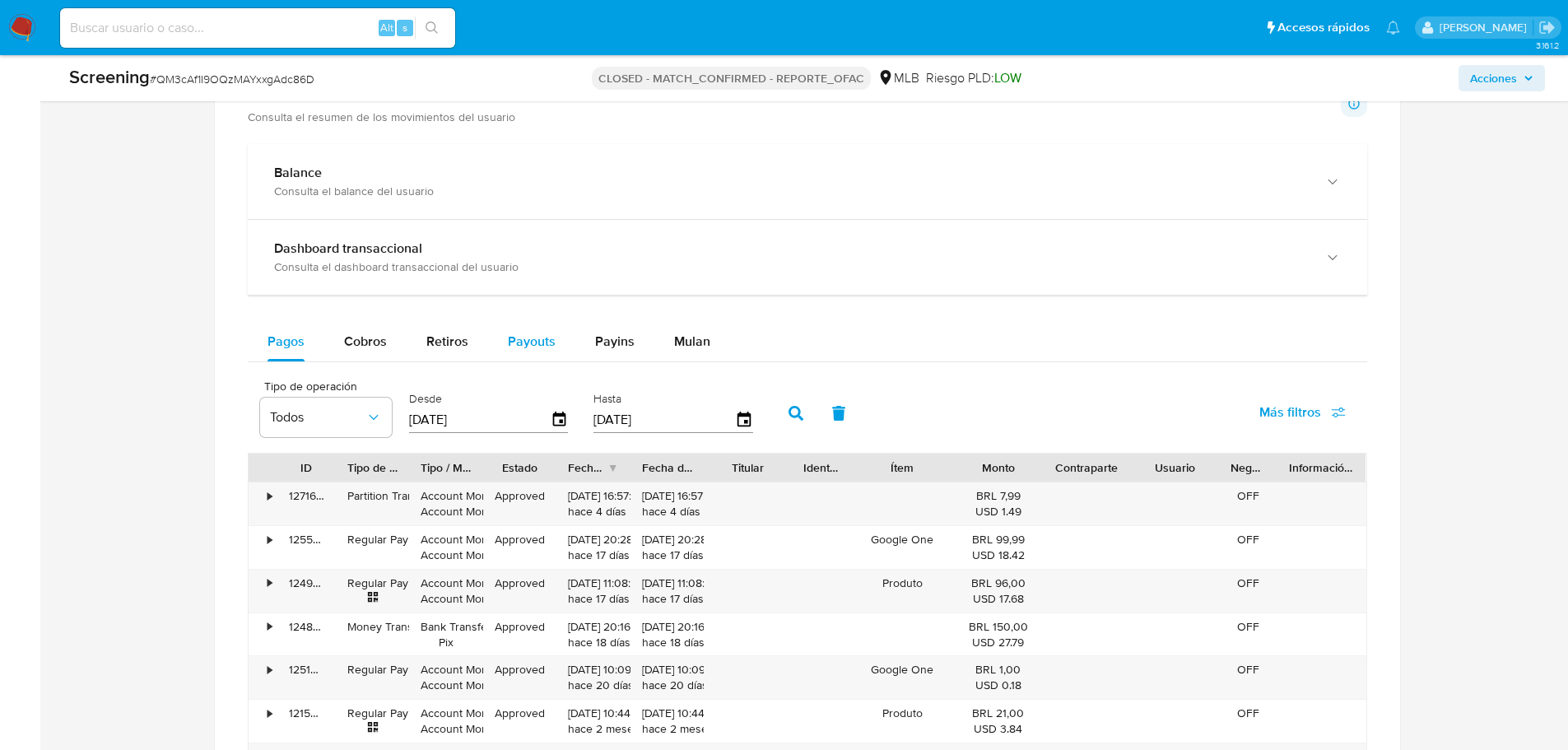
click at [541, 345] on span "Payouts" at bounding box center [532, 341] width 47 height 19
select select "10"
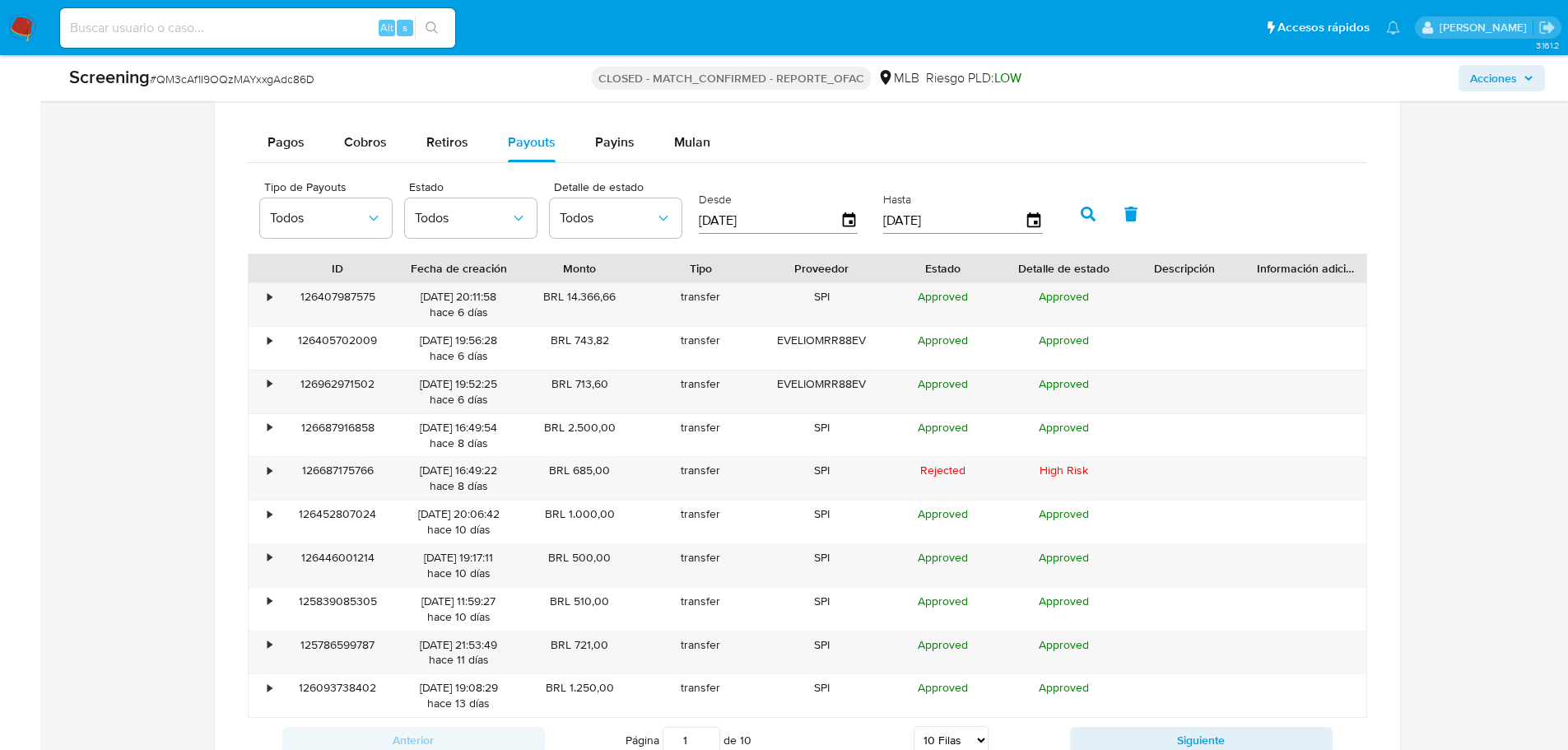
scroll to position [1564, 0]
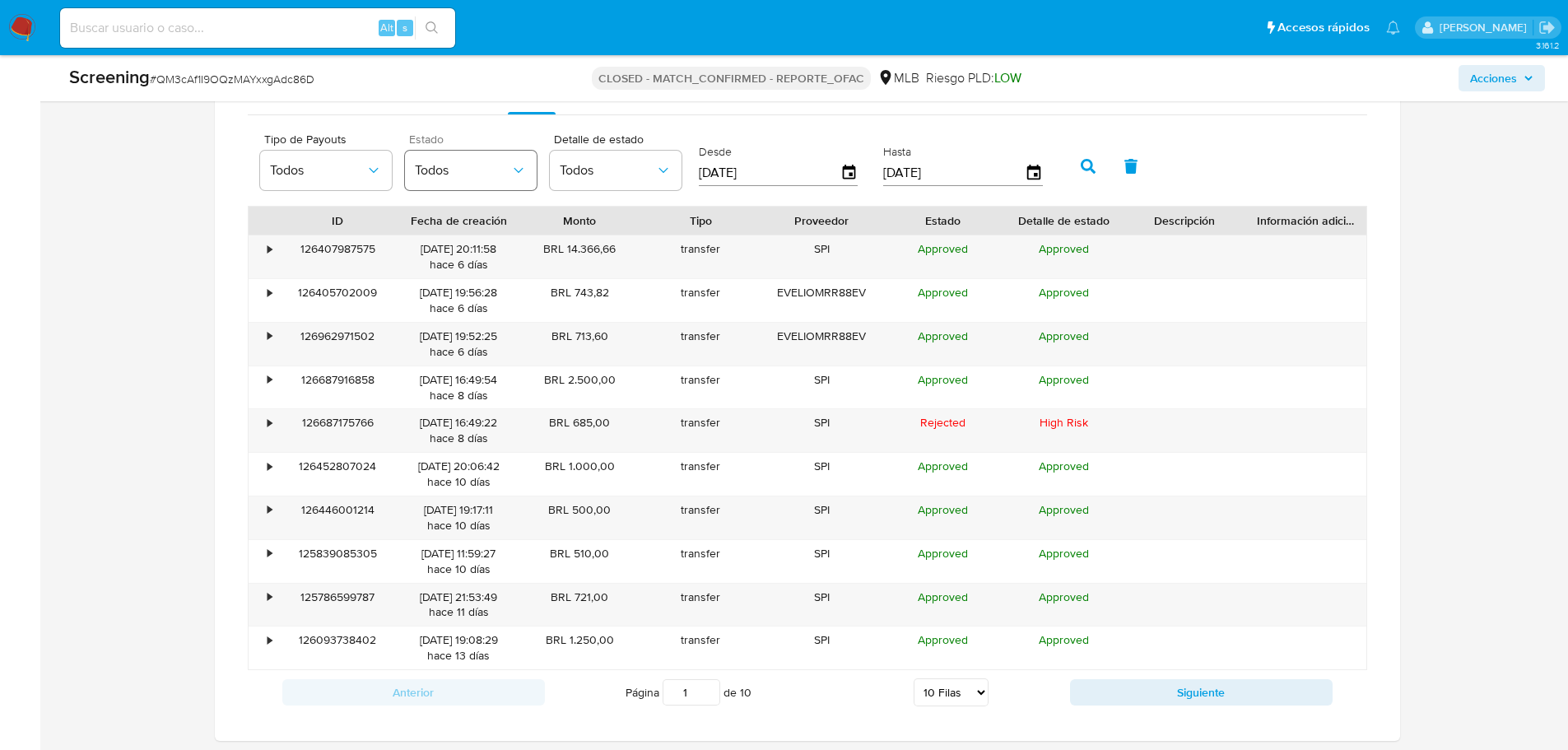
click at [449, 156] on button "Todos" at bounding box center [470, 171] width 132 height 40
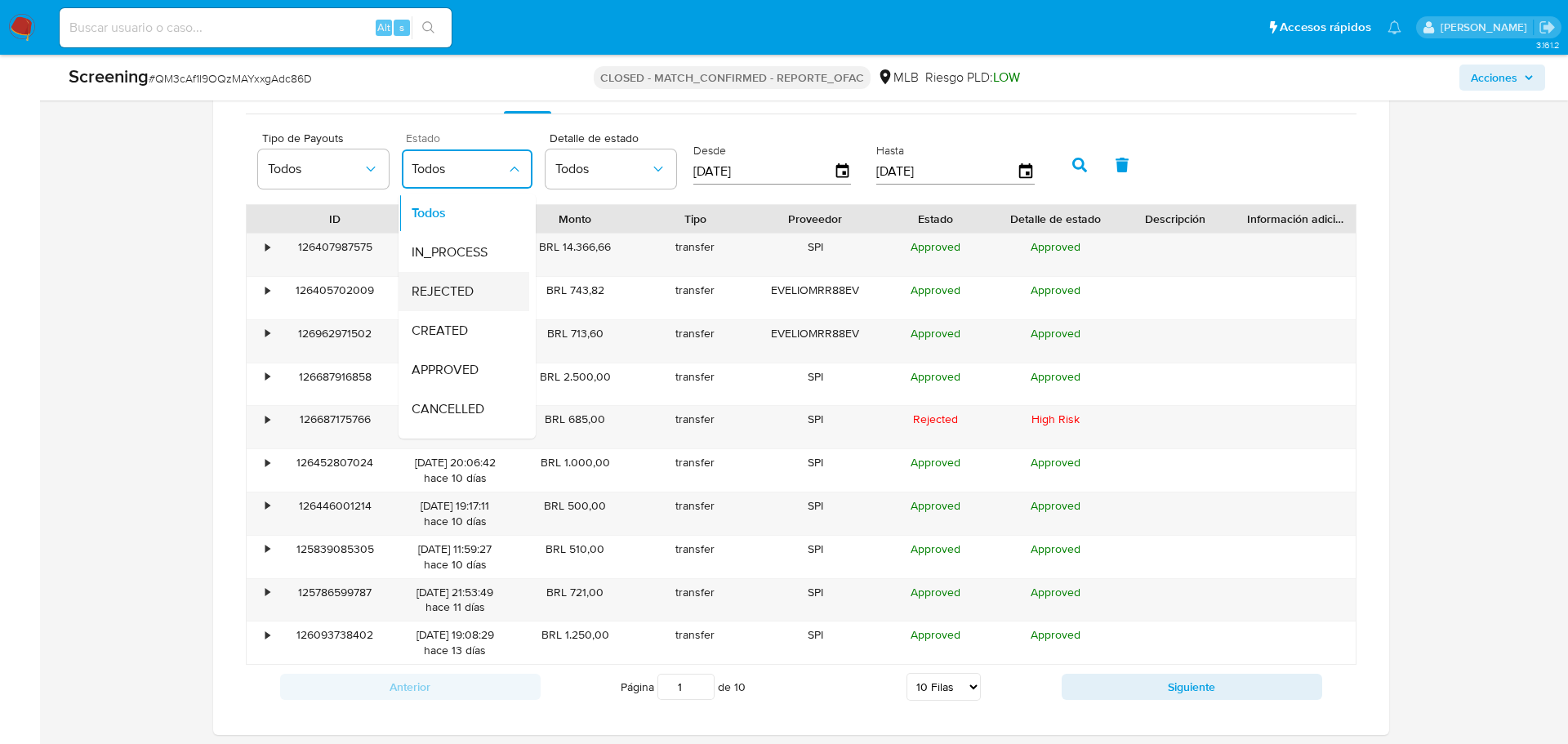
click at [480, 293] on div "REJECTED" at bounding box center [459, 292] width 95 height 39
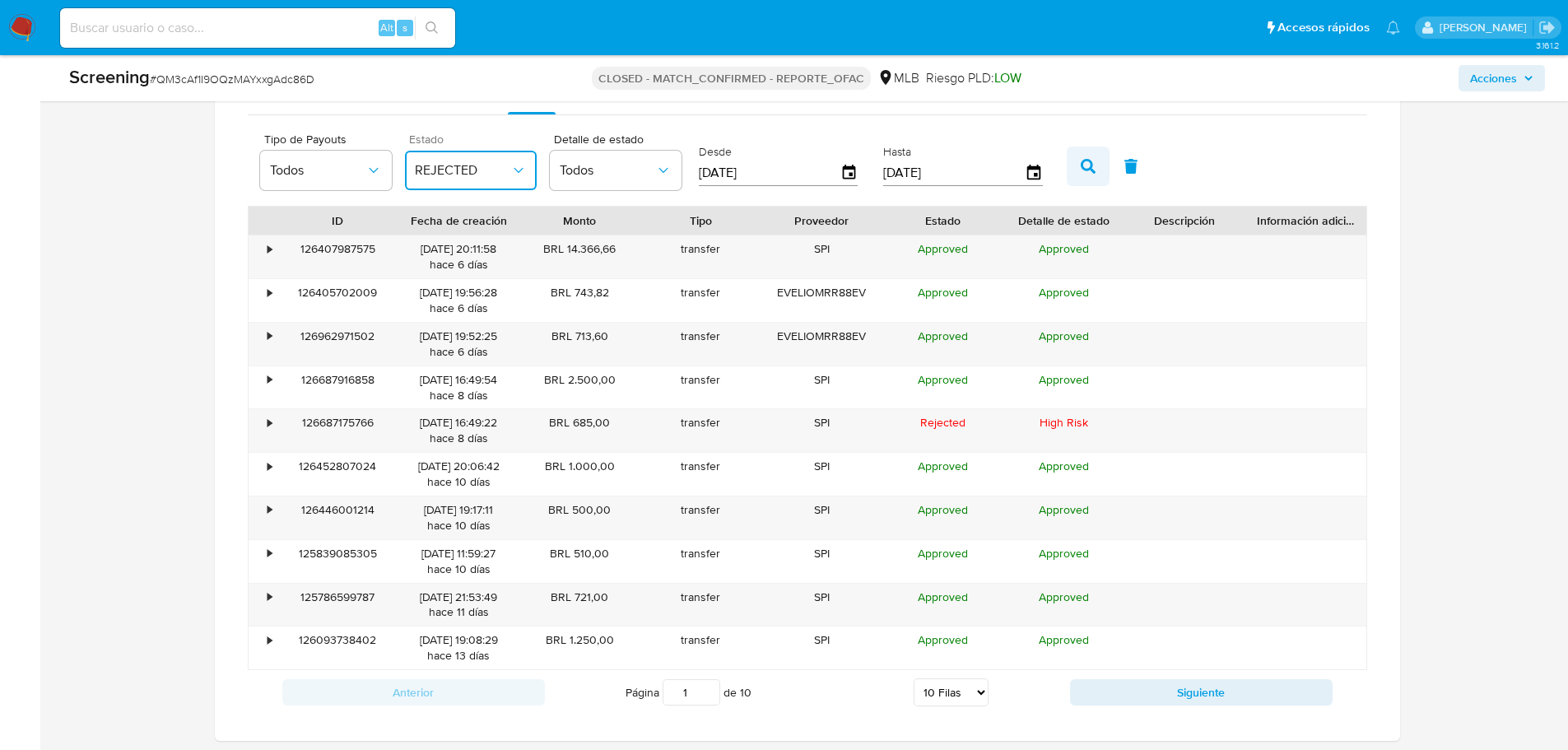
click at [1082, 167] on icon "button" at bounding box center [1087, 166] width 15 height 15
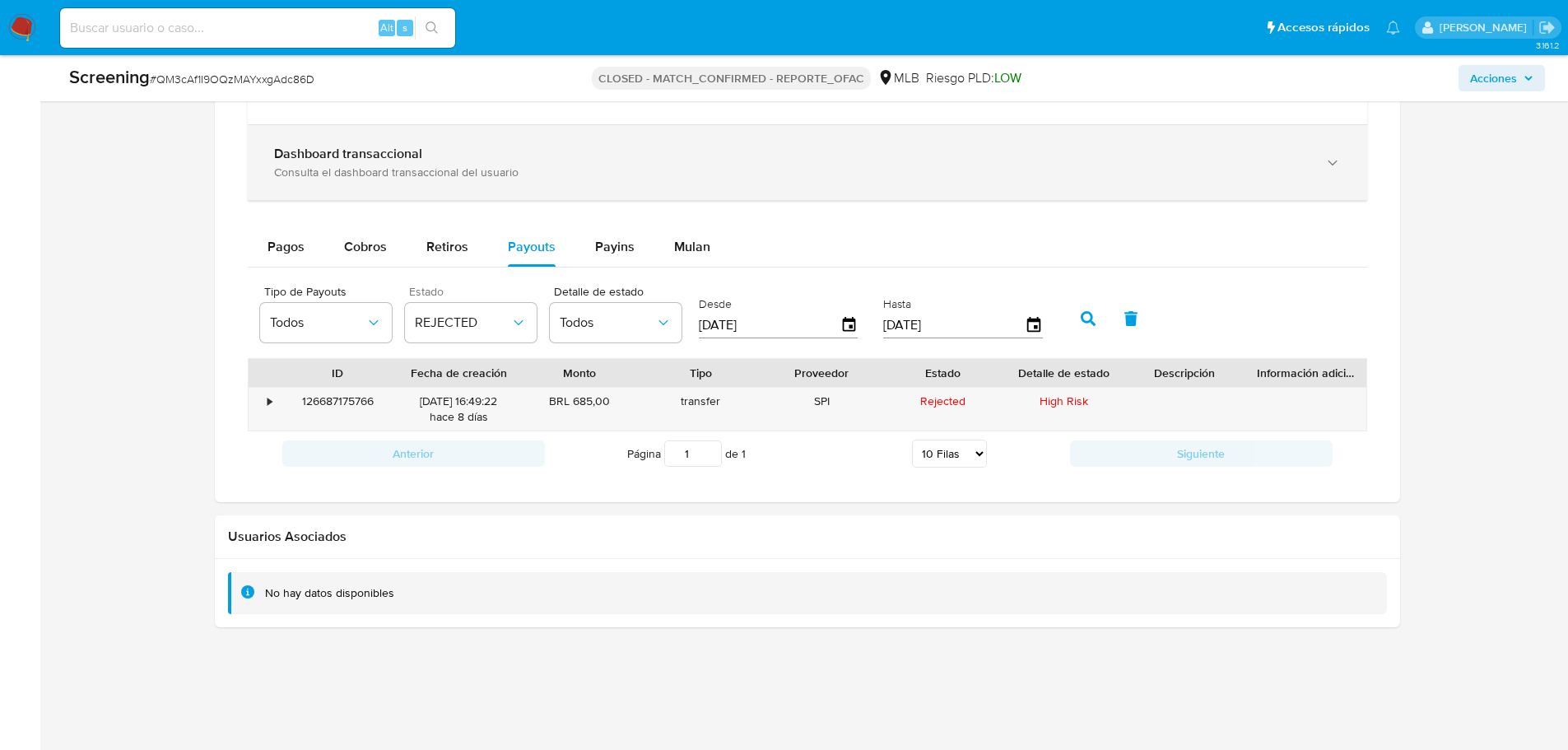
scroll to position [1412, 0]
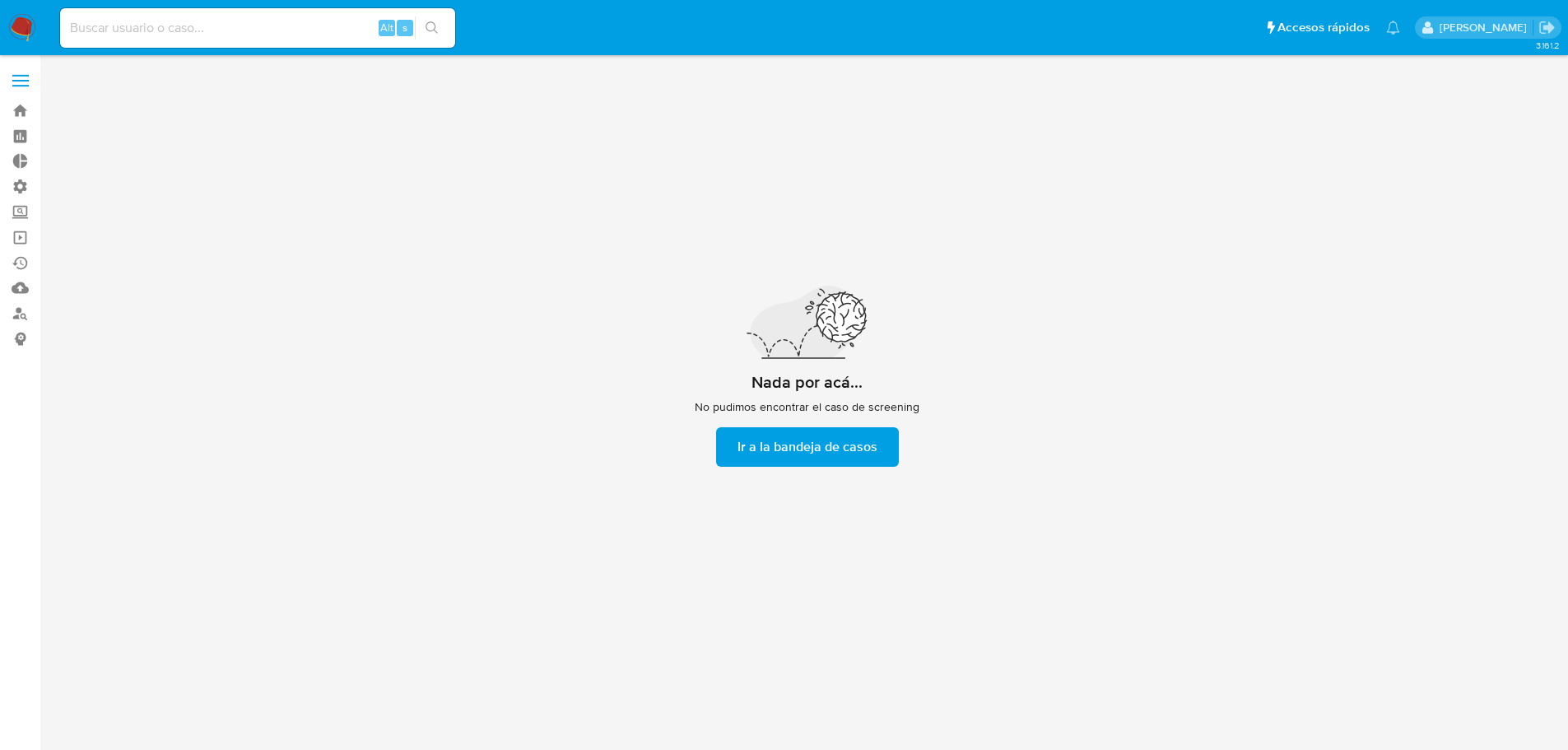
scroll to position [60, 0]
